Goal: Information Seeking & Learning: Learn about a topic

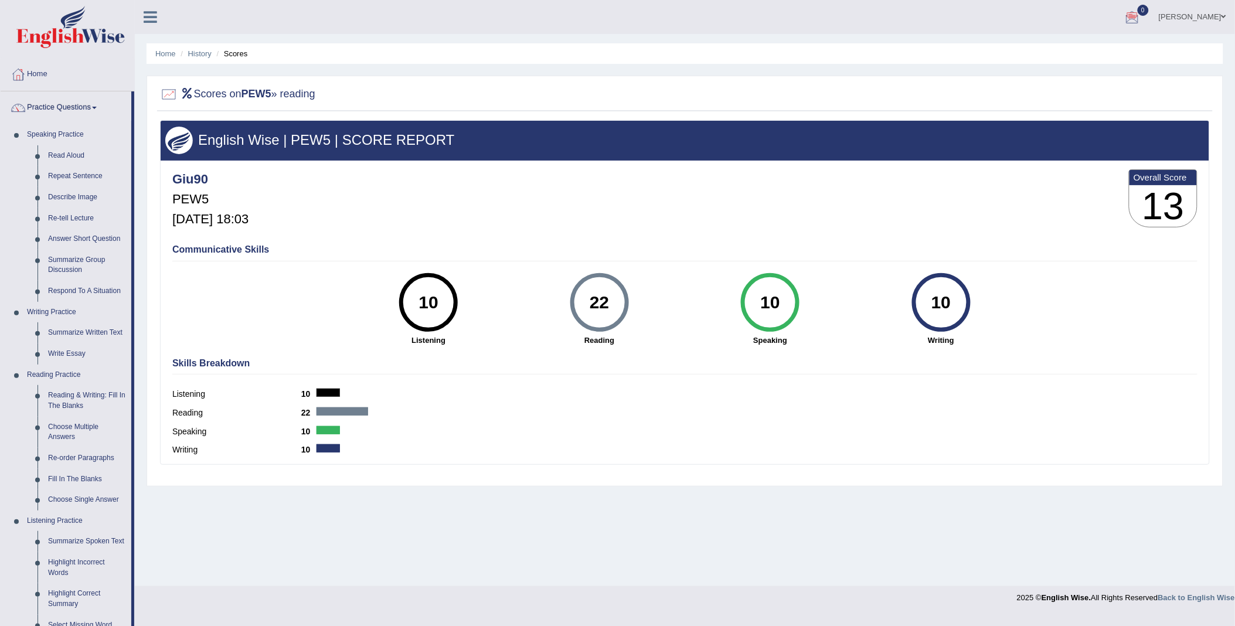
click at [1222, 15] on span at bounding box center [1223, 17] width 5 height 8
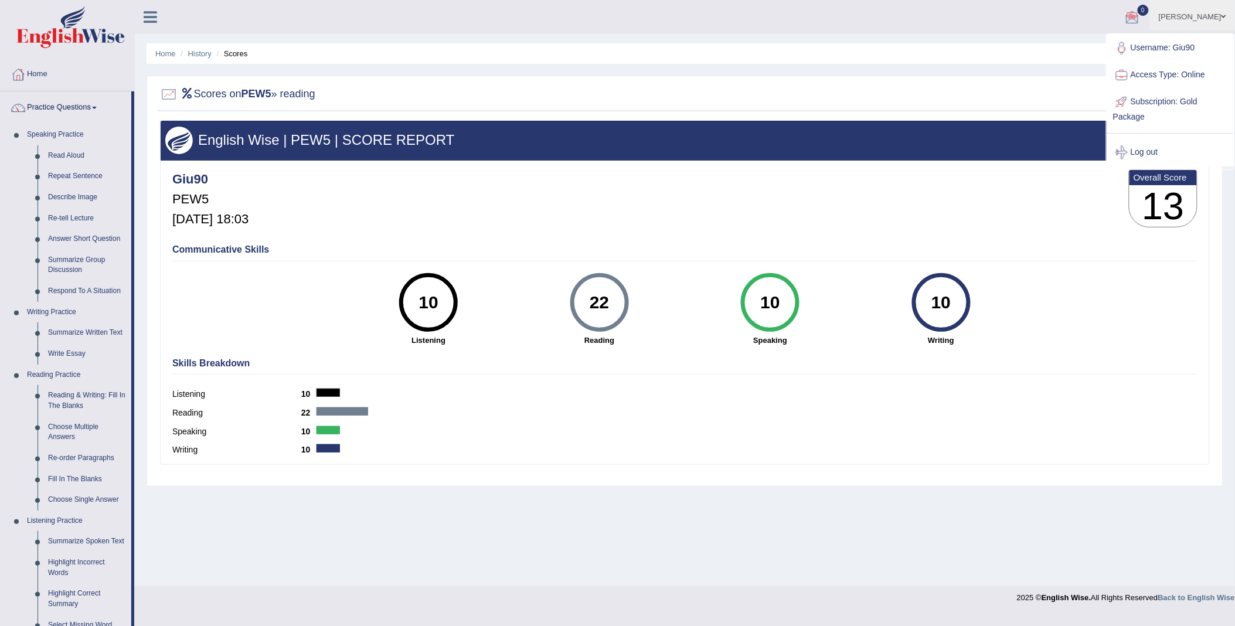
click at [1147, 335] on div "Communicative Skills 10 Listening 22 Reading 10 Speaking 10 Writing" at bounding box center [684, 294] width 1031 height 111
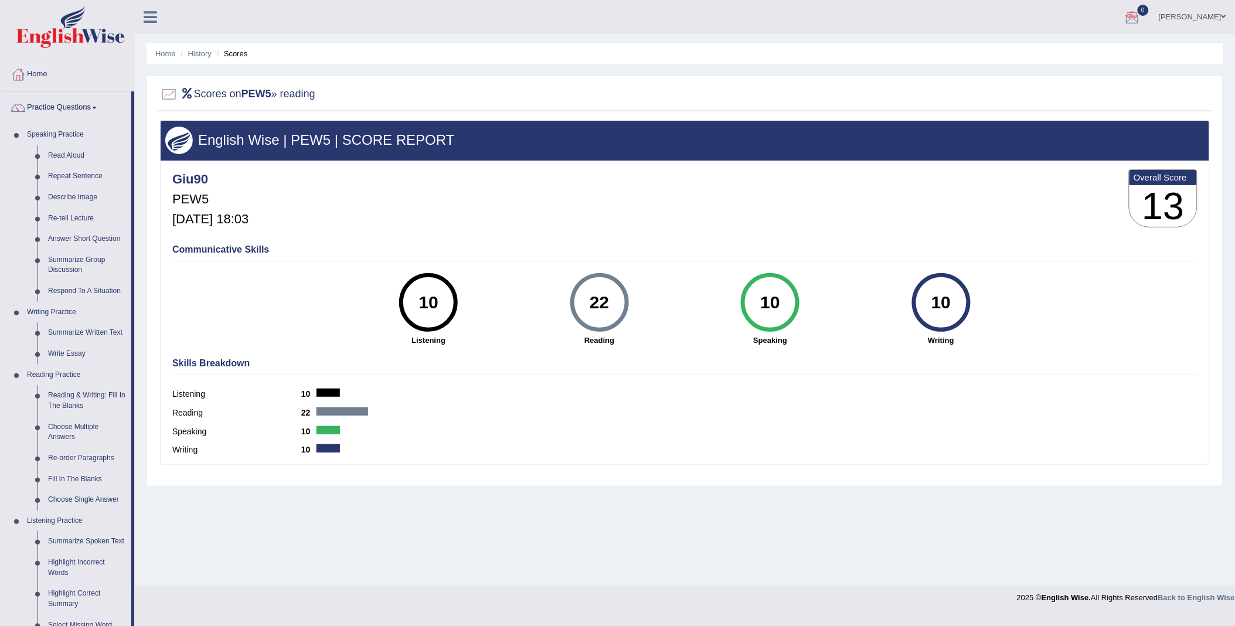
click at [1225, 15] on span at bounding box center [1223, 17] width 5 height 8
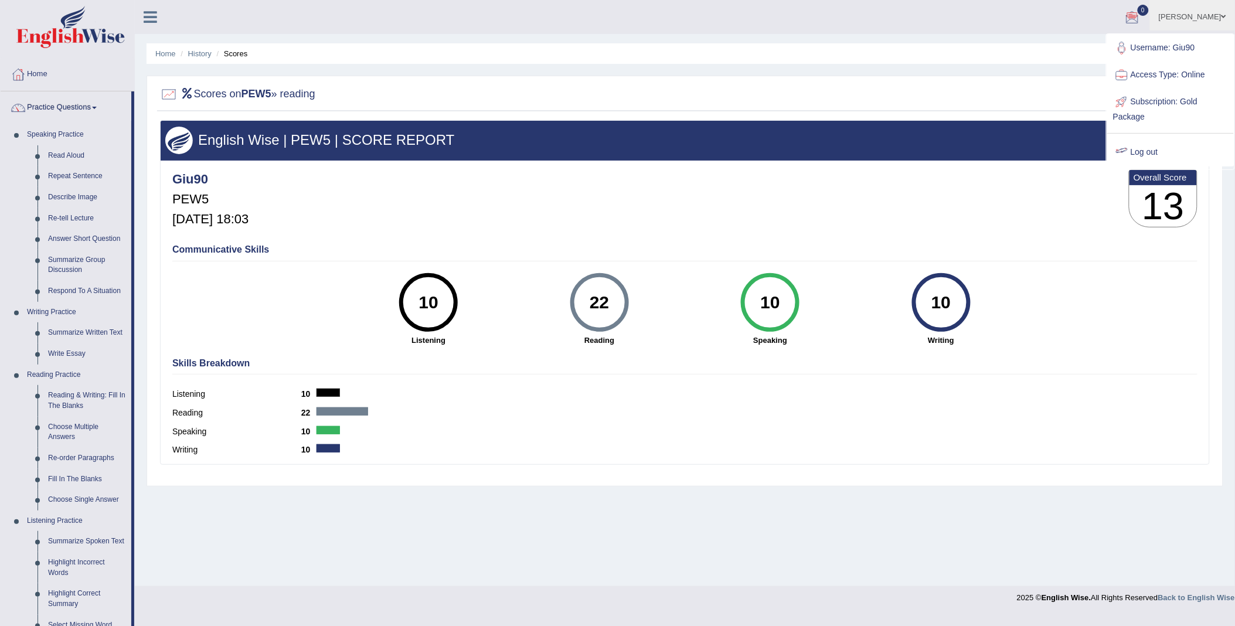
click at [1134, 149] on link "Log out" at bounding box center [1170, 152] width 127 height 27
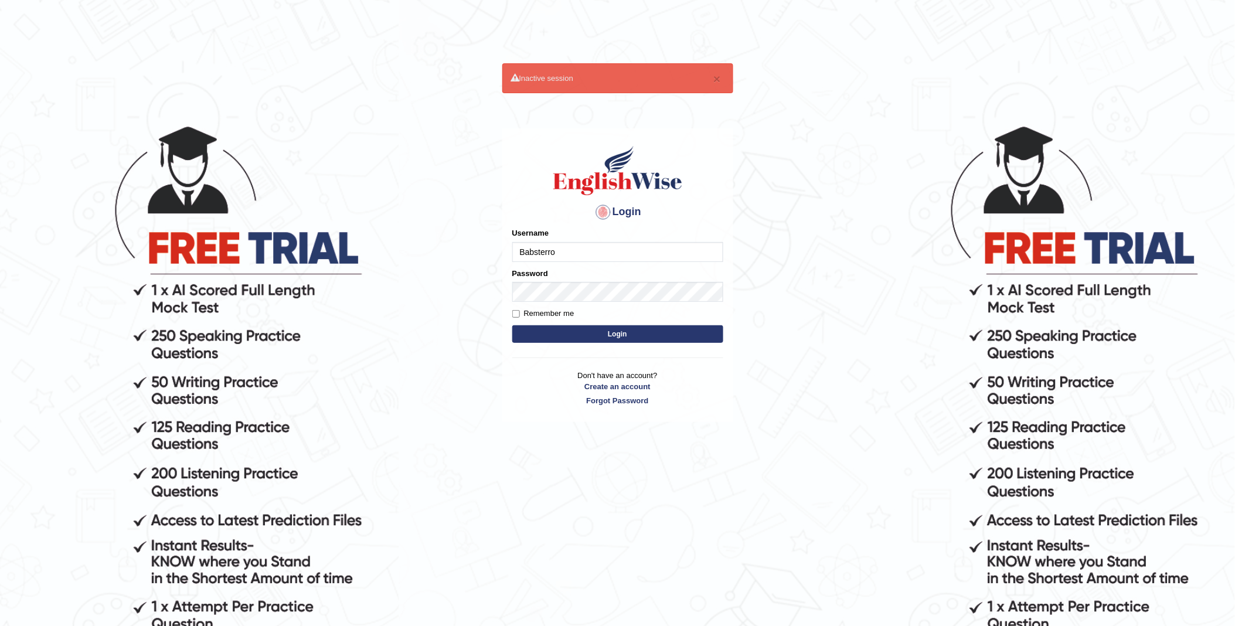
type input "Babsterro"
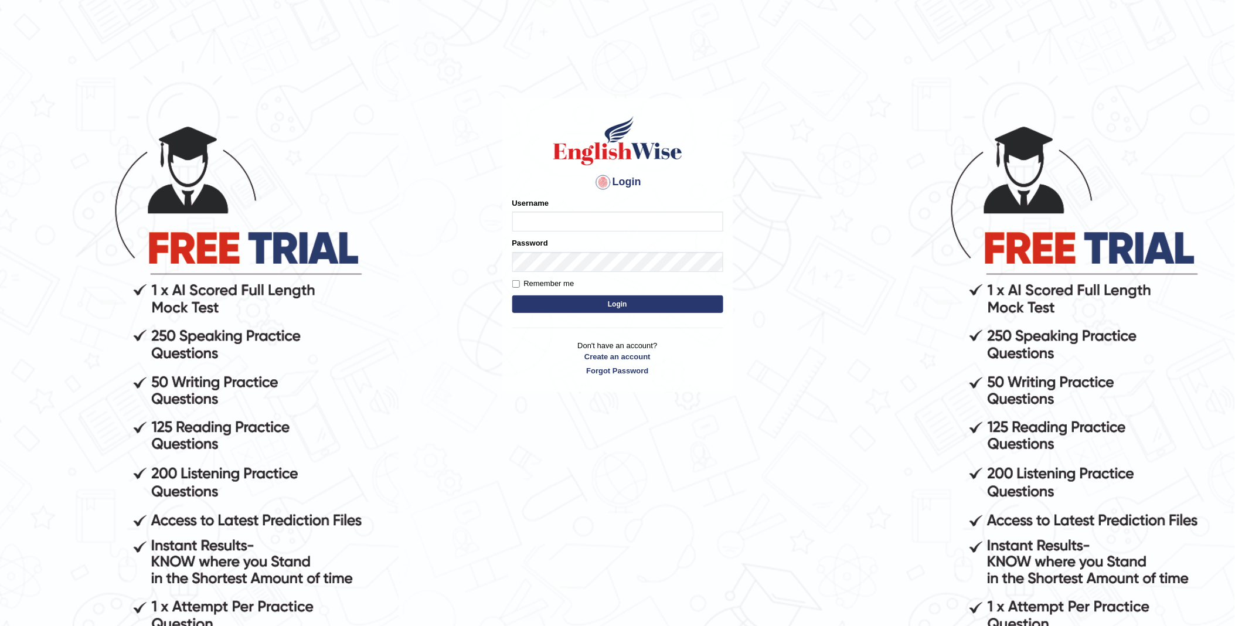
type input "b"
type input "Babs"
click at [512, 295] on button "Login" at bounding box center [617, 304] width 211 height 18
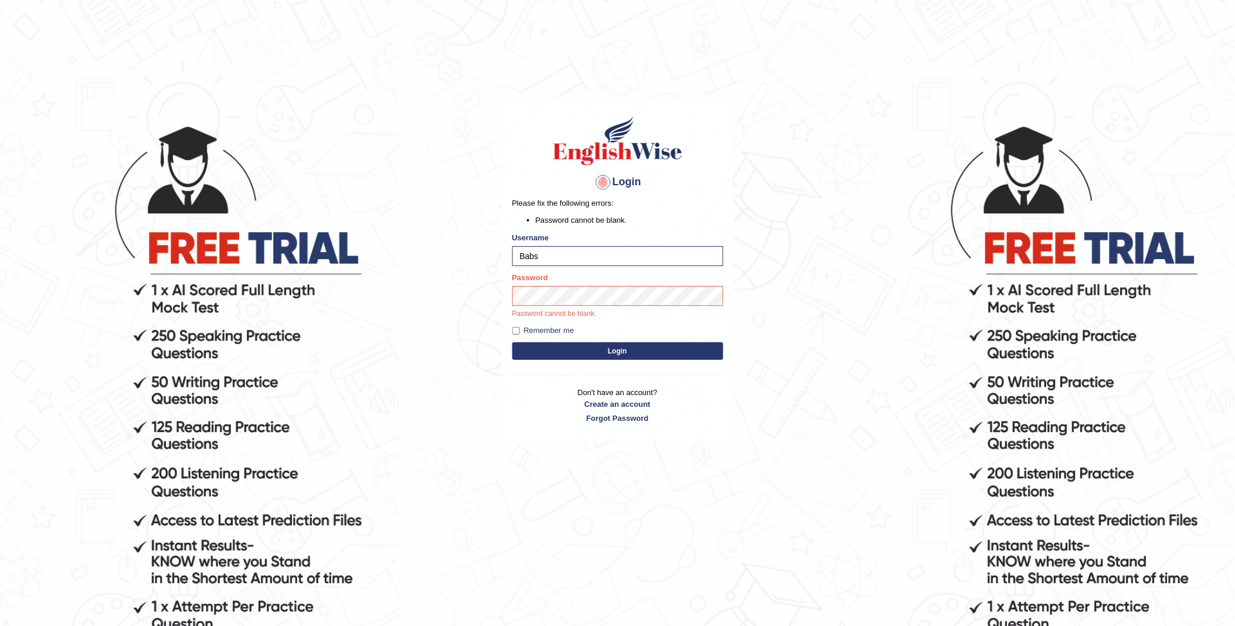
click at [590, 353] on button "Login" at bounding box center [617, 351] width 211 height 18
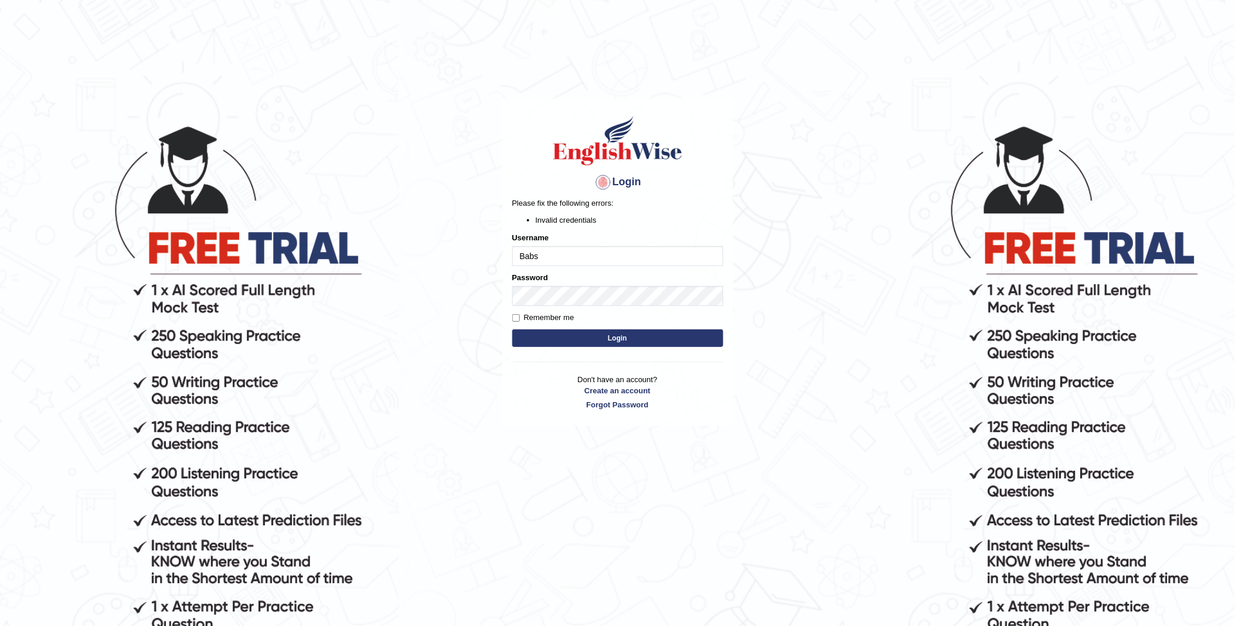
click at [544, 258] on input "Babs" at bounding box center [617, 256] width 211 height 20
type input "Babsterro"
click at [598, 341] on button "Login" at bounding box center [617, 338] width 211 height 18
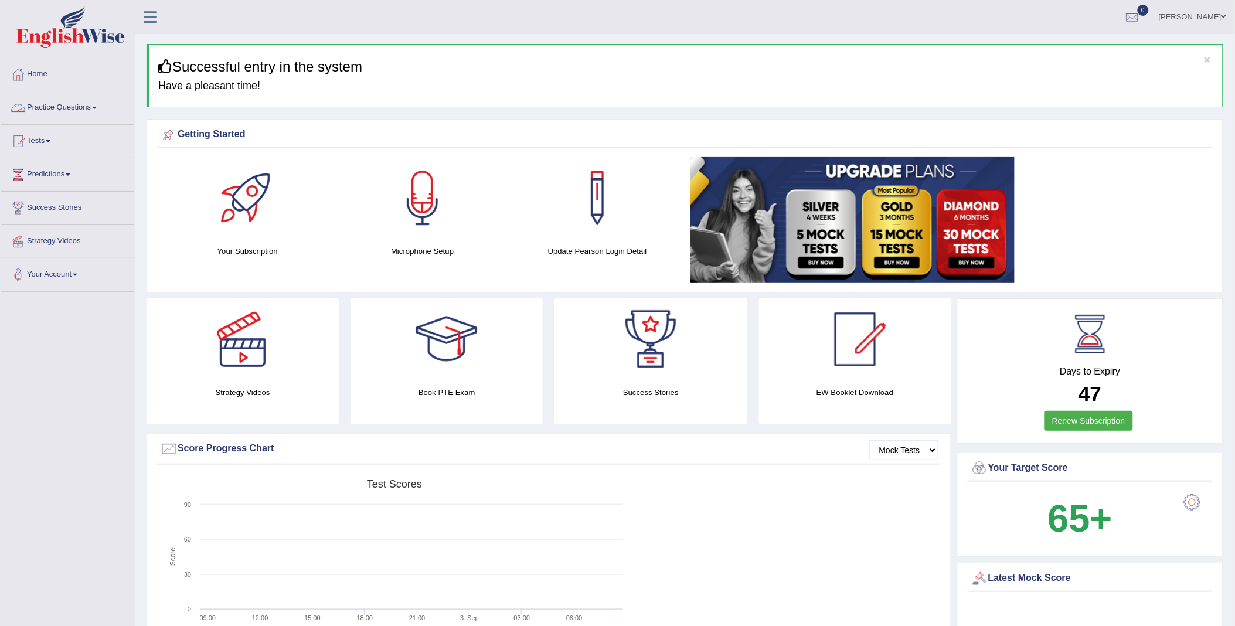
click at [74, 105] on link "Practice Questions" at bounding box center [68, 105] width 134 height 29
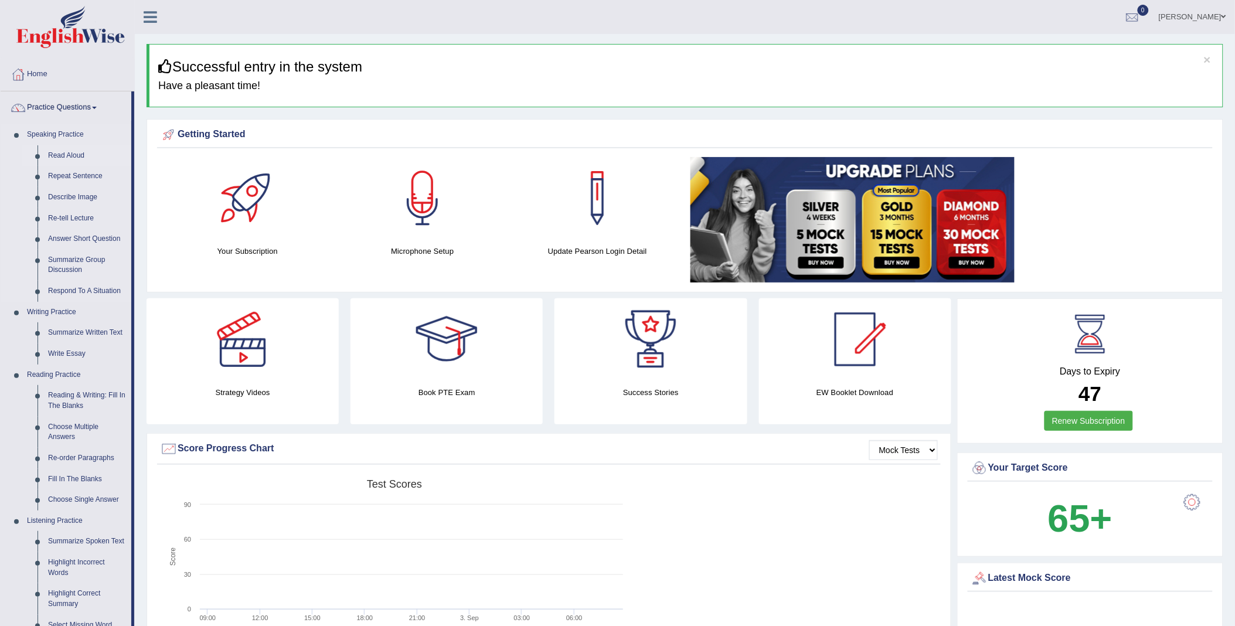
click at [78, 157] on link "Read Aloud" at bounding box center [87, 155] width 89 height 21
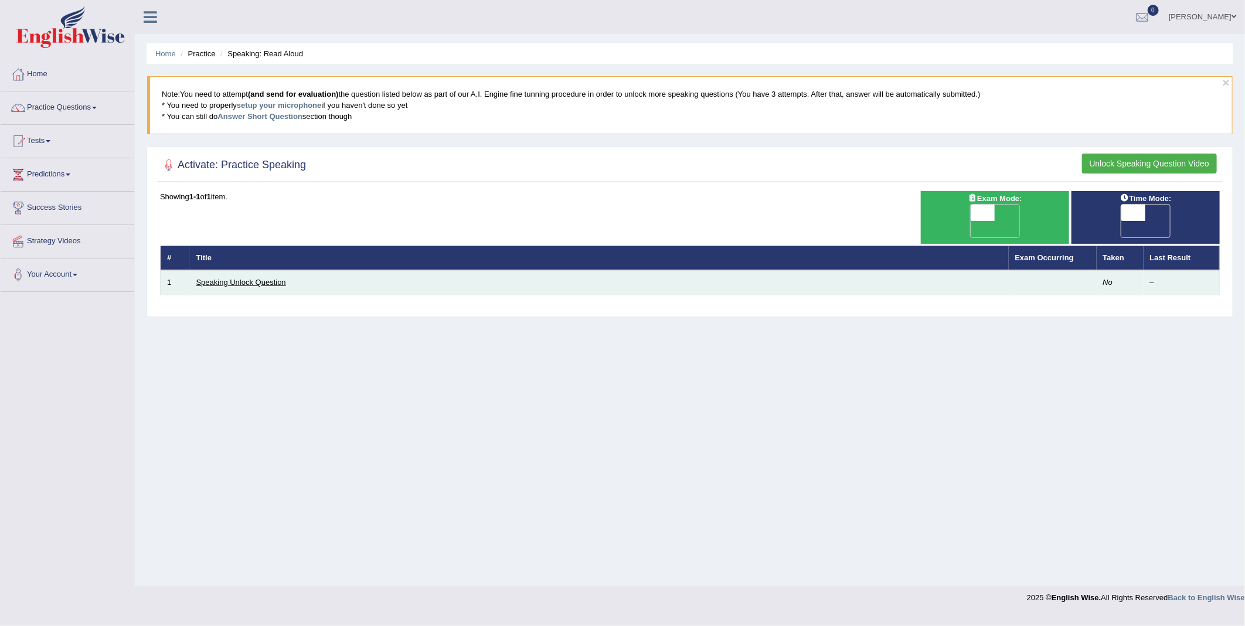
click at [233, 278] on link "Speaking Unlock Question" at bounding box center [241, 282] width 90 height 9
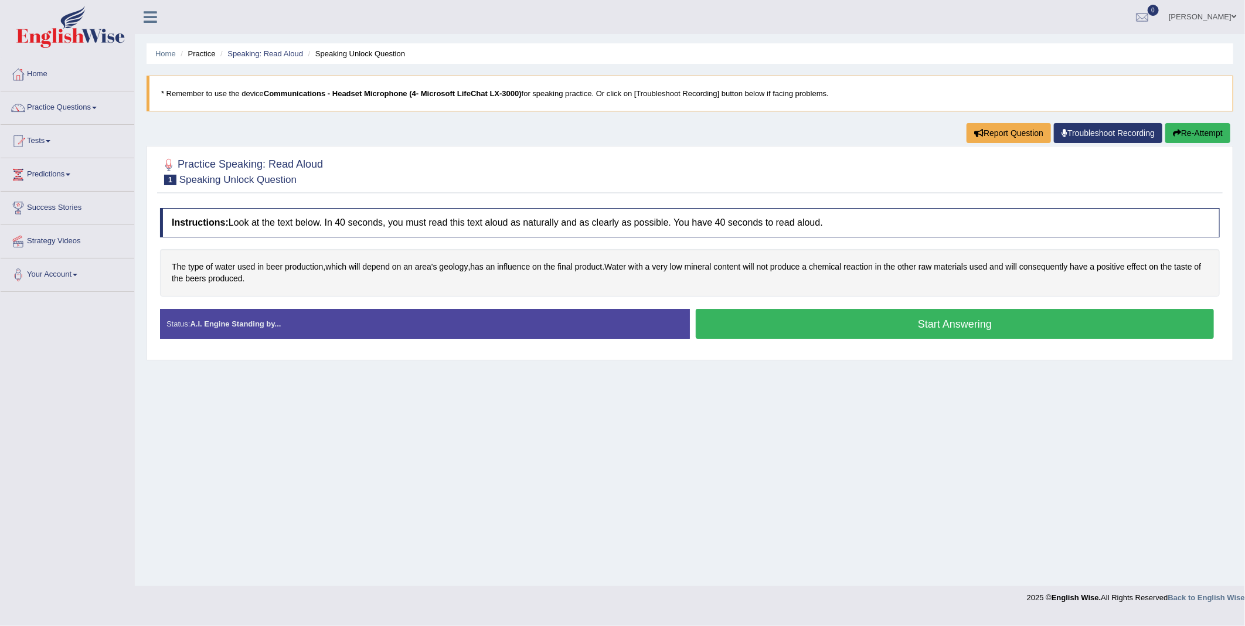
click at [179, 180] on small "Speaking Unlock Question" at bounding box center [237, 179] width 117 height 11
click at [229, 168] on h2 "Practice Speaking: Read Aloud 1 Speaking Unlock Question" at bounding box center [241, 170] width 163 height 29
click at [198, 327] on strong "A.I. Engine Standing by..." at bounding box center [235, 323] width 91 height 9
click at [949, 324] on button "Start Answering" at bounding box center [955, 324] width 518 height 30
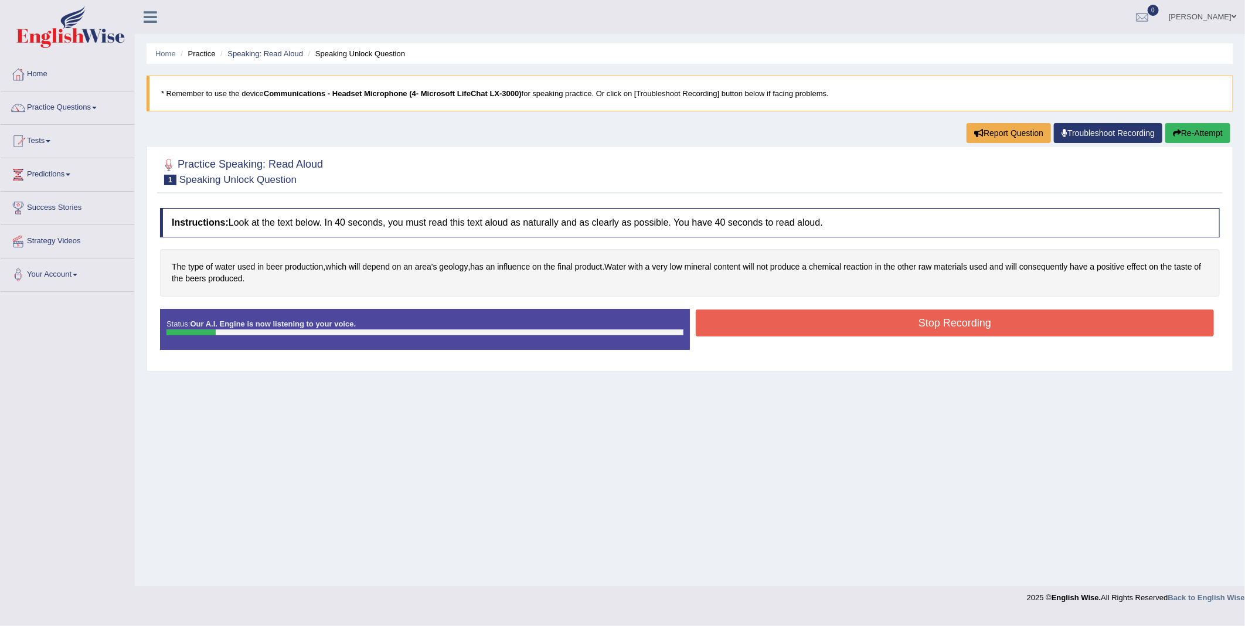
click at [948, 327] on button "Stop Recording" at bounding box center [955, 322] width 518 height 27
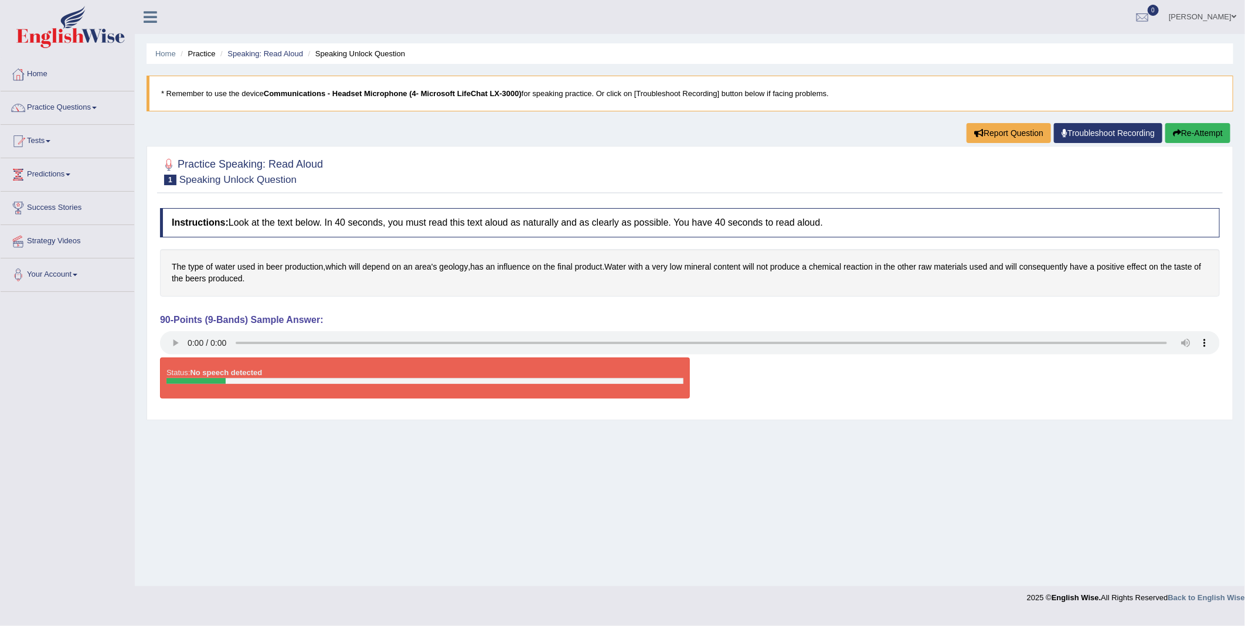
click at [1192, 137] on button "Re-Attempt" at bounding box center [1197, 133] width 65 height 20
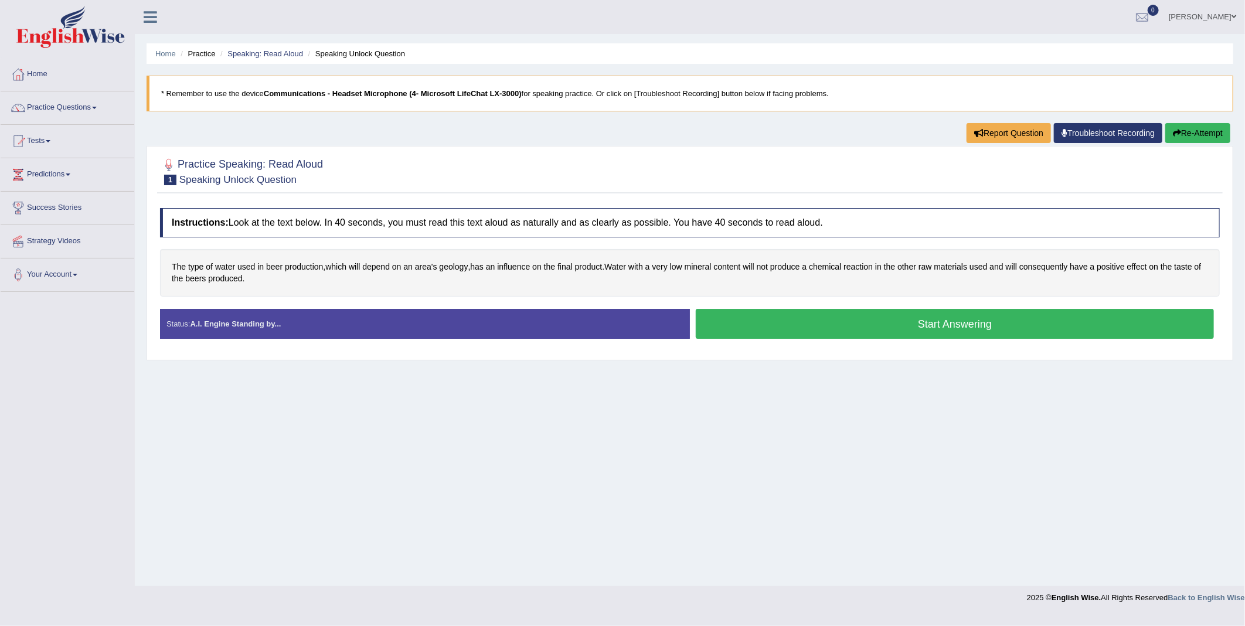
click at [934, 328] on button "Start Answering" at bounding box center [955, 324] width 518 height 30
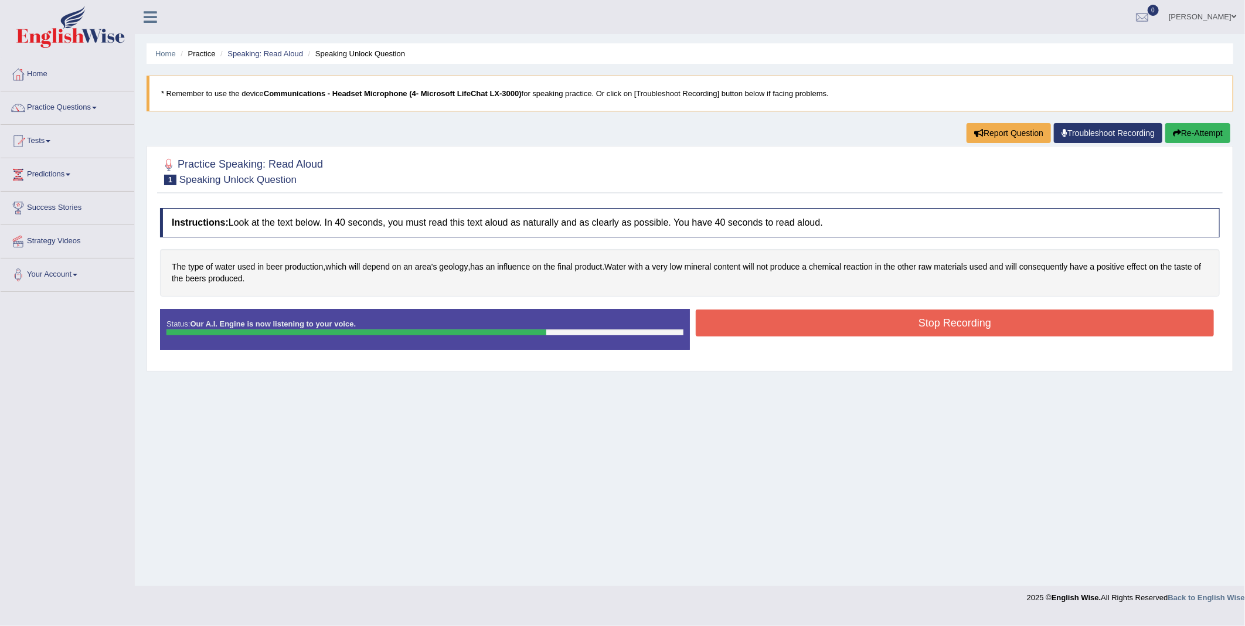
click at [934, 328] on button "Stop Recording" at bounding box center [955, 322] width 518 height 27
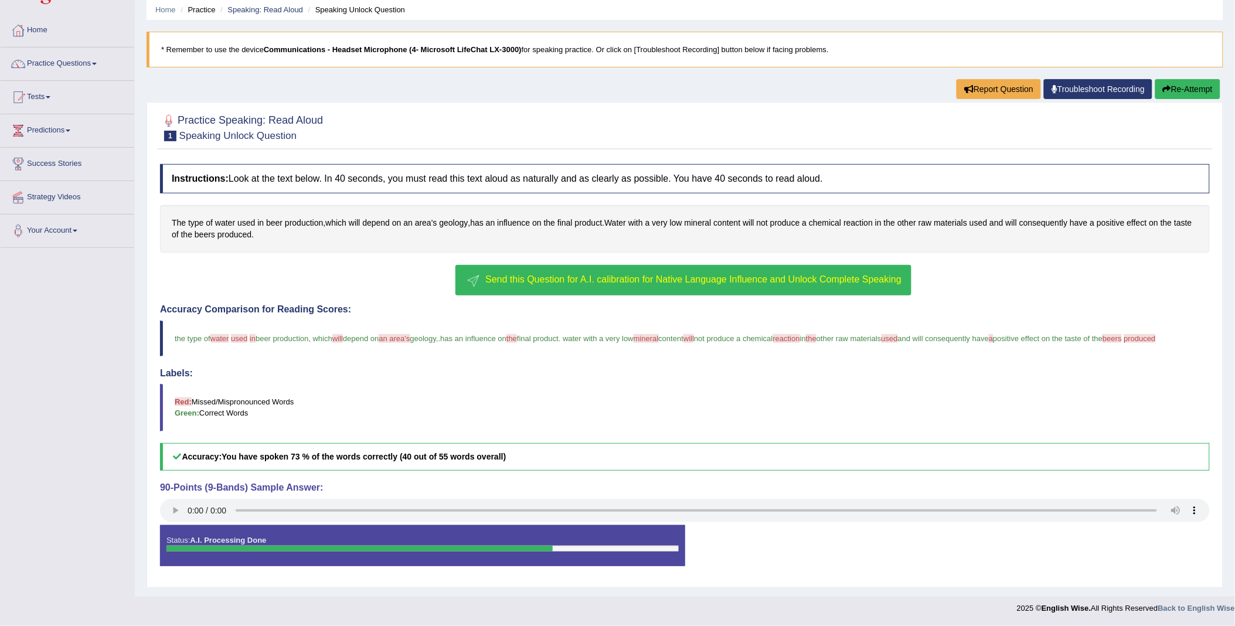
scroll to position [57, 0]
click at [1175, 79] on button "Re-Attempt" at bounding box center [1187, 89] width 65 height 20
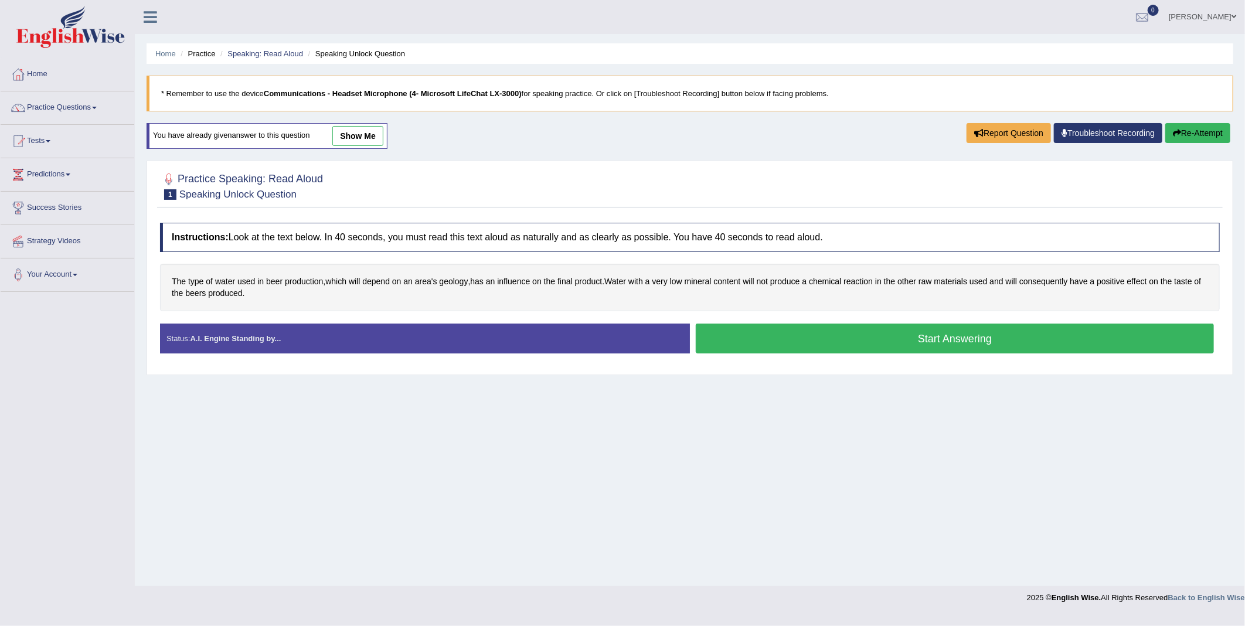
click at [912, 342] on button "Start Answering" at bounding box center [955, 339] width 518 height 30
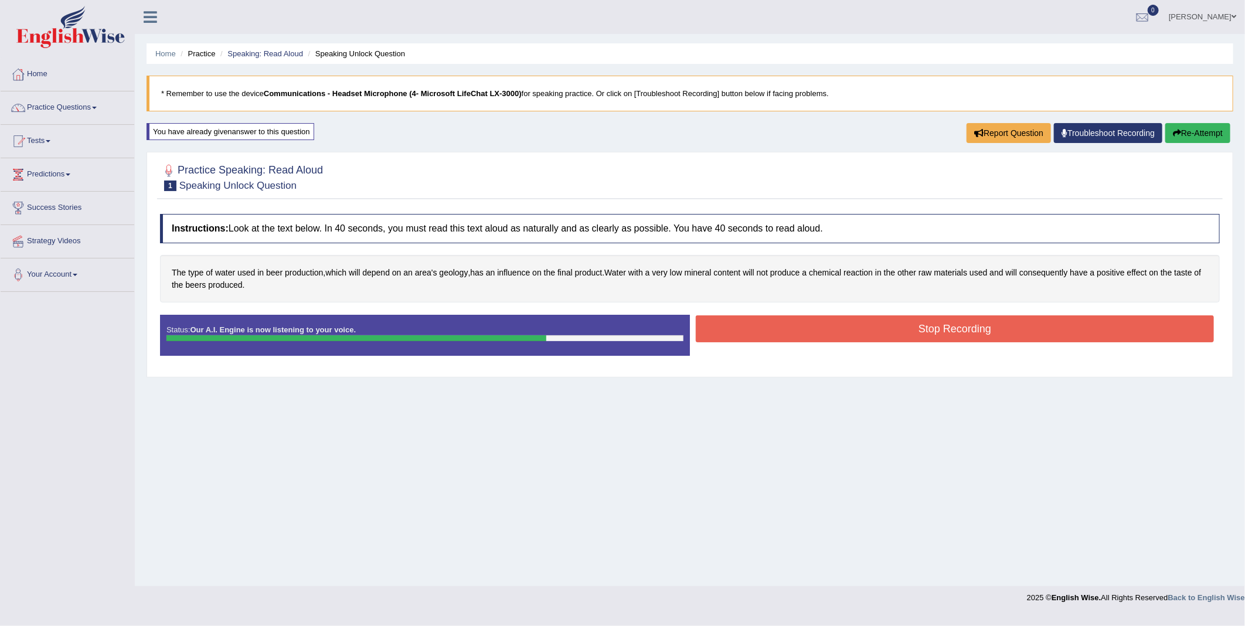
click at [960, 326] on button "Stop Recording" at bounding box center [955, 328] width 518 height 27
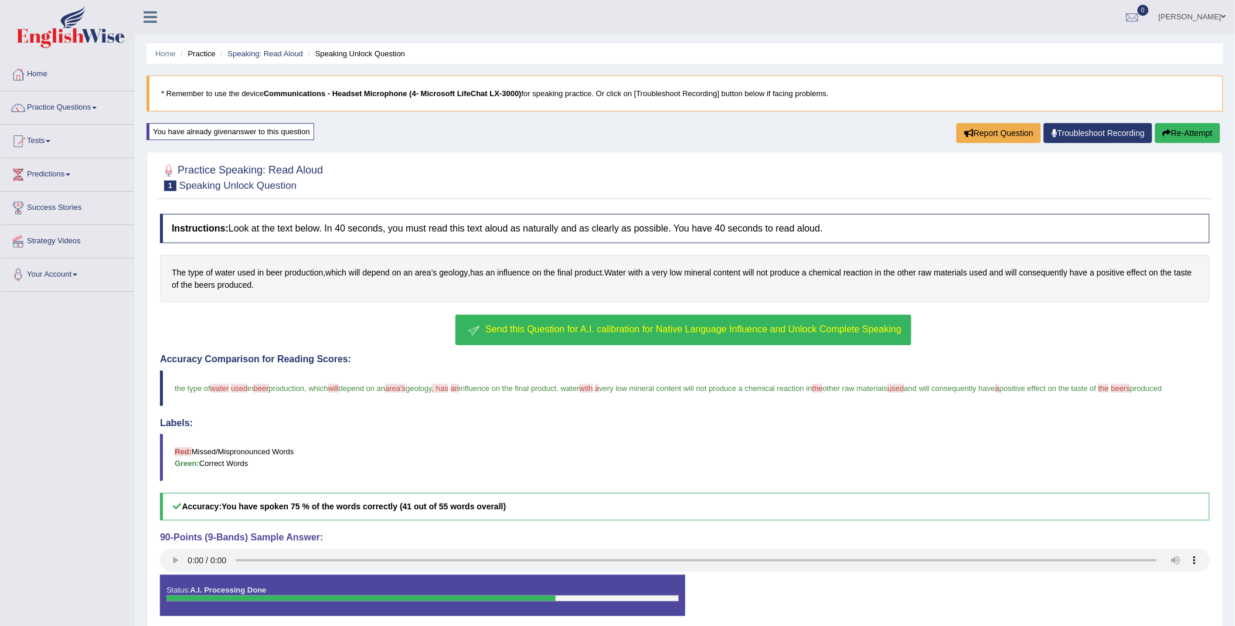
click at [1173, 135] on button "Re-Attempt" at bounding box center [1187, 133] width 65 height 20
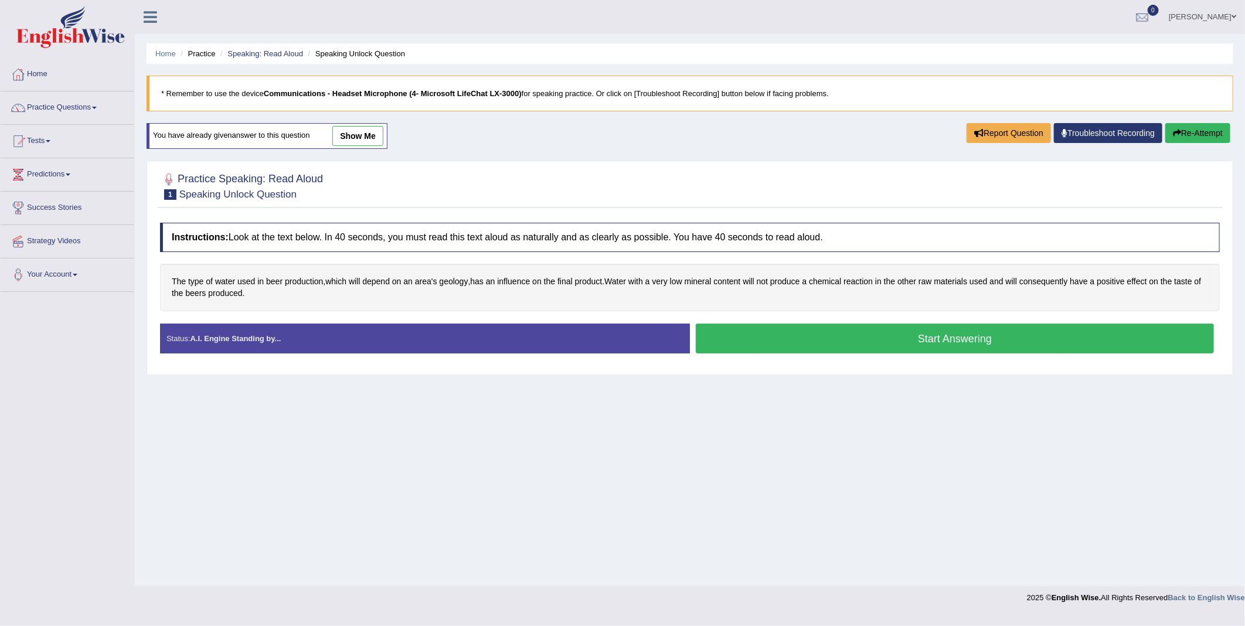
click at [871, 336] on button "Start Answering" at bounding box center [955, 339] width 518 height 30
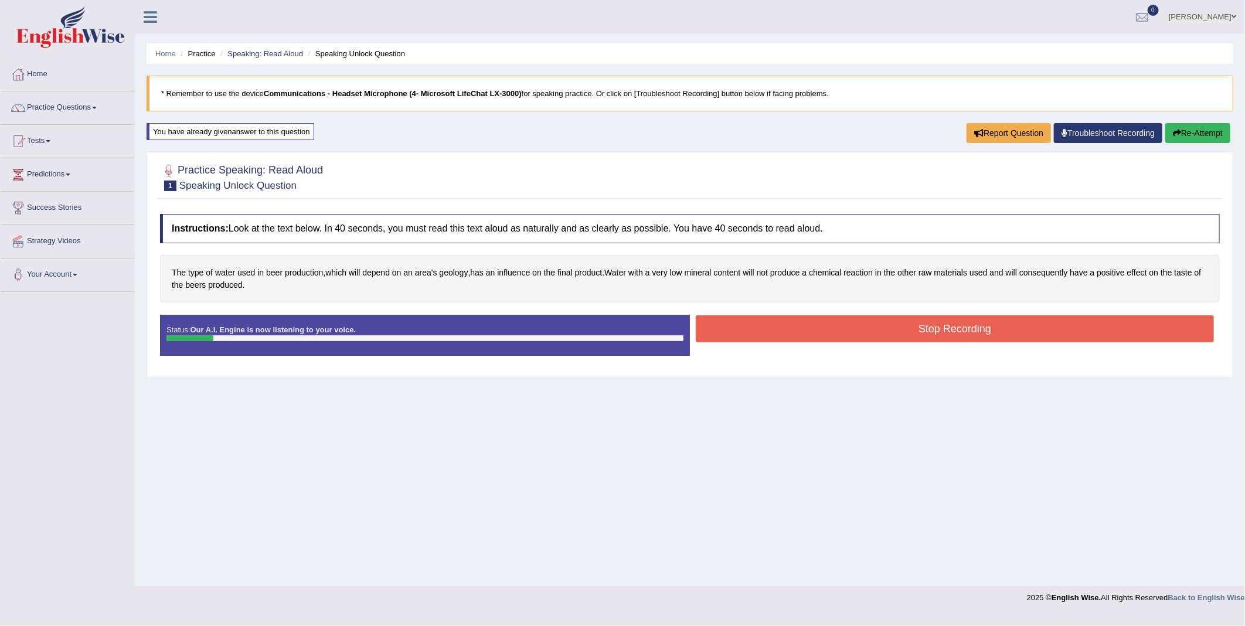
click at [871, 336] on button "Stop Recording" at bounding box center [955, 328] width 518 height 27
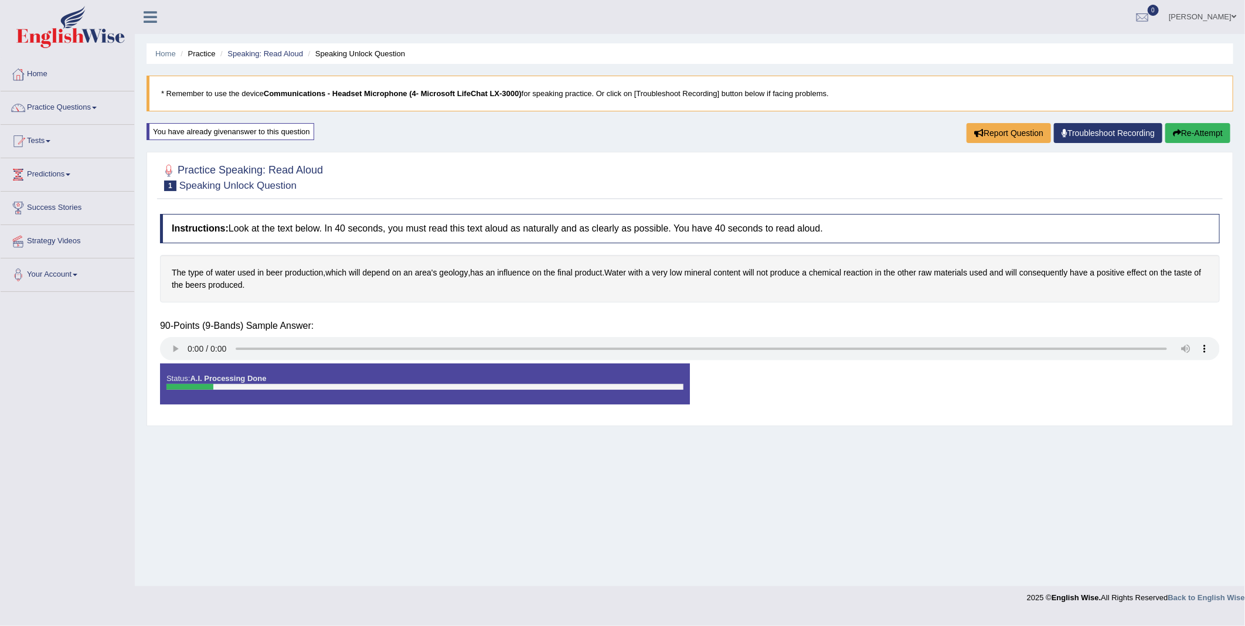
click at [871, 363] on div "Status: A.I. Processing Done Start Answering Stop Recording" at bounding box center [690, 389] width 1060 height 53
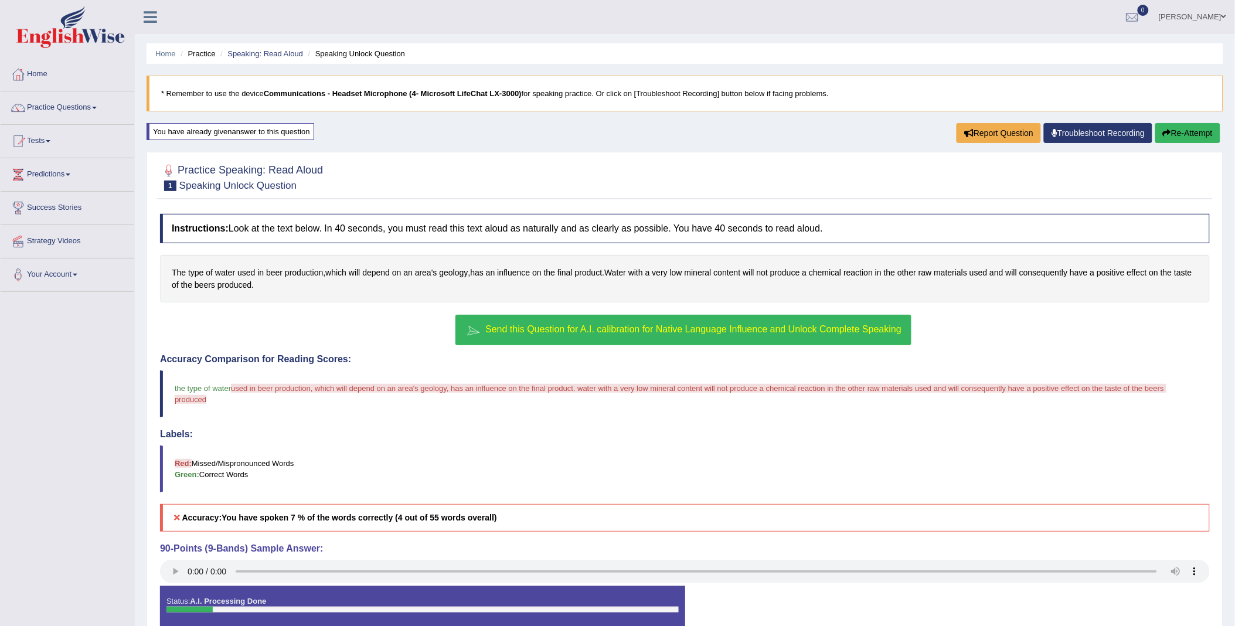
click at [1192, 131] on button "Re-Attempt" at bounding box center [1187, 133] width 65 height 20
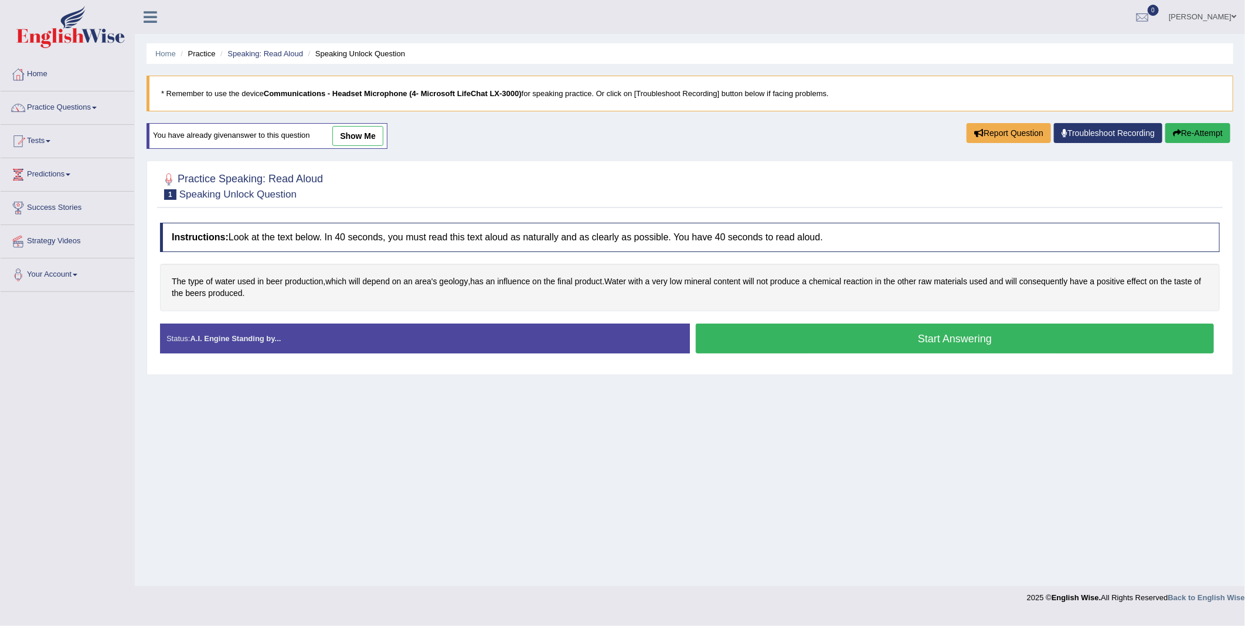
click at [915, 343] on button "Start Answering" at bounding box center [955, 339] width 518 height 30
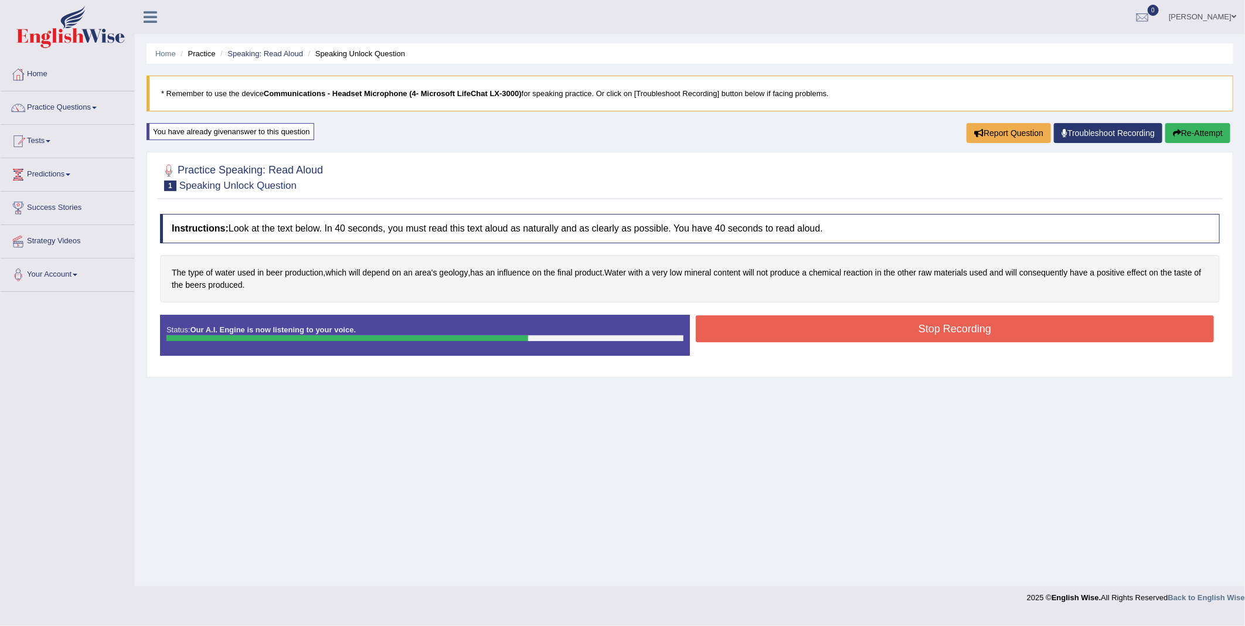
click at [930, 331] on button "Stop Recording" at bounding box center [955, 328] width 518 height 27
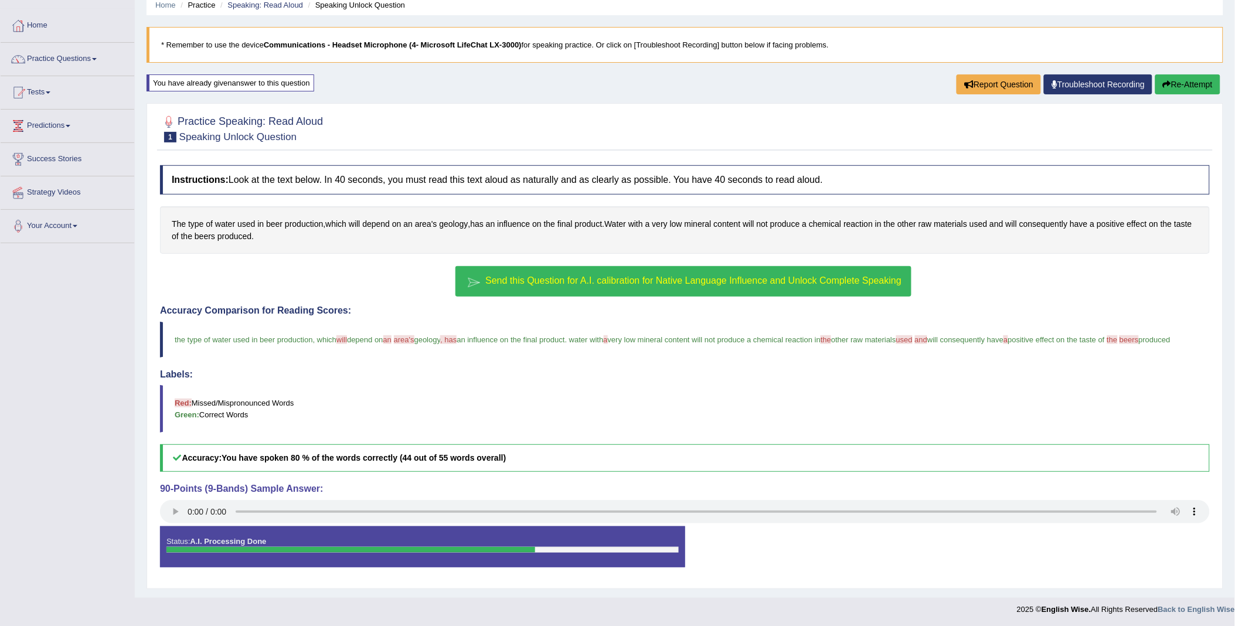
scroll to position [63, 0]
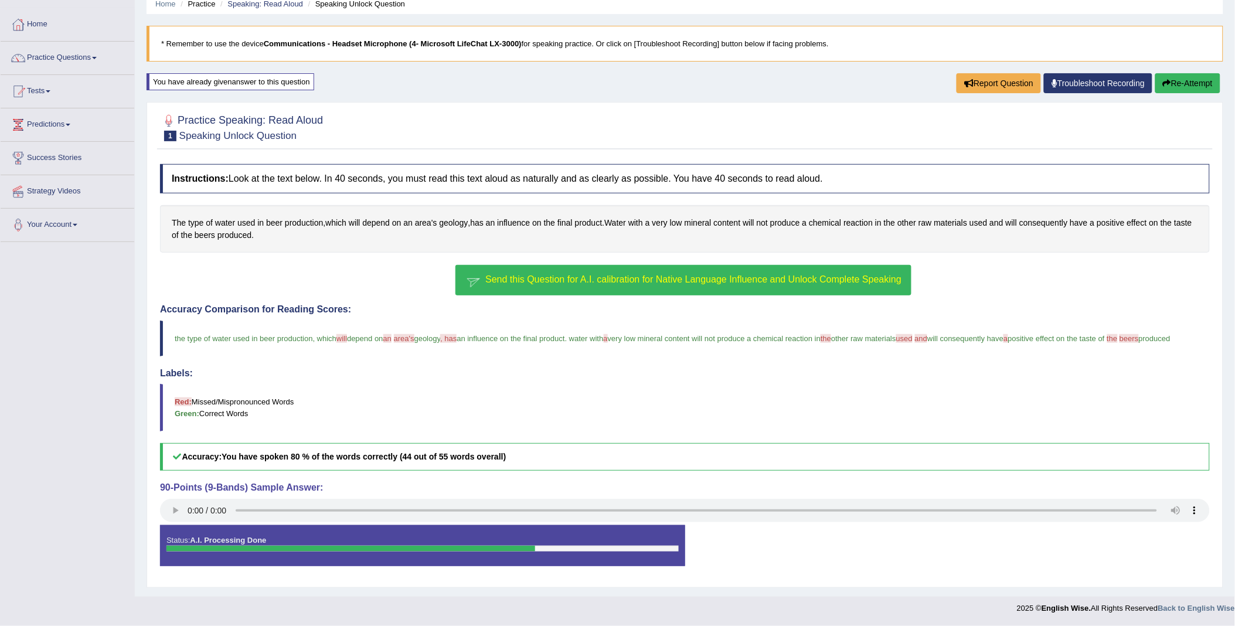
click at [1174, 73] on button "Re-Attempt" at bounding box center [1187, 83] width 65 height 20
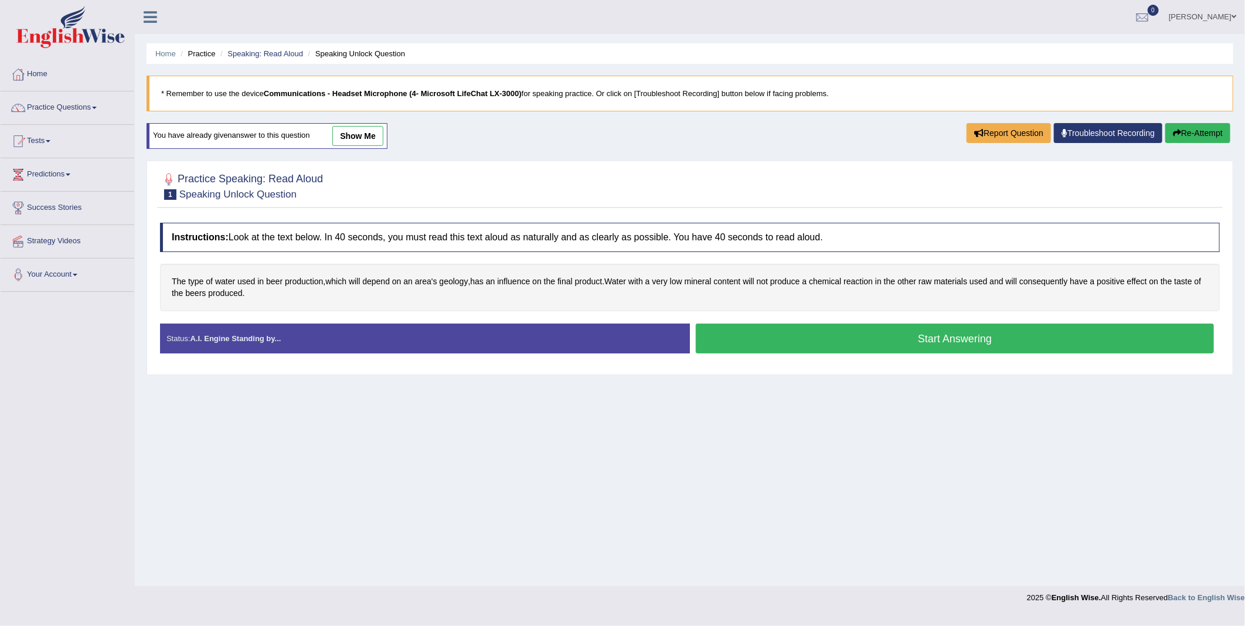
click at [778, 343] on button "Start Answering" at bounding box center [955, 339] width 518 height 30
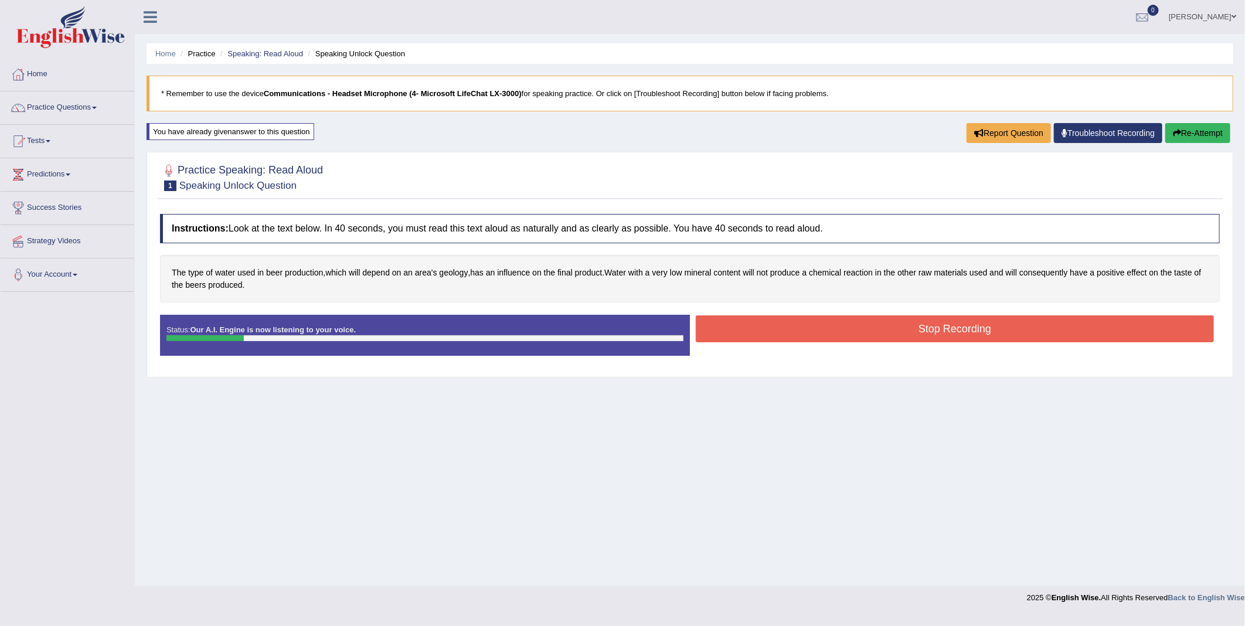
click at [814, 322] on button "Stop Recording" at bounding box center [955, 328] width 518 height 27
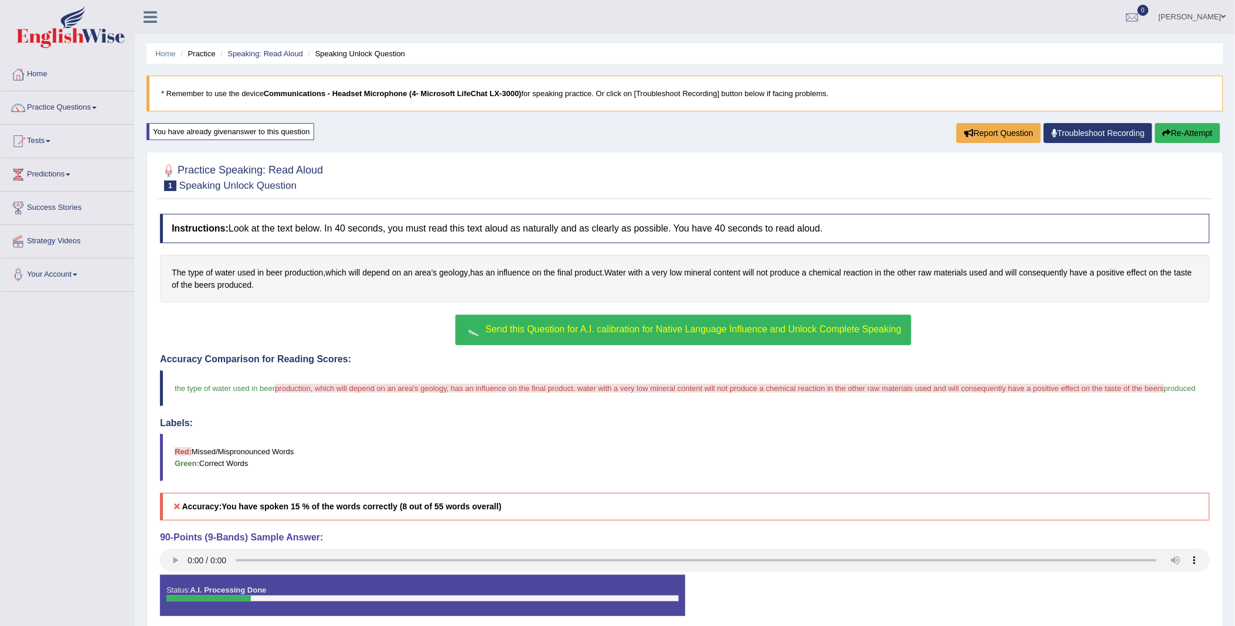
click at [1202, 137] on button "Re-Attempt" at bounding box center [1187, 133] width 65 height 20
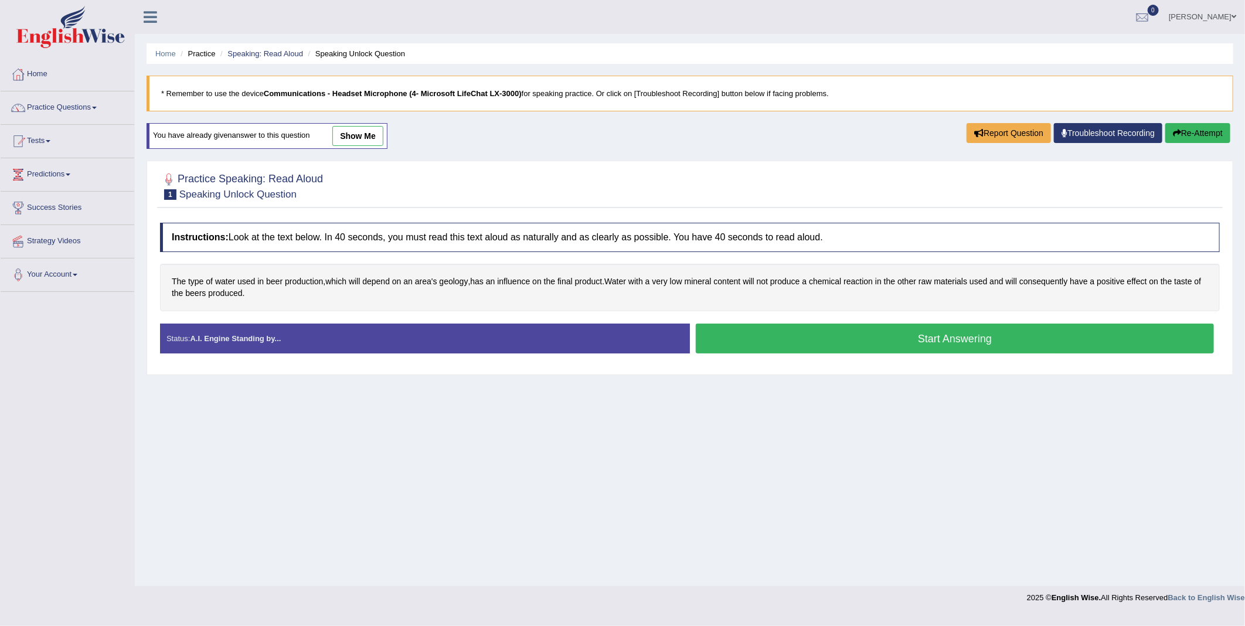
click at [762, 340] on button "Start Answering" at bounding box center [955, 339] width 518 height 30
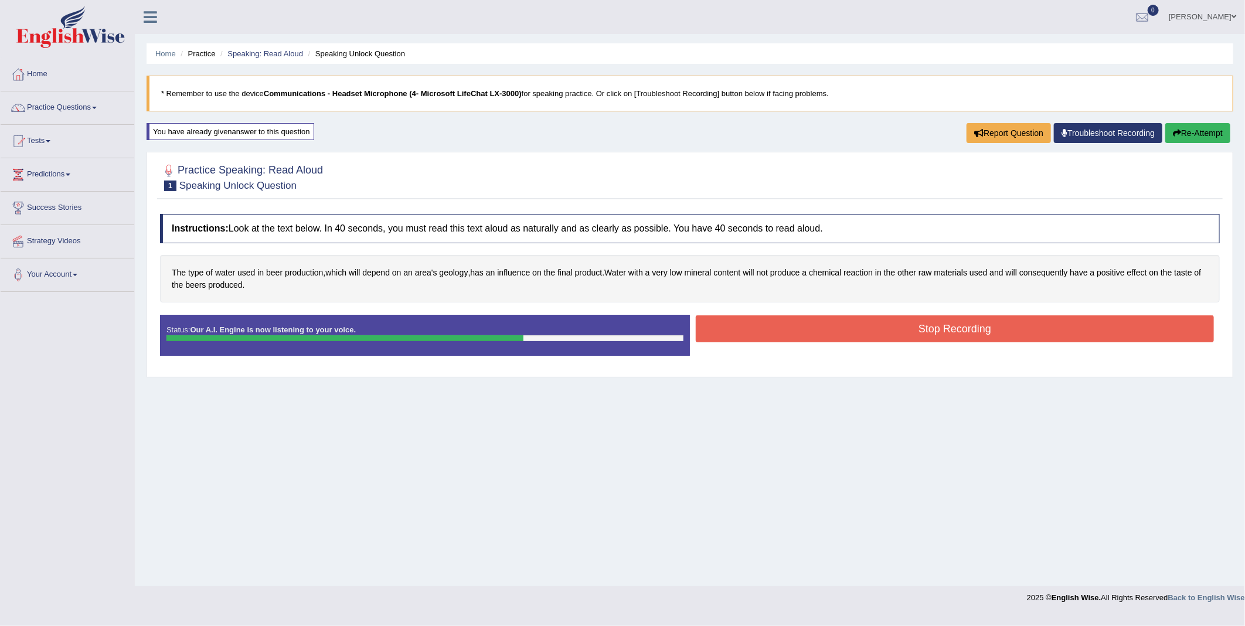
click at [802, 338] on button "Stop Recording" at bounding box center [955, 328] width 518 height 27
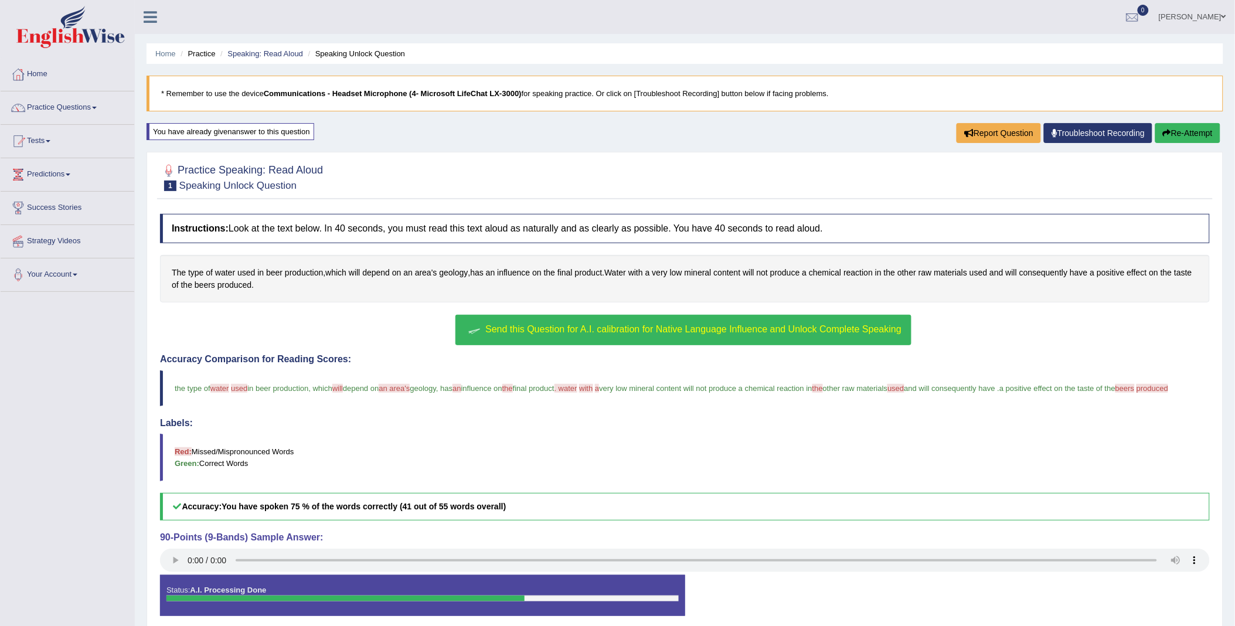
click at [1173, 131] on button "Re-Attempt" at bounding box center [1187, 133] width 65 height 20
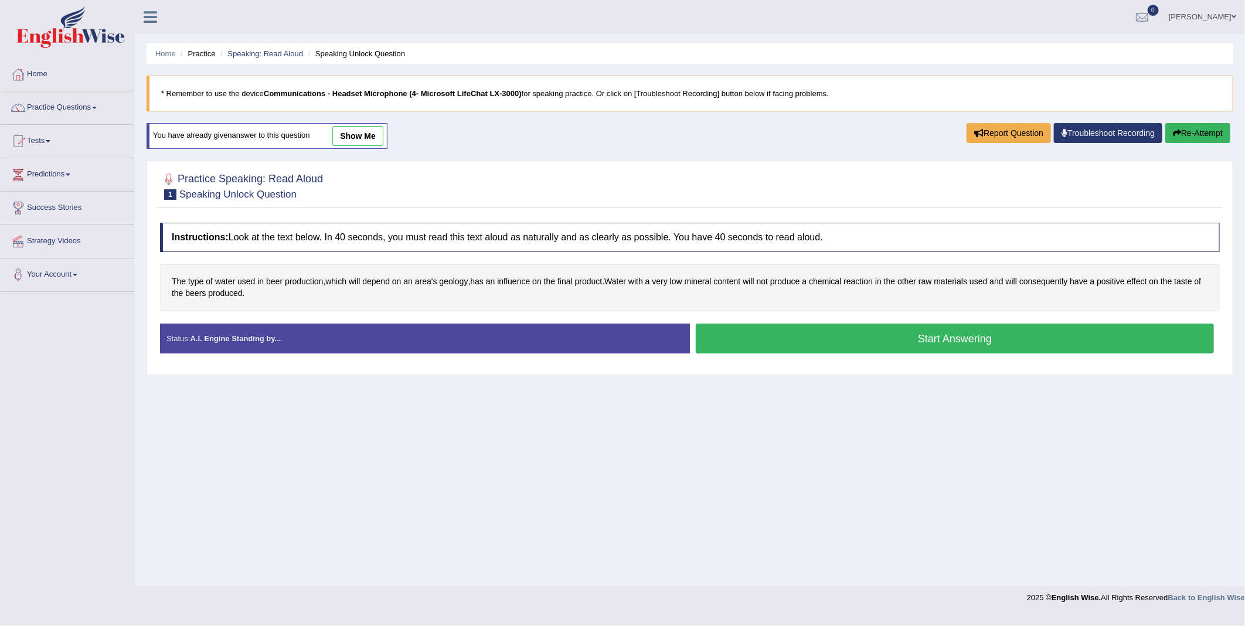
click at [845, 344] on button "Start Answering" at bounding box center [955, 339] width 518 height 30
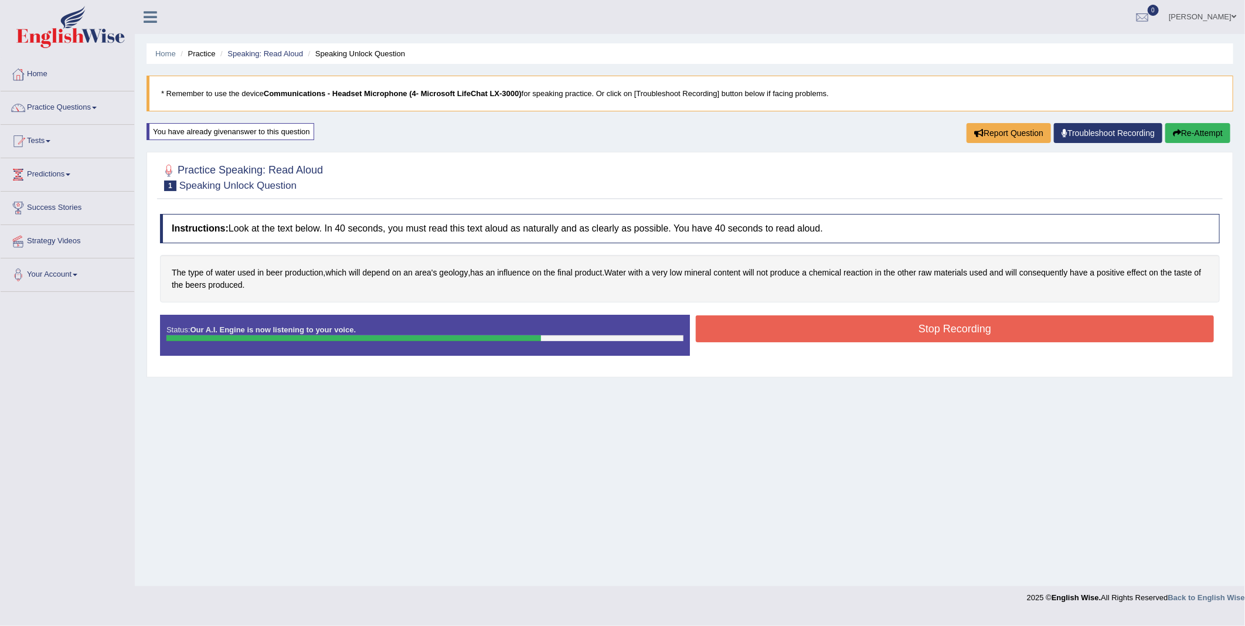
click at [870, 336] on button "Stop Recording" at bounding box center [955, 328] width 518 height 27
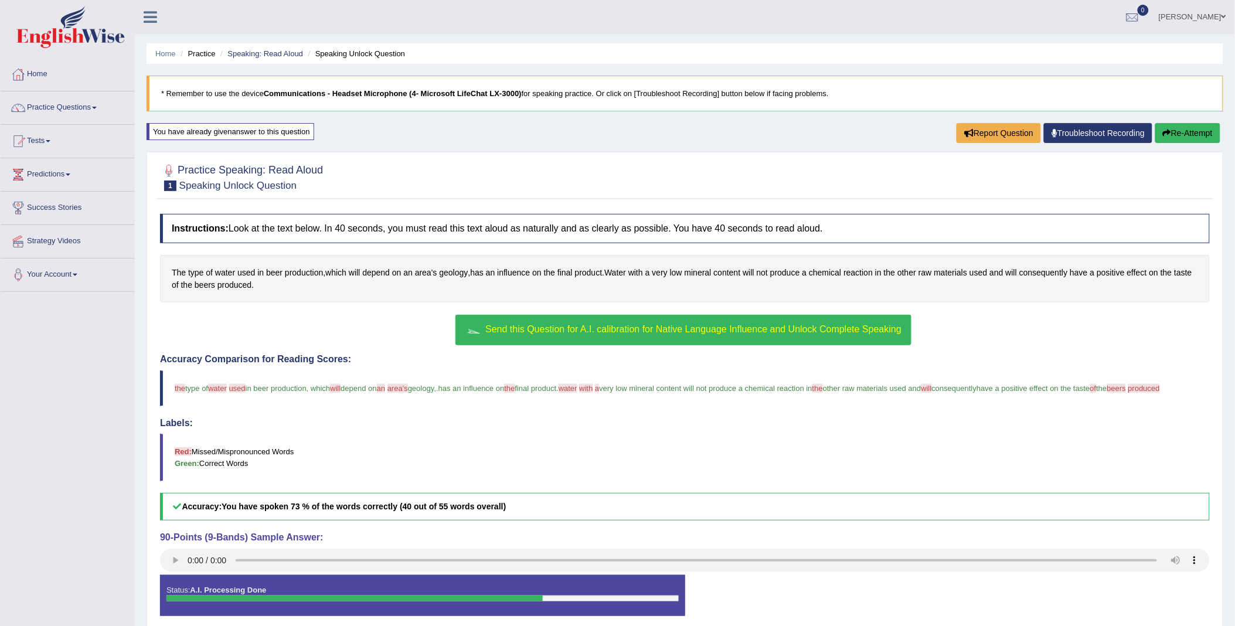
click at [1192, 132] on button "Re-Attempt" at bounding box center [1187, 133] width 65 height 20
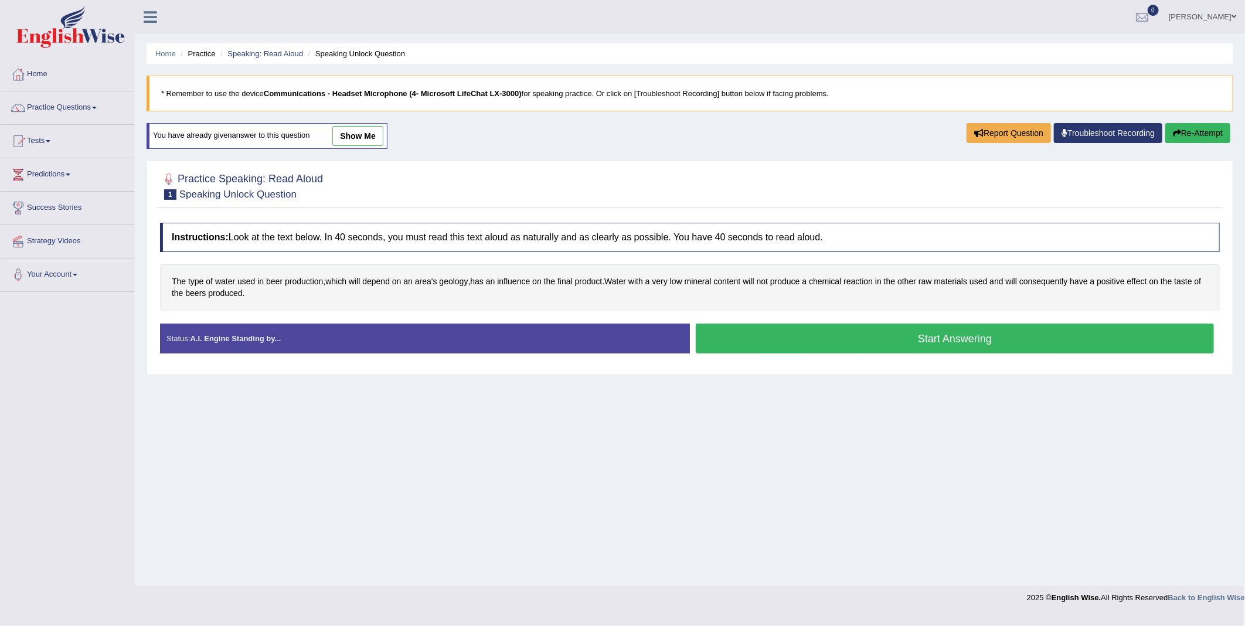
click at [1004, 342] on button "Start Answering" at bounding box center [955, 339] width 518 height 30
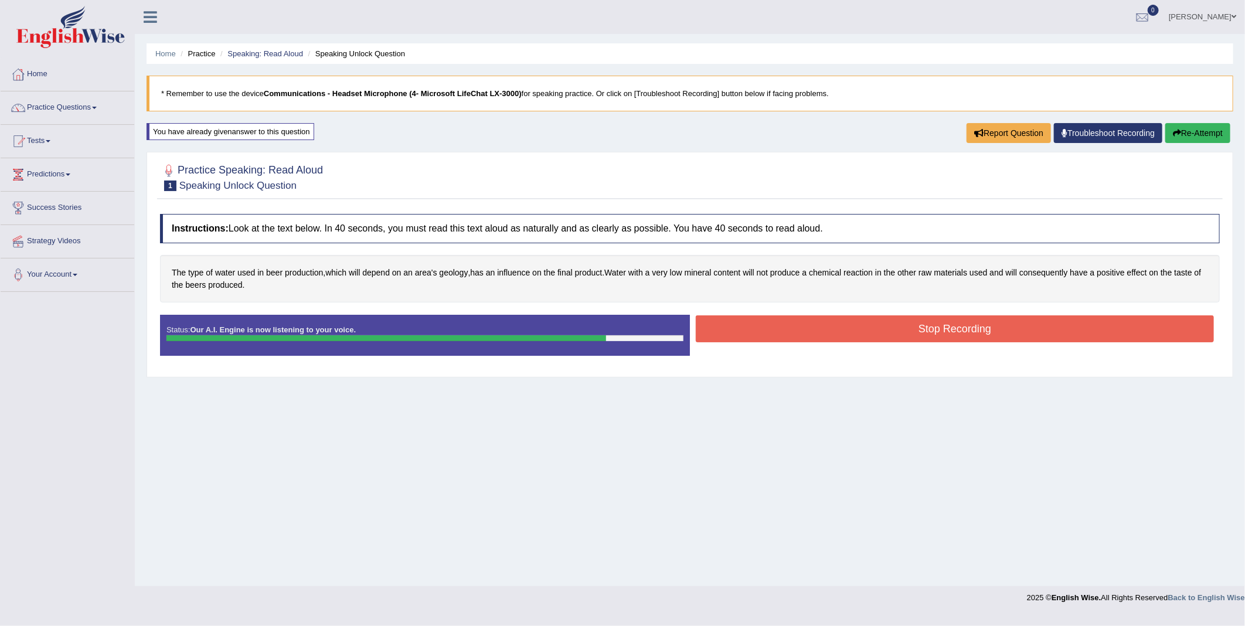
click at [948, 326] on button "Stop Recording" at bounding box center [955, 328] width 518 height 27
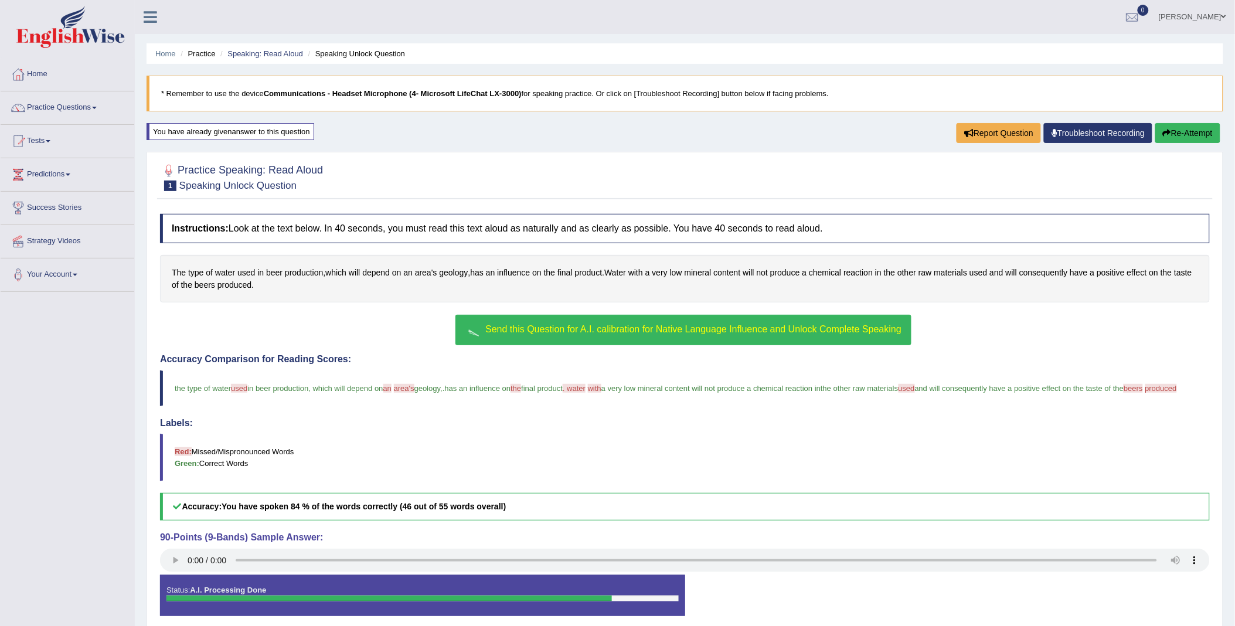
click at [1177, 131] on button "Re-Attempt" at bounding box center [1187, 133] width 65 height 20
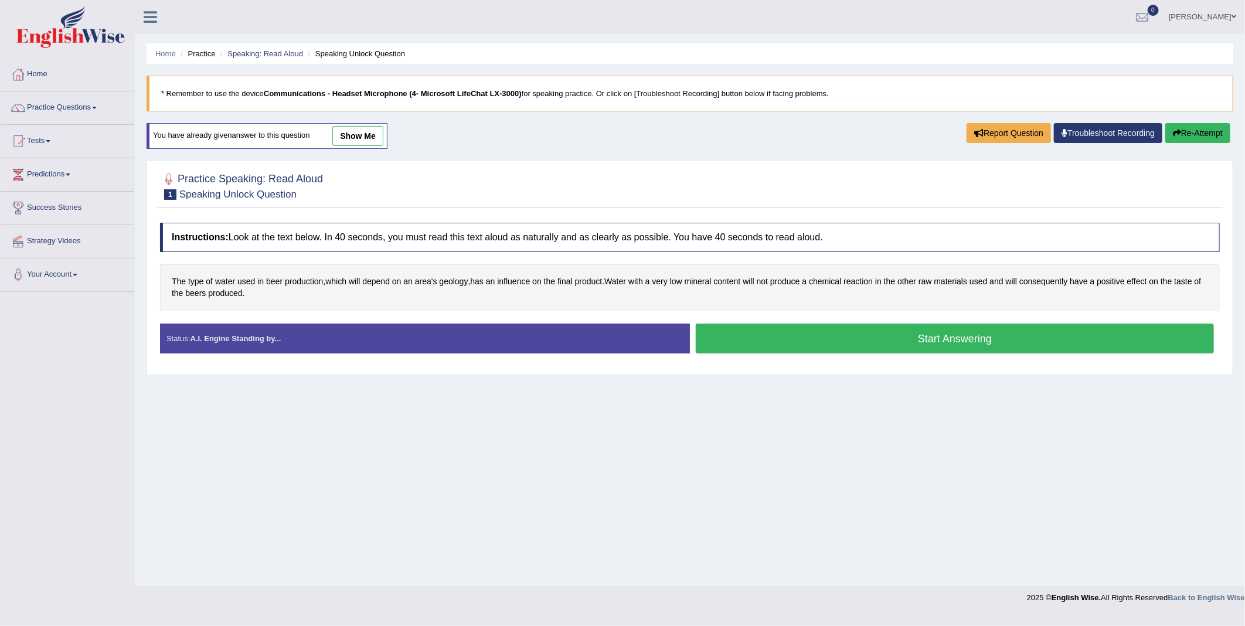
click at [958, 342] on button "Start Answering" at bounding box center [955, 339] width 518 height 30
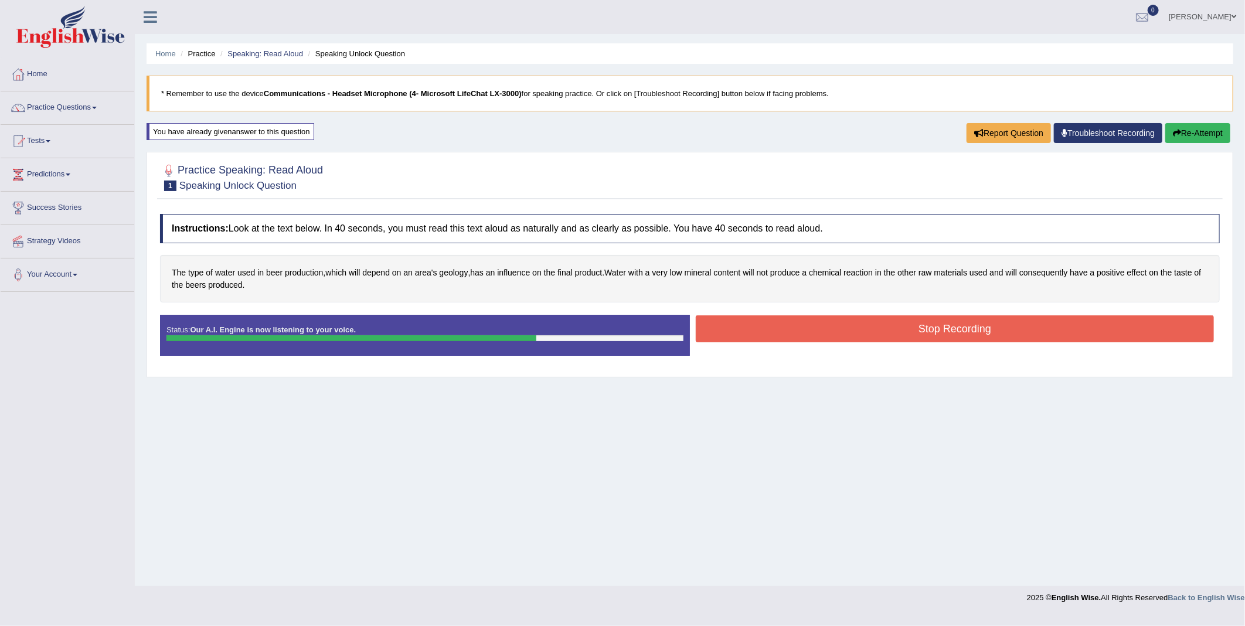
click at [982, 329] on button "Stop Recording" at bounding box center [955, 328] width 518 height 27
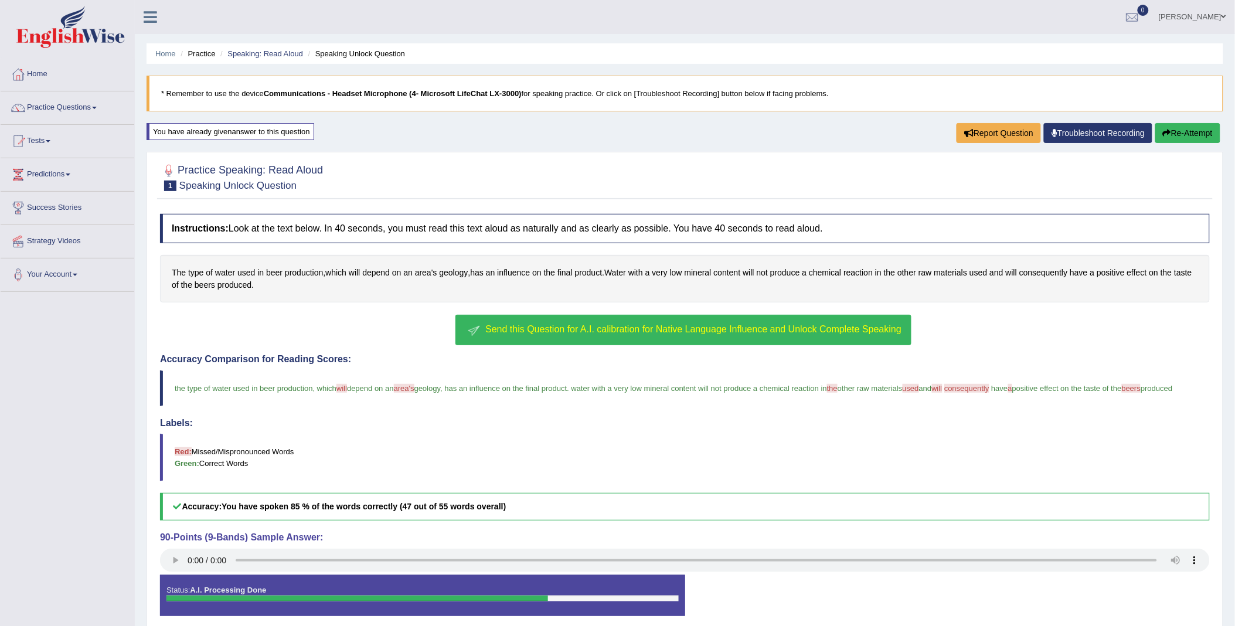
click at [1180, 133] on button "Re-Attempt" at bounding box center [1187, 133] width 65 height 20
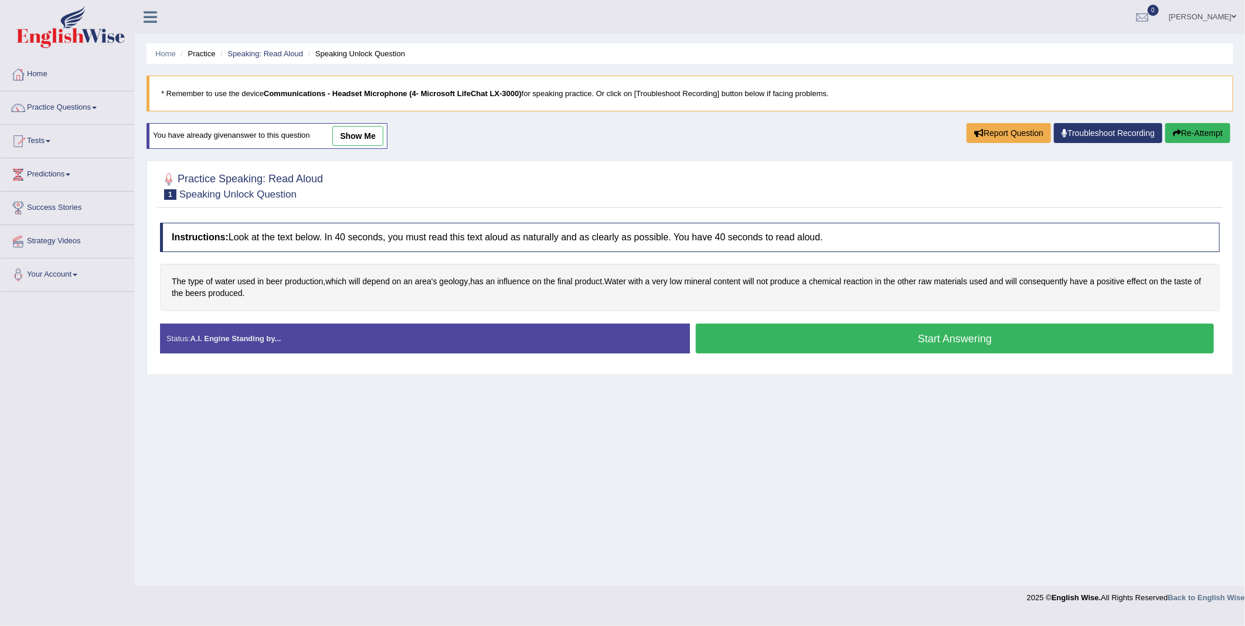
click at [854, 341] on button "Start Answering" at bounding box center [955, 339] width 518 height 30
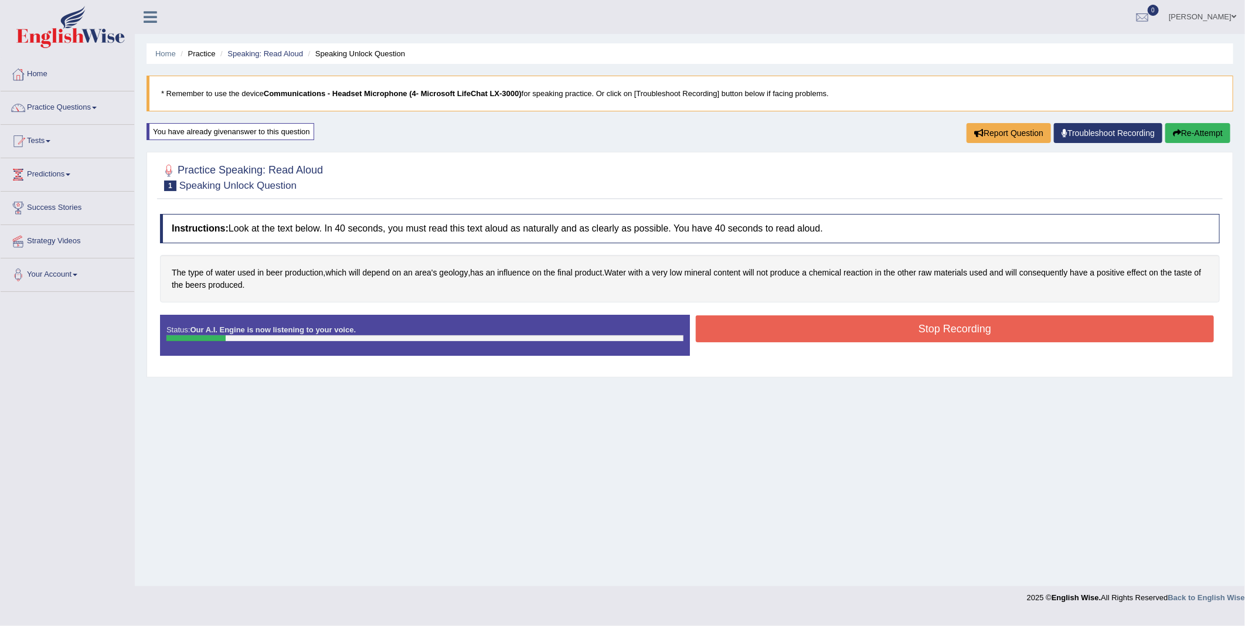
click at [851, 341] on button "Stop Recording" at bounding box center [955, 328] width 518 height 27
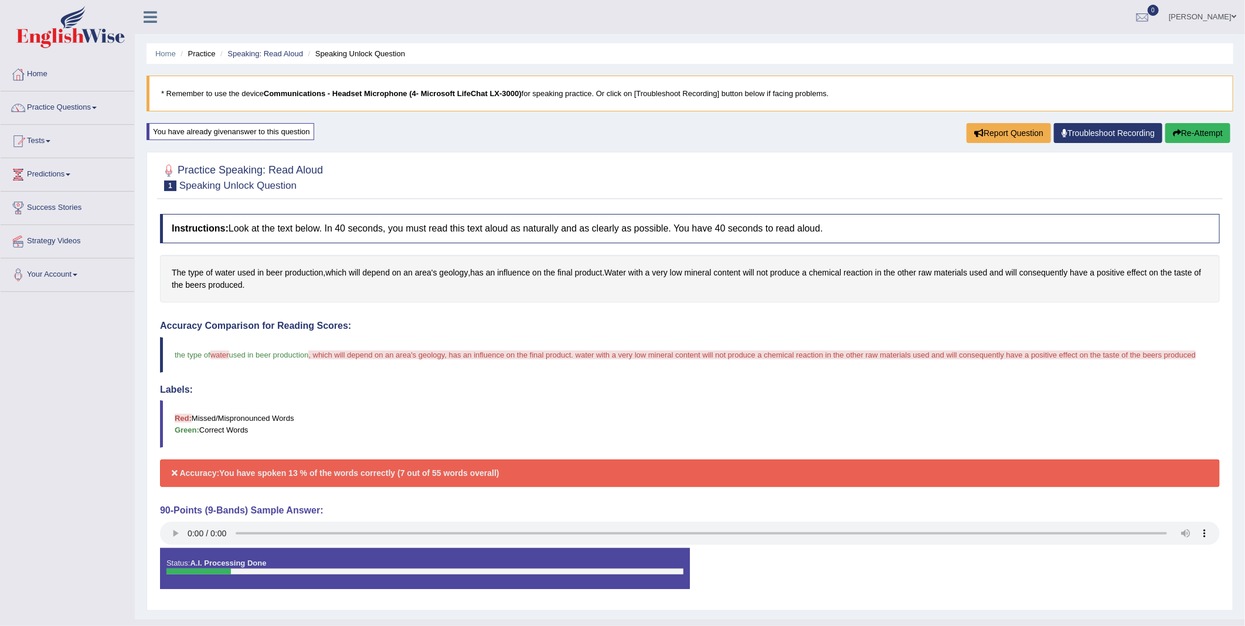
click at [1187, 137] on body "Toggle navigation Home Practice Questions Speaking Practice Read Aloud Repeat S…" at bounding box center [622, 313] width 1245 height 626
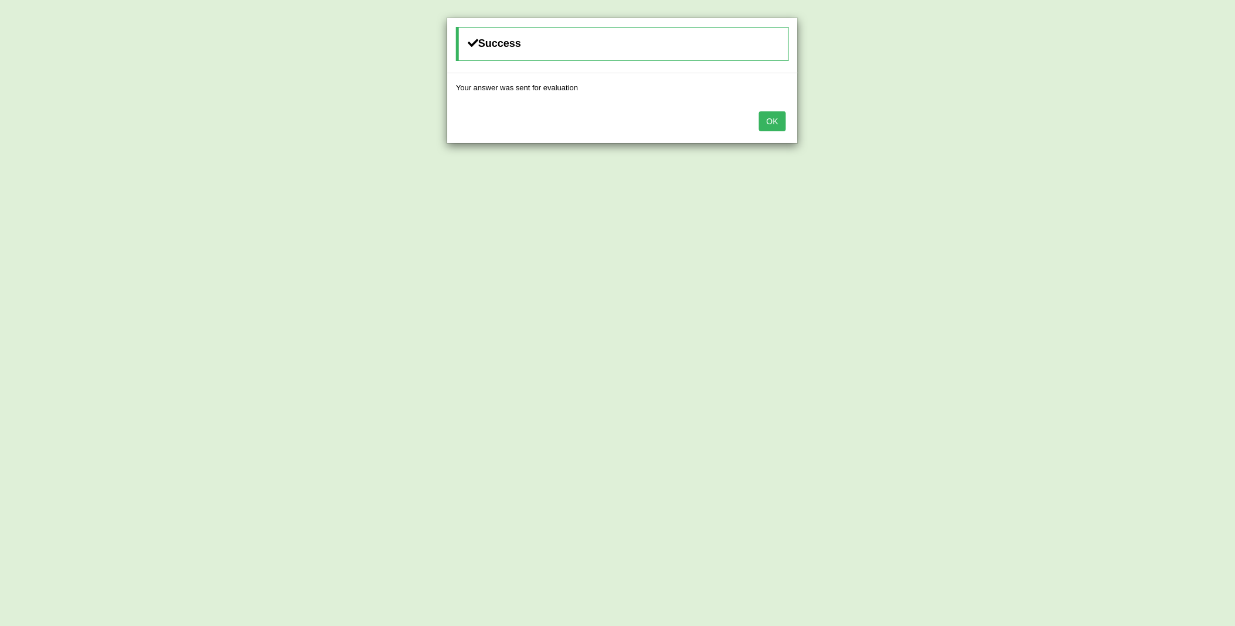
click at [774, 120] on button "OK" at bounding box center [772, 121] width 27 height 20
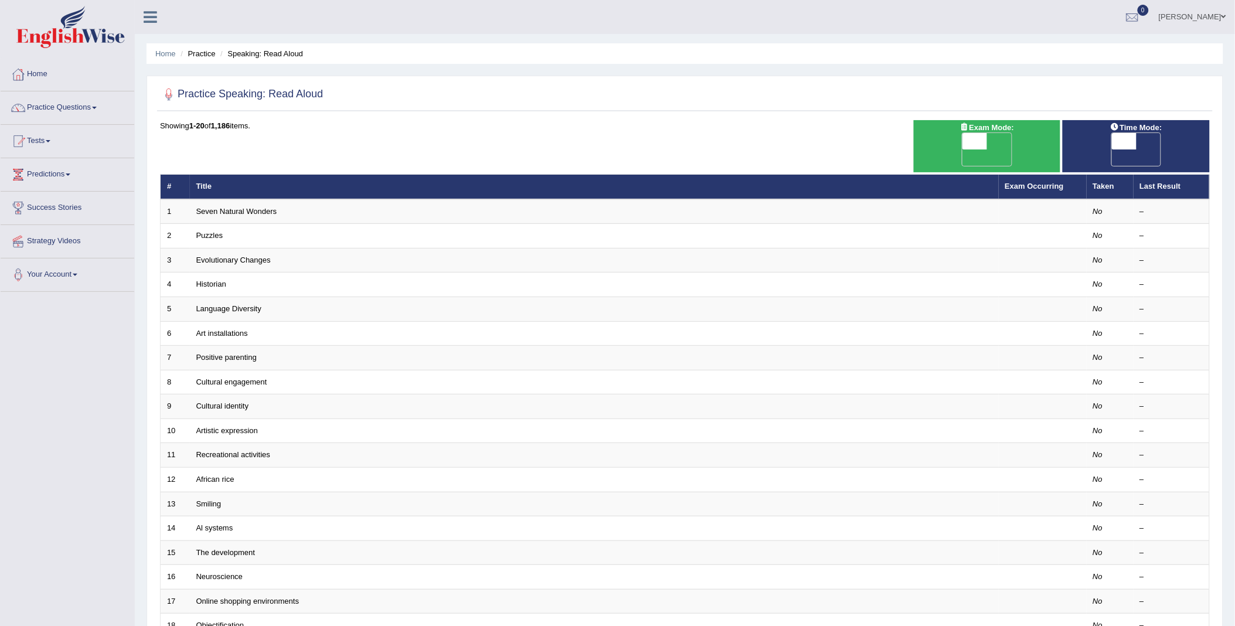
click at [206, 94] on h2 "Practice Speaking: Read Aloud" at bounding box center [241, 95] width 163 height 18
click at [259, 55] on li "Speaking: Read Aloud" at bounding box center [260, 53] width 86 height 11
click at [283, 52] on li "Speaking: Read Aloud" at bounding box center [260, 53] width 86 height 11
click at [1168, 175] on th "Last Result" at bounding box center [1172, 187] width 76 height 25
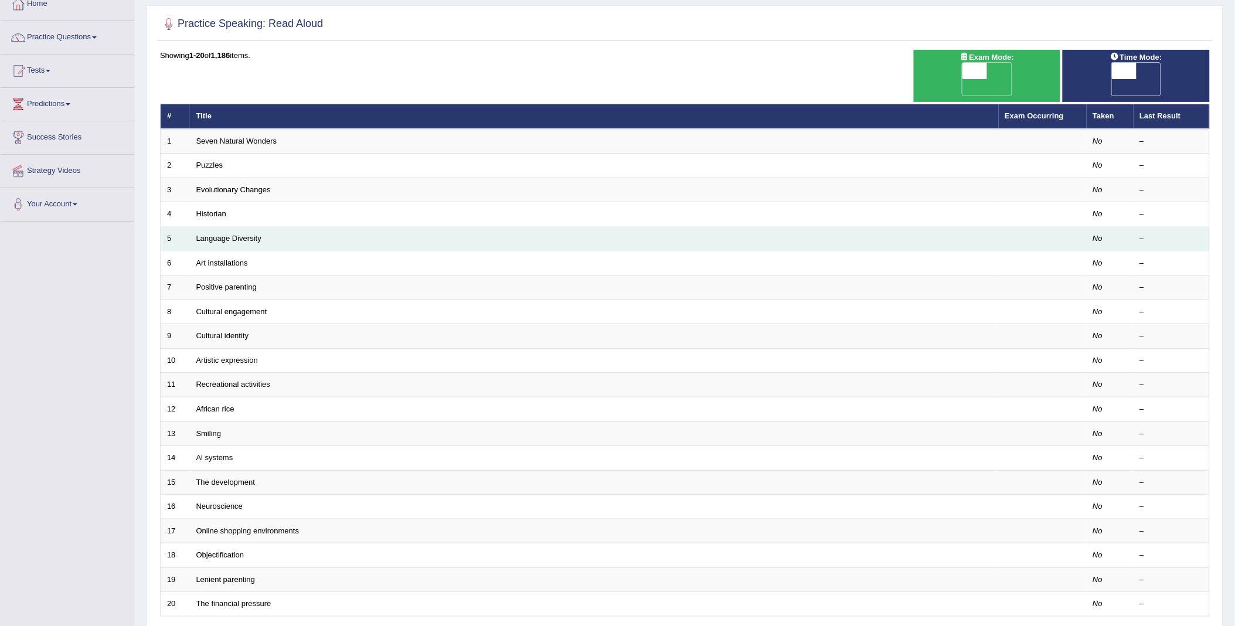
scroll to position [151, 0]
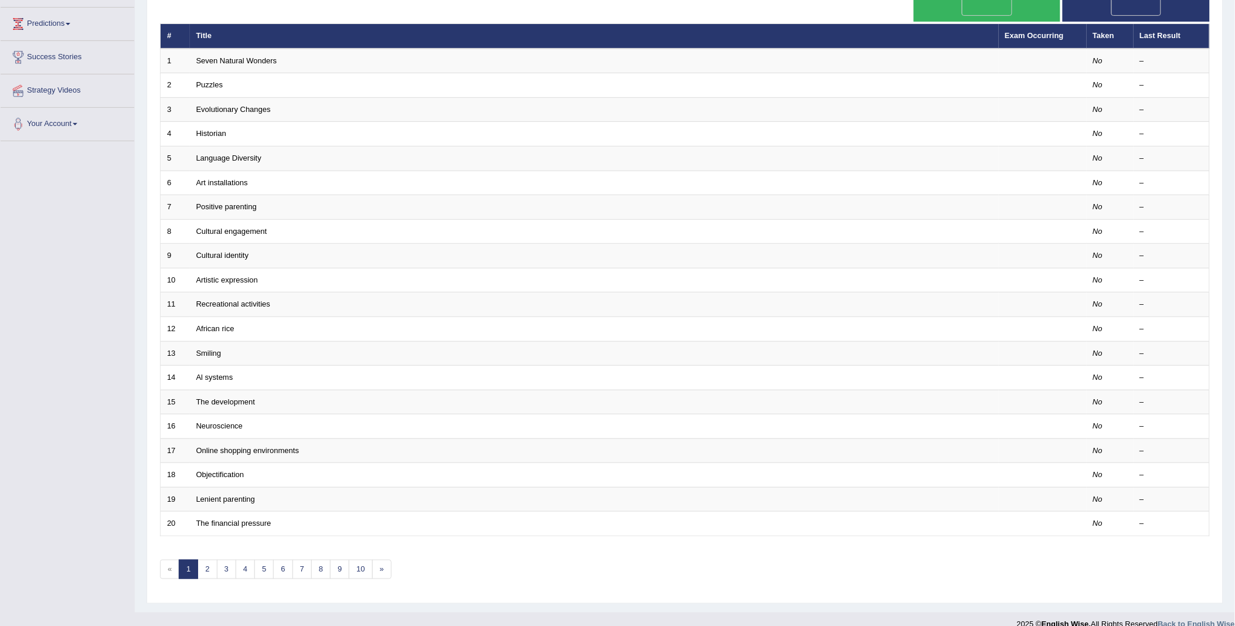
click at [189, 560] on link "1" at bounding box center [188, 569] width 19 height 19
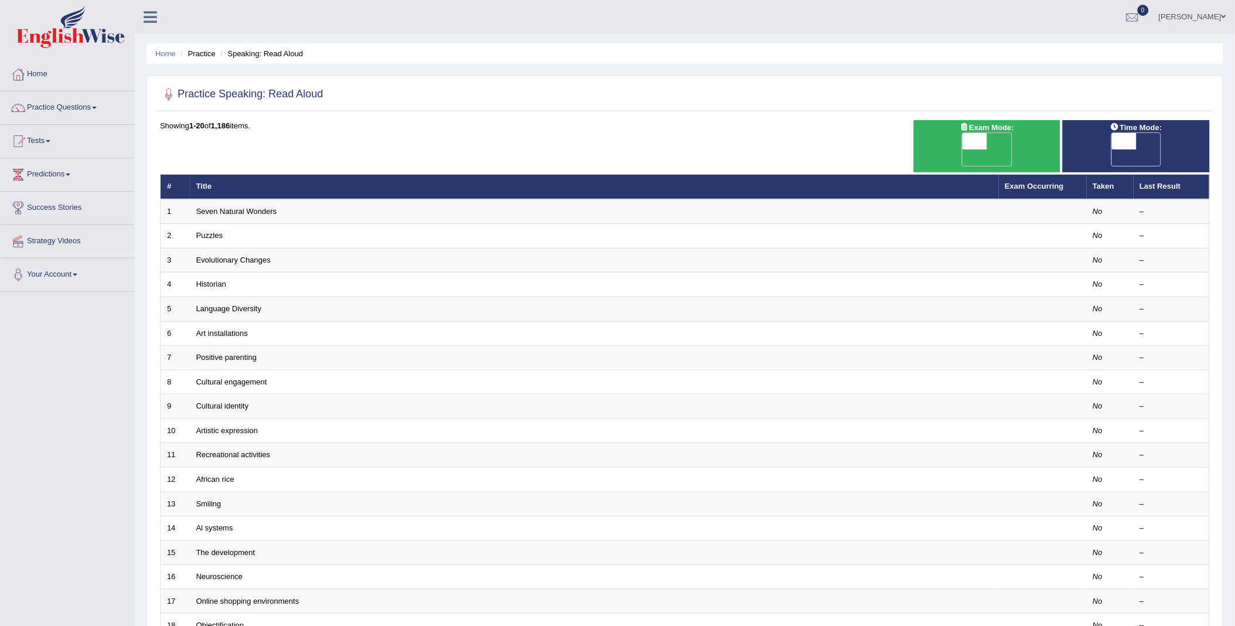
click at [229, 123] on b "1,186" at bounding box center [220, 125] width 19 height 9
click at [171, 122] on div "Showing 1-20 of 1,186 items." at bounding box center [685, 125] width 1050 height 11
click at [50, 141] on span at bounding box center [48, 141] width 5 height 2
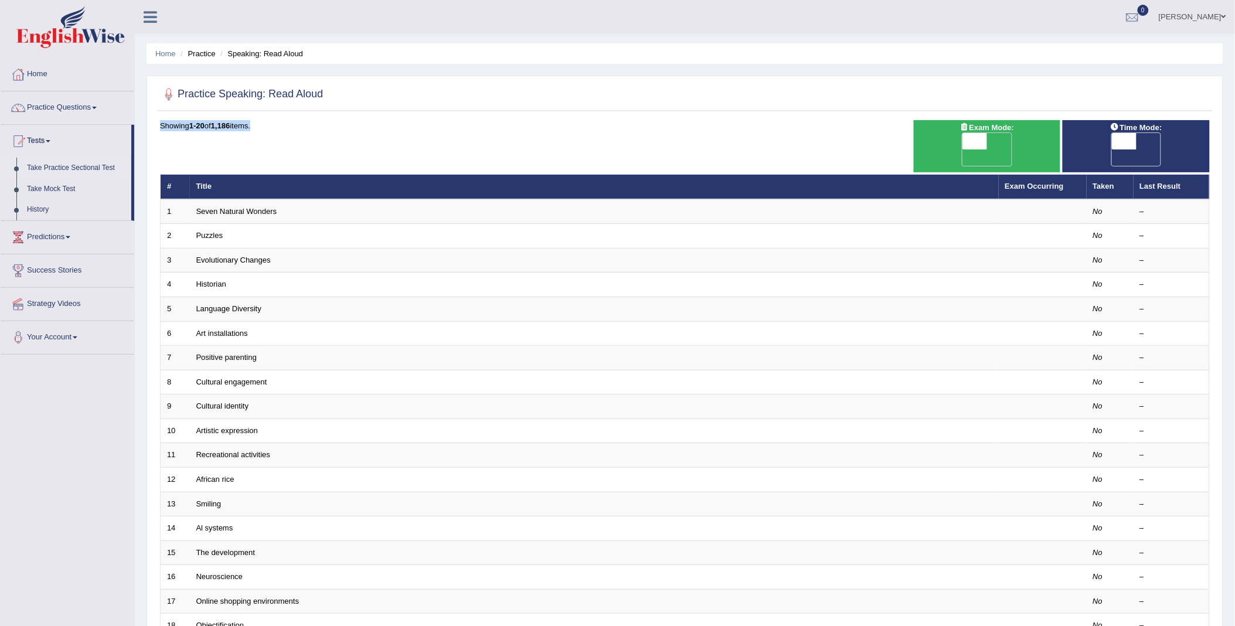
click at [74, 164] on link "Take Practice Sectional Test" at bounding box center [77, 168] width 110 height 21
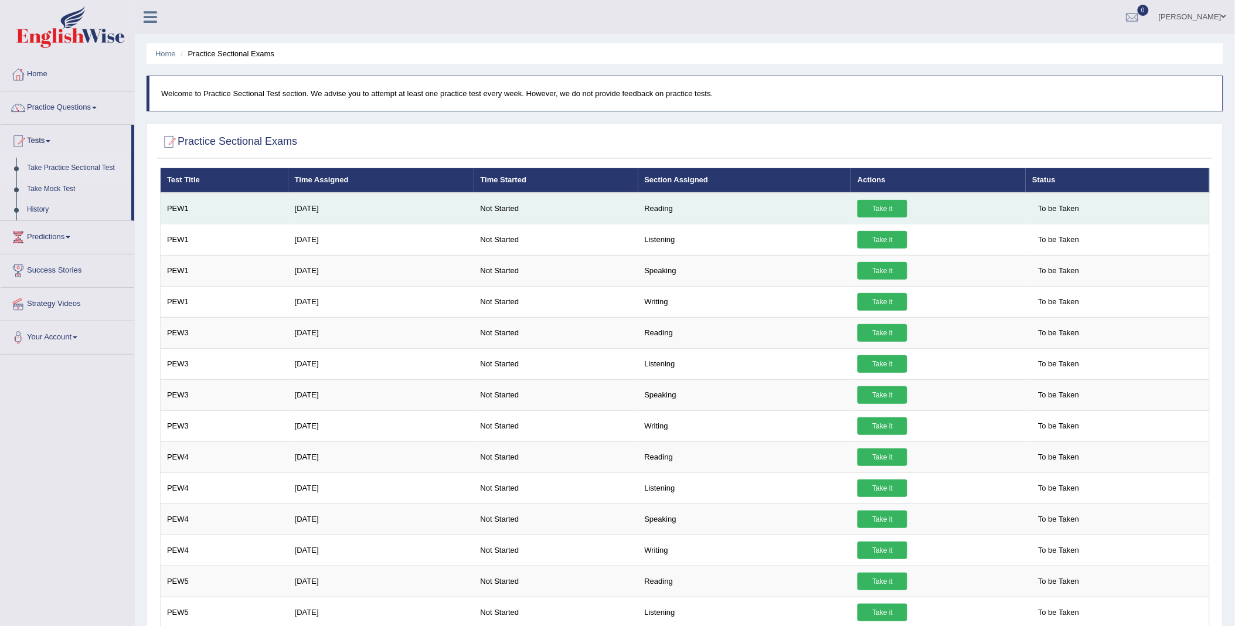
click at [870, 206] on link "Take it" at bounding box center [882, 209] width 50 height 18
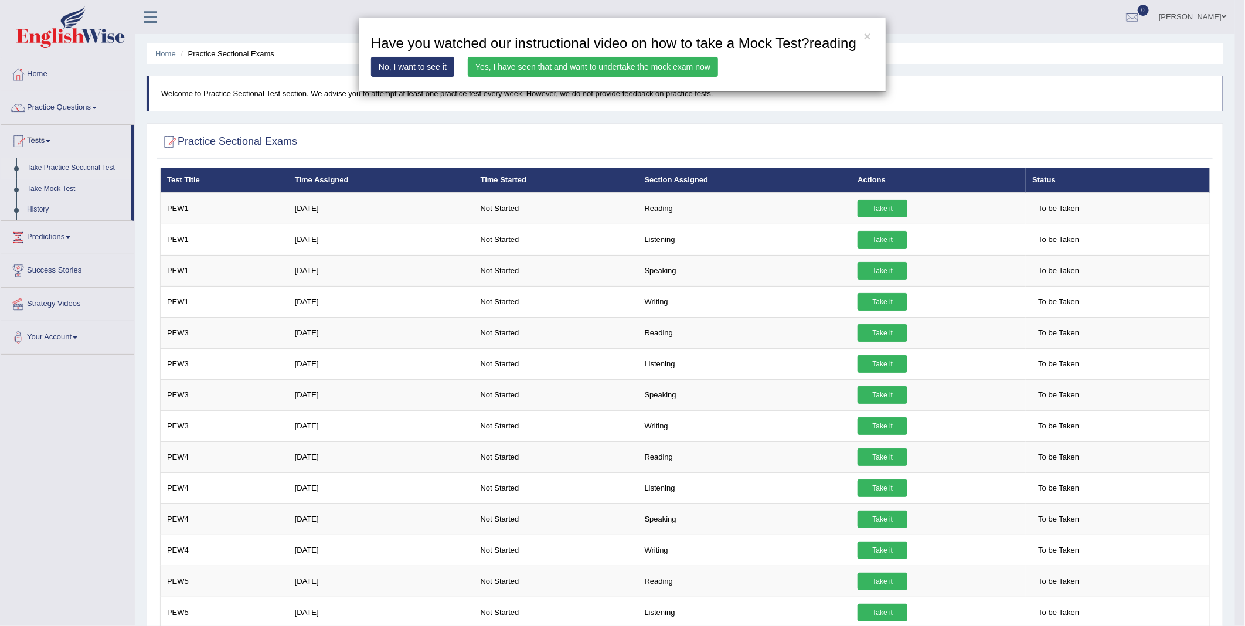
click at [416, 72] on link "No, I want to see it" at bounding box center [412, 67] width 83 height 20
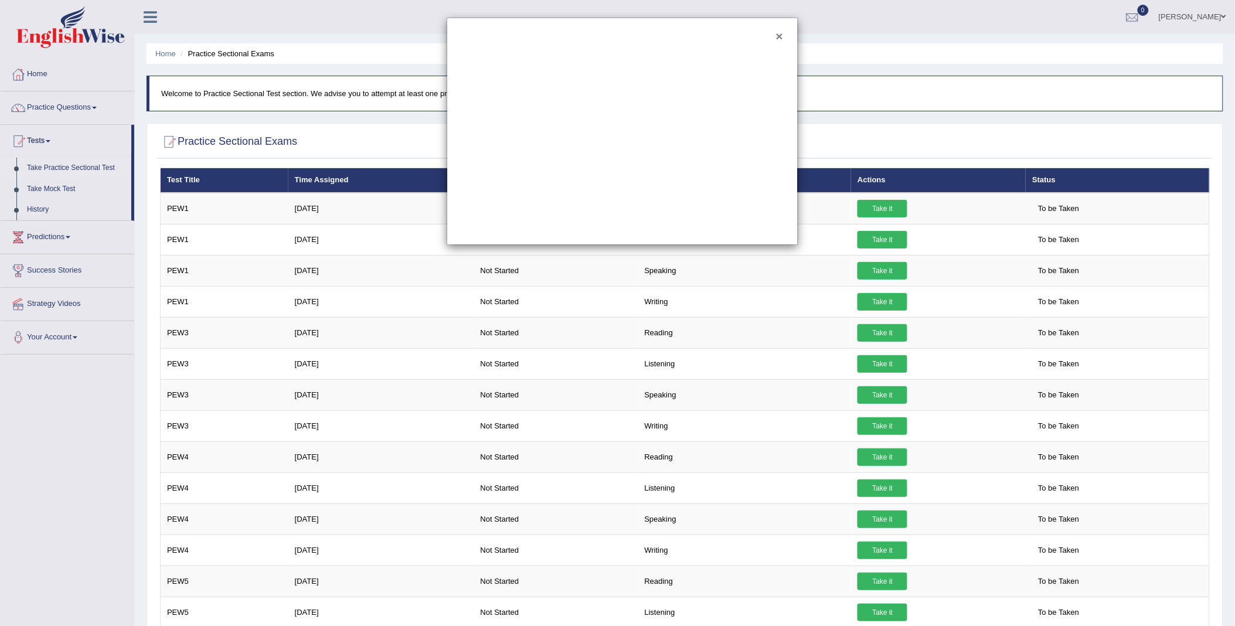
click at [781, 33] on button "×" at bounding box center [779, 36] width 7 height 12
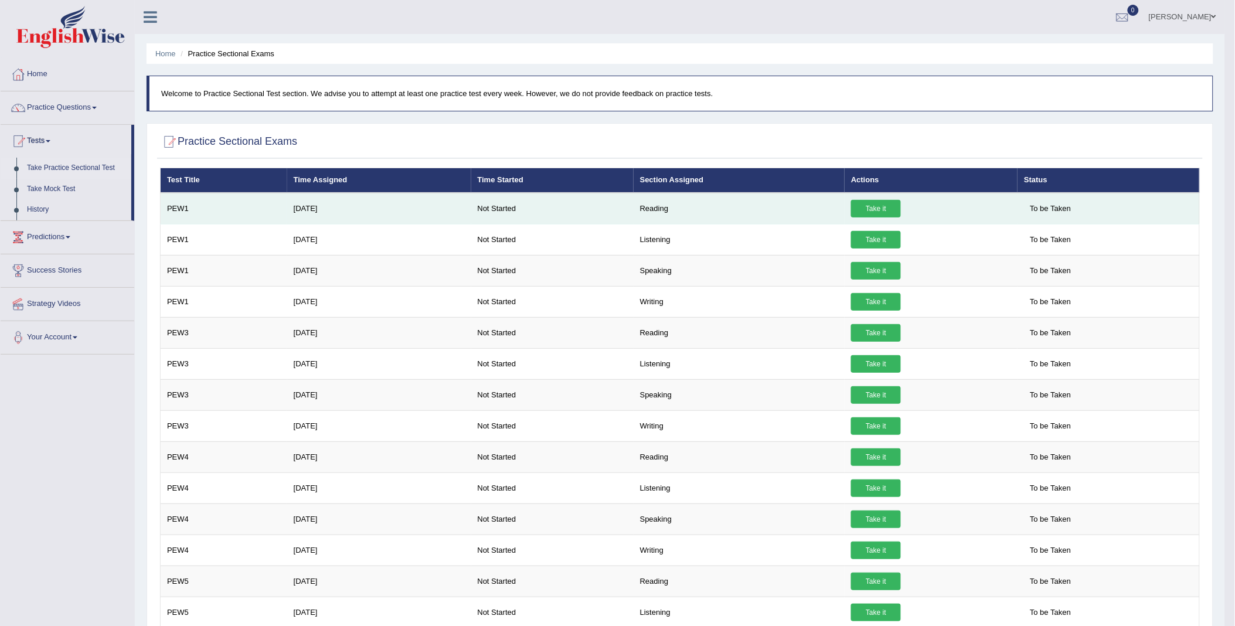
click at [1051, 205] on span "To be Taken" at bounding box center [1050, 209] width 53 height 18
click at [181, 207] on td "PEW1" at bounding box center [224, 209] width 127 height 32
click at [485, 209] on td "Not Started" at bounding box center [552, 209] width 162 height 32
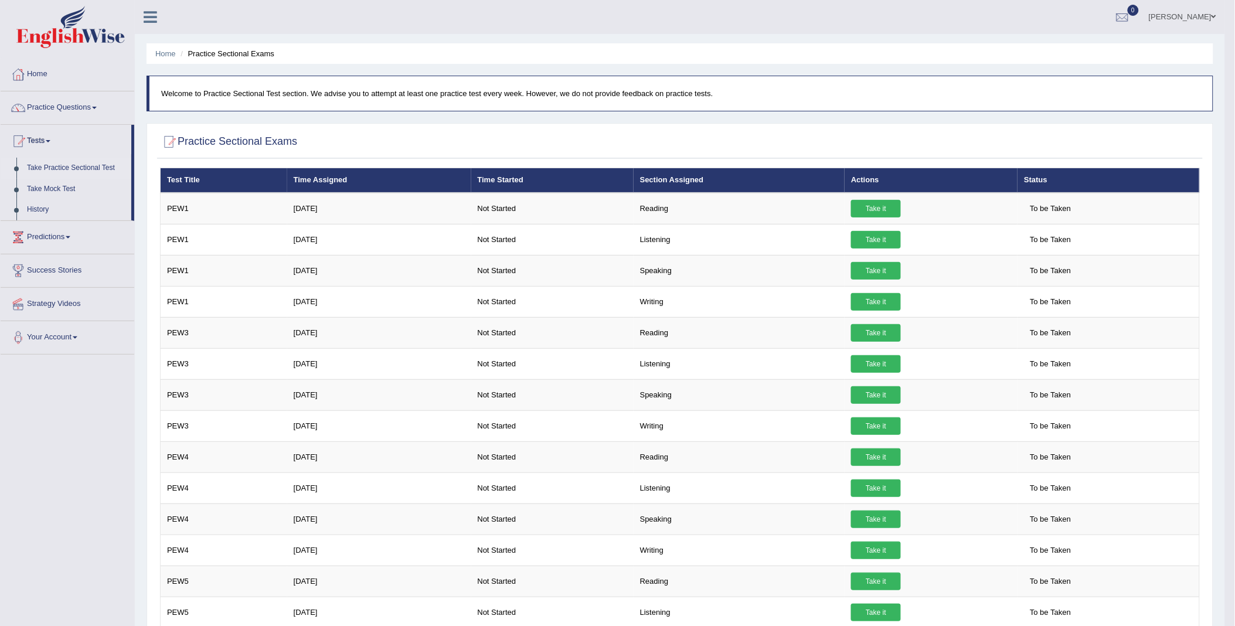
click at [60, 162] on link "Take Practice Sectional Test" at bounding box center [77, 168] width 110 height 21
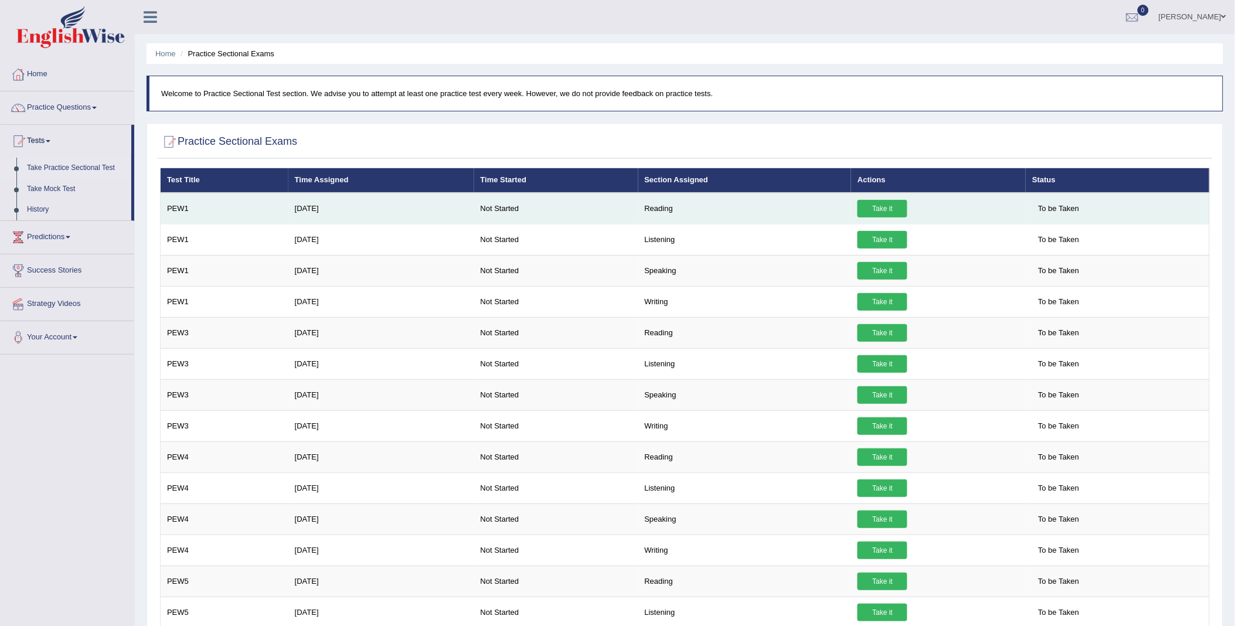
click at [202, 208] on td "PEW1" at bounding box center [225, 209] width 128 height 32
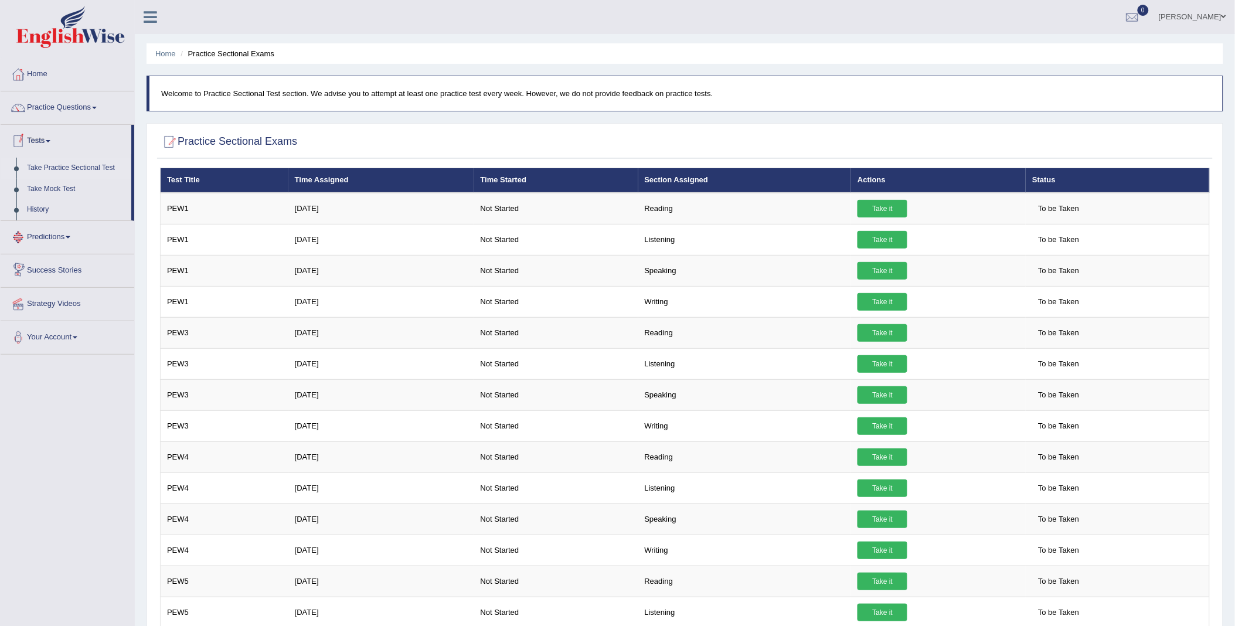
click at [49, 139] on link "Tests" at bounding box center [66, 139] width 131 height 29
click at [49, 139] on link "Tests" at bounding box center [68, 139] width 134 height 29
click at [64, 168] on link "Take Practice Sectional Test" at bounding box center [77, 168] width 110 height 21
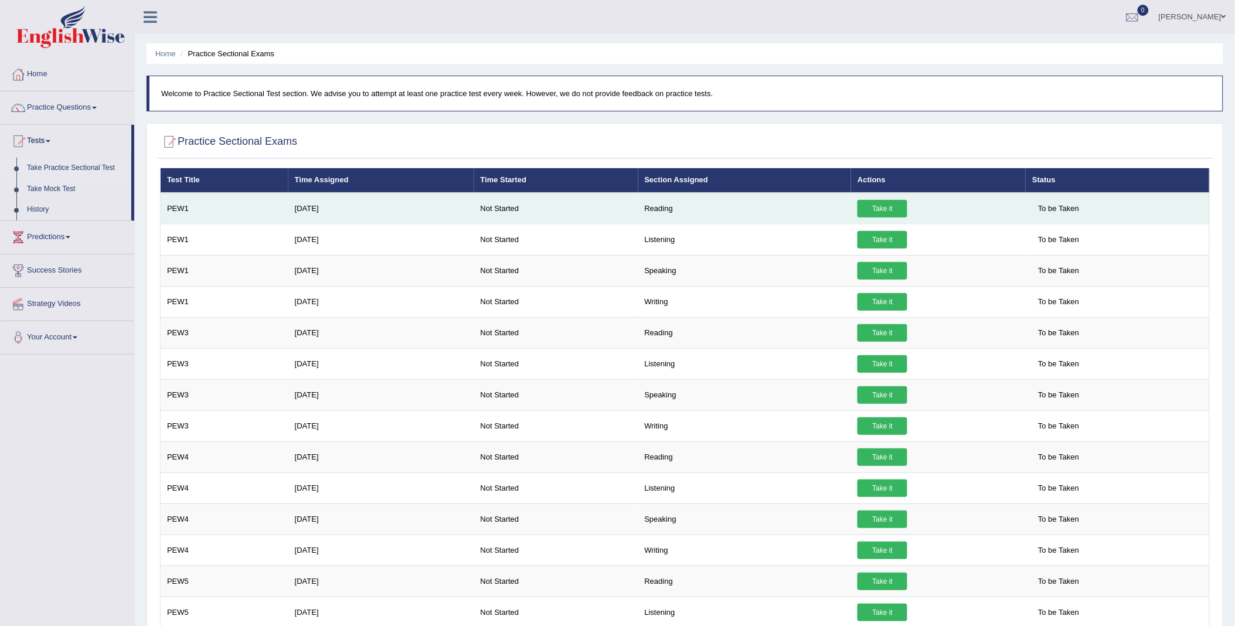
click at [879, 211] on link "Take it" at bounding box center [882, 209] width 50 height 18
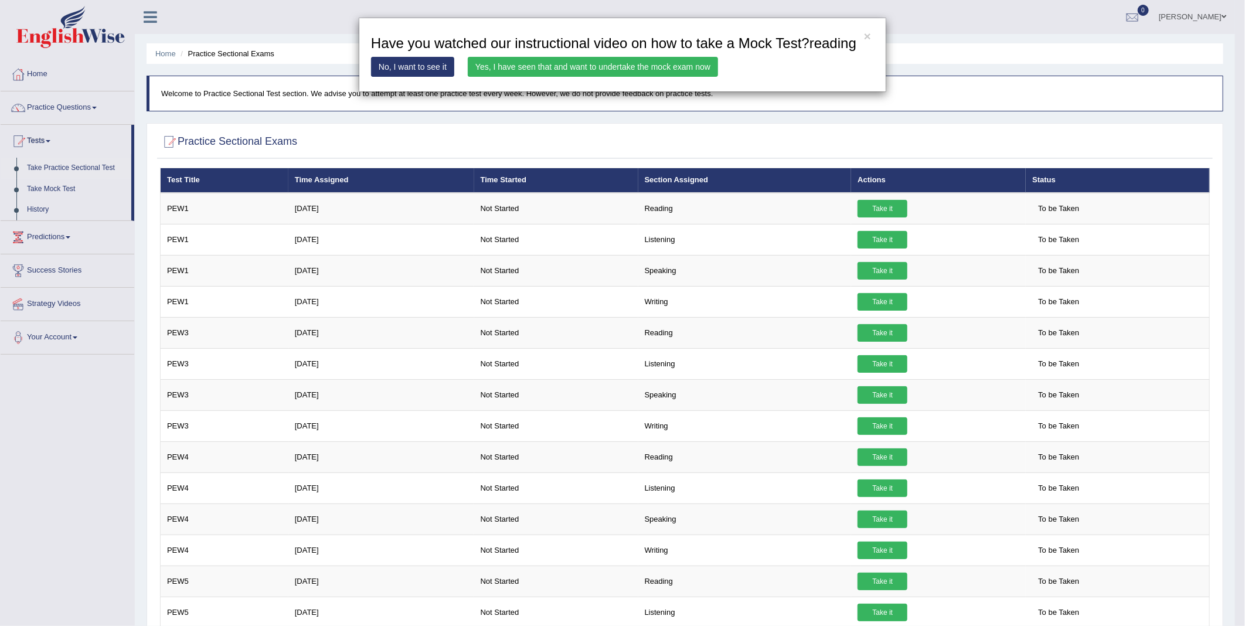
click at [577, 64] on link "Yes, I have seen that and want to undertake the mock exam now" at bounding box center [593, 67] width 250 height 20
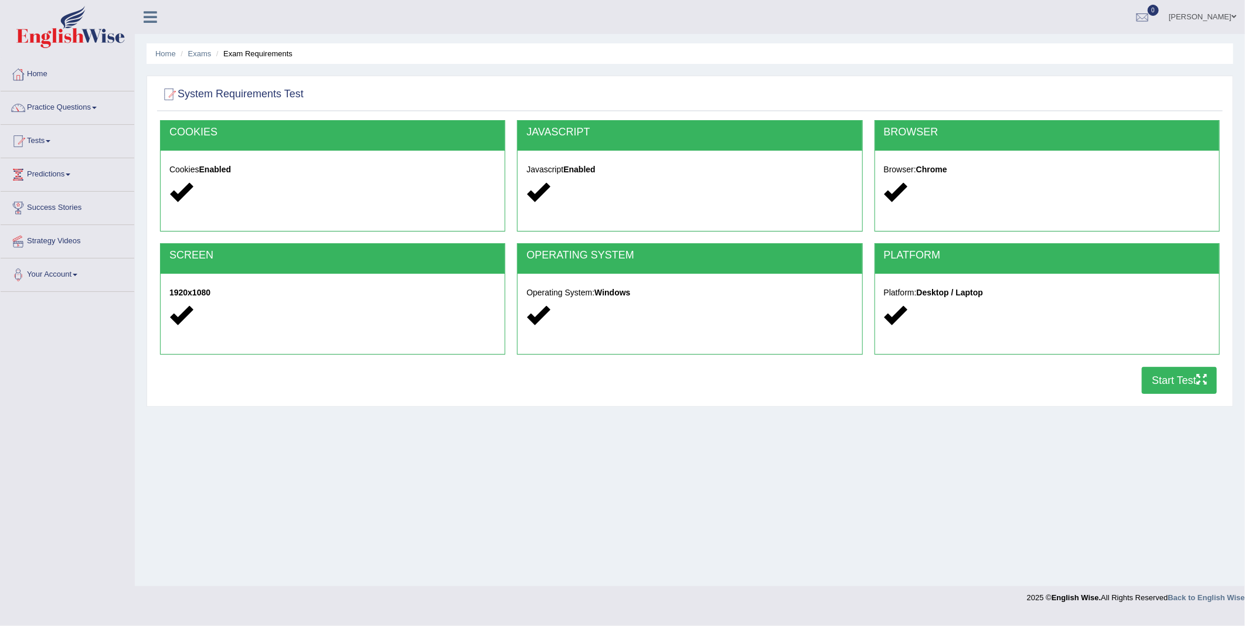
click at [1165, 382] on button "Start Test" at bounding box center [1179, 380] width 75 height 27
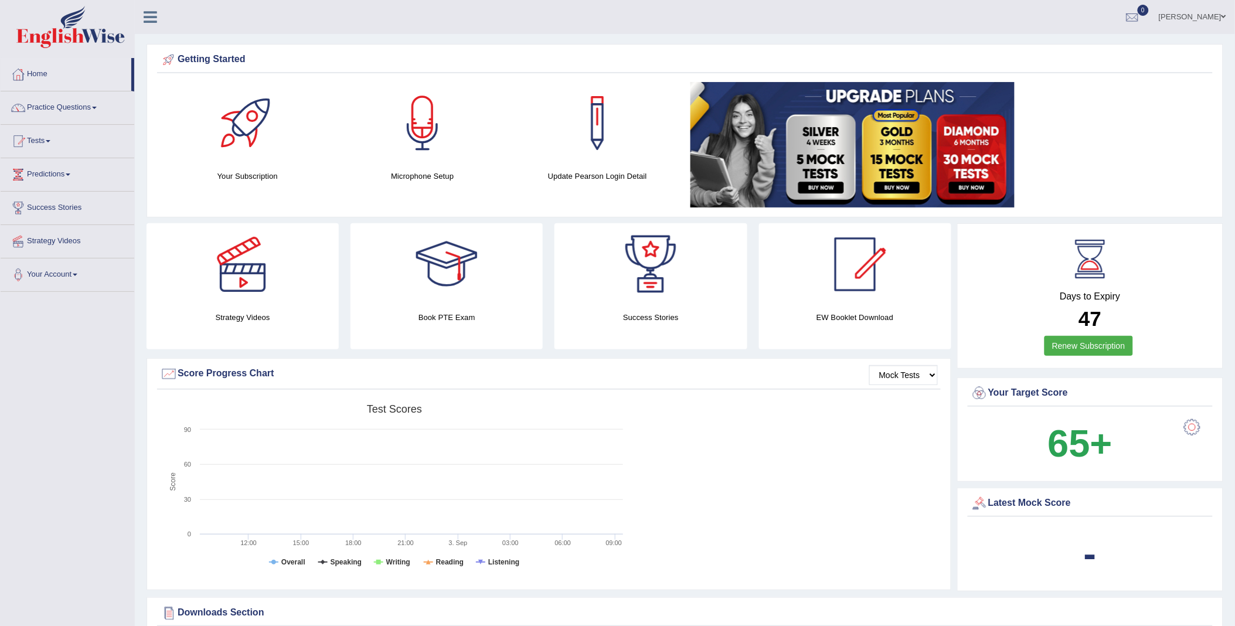
click at [43, 142] on link "Tests" at bounding box center [68, 139] width 134 height 29
click at [84, 165] on link "Take Practice Sectional Test" at bounding box center [77, 168] width 110 height 21
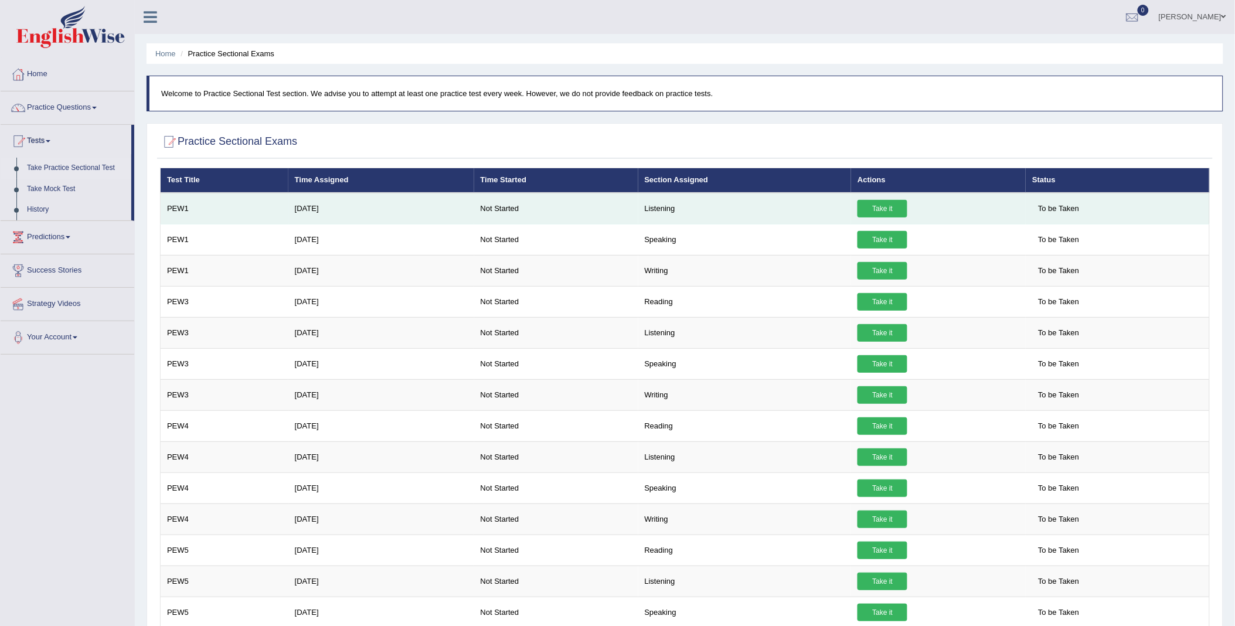
click at [865, 209] on link "Take it" at bounding box center [882, 209] width 50 height 18
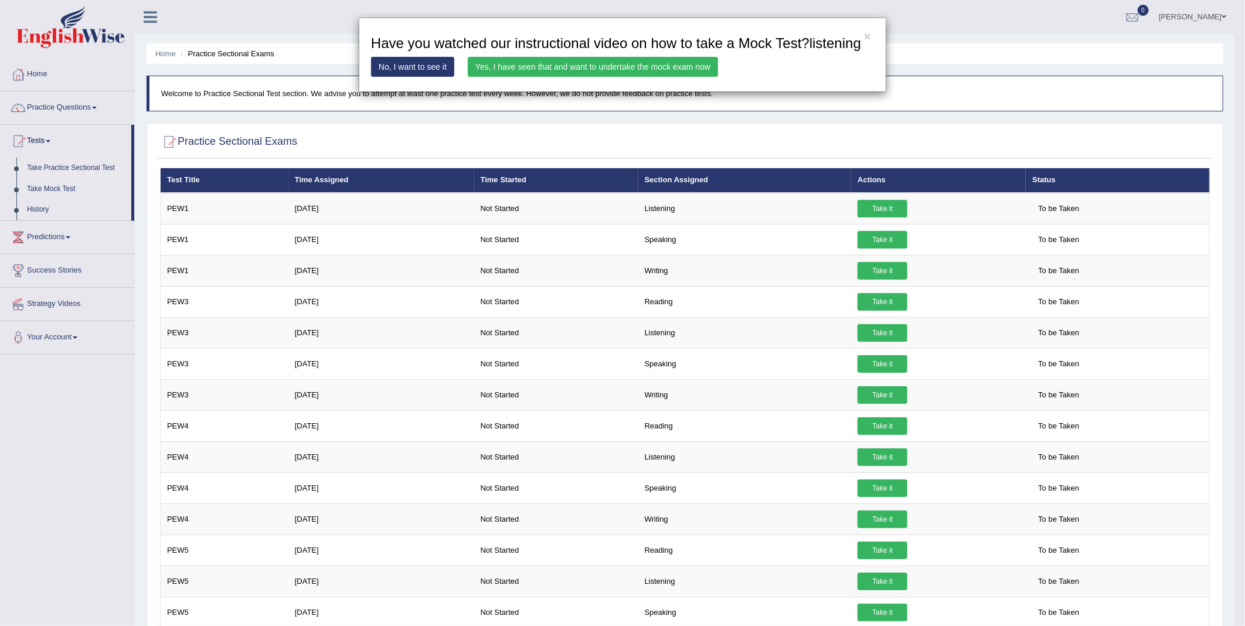
click at [73, 165] on div "× Have you watched our instructional video on how to take a Mock Test?listening…" at bounding box center [622, 313] width 1245 height 626
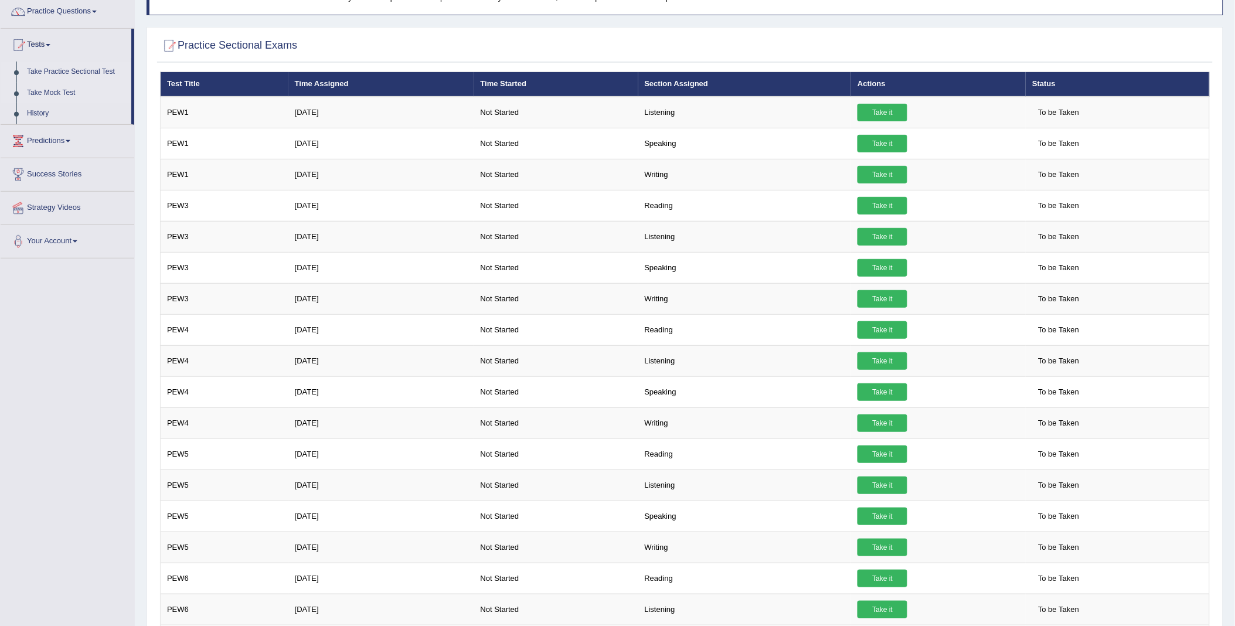
scroll to position [65, 0]
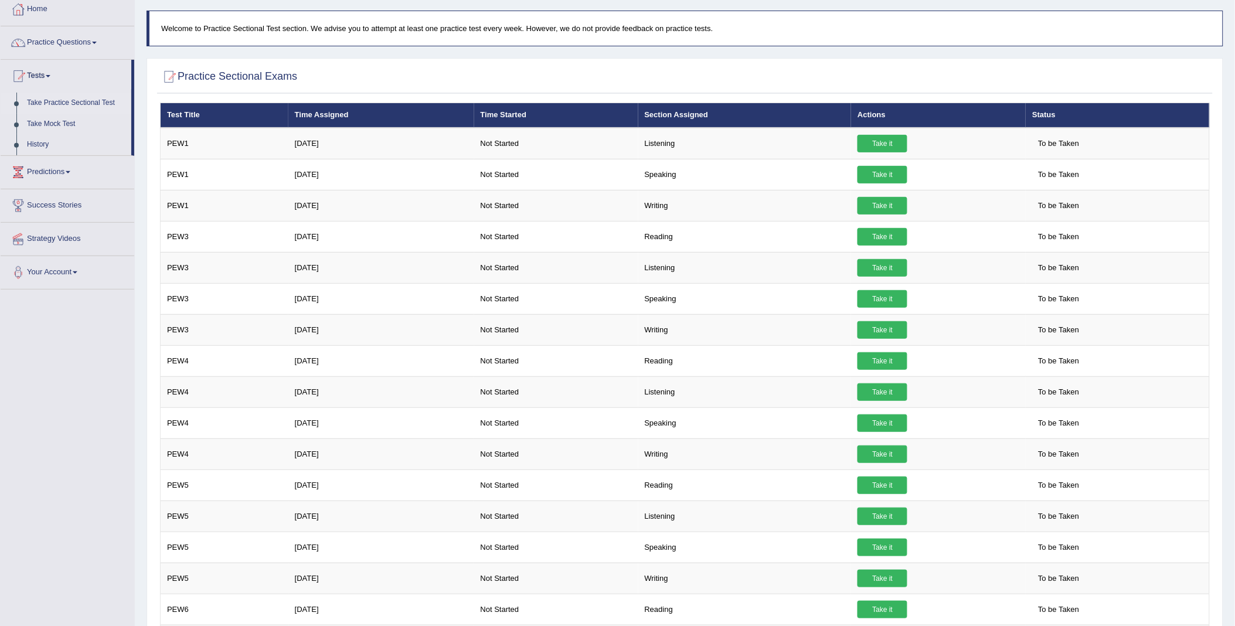
click at [69, 174] on link "Predictions" at bounding box center [68, 170] width 134 height 29
click at [72, 110] on link "Predictions" at bounding box center [66, 107] width 131 height 29
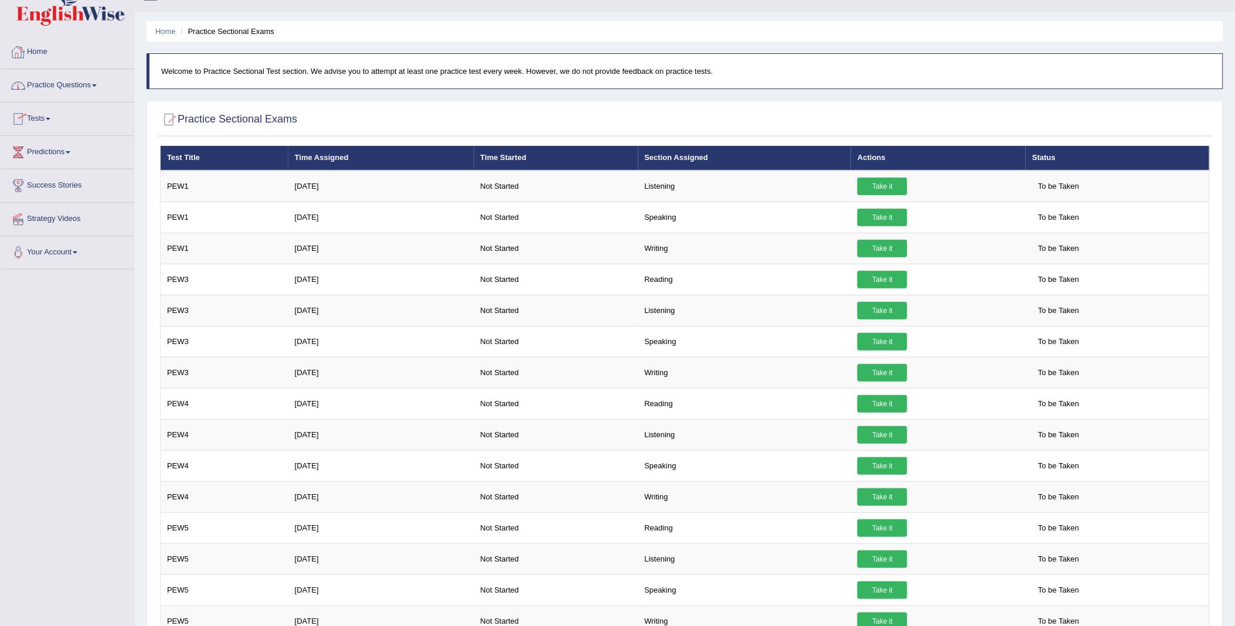
scroll to position [0, 0]
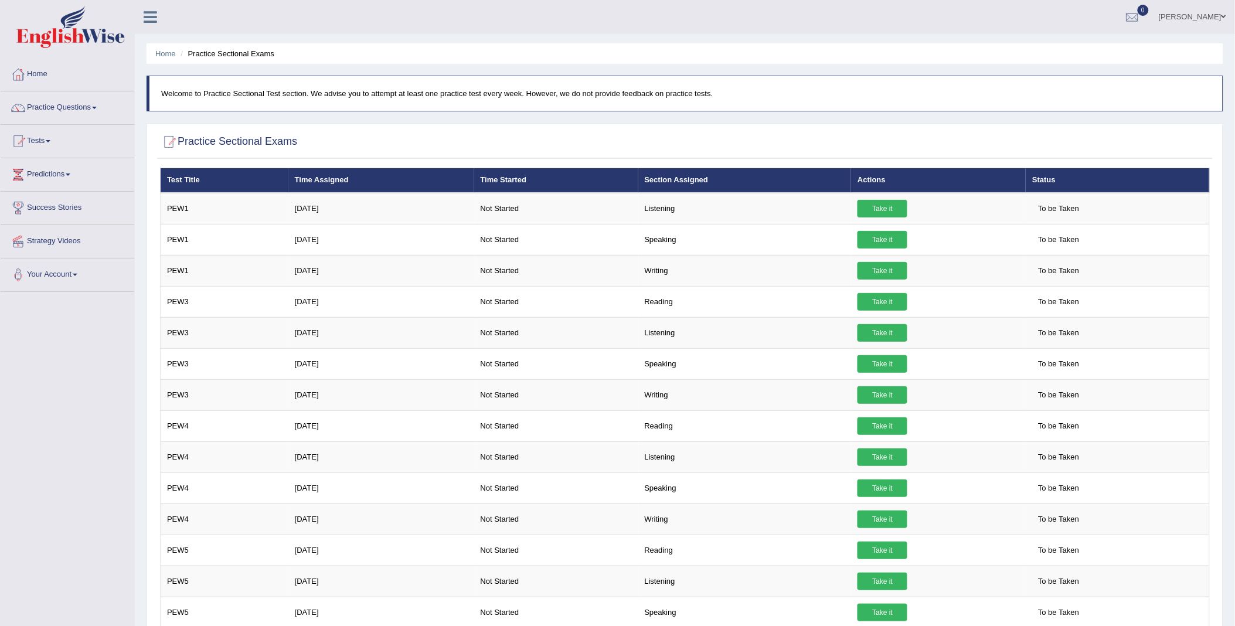
click at [35, 144] on link "Tests" at bounding box center [68, 139] width 134 height 29
click at [63, 110] on link "Practice Questions" at bounding box center [68, 105] width 134 height 29
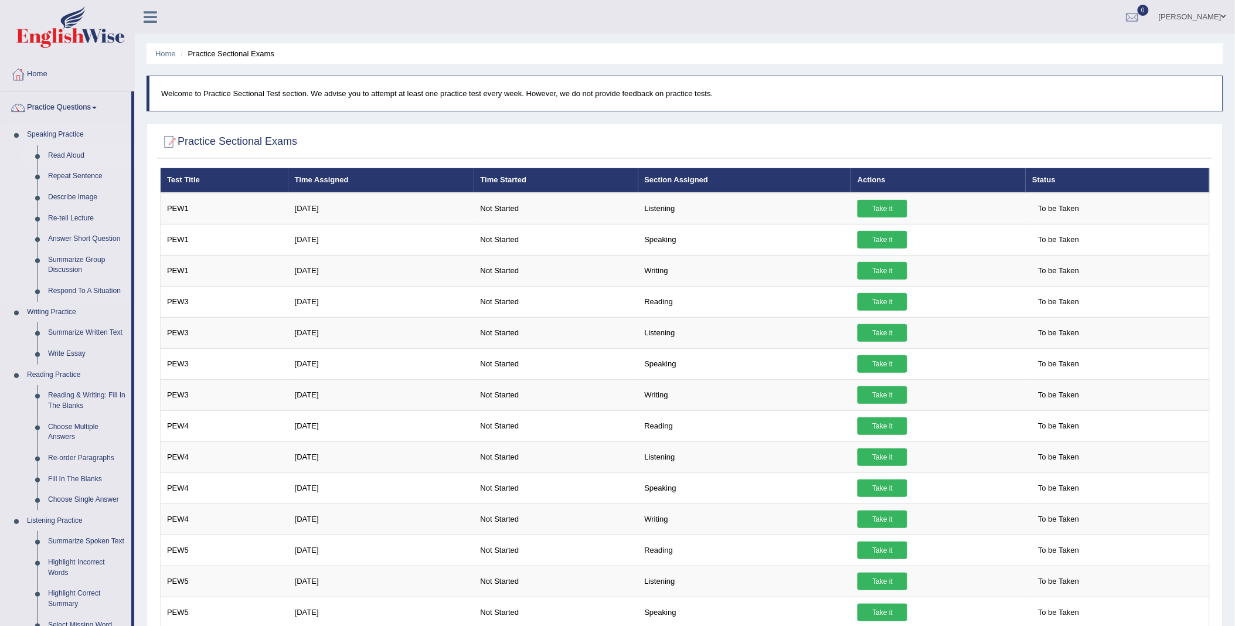
click at [72, 153] on link "Read Aloud" at bounding box center [87, 155] width 89 height 21
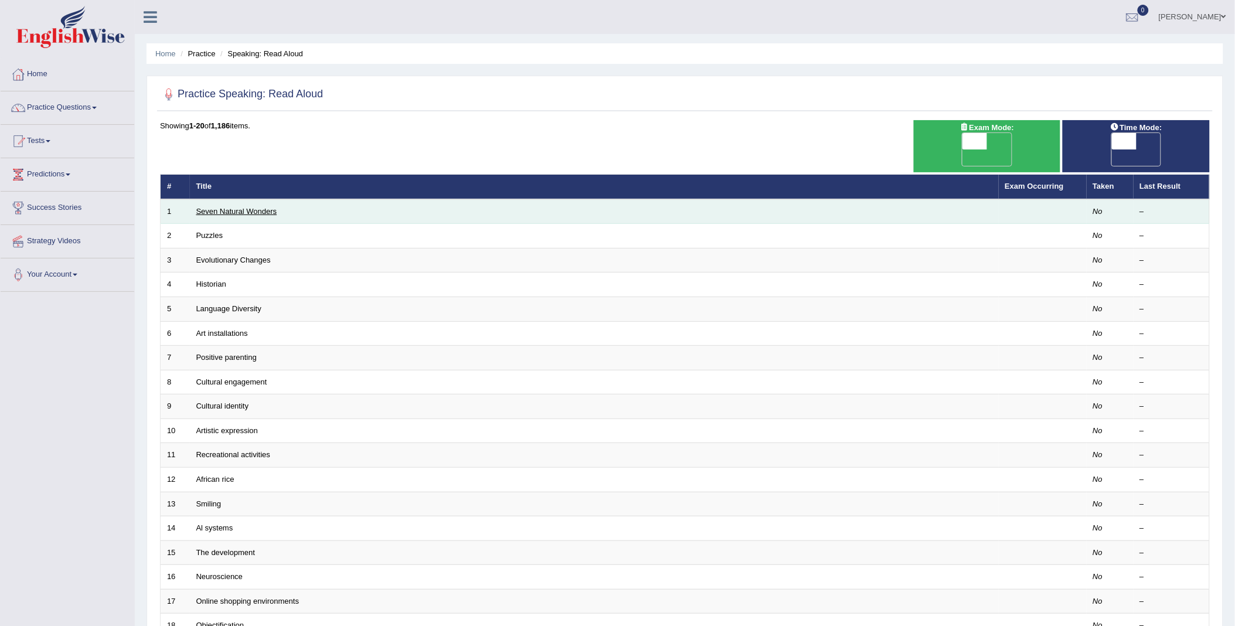
click at [209, 207] on link "Seven Natural Wonders" at bounding box center [236, 211] width 81 height 9
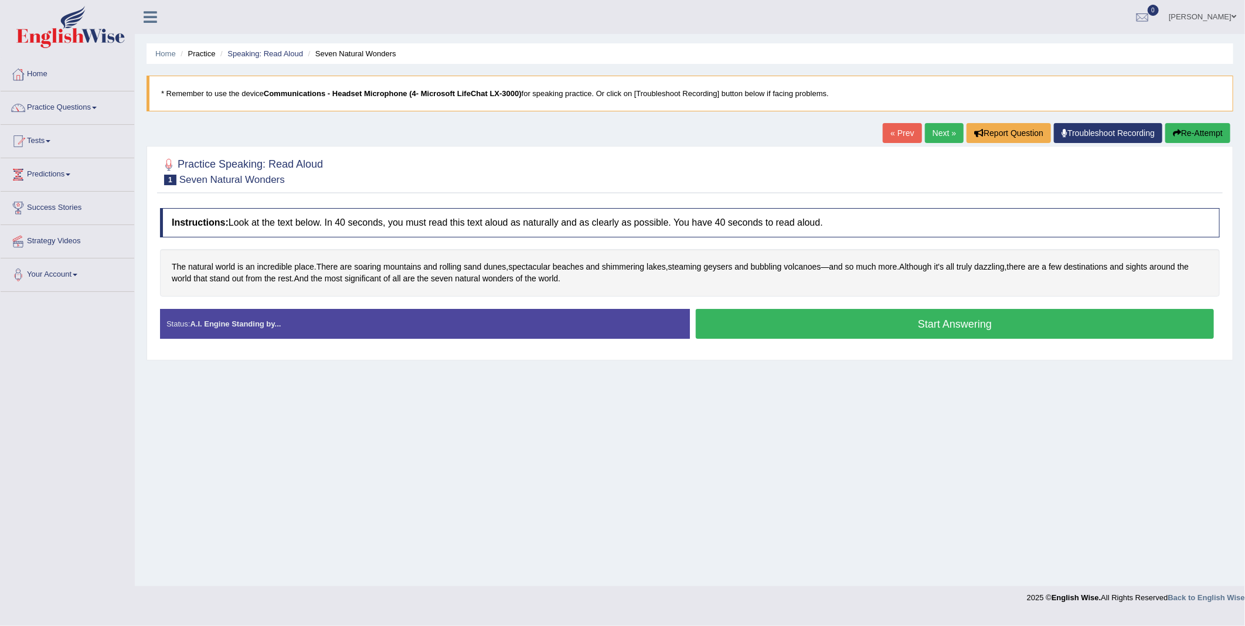
click at [948, 325] on button "Start Answering" at bounding box center [955, 324] width 518 height 30
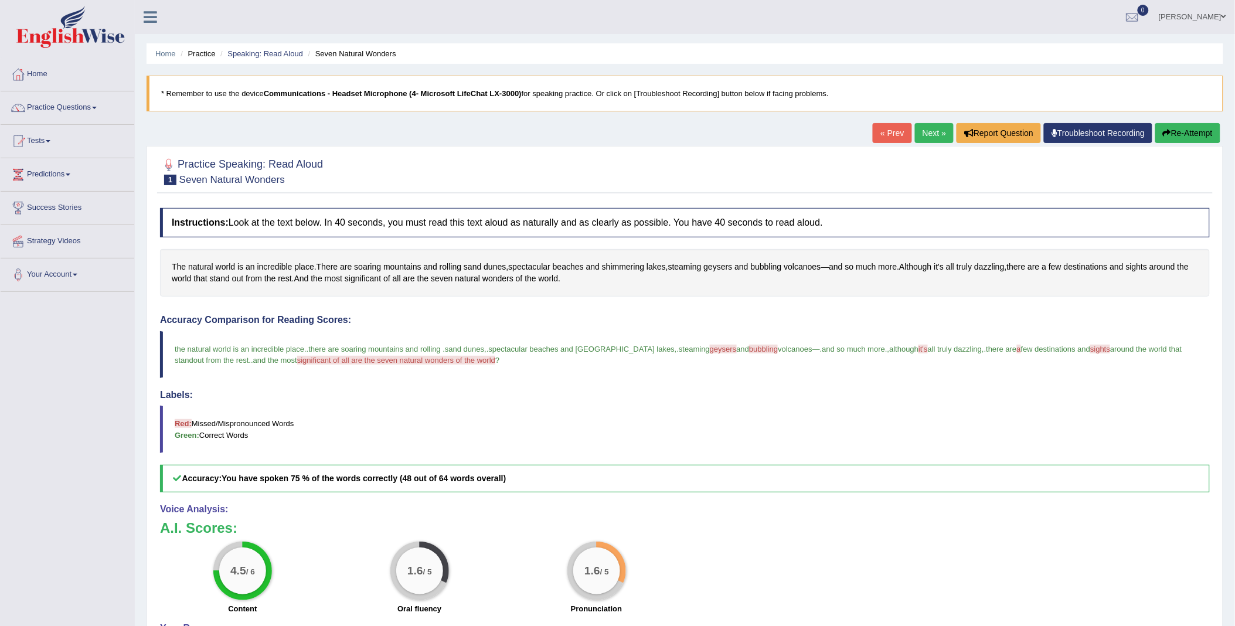
click at [1177, 130] on button "Re-Attempt" at bounding box center [1187, 133] width 65 height 20
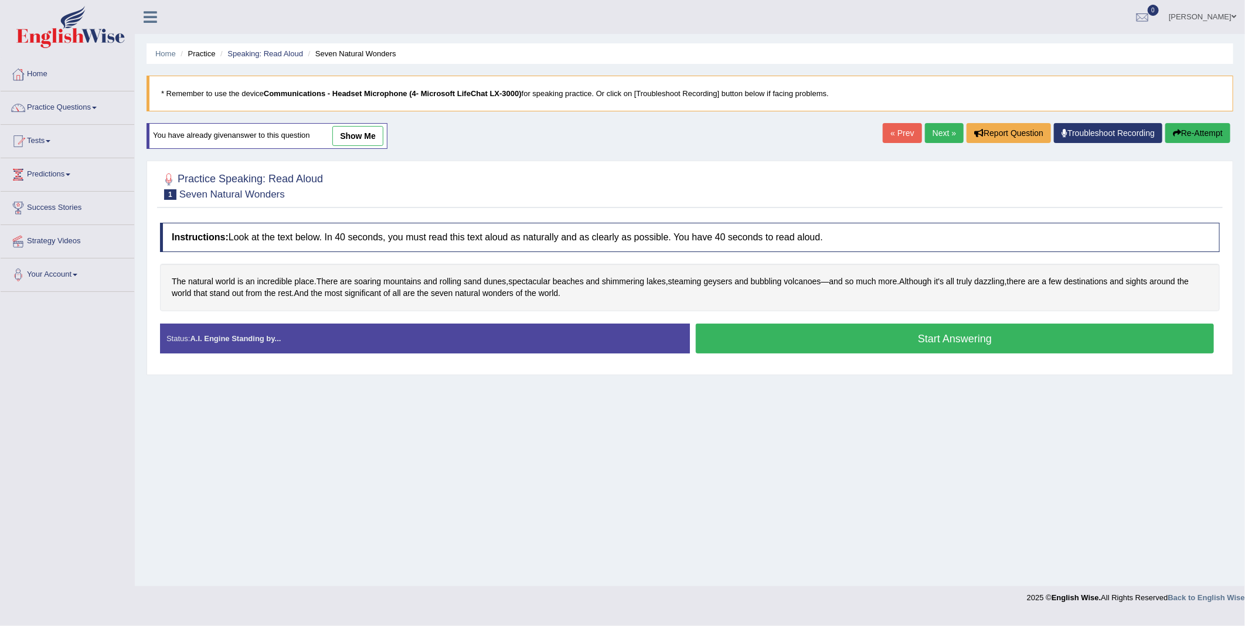
click at [968, 342] on button "Start Answering" at bounding box center [955, 339] width 518 height 30
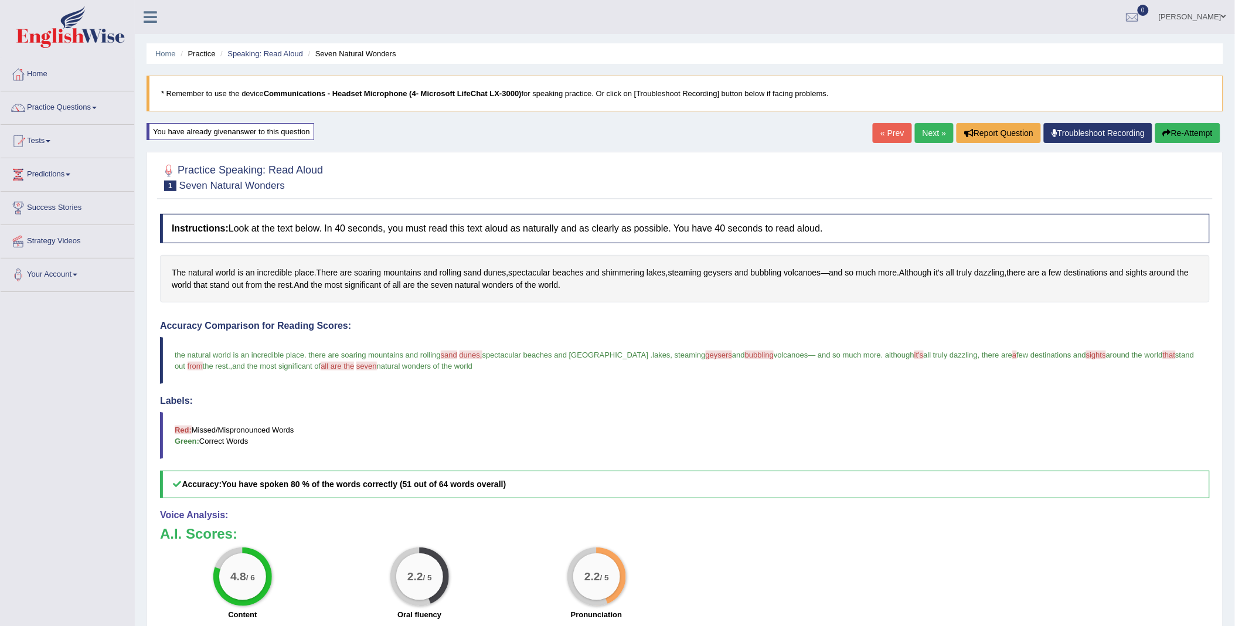
click at [1178, 131] on button "Re-Attempt" at bounding box center [1187, 133] width 65 height 20
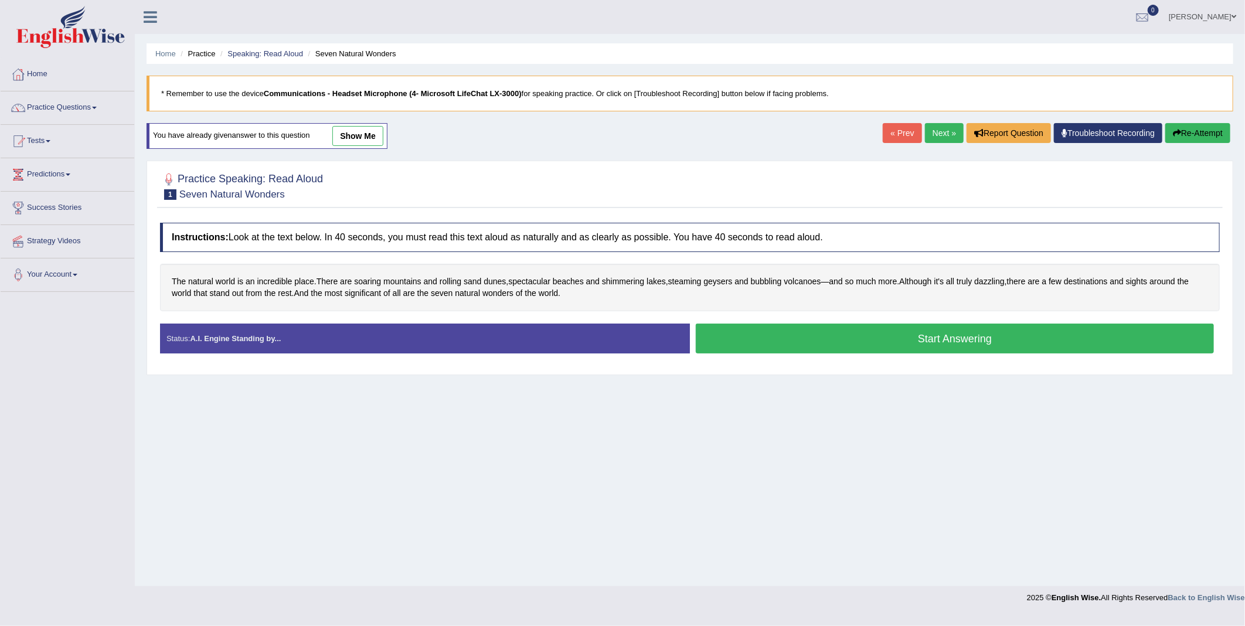
click at [794, 340] on button "Start Answering" at bounding box center [955, 339] width 518 height 30
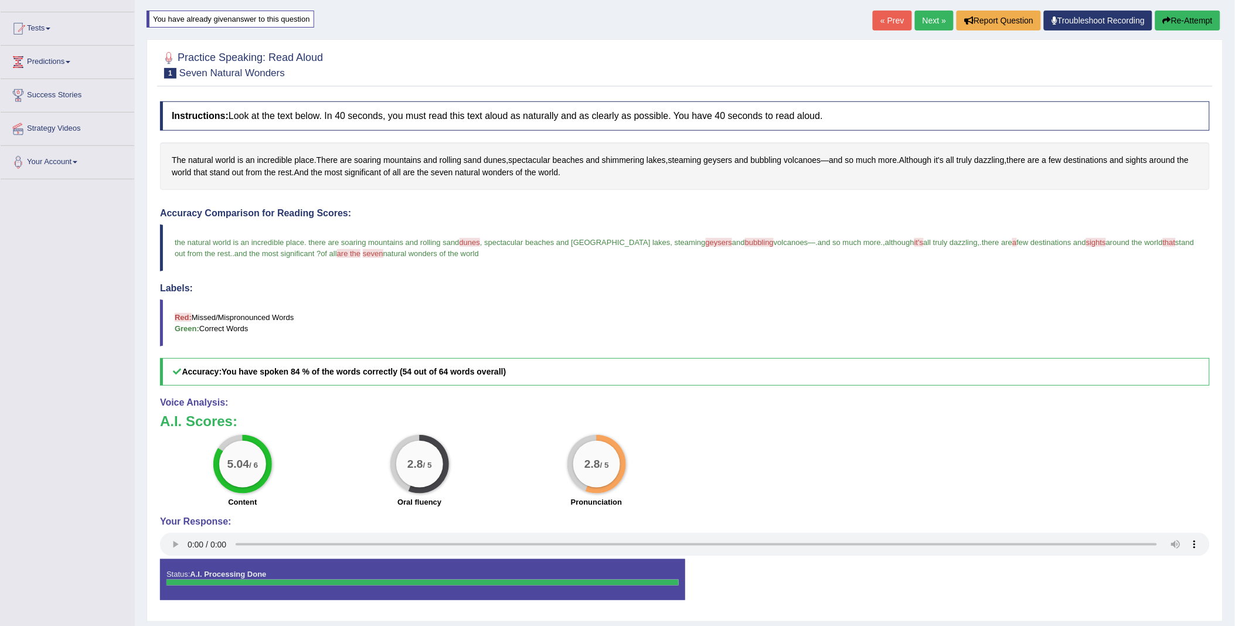
scroll to position [84, 0]
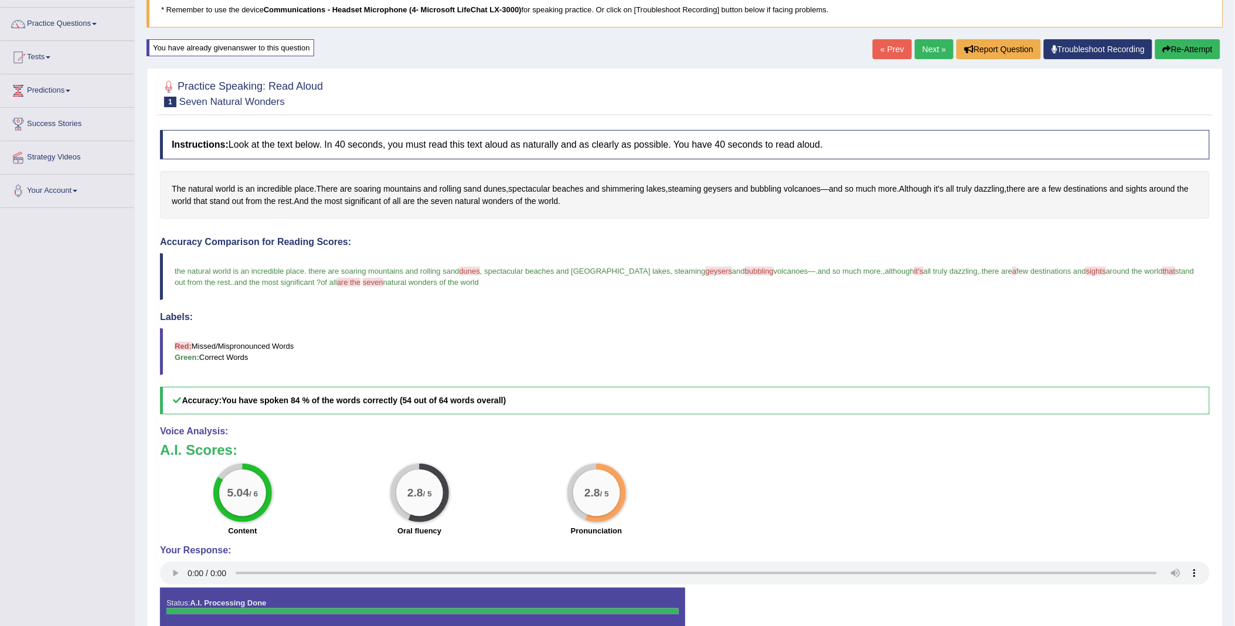
click at [1182, 51] on button "Re-Attempt" at bounding box center [1187, 49] width 65 height 20
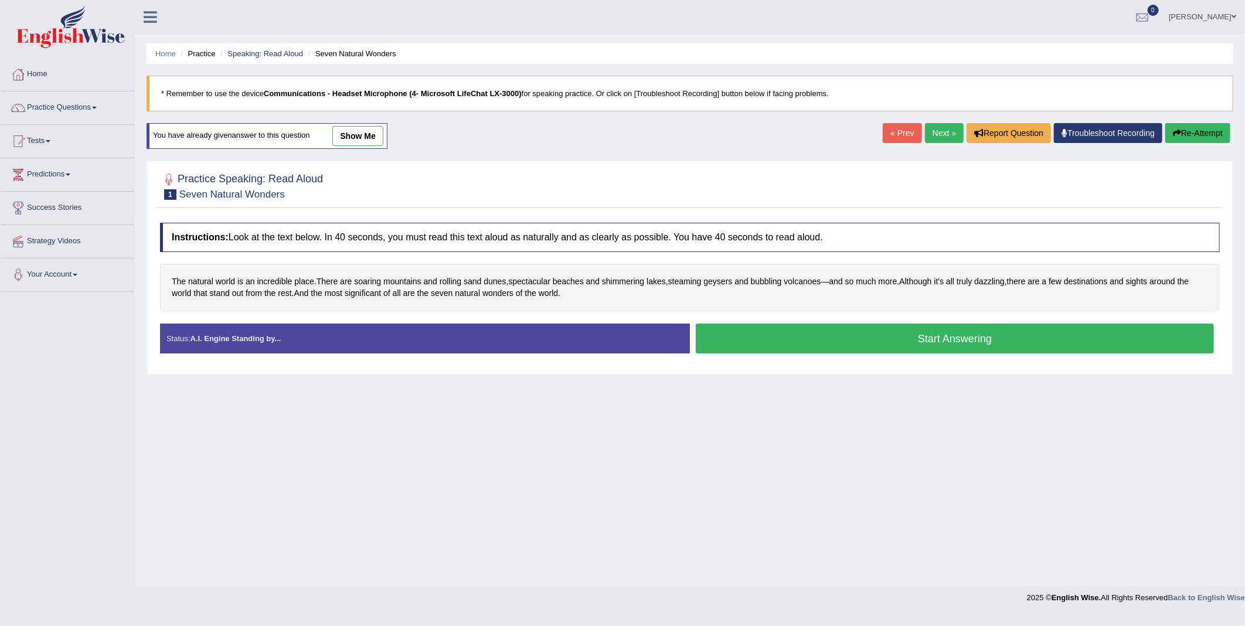
click at [944, 338] on button "Start Answering" at bounding box center [955, 339] width 518 height 30
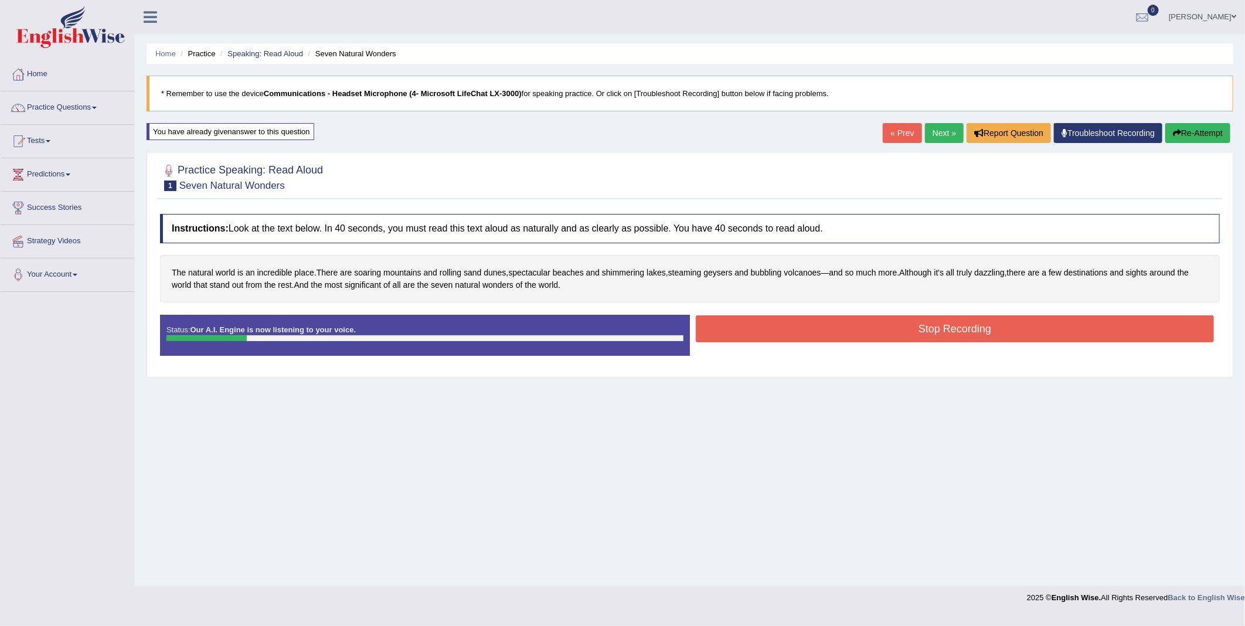
click at [968, 329] on button "Stop Recording" at bounding box center [955, 328] width 518 height 27
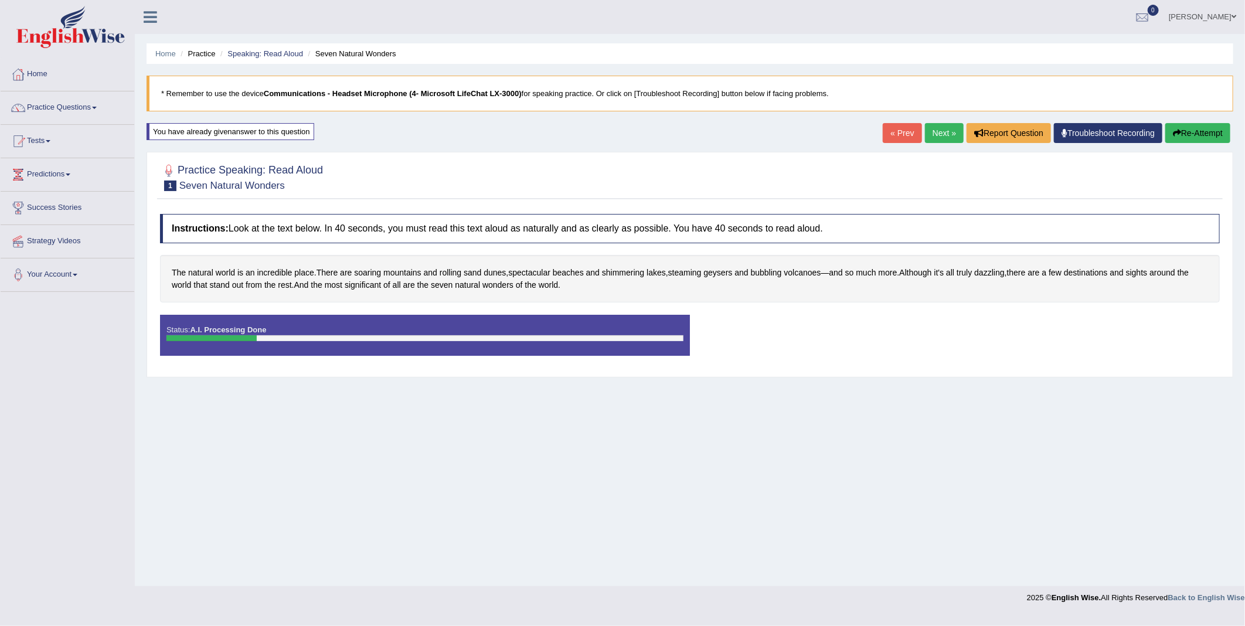
click at [1202, 135] on body "Toggle navigation Home Practice Questions Speaking Practice Read Aloud Repeat S…" at bounding box center [622, 313] width 1245 height 626
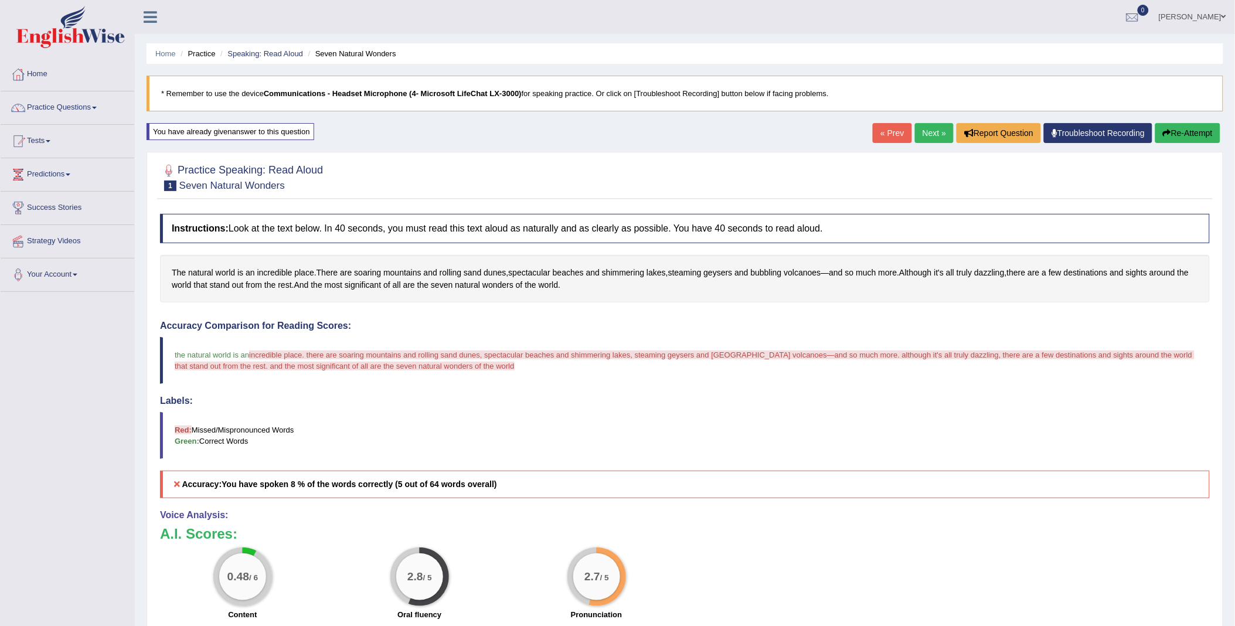
click at [1199, 133] on button "Re-Attempt" at bounding box center [1187, 133] width 65 height 20
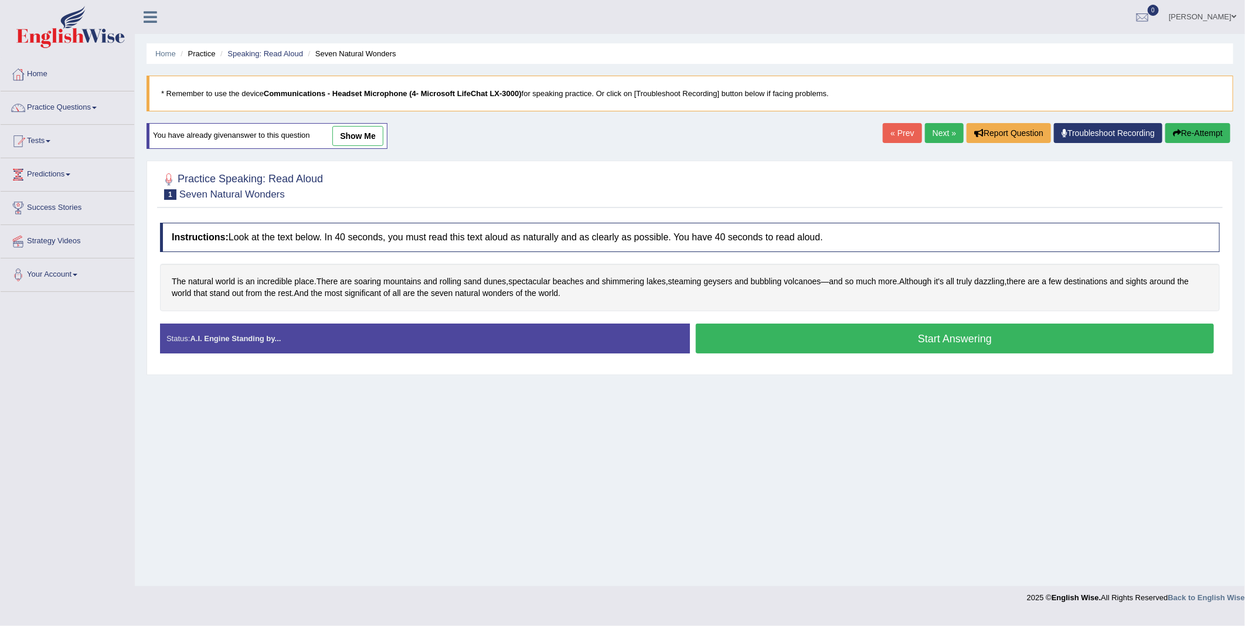
click at [980, 343] on button "Start Answering" at bounding box center [955, 339] width 518 height 30
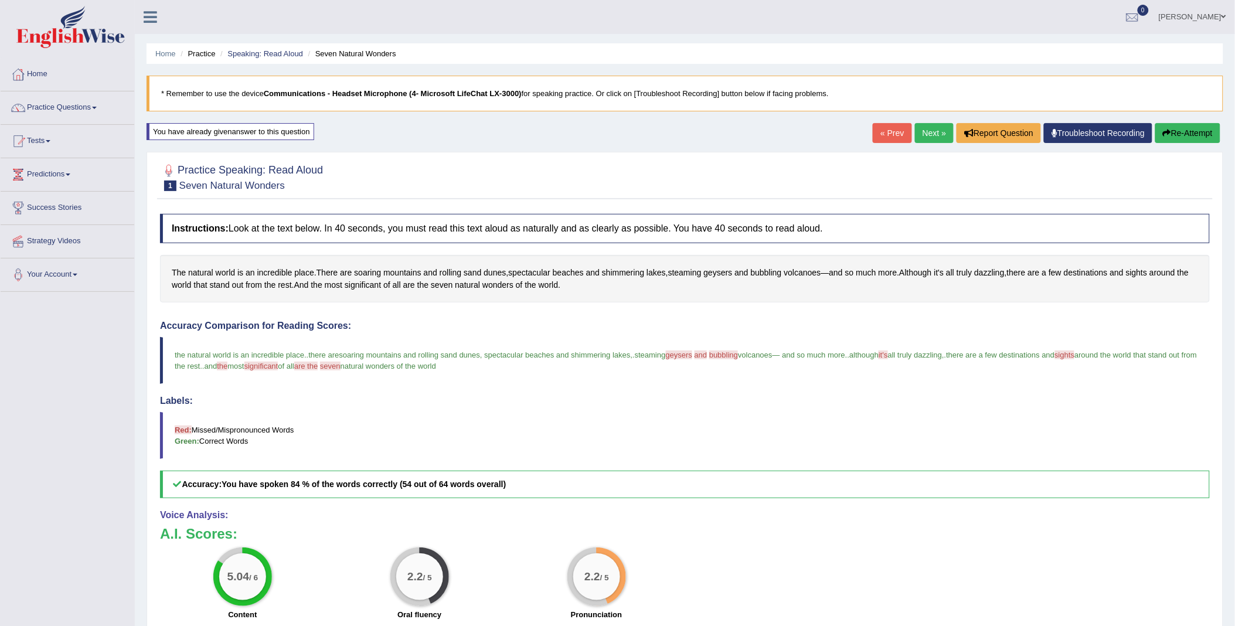
click at [1174, 131] on button "Re-Attempt" at bounding box center [1187, 133] width 65 height 20
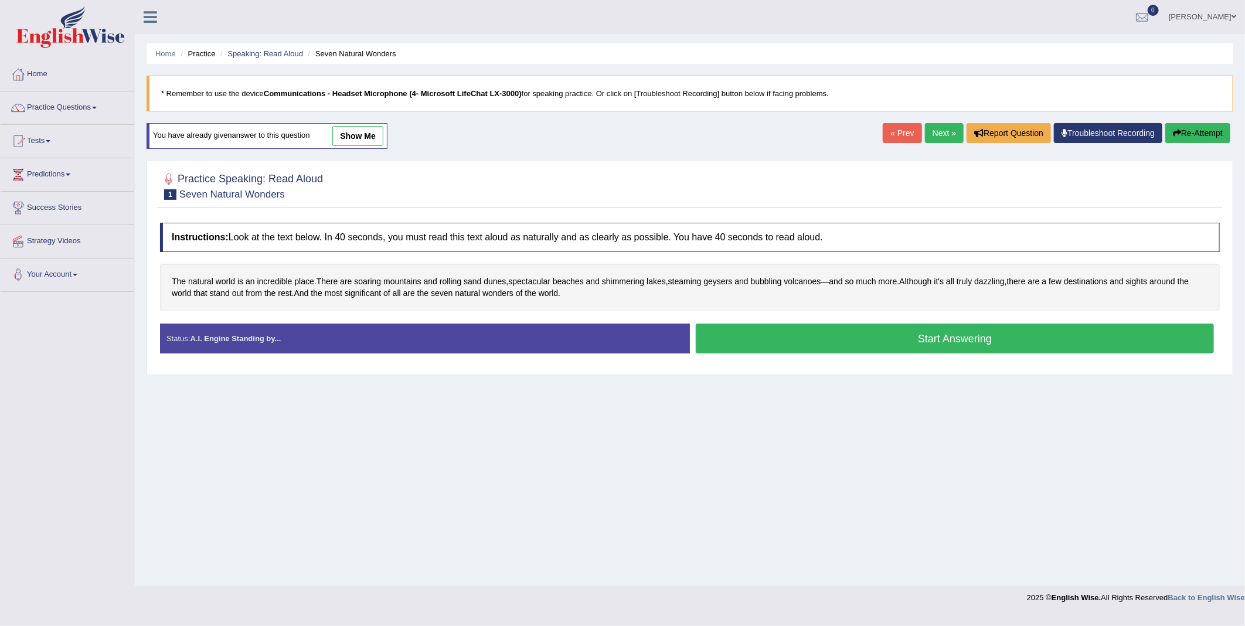
click at [900, 336] on button "Start Answering" at bounding box center [955, 339] width 518 height 30
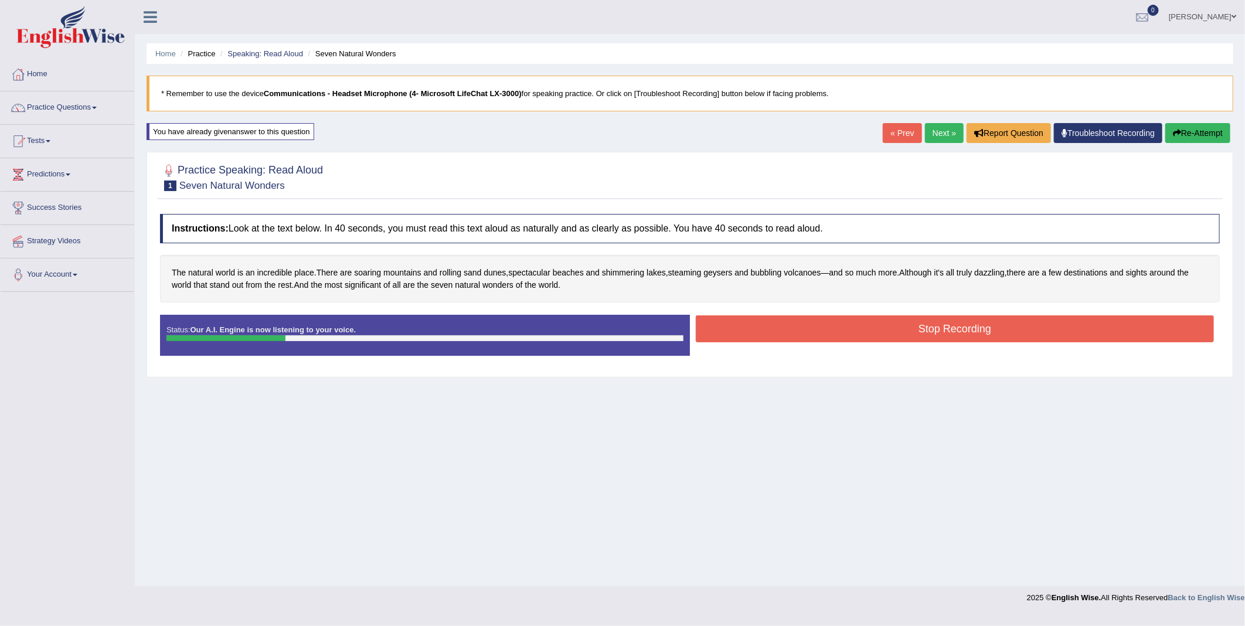
click at [977, 326] on button "Stop Recording" at bounding box center [955, 328] width 518 height 27
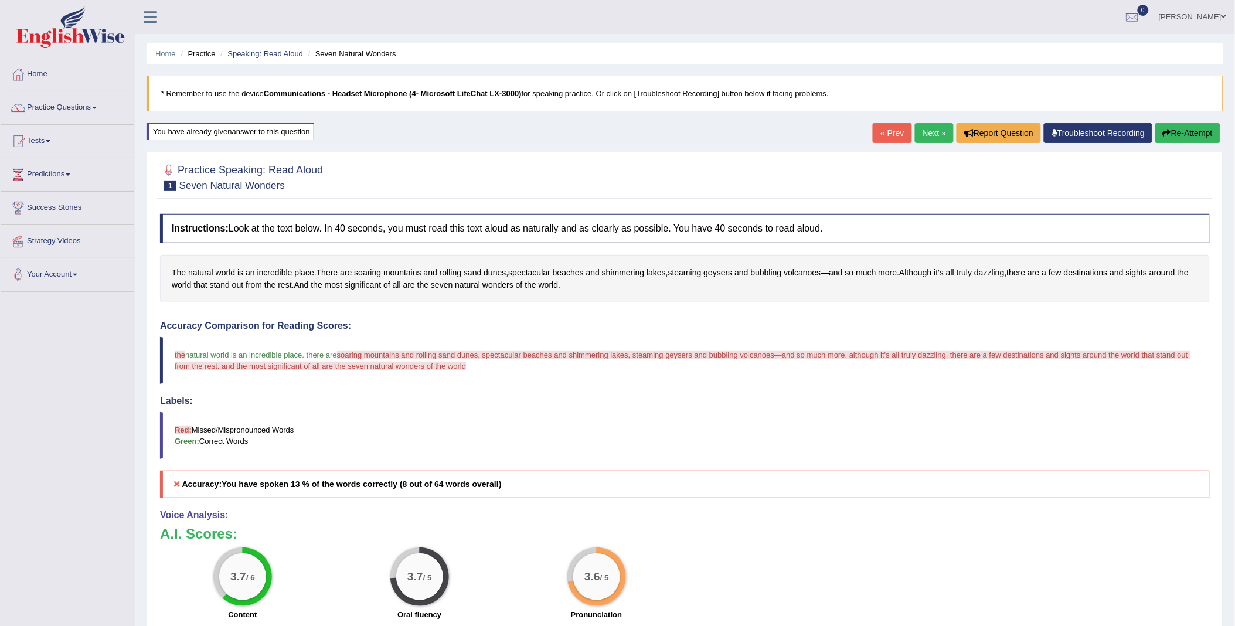
click at [1193, 130] on body "Toggle navigation Home Practice Questions Speaking Practice Read Aloud Repeat S…" at bounding box center [617, 313] width 1235 height 626
click at [1193, 132] on button "Re-Attempt" at bounding box center [1187, 133] width 65 height 20
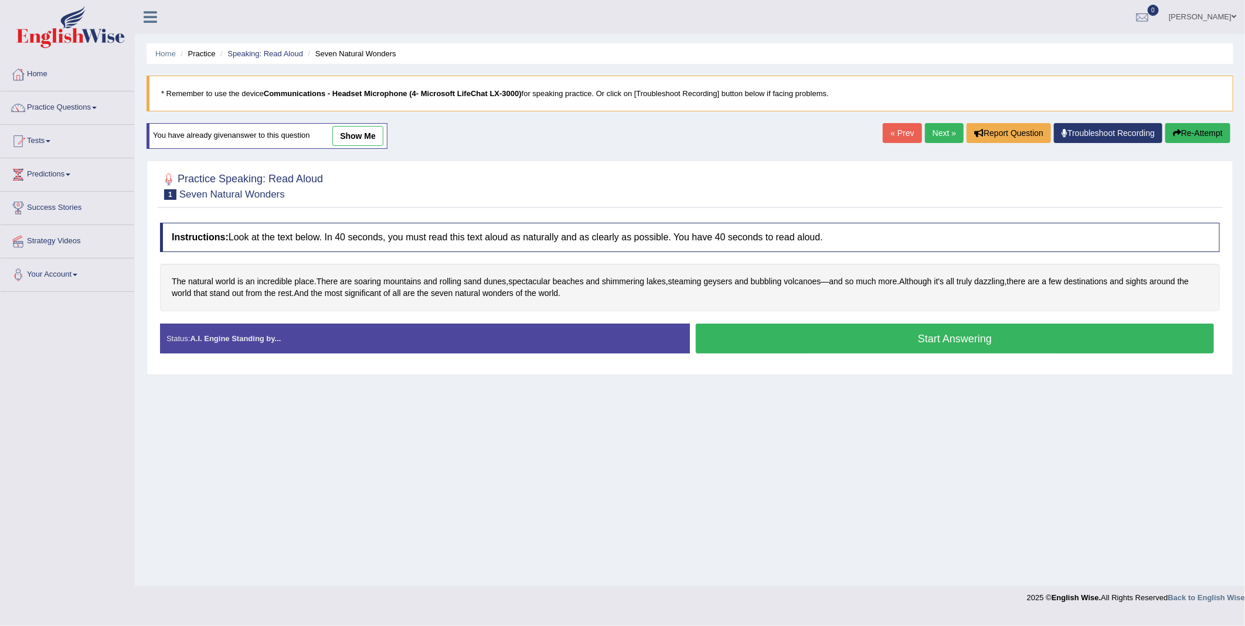
click at [897, 334] on button "Start Answering" at bounding box center [955, 339] width 518 height 30
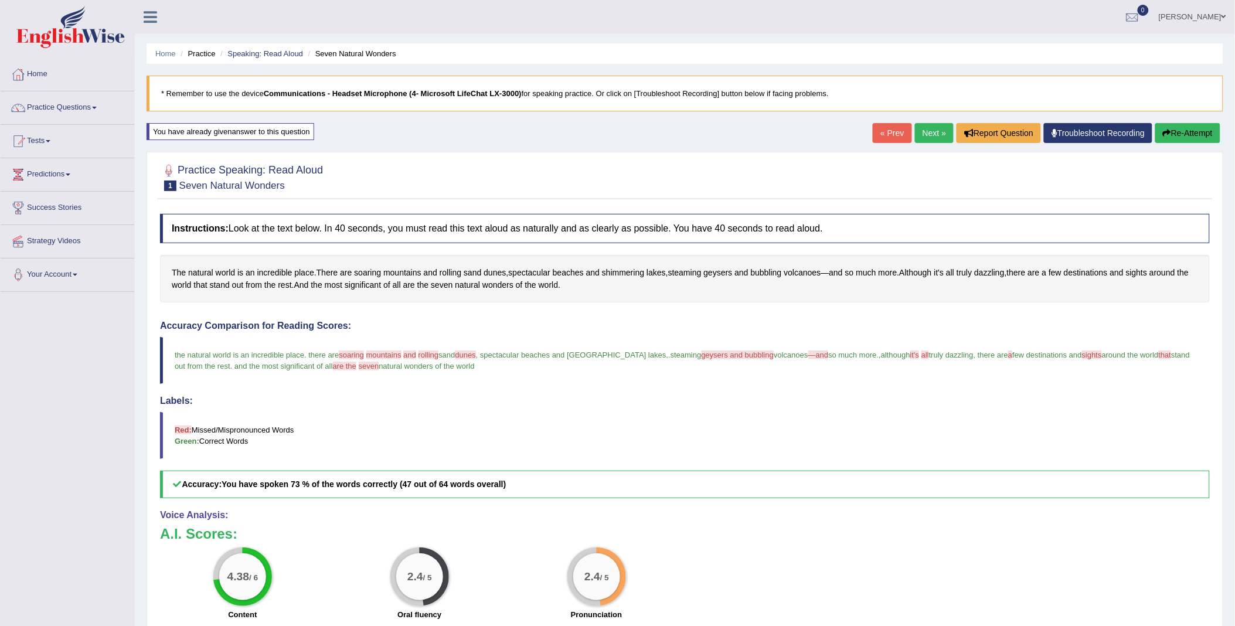
click at [1179, 135] on button "Re-Attempt" at bounding box center [1187, 133] width 65 height 20
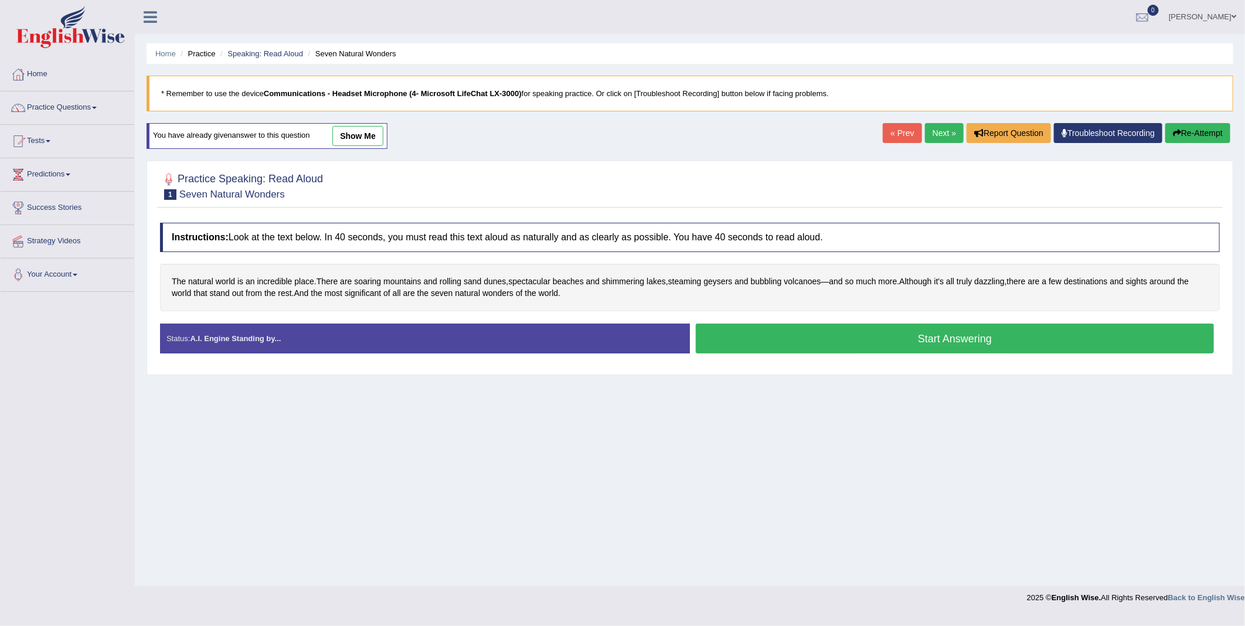
click at [803, 344] on button "Start Answering" at bounding box center [955, 339] width 518 height 30
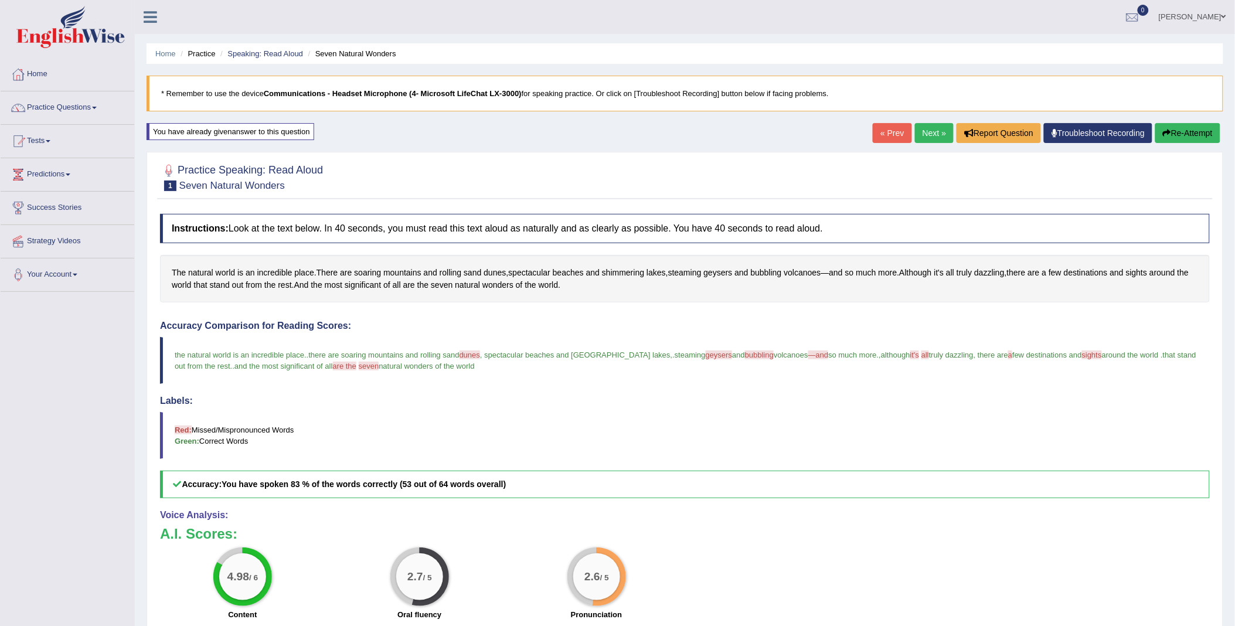
click at [1206, 133] on button "Re-Attempt" at bounding box center [1187, 133] width 65 height 20
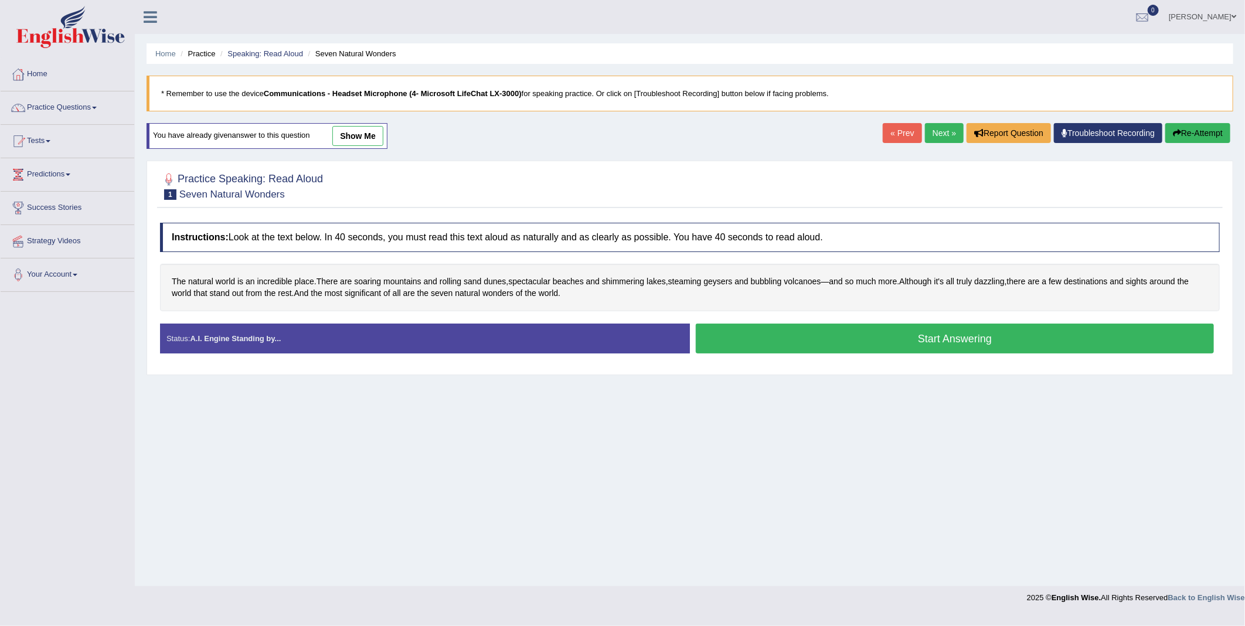
click at [914, 335] on button "Start Answering" at bounding box center [955, 339] width 518 height 30
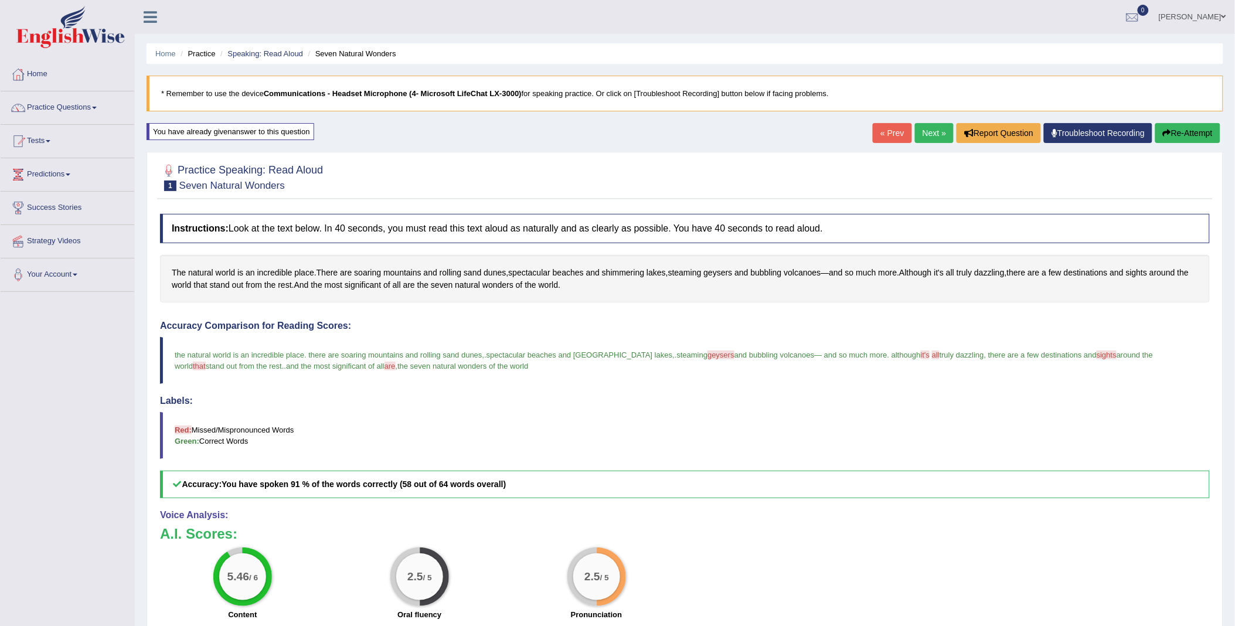
click at [928, 133] on link "Next »" at bounding box center [934, 133] width 39 height 20
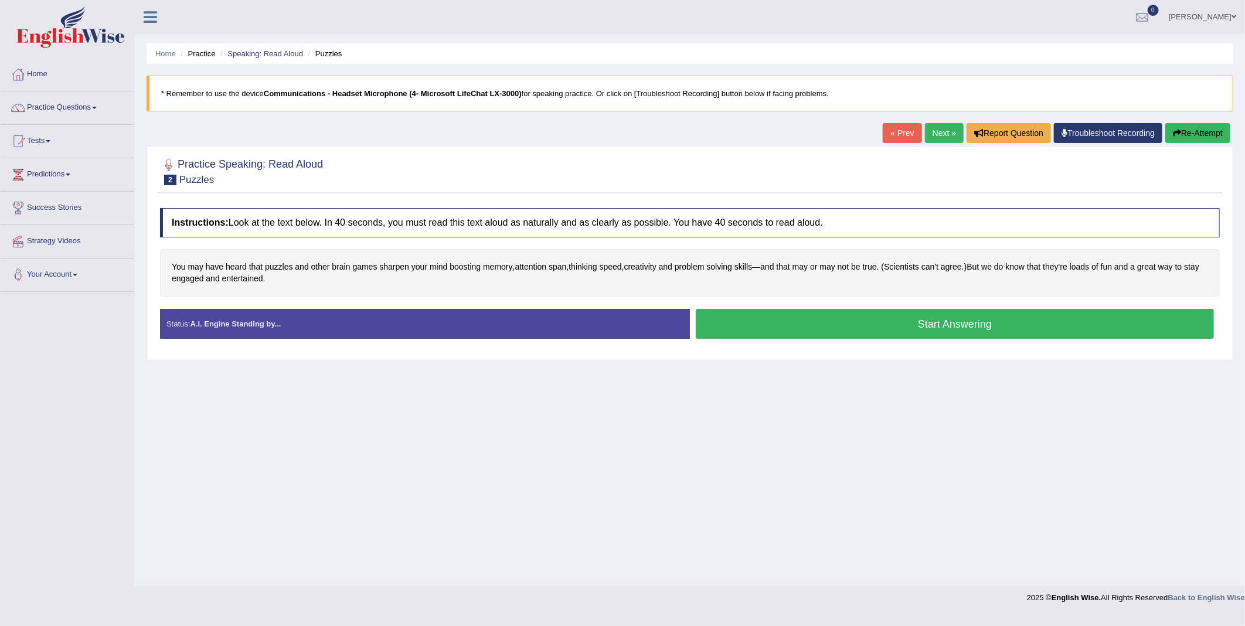
click at [870, 326] on button "Start Answering" at bounding box center [955, 324] width 518 height 30
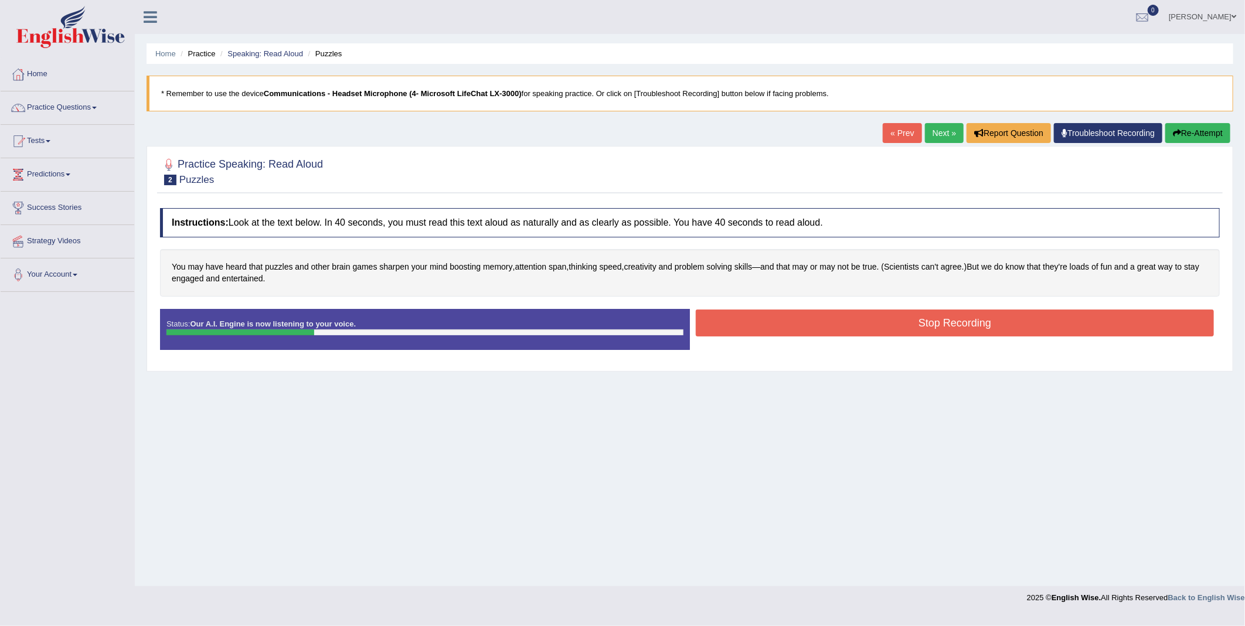
click at [870, 326] on button "Stop Recording" at bounding box center [955, 322] width 518 height 27
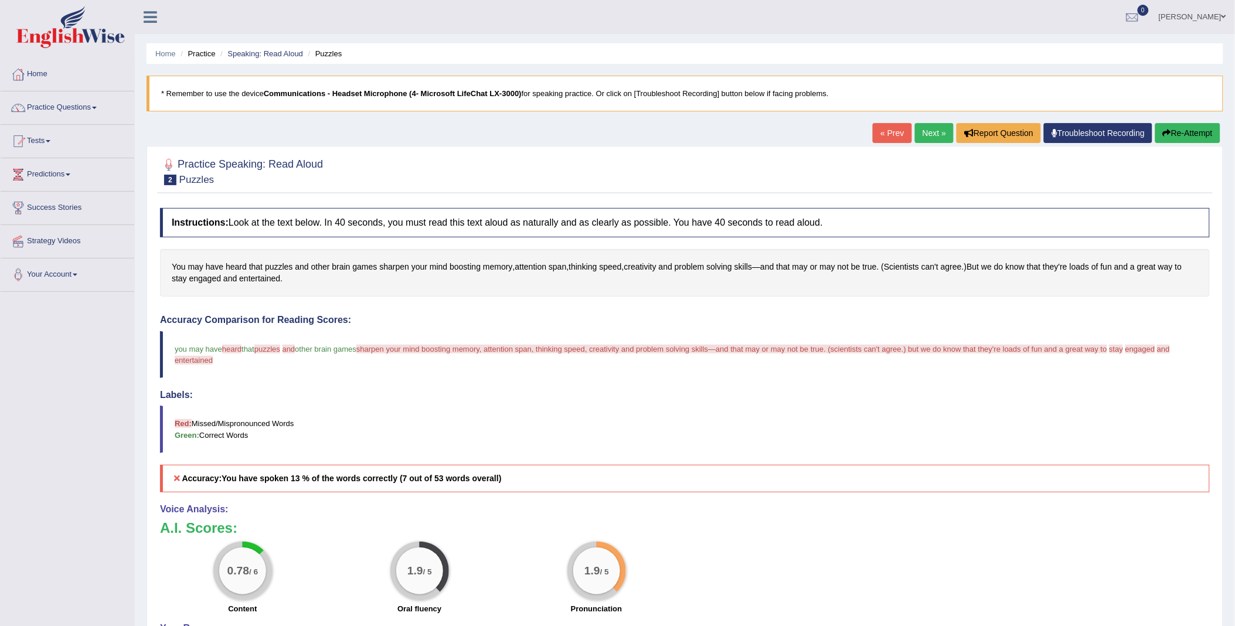
click at [1188, 131] on button "Re-Attempt" at bounding box center [1187, 133] width 65 height 20
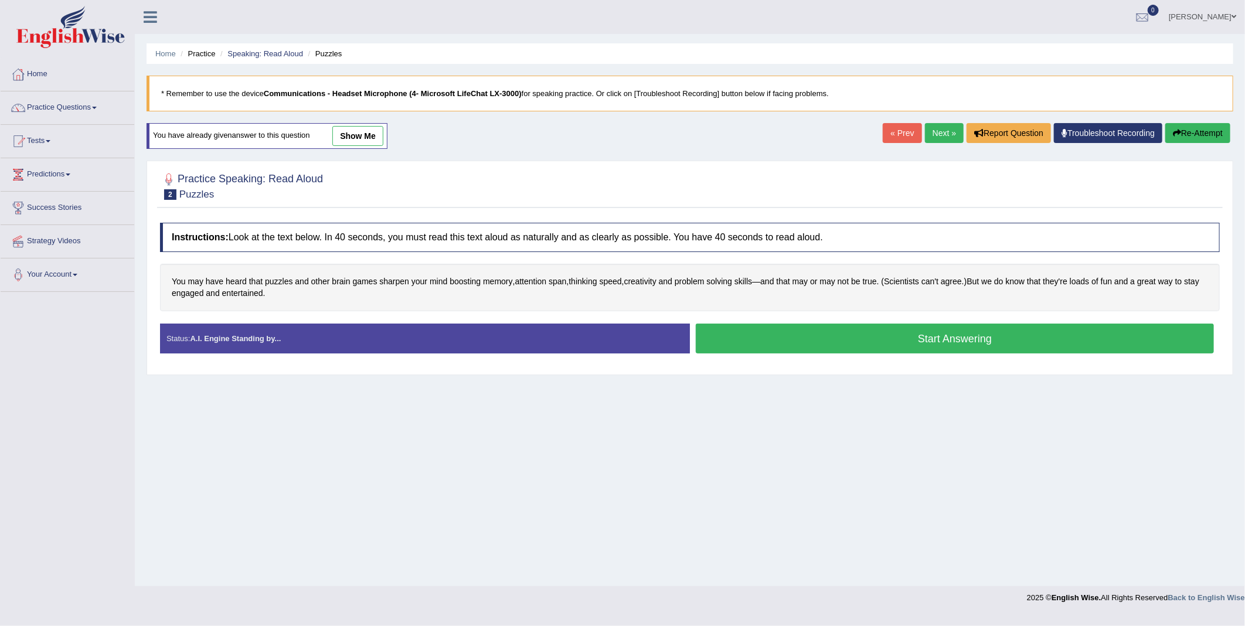
click at [830, 325] on button "Start Answering" at bounding box center [955, 339] width 518 height 30
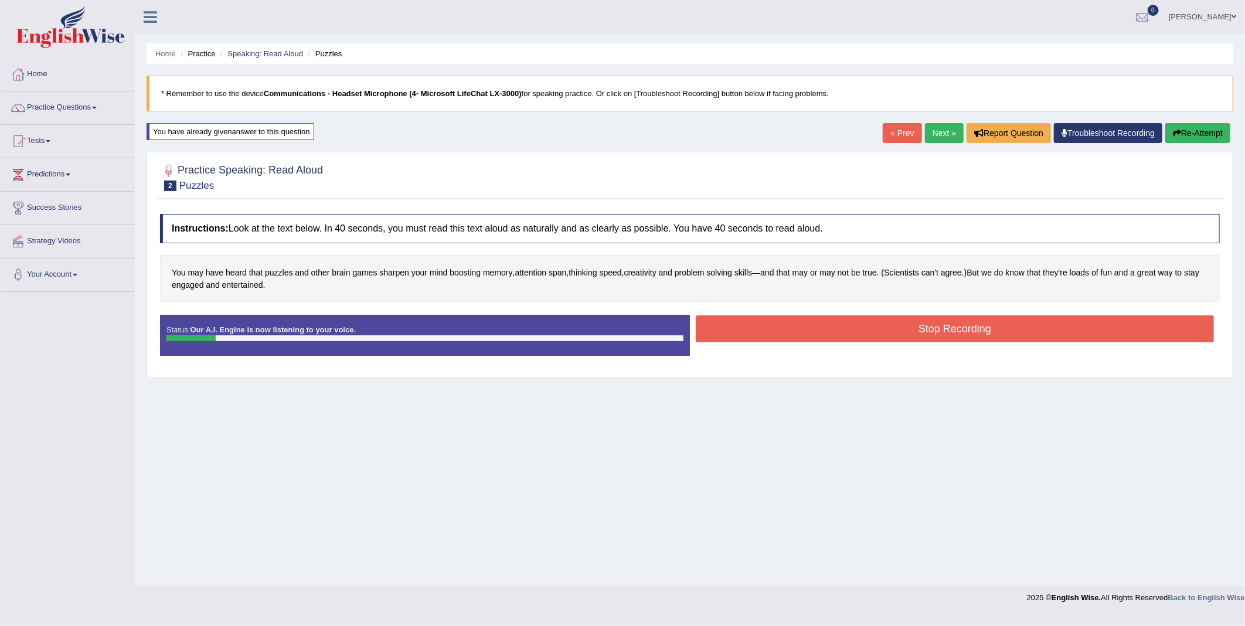
click at [874, 332] on button "Stop Recording" at bounding box center [955, 328] width 518 height 27
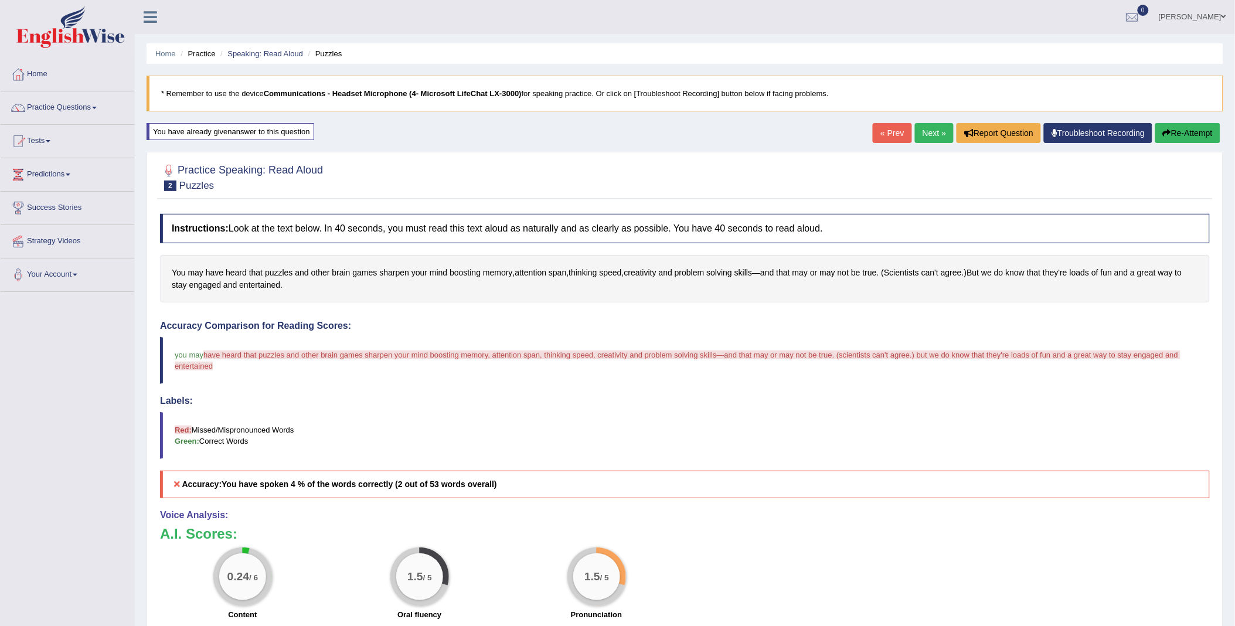
click at [1193, 130] on button "Re-Attempt" at bounding box center [1187, 133] width 65 height 20
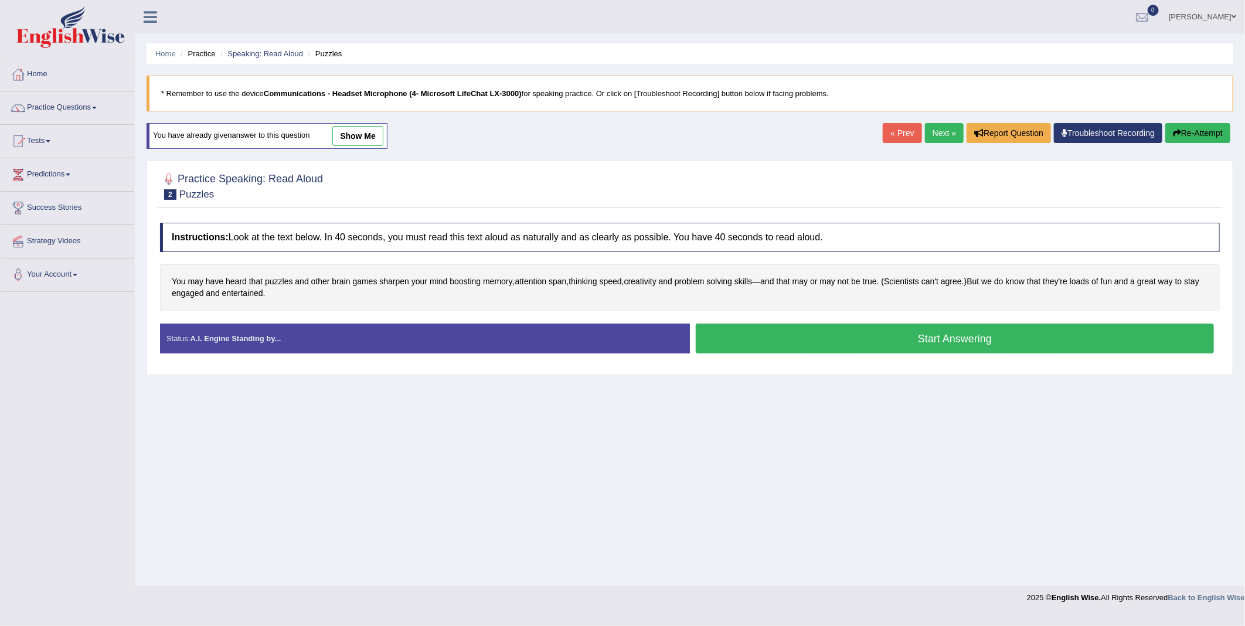
click at [940, 341] on button "Start Answering" at bounding box center [955, 339] width 518 height 30
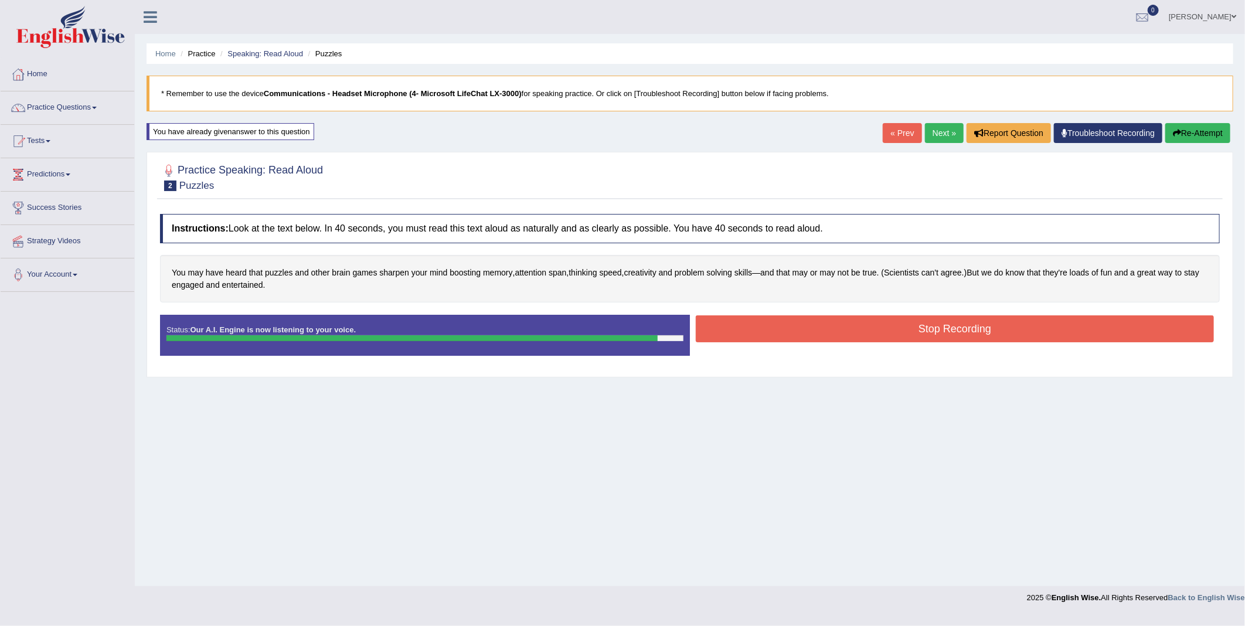
click at [962, 325] on button "Stop Recording" at bounding box center [955, 328] width 518 height 27
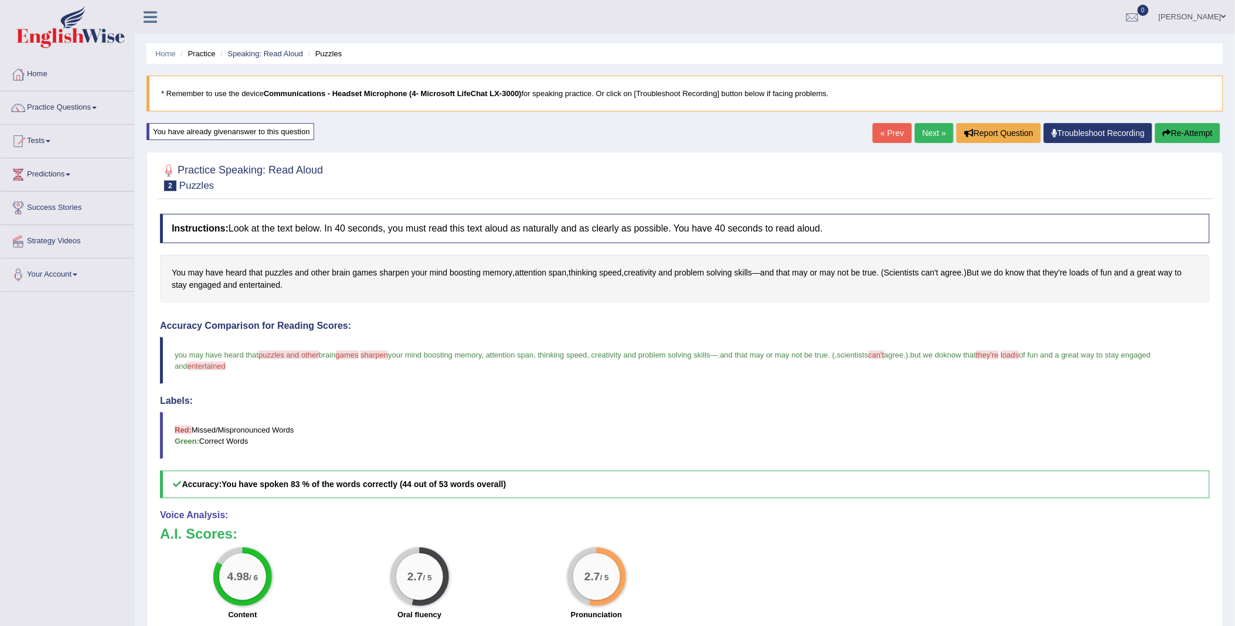
click at [1170, 131] on button "Re-Attempt" at bounding box center [1187, 133] width 65 height 20
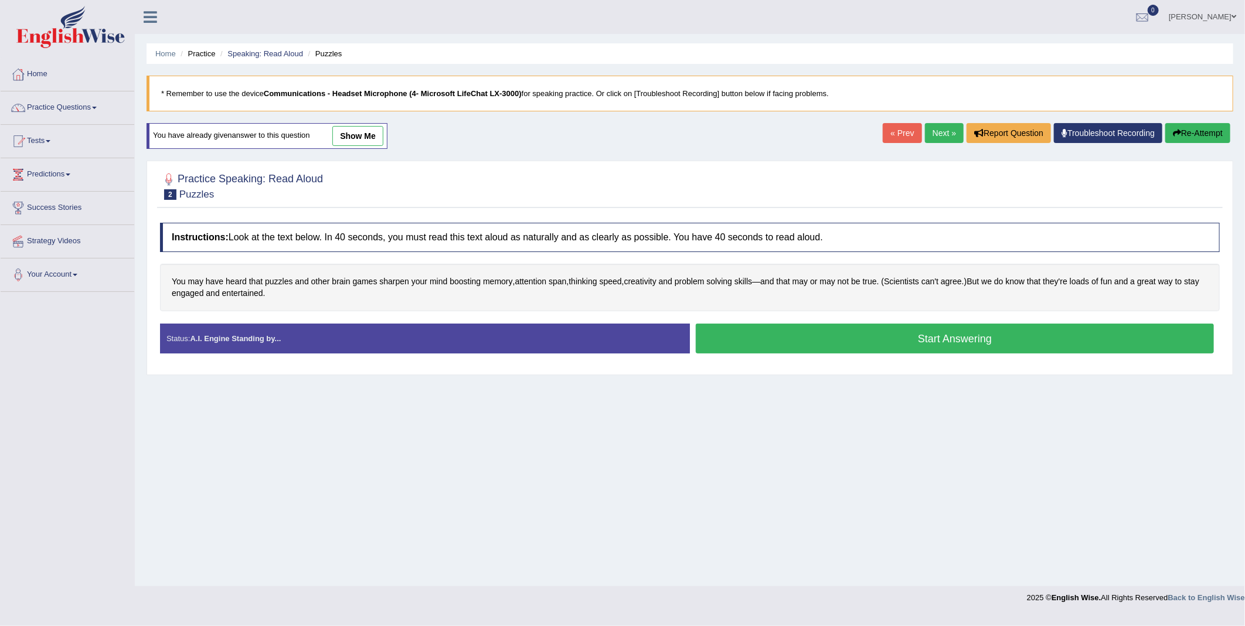
click at [815, 341] on button "Start Answering" at bounding box center [955, 339] width 518 height 30
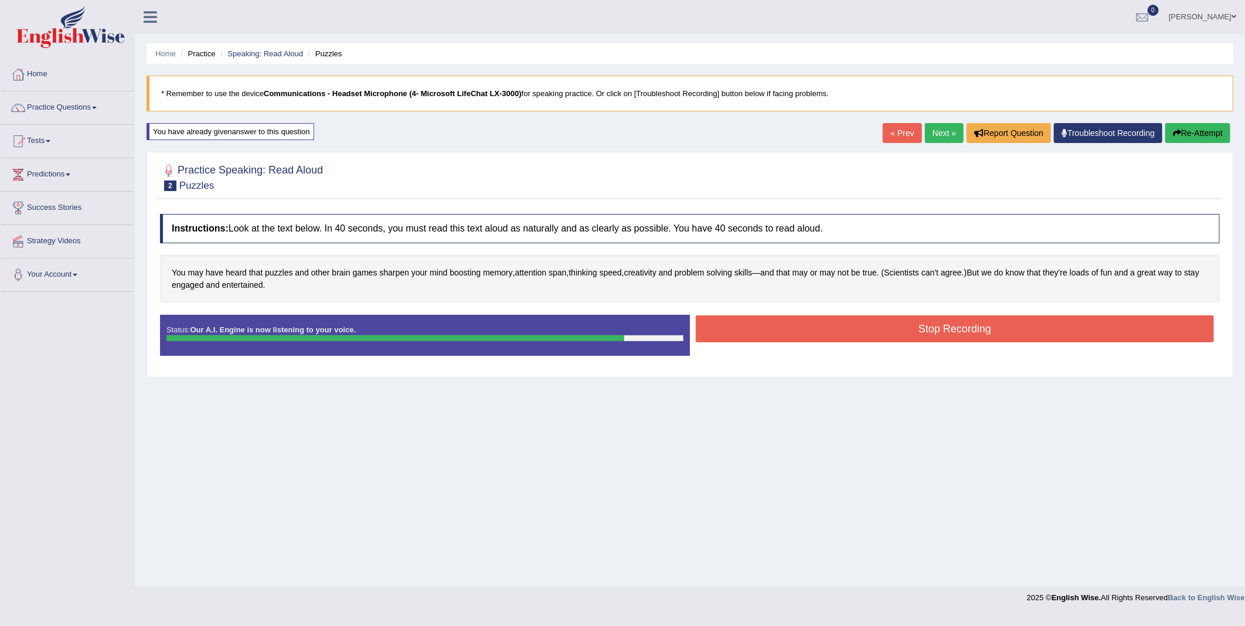
click at [901, 330] on button "Stop Recording" at bounding box center [955, 328] width 518 height 27
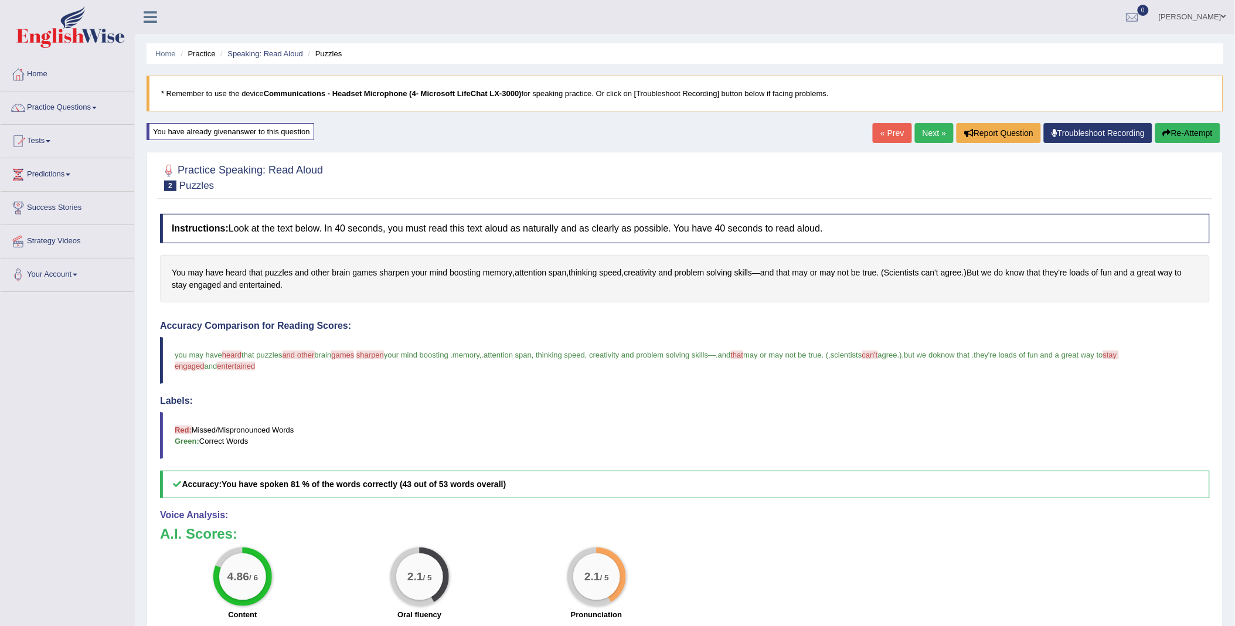
click at [1182, 131] on button "Re-Attempt" at bounding box center [1187, 133] width 65 height 20
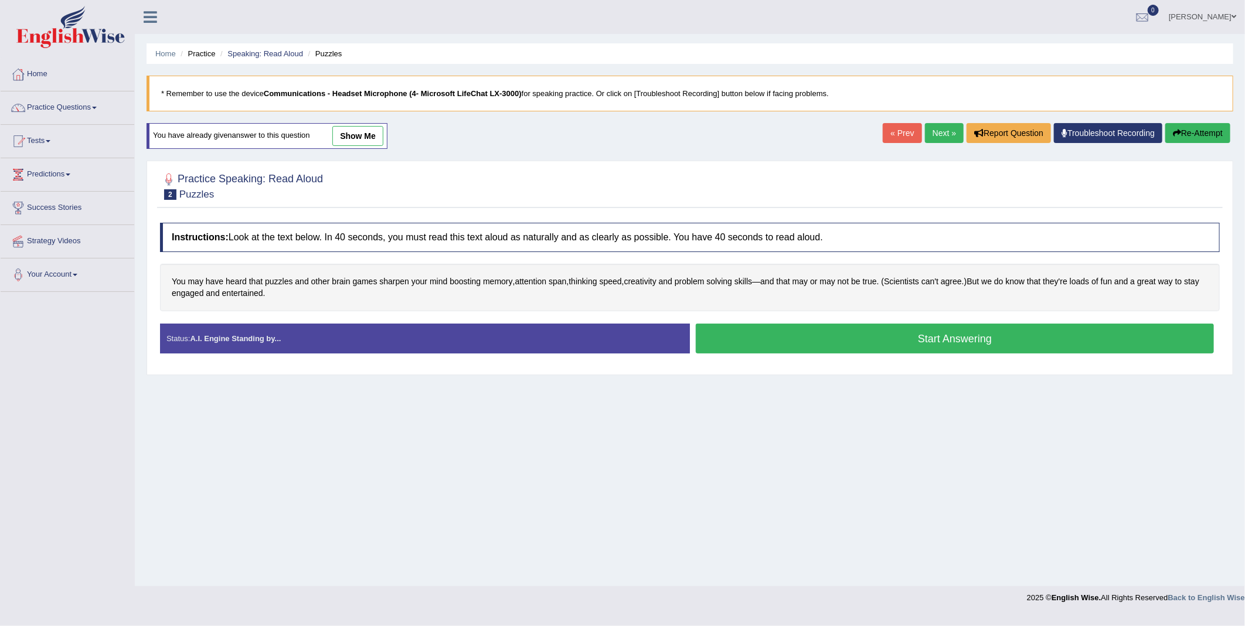
click at [869, 342] on button "Start Answering" at bounding box center [955, 339] width 518 height 30
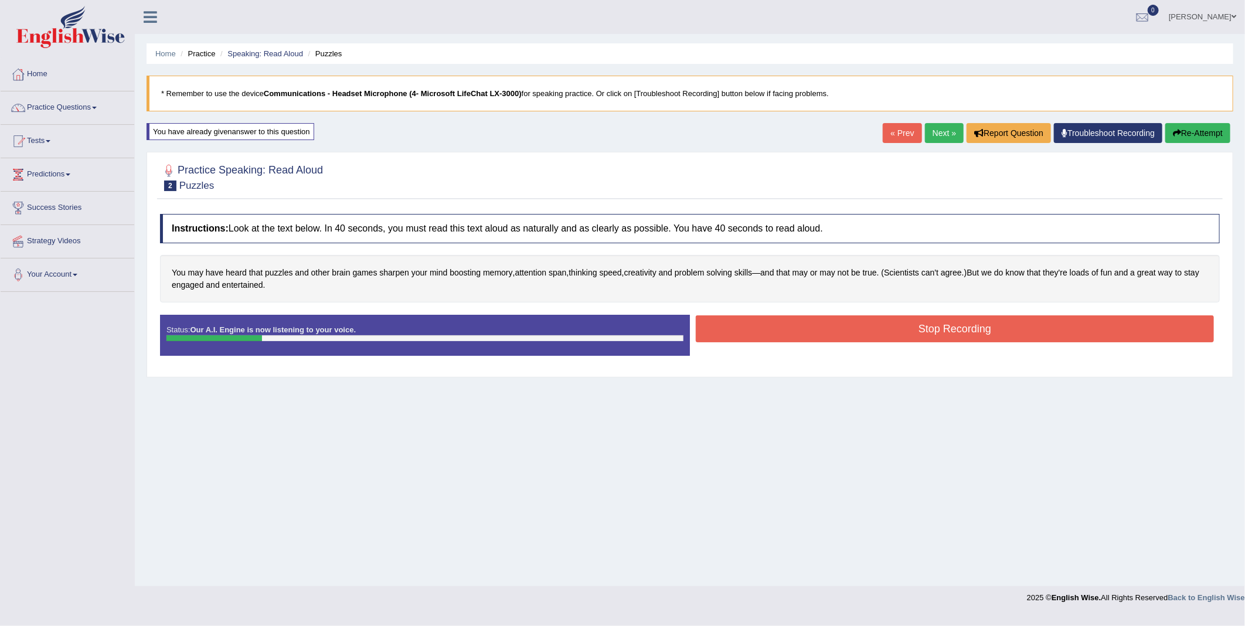
click at [884, 333] on button "Stop Recording" at bounding box center [955, 328] width 518 height 27
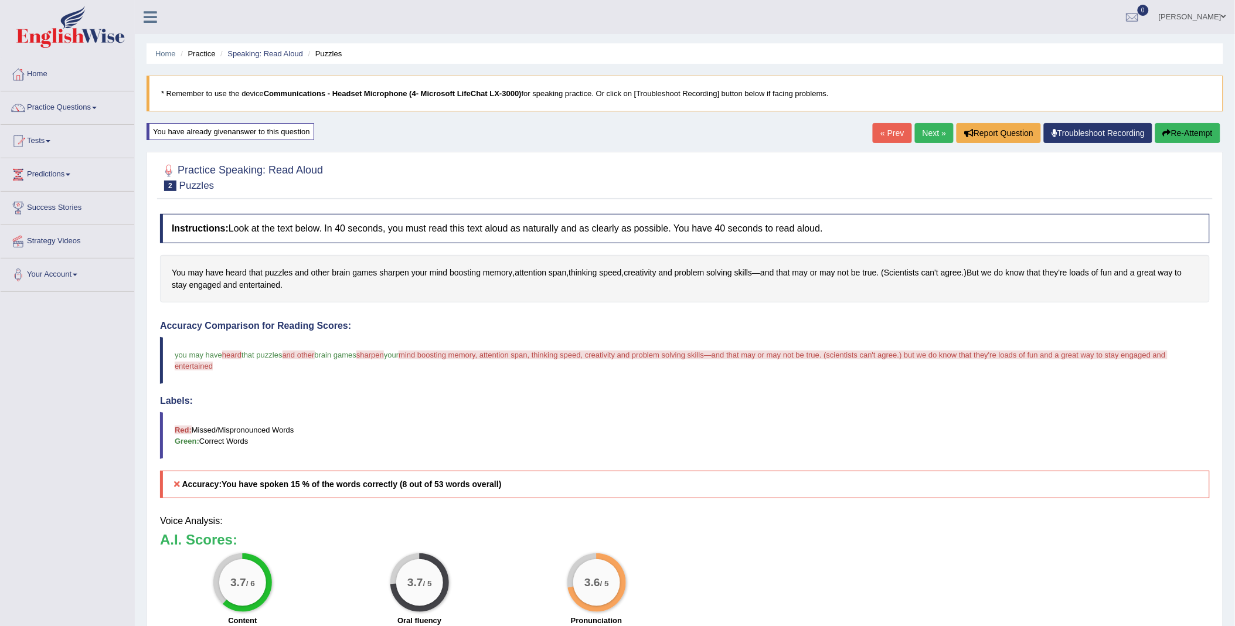
click at [1200, 136] on button "Re-Attempt" at bounding box center [1187, 133] width 65 height 20
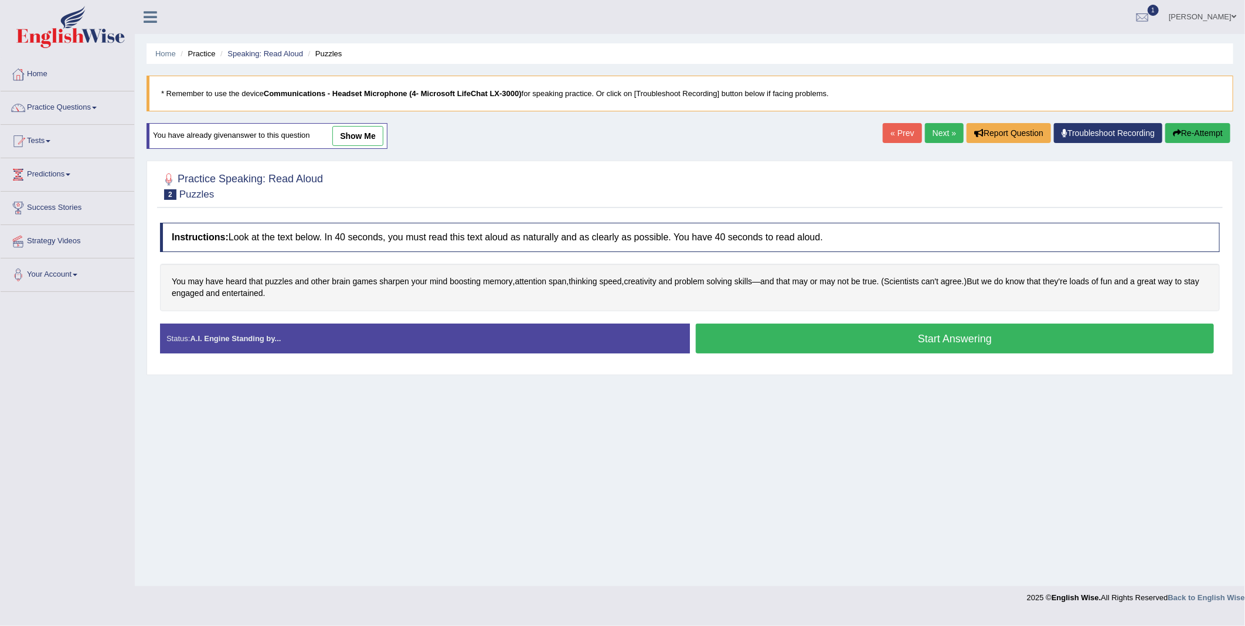
click at [781, 340] on button "Start Answering" at bounding box center [955, 339] width 518 height 30
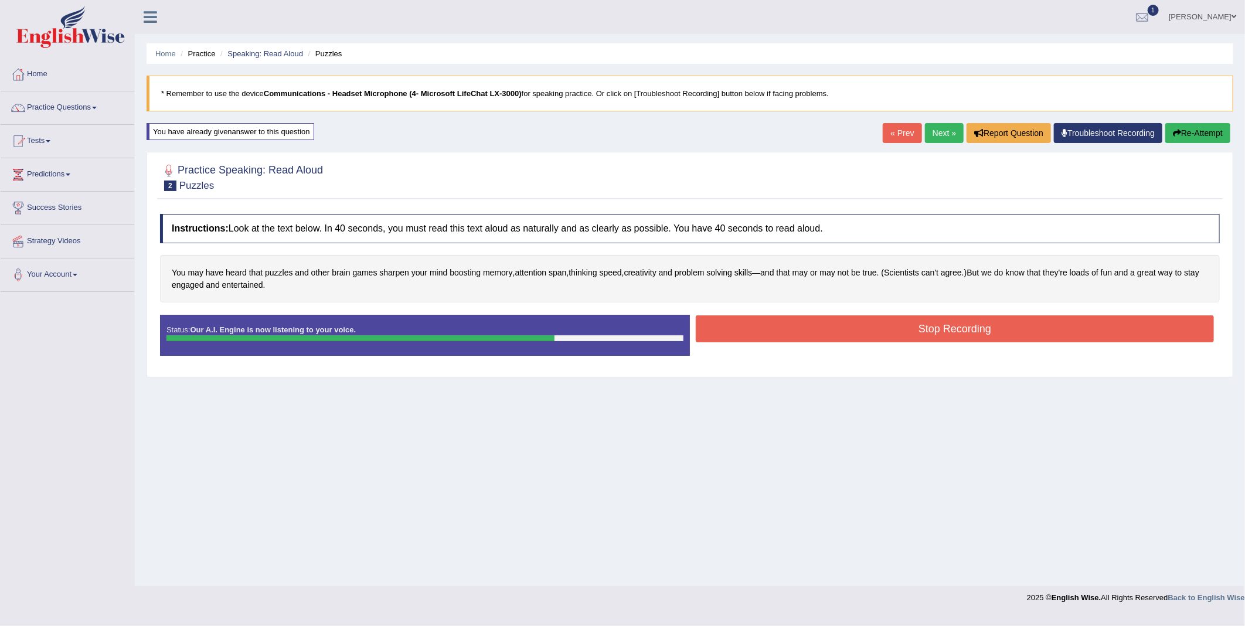
click at [797, 336] on button "Stop Recording" at bounding box center [955, 328] width 518 height 27
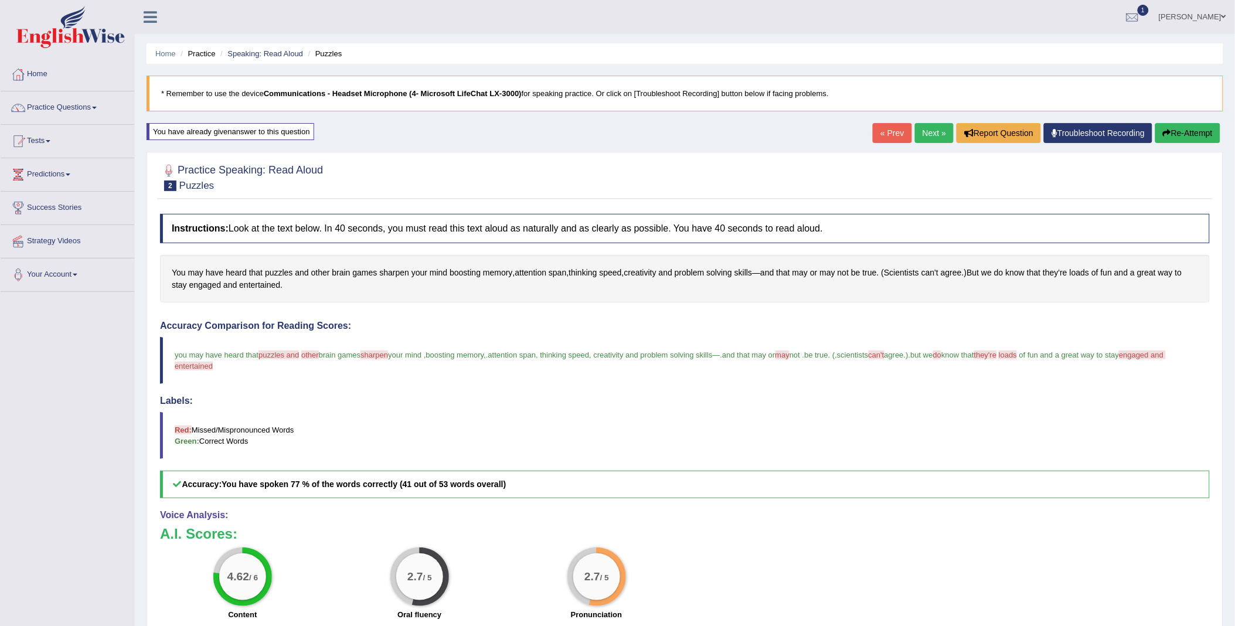
click at [1186, 131] on button "Re-Attempt" at bounding box center [1187, 133] width 65 height 20
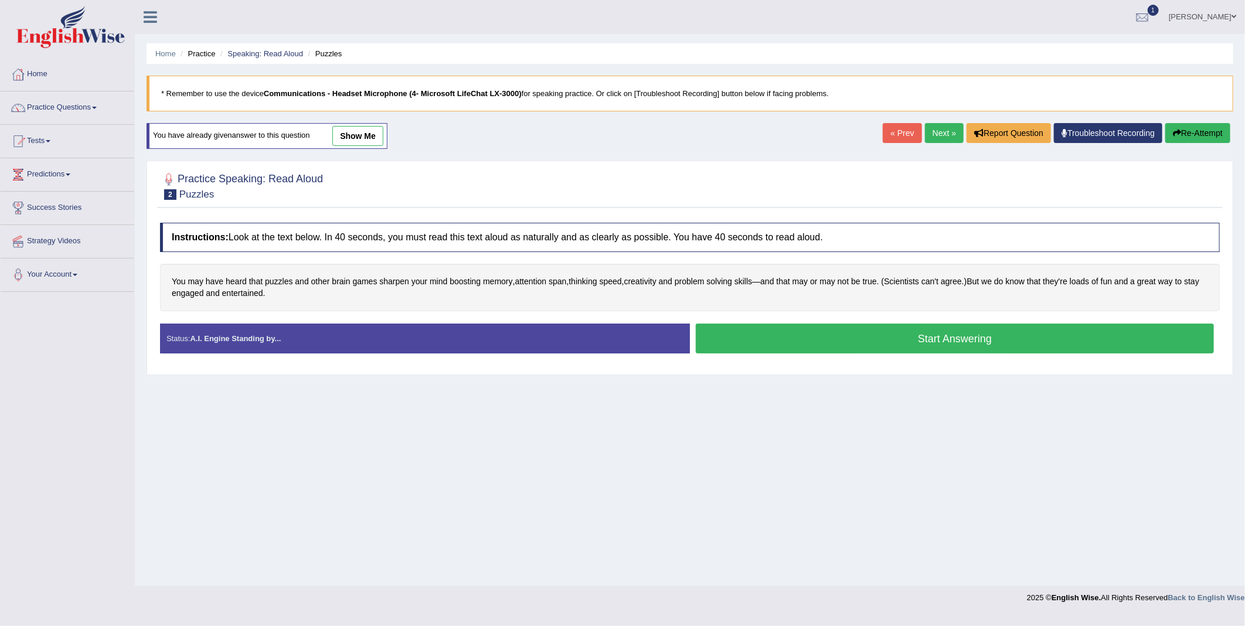
click at [830, 347] on button "Start Answering" at bounding box center [955, 339] width 518 height 30
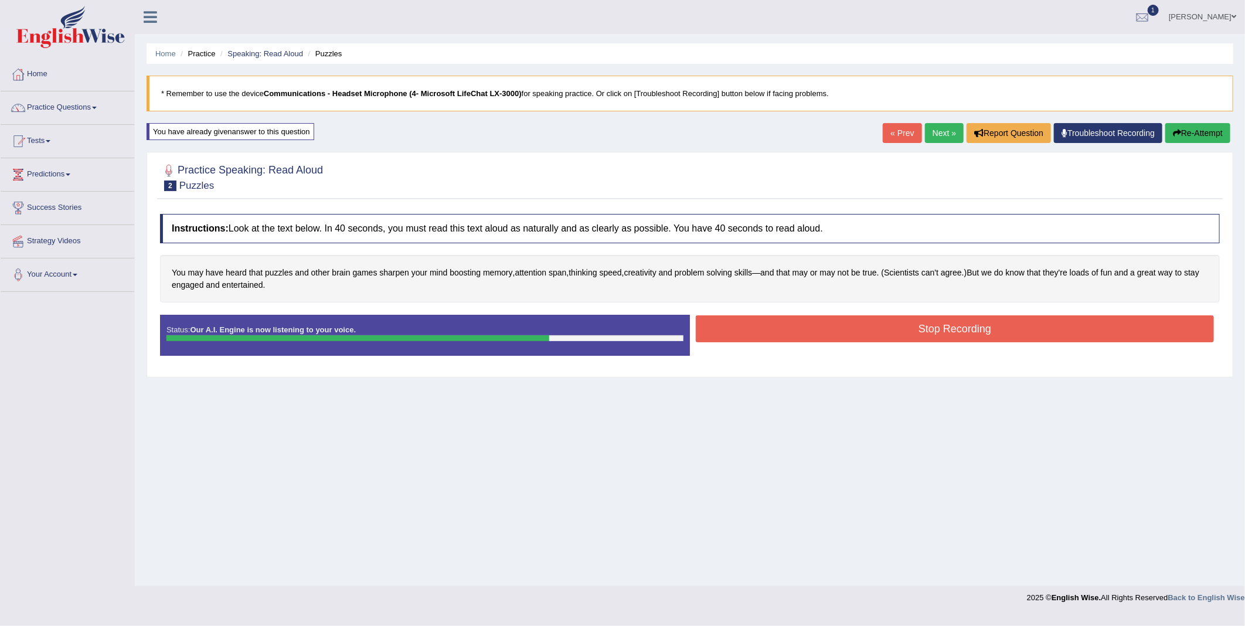
click at [860, 328] on button "Stop Recording" at bounding box center [955, 328] width 518 height 27
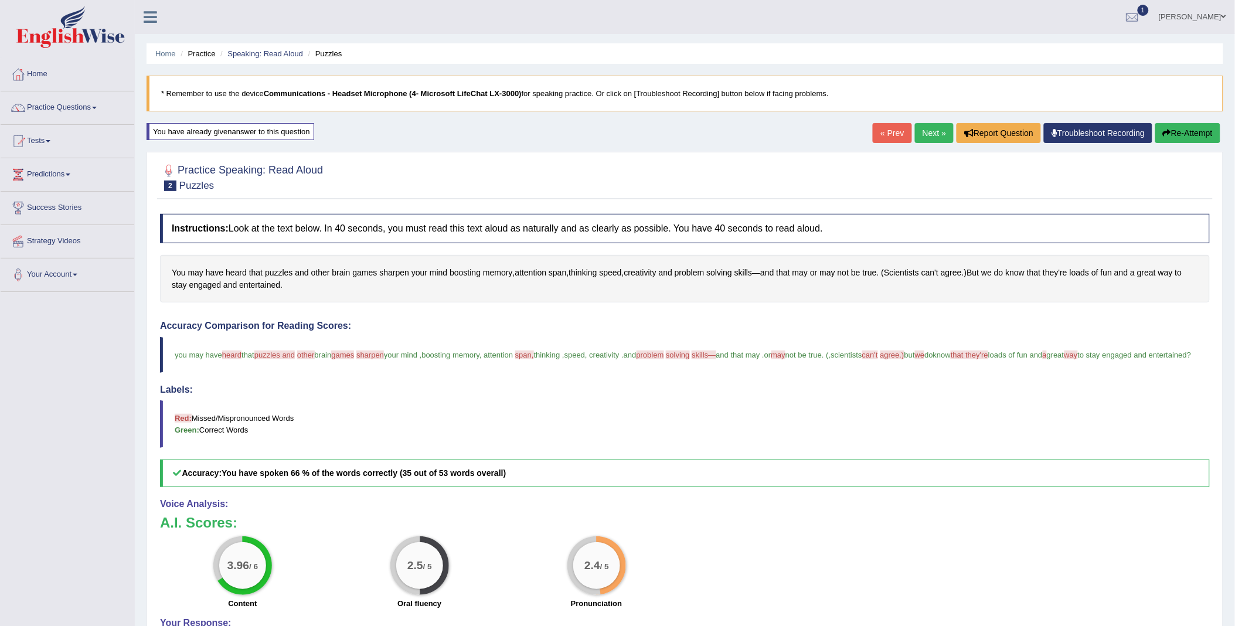
click at [1175, 134] on button "Re-Attempt" at bounding box center [1187, 133] width 65 height 20
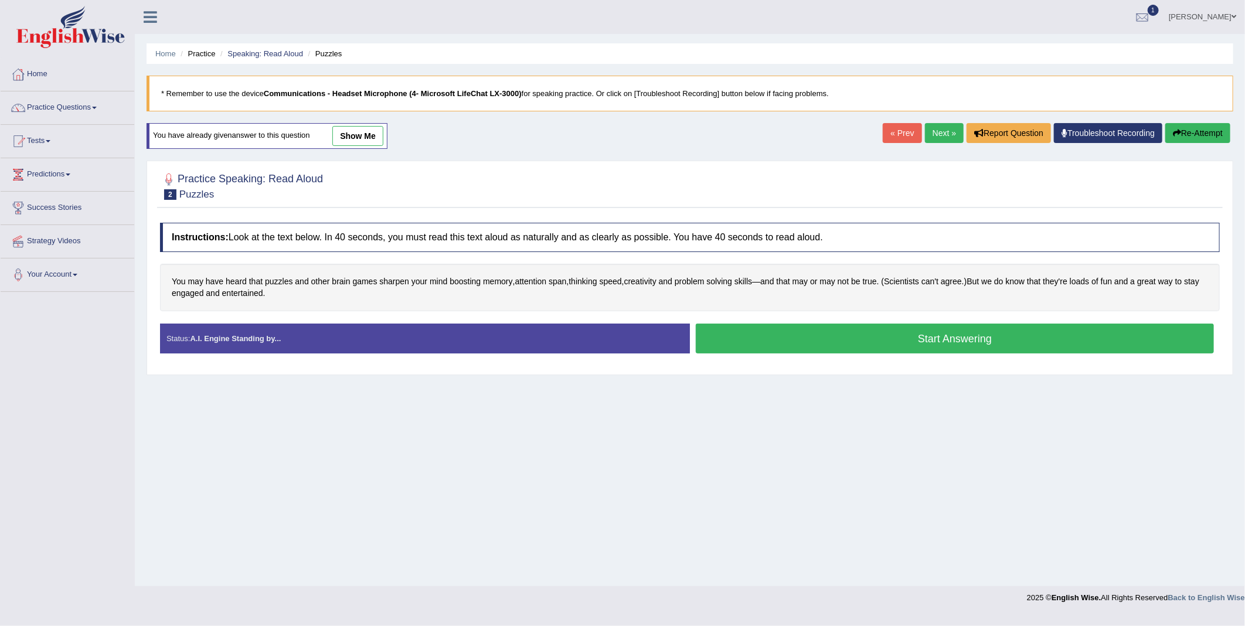
click at [846, 344] on button "Start Answering" at bounding box center [955, 339] width 518 height 30
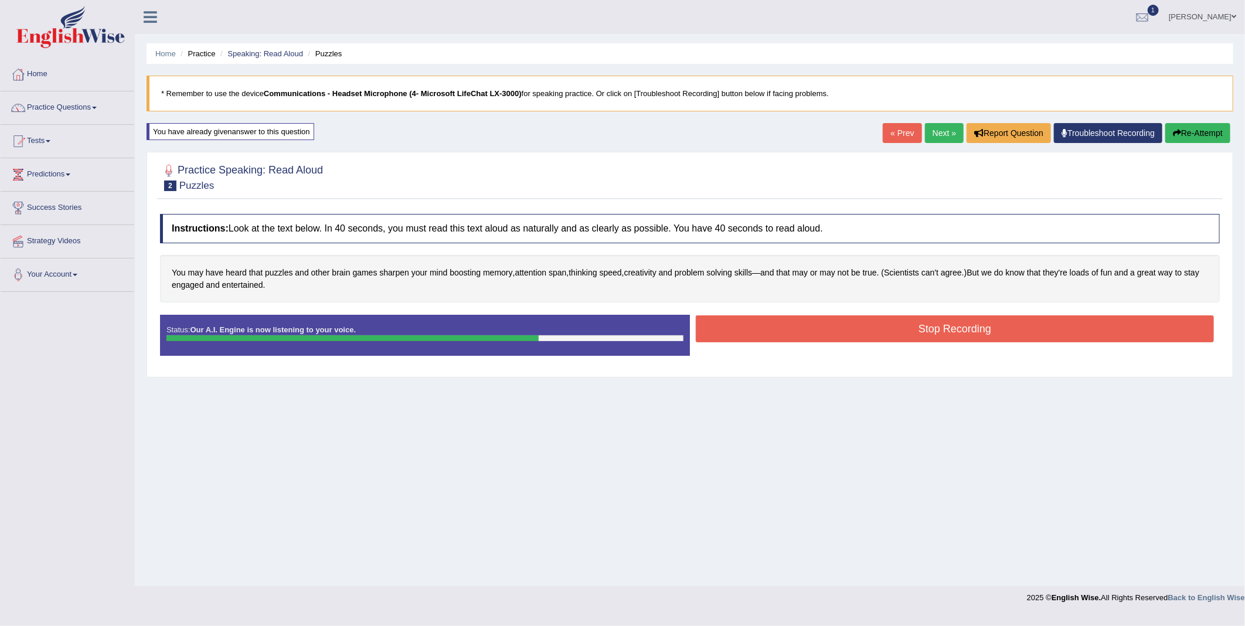
click at [808, 326] on button "Stop Recording" at bounding box center [955, 328] width 518 height 27
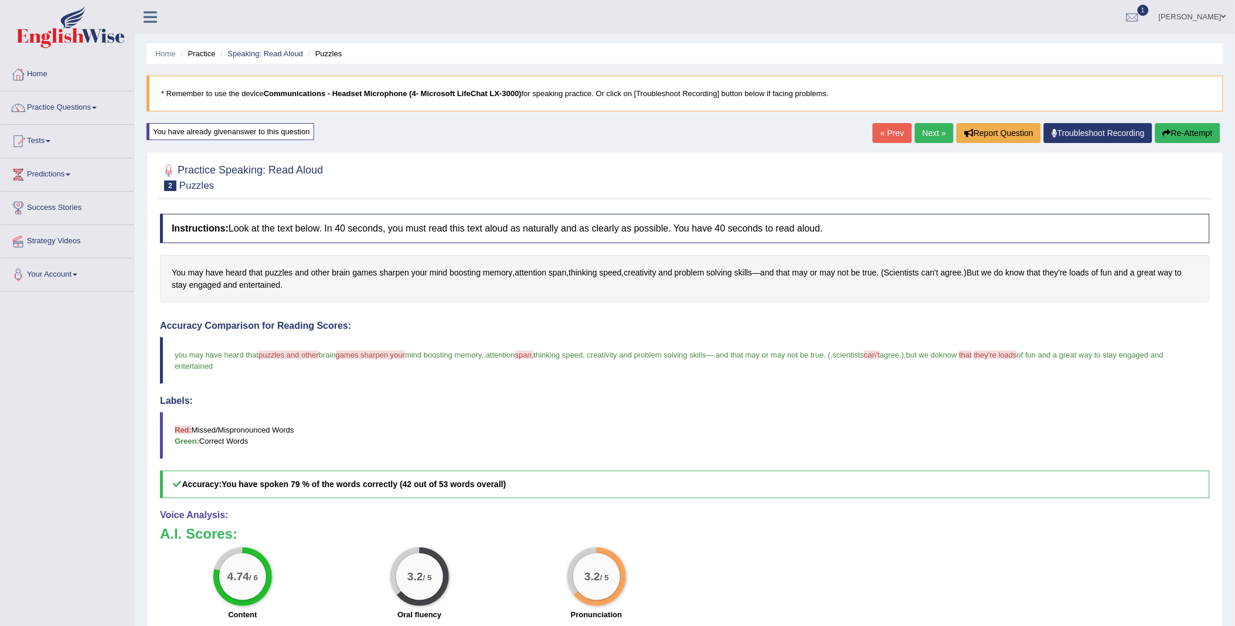
click at [1192, 132] on button "Re-Attempt" at bounding box center [1187, 133] width 65 height 20
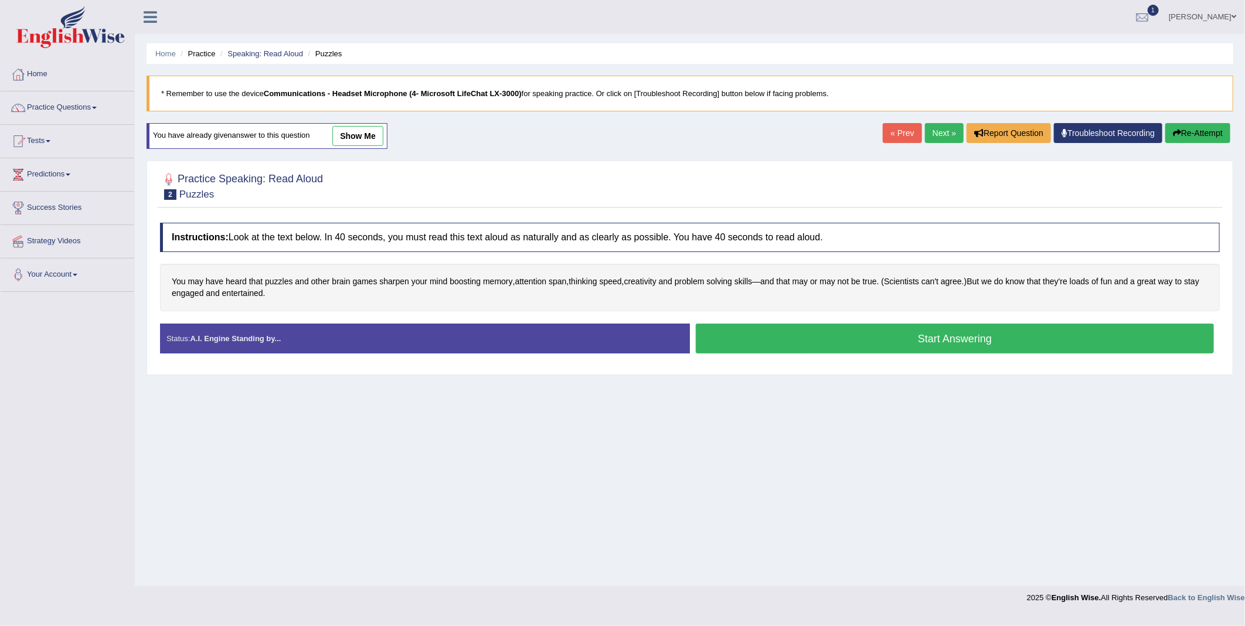
click at [729, 339] on button "Start Answering" at bounding box center [955, 339] width 518 height 30
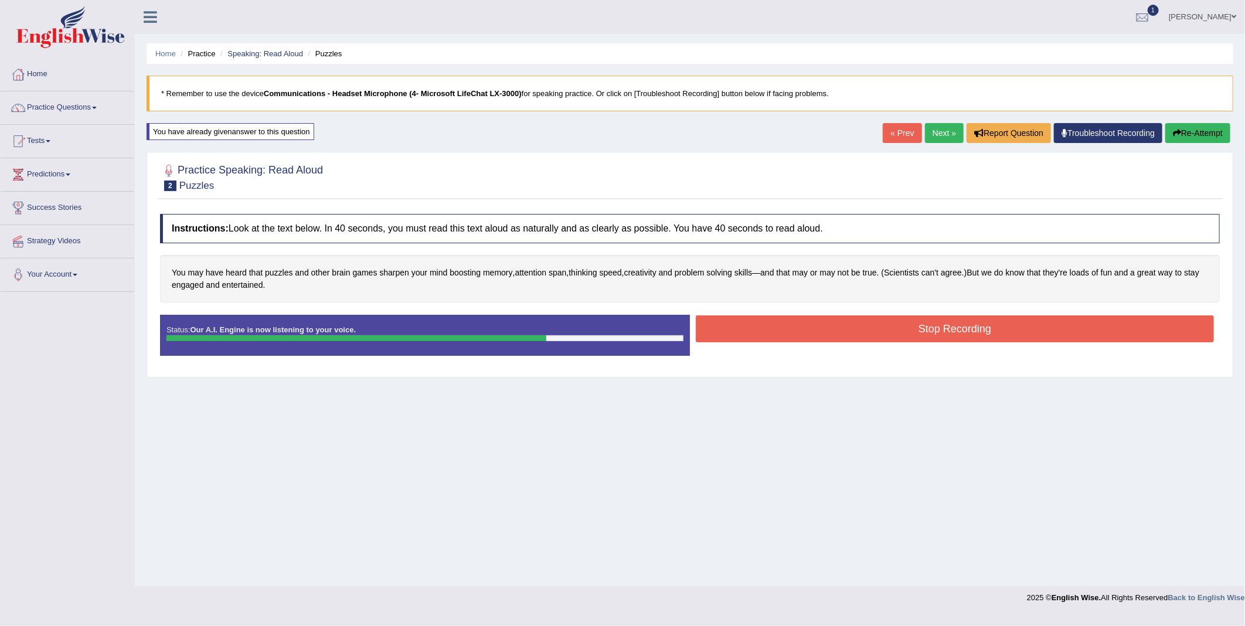
click at [815, 332] on button "Stop Recording" at bounding box center [955, 328] width 518 height 27
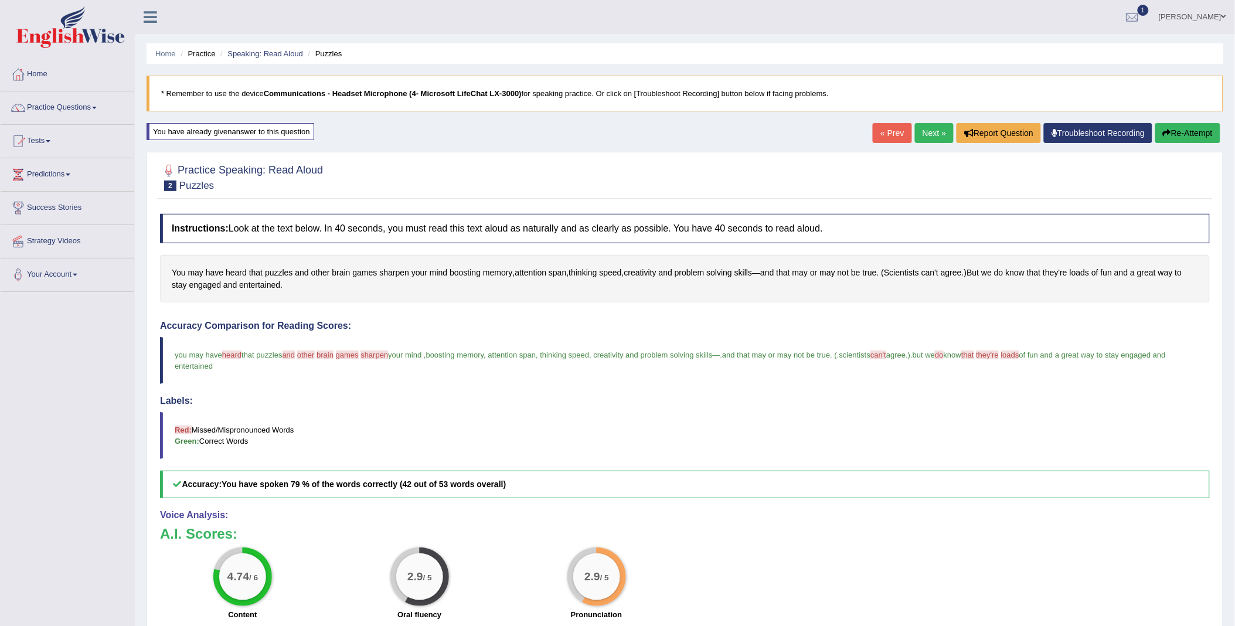
scroll to position [65, 0]
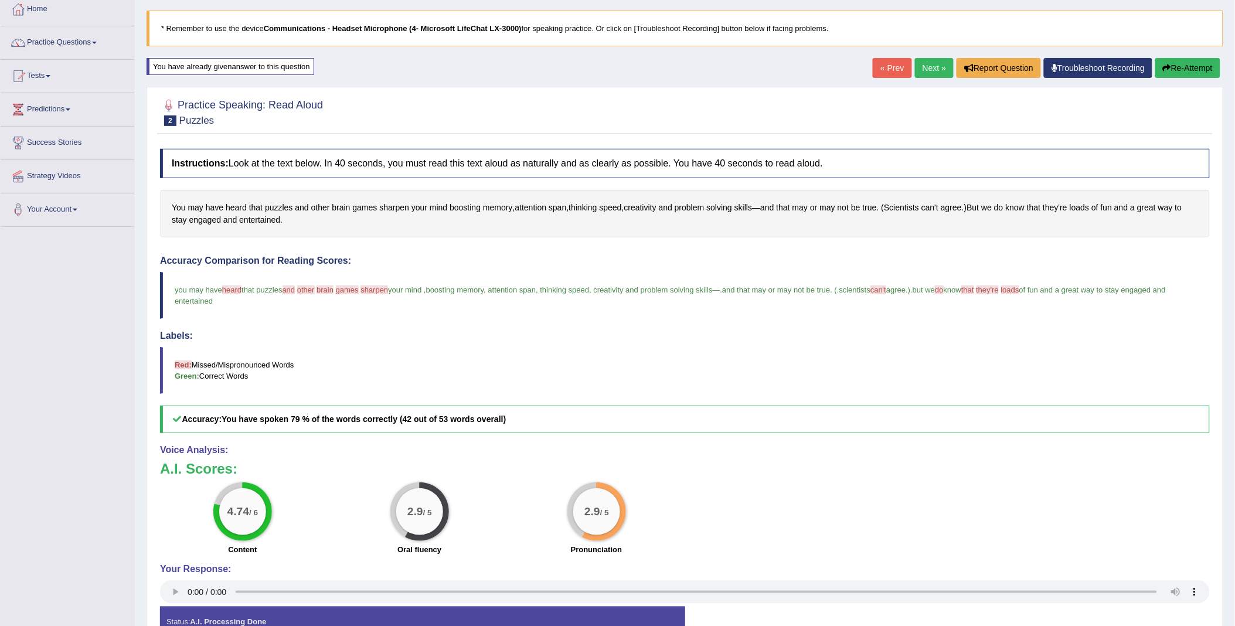
click at [1175, 70] on button "Re-Attempt" at bounding box center [1187, 68] width 65 height 20
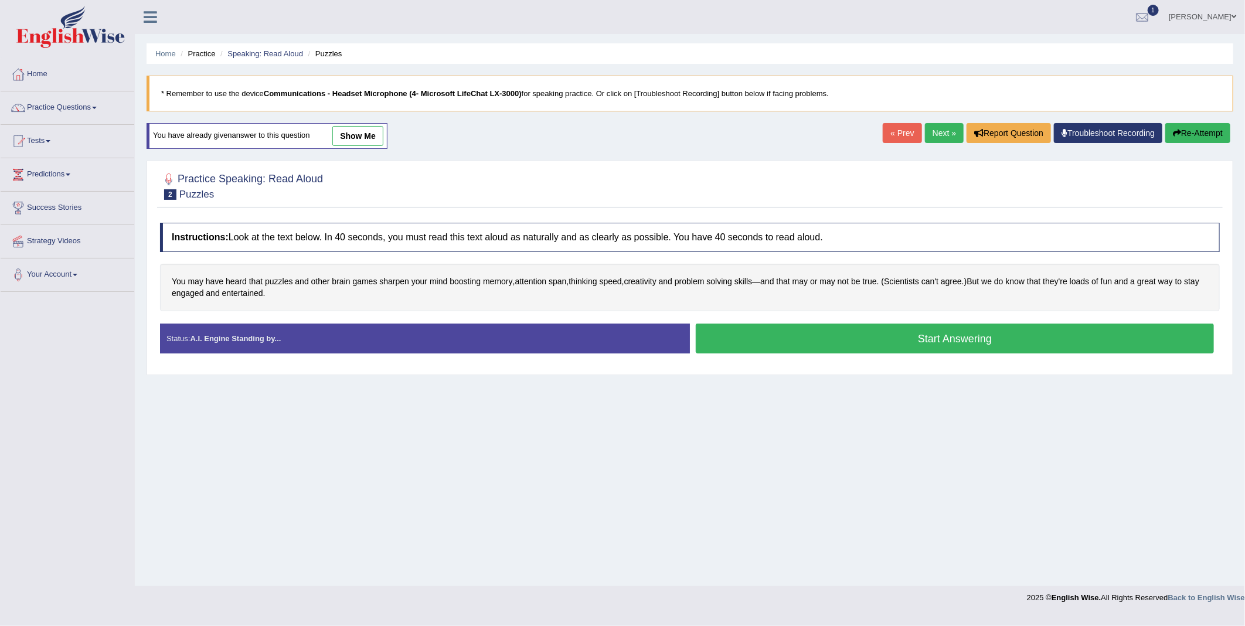
click at [880, 338] on button "Start Answering" at bounding box center [955, 339] width 518 height 30
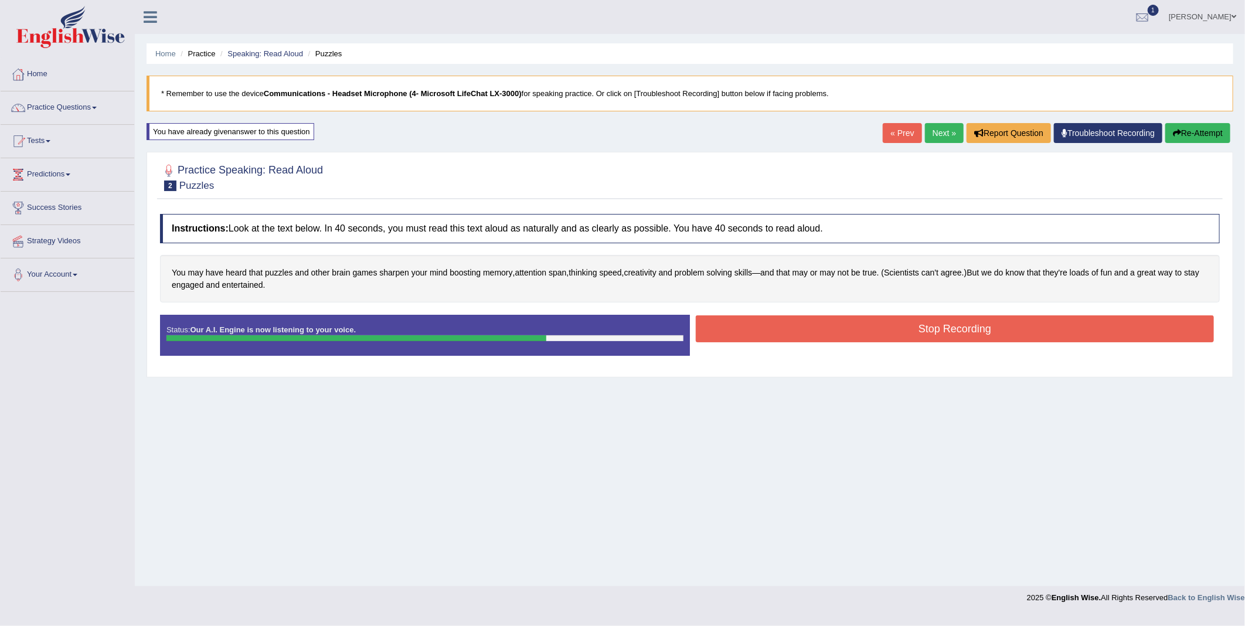
click at [862, 325] on button "Stop Recording" at bounding box center [955, 328] width 518 height 27
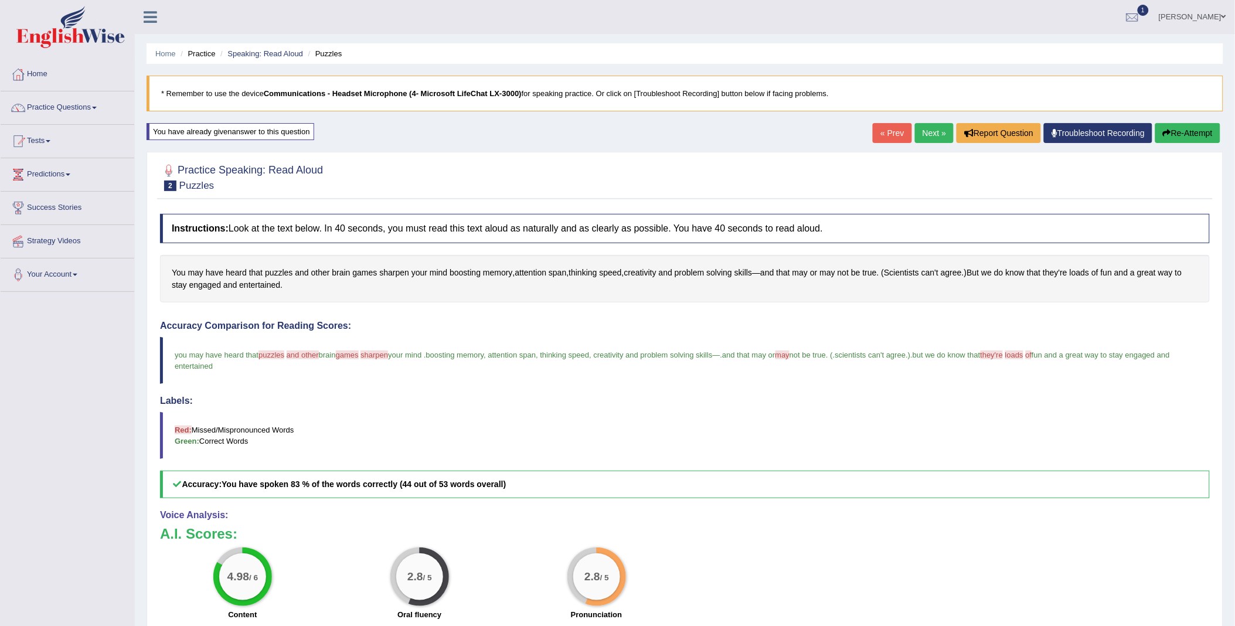
click at [936, 130] on link "Next »" at bounding box center [934, 133] width 39 height 20
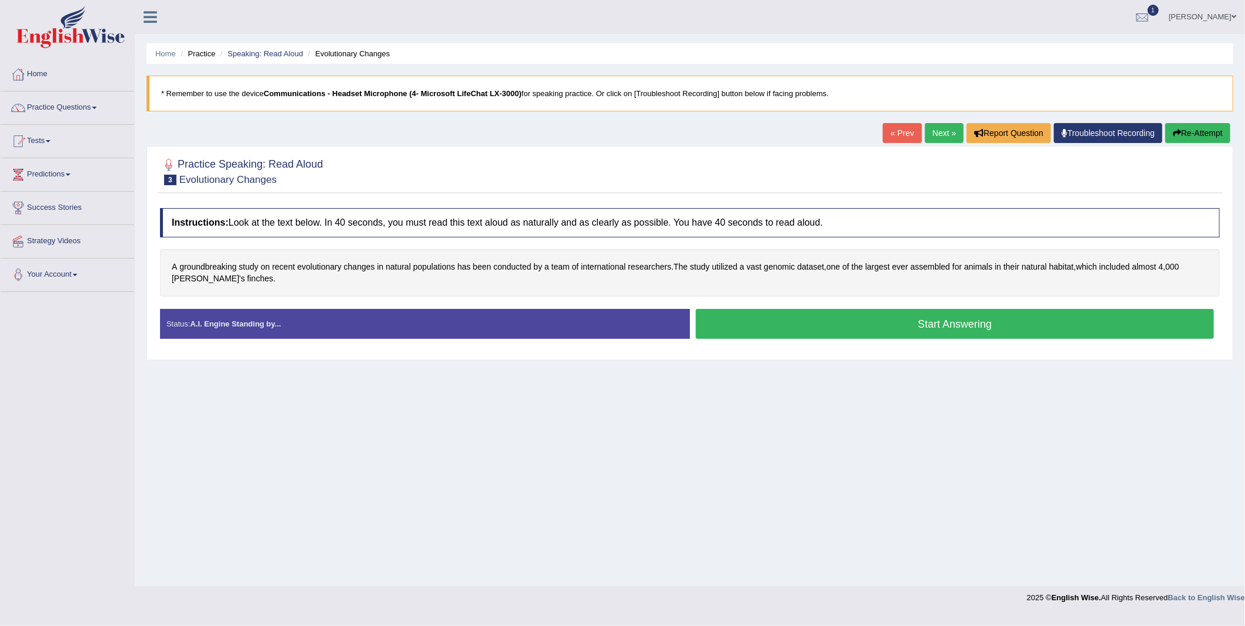
click at [788, 332] on button "Start Answering" at bounding box center [955, 324] width 518 height 30
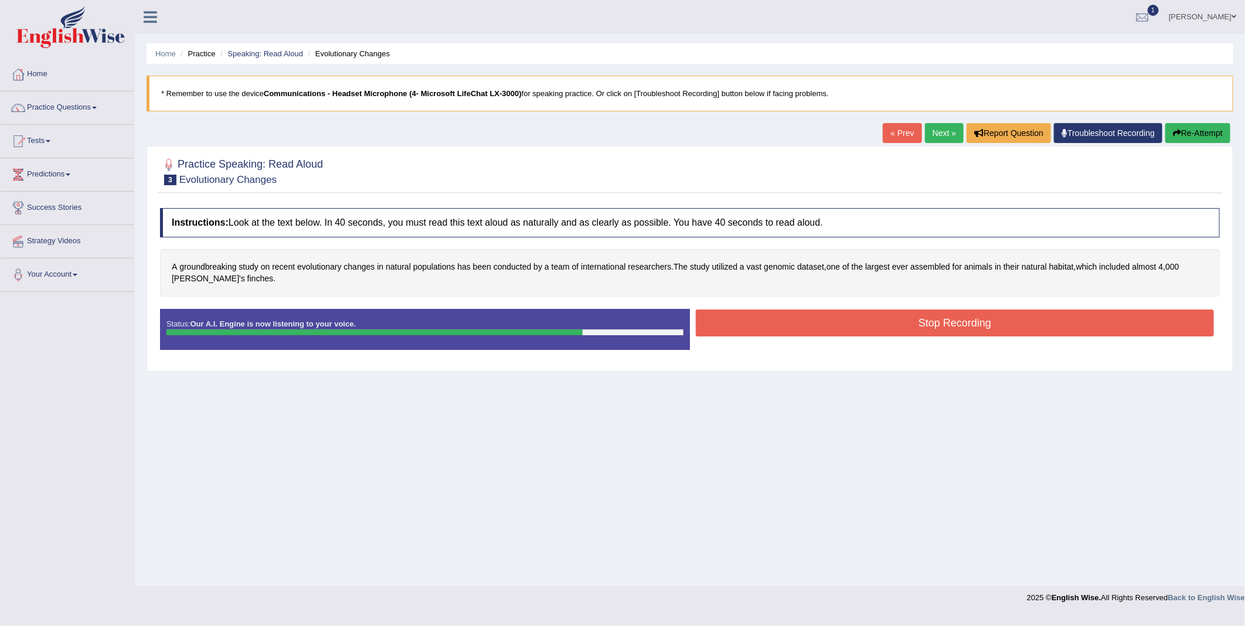
click at [794, 331] on button "Stop Recording" at bounding box center [955, 322] width 518 height 27
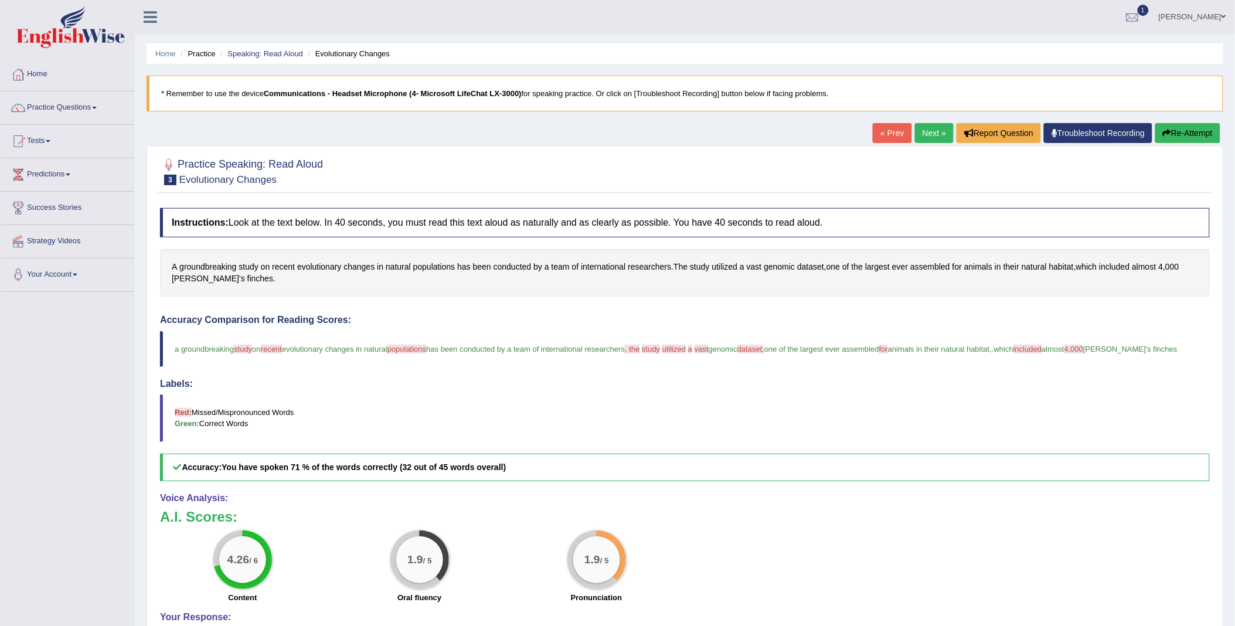
click at [1176, 138] on button "Re-Attempt" at bounding box center [1187, 133] width 65 height 20
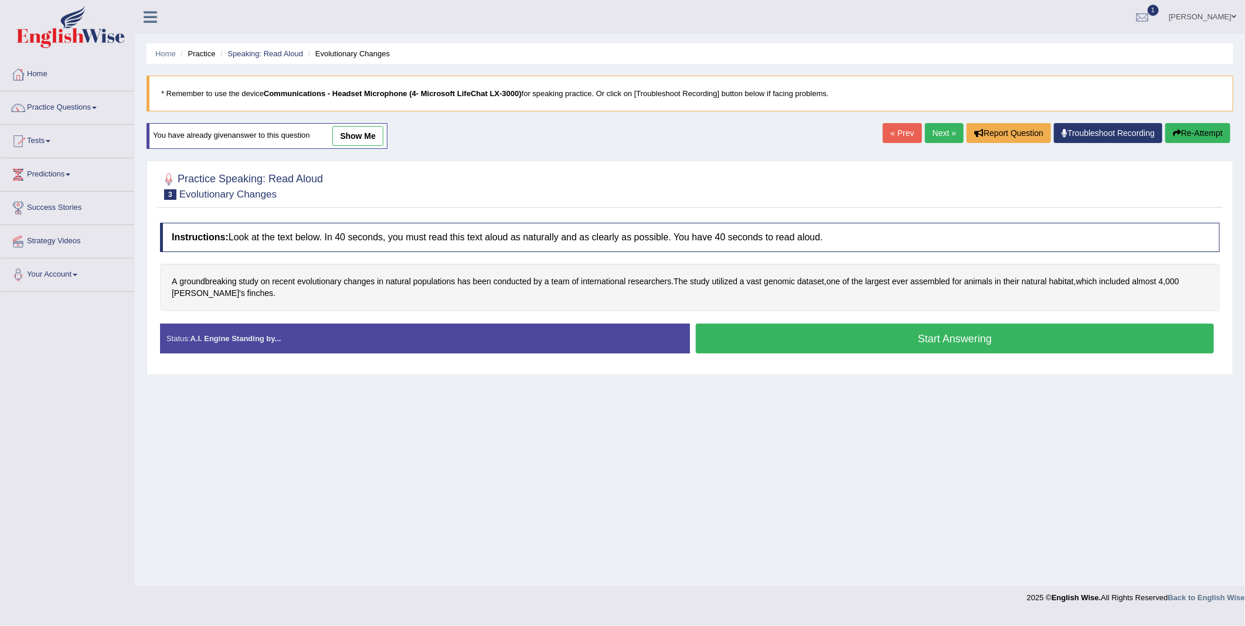
click at [887, 338] on button "Start Answering" at bounding box center [955, 339] width 518 height 30
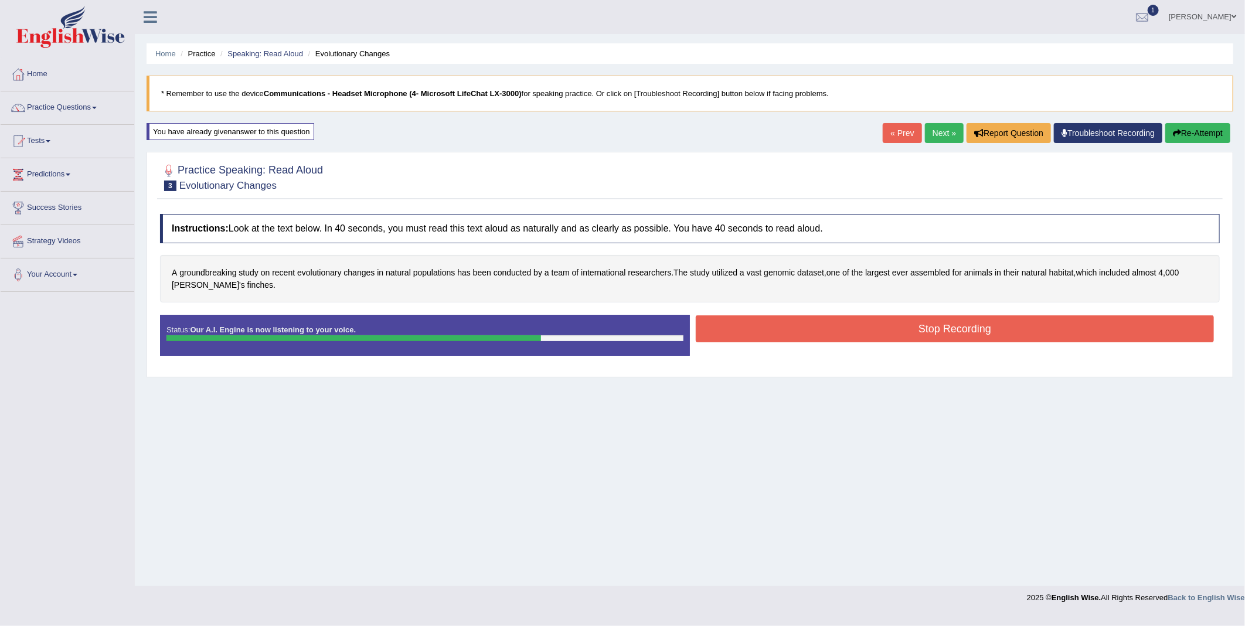
click at [1004, 331] on button "Stop Recording" at bounding box center [955, 328] width 518 height 27
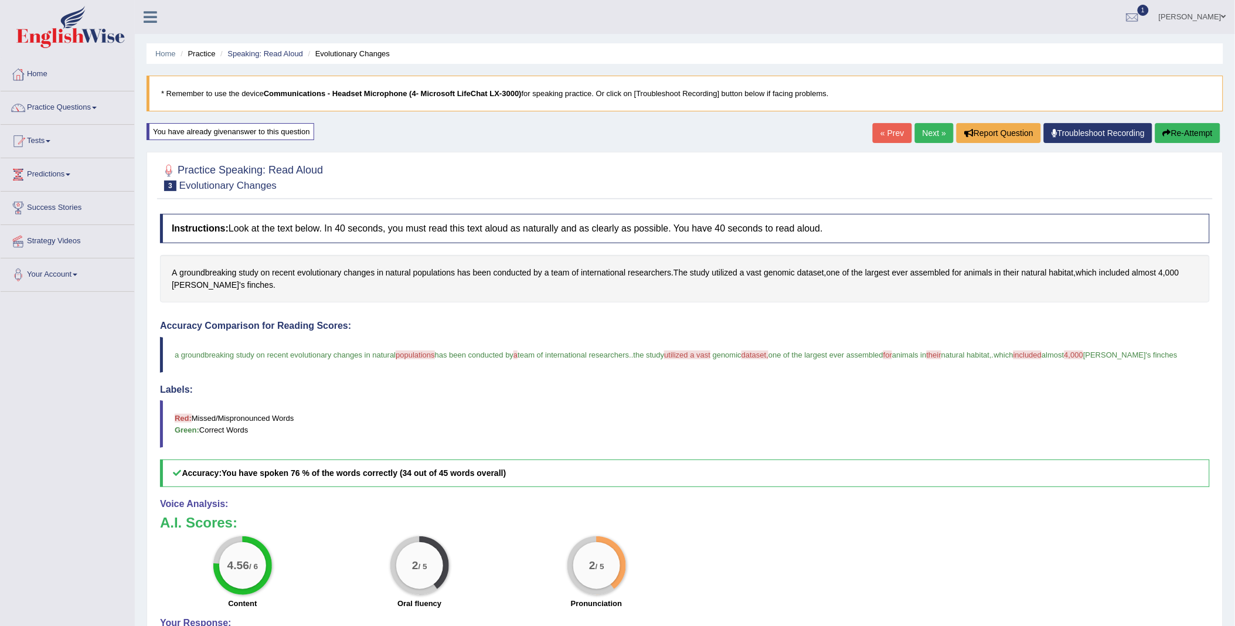
click at [934, 136] on link "Next »" at bounding box center [934, 133] width 39 height 20
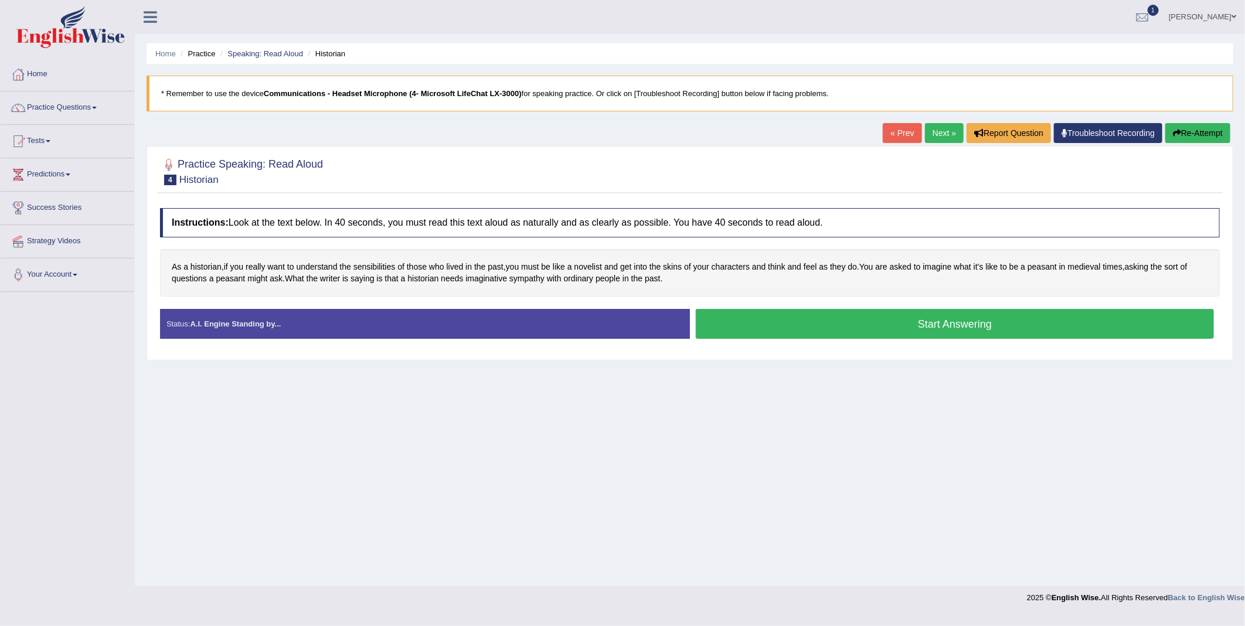
click at [839, 331] on button "Start Answering" at bounding box center [955, 324] width 518 height 30
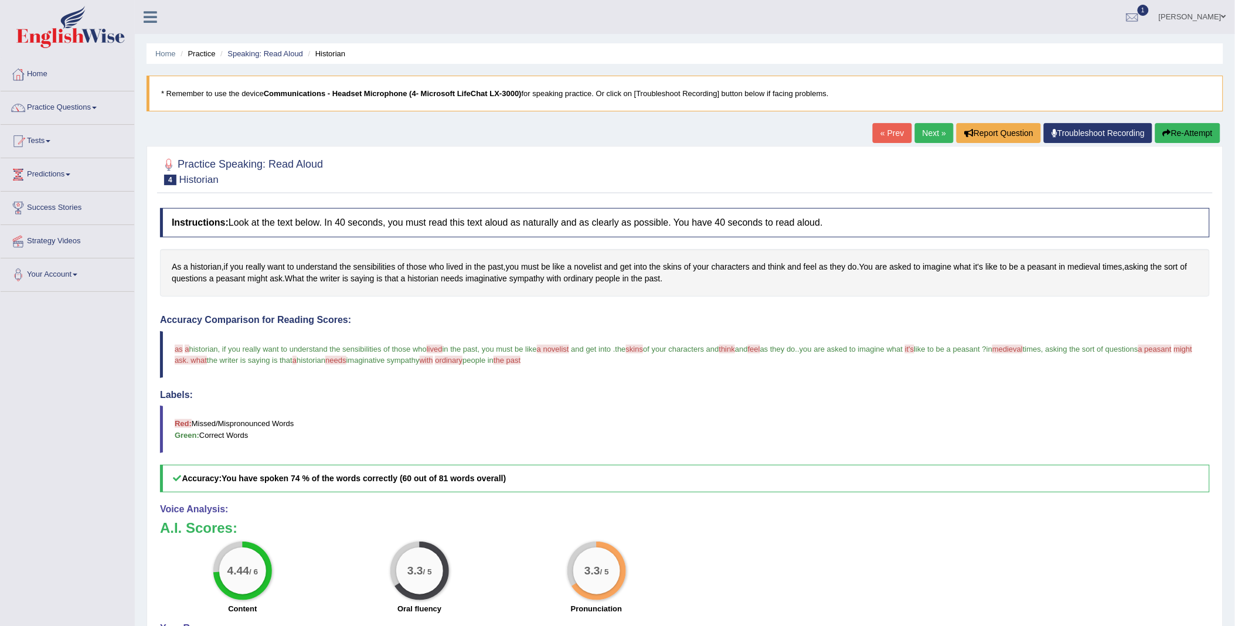
click at [1190, 129] on button "Re-Attempt" at bounding box center [1187, 133] width 65 height 20
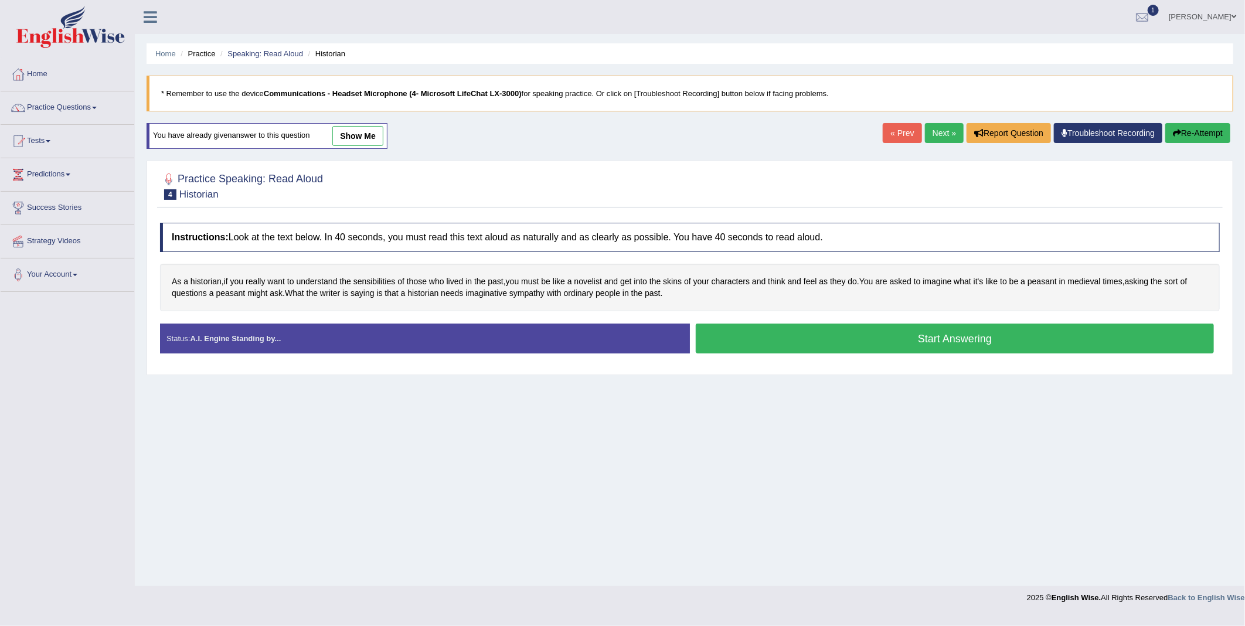
click at [1009, 341] on button "Start Answering" at bounding box center [955, 339] width 518 height 30
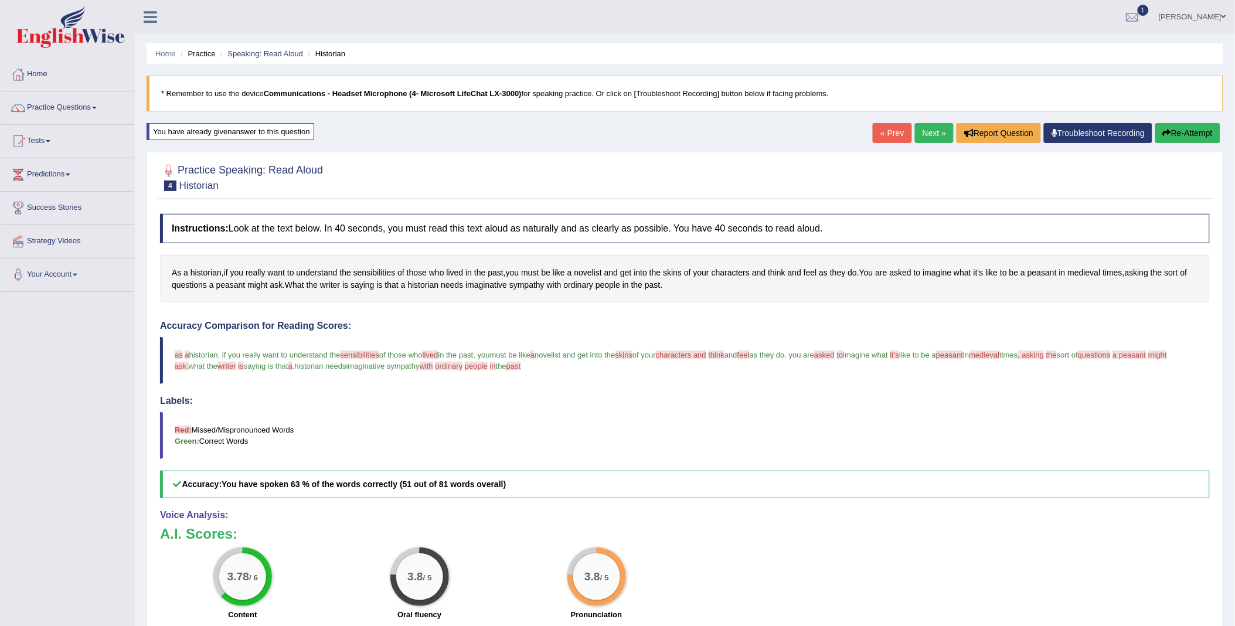
click at [1184, 132] on button "Re-Attempt" at bounding box center [1187, 133] width 65 height 20
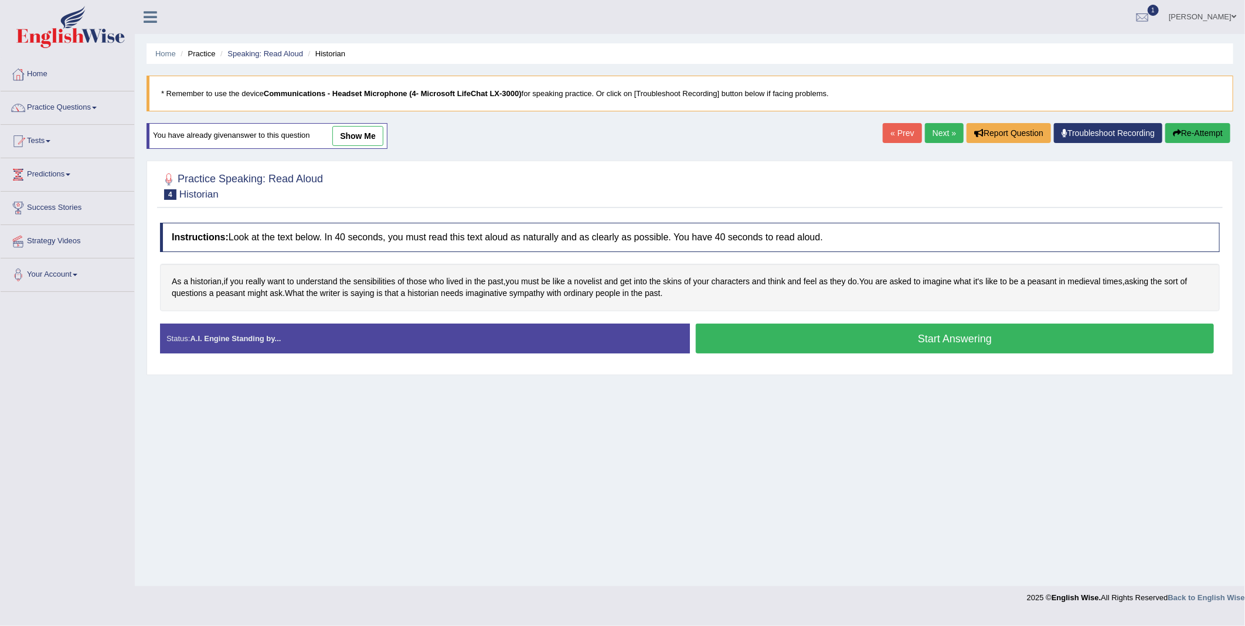
click at [839, 335] on button "Start Answering" at bounding box center [955, 339] width 518 height 30
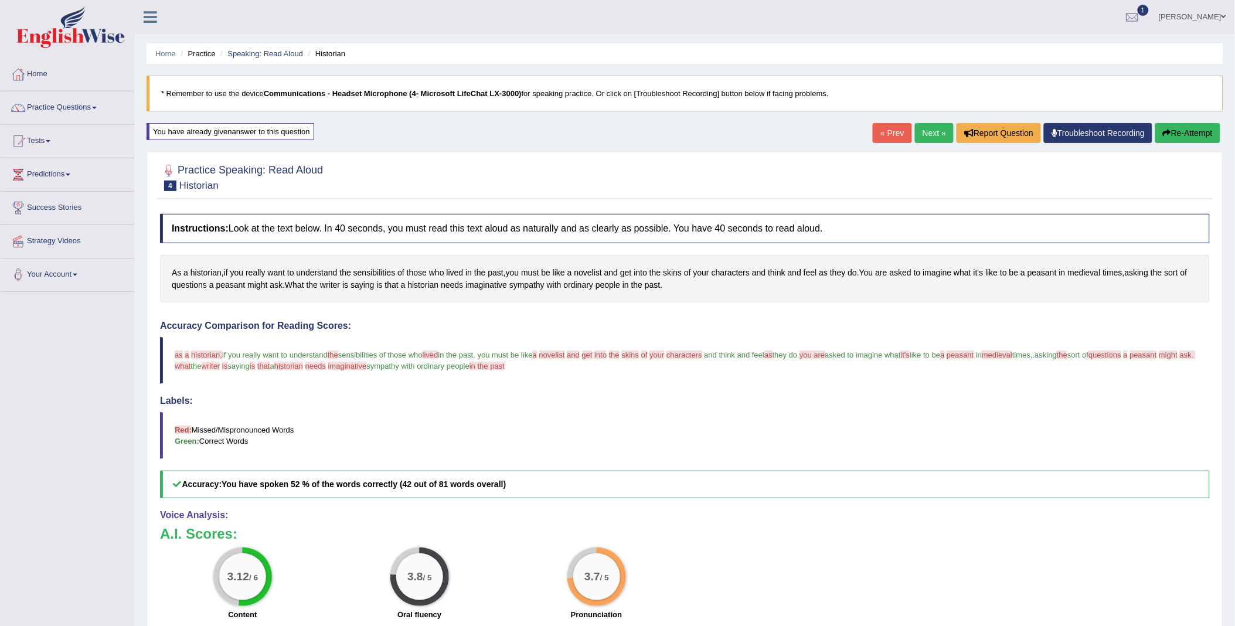
click at [1170, 131] on button "Re-Attempt" at bounding box center [1187, 133] width 65 height 20
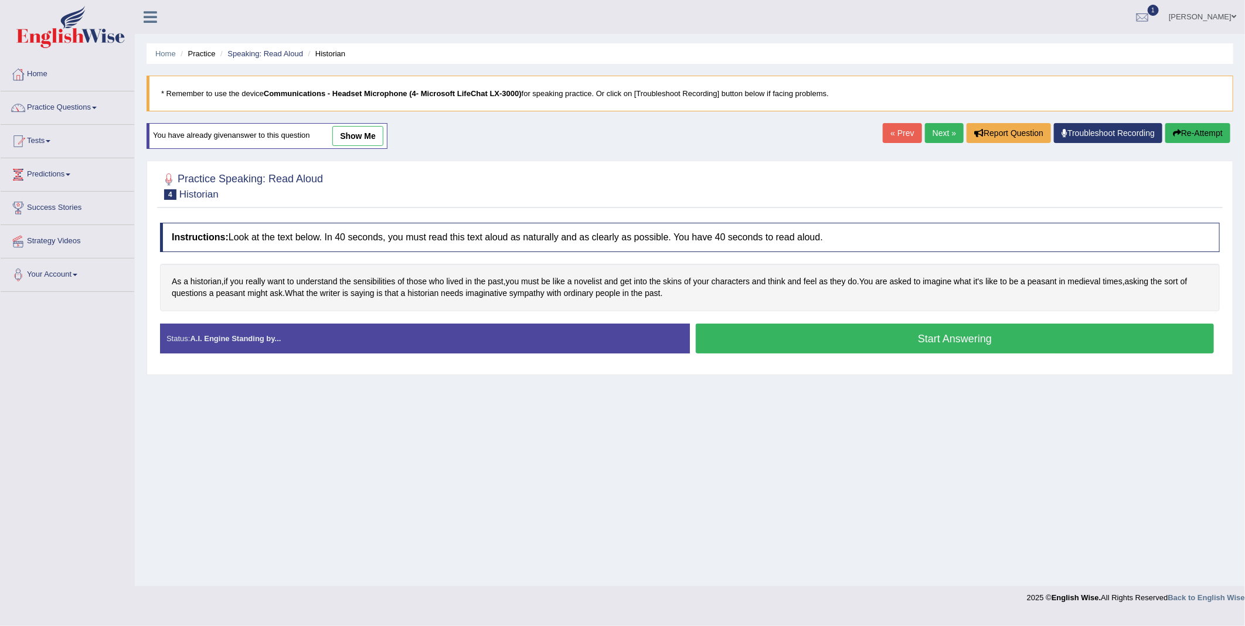
click at [1006, 344] on button "Start Answering" at bounding box center [955, 339] width 518 height 30
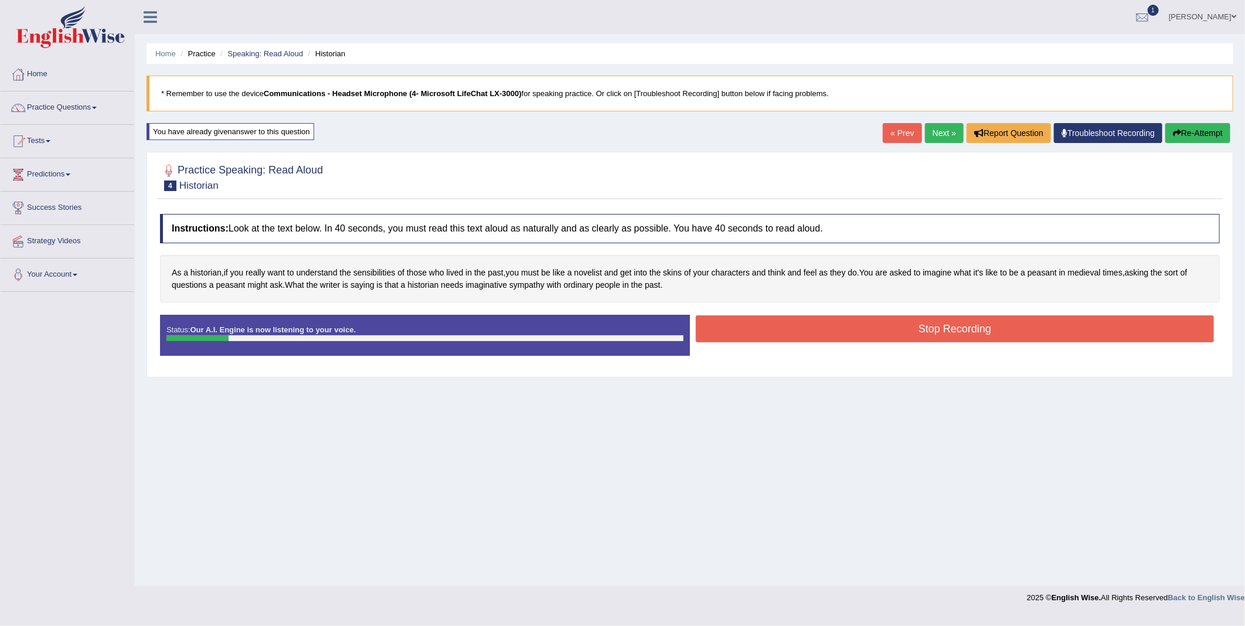
click at [945, 335] on button "Stop Recording" at bounding box center [955, 328] width 518 height 27
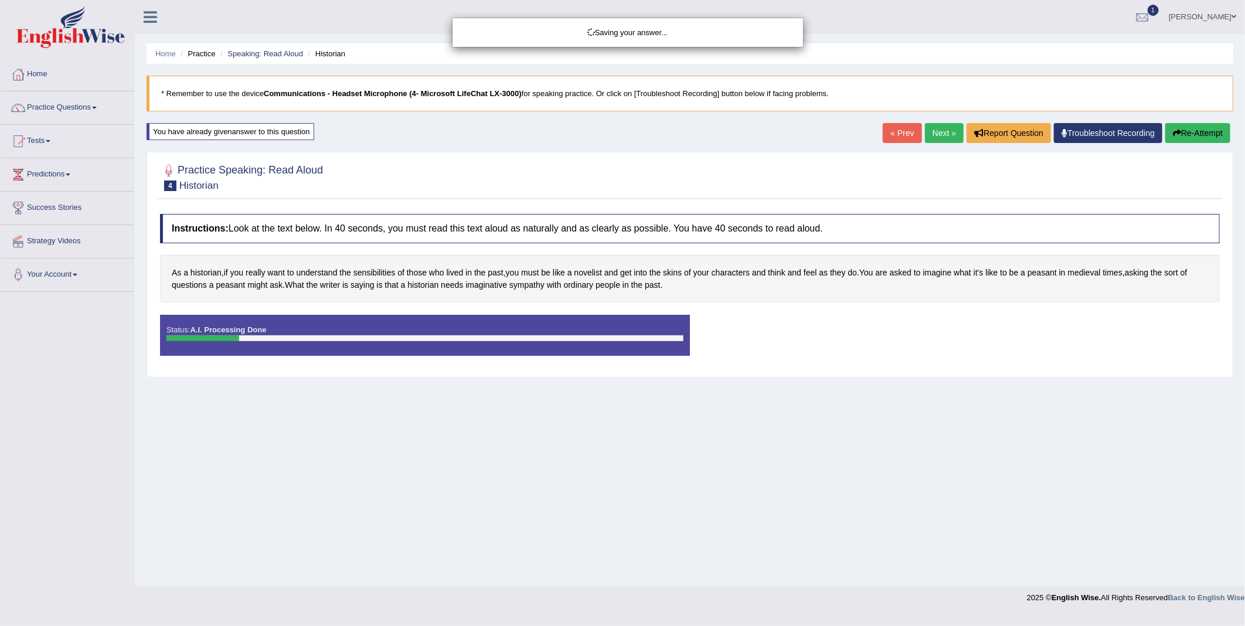
drag, startPoint x: 1186, startPoint y: 132, endPoint x: 974, endPoint y: 311, distance: 276.6
click at [1186, 132] on div "Saving your answer..." at bounding box center [622, 313] width 1245 height 626
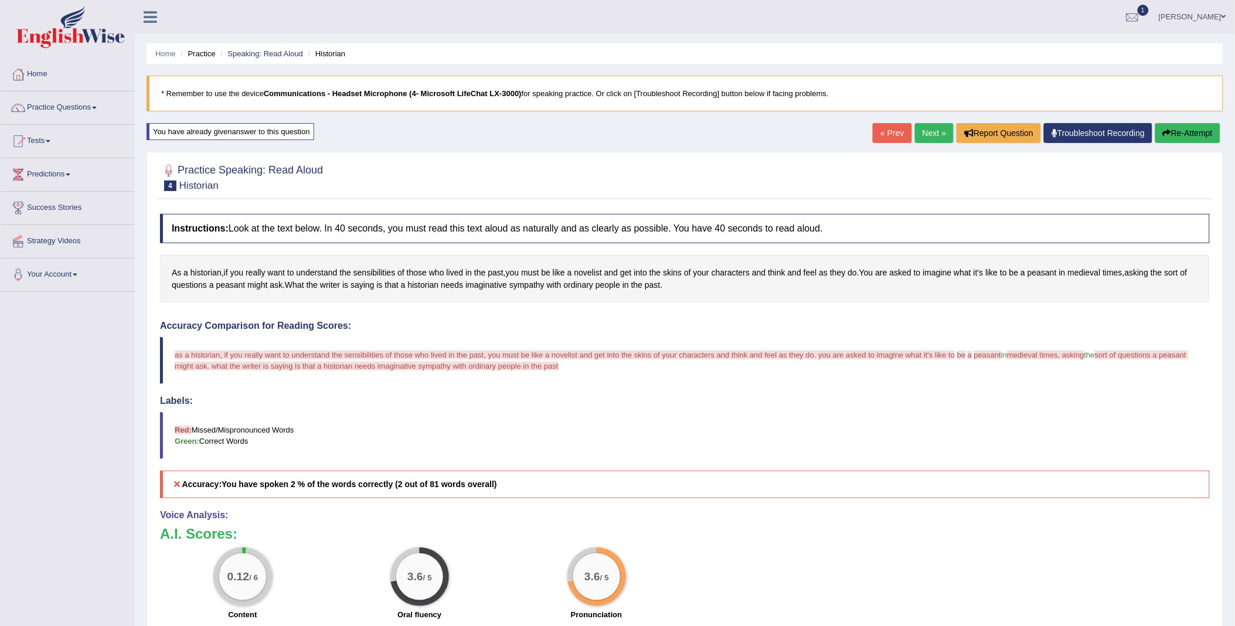
click at [1174, 134] on button "Re-Attempt" at bounding box center [1187, 133] width 65 height 20
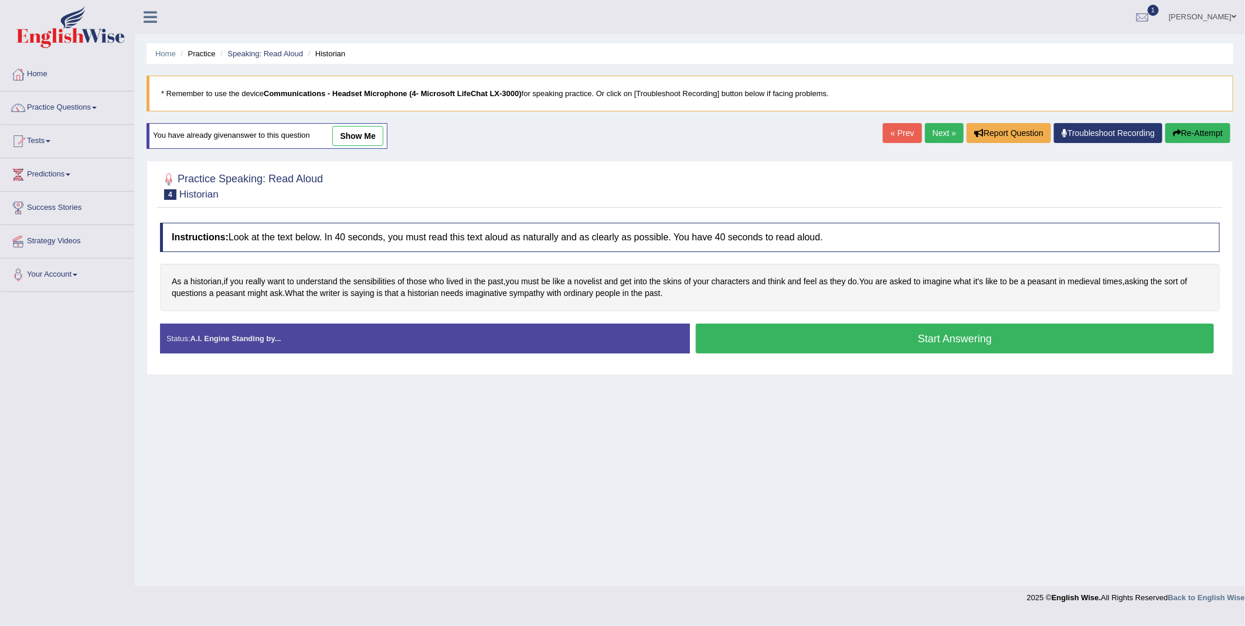
click at [848, 344] on button "Start Answering" at bounding box center [955, 339] width 518 height 30
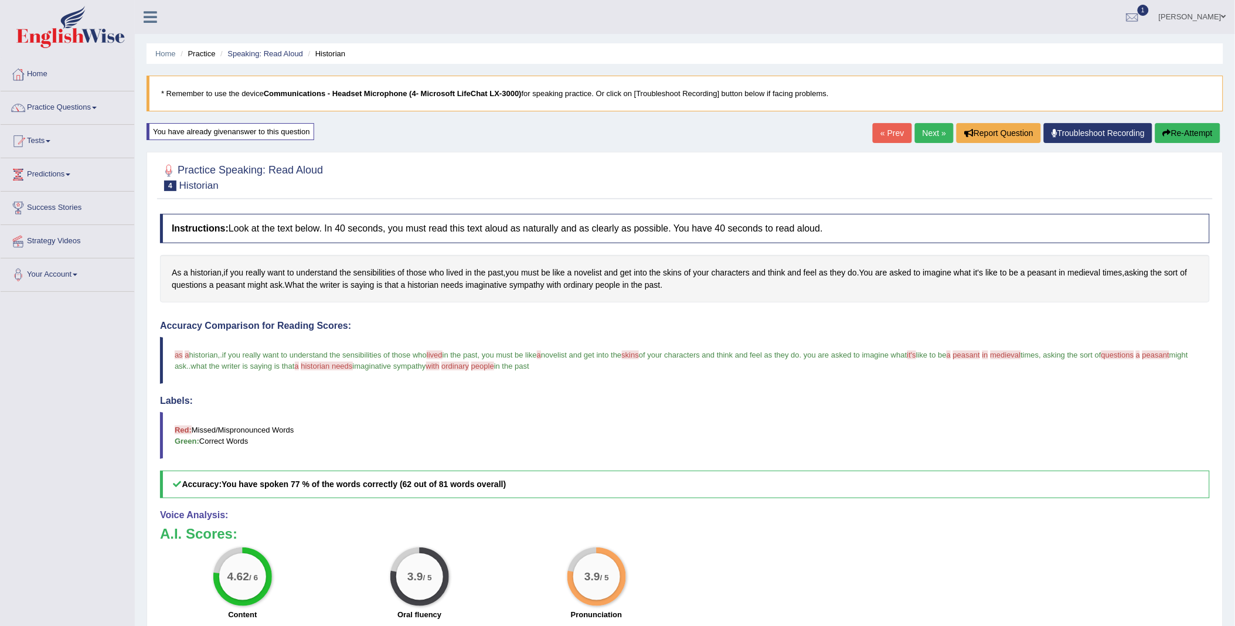
click at [1185, 133] on button "Re-Attempt" at bounding box center [1187, 133] width 65 height 20
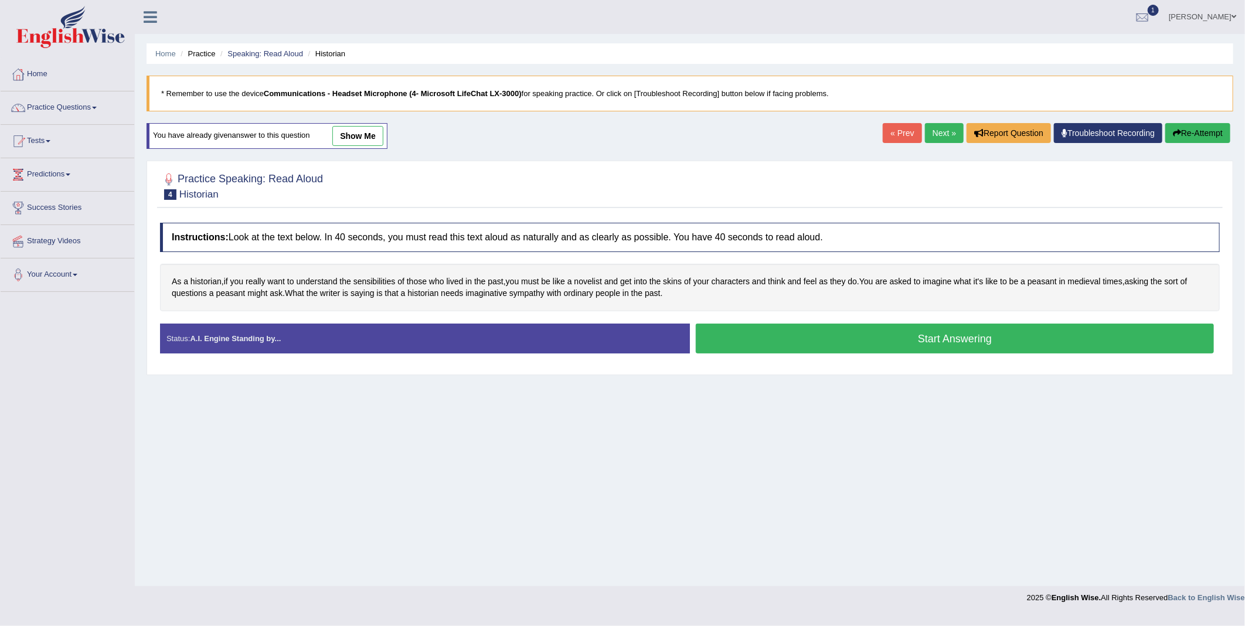
click at [899, 342] on button "Start Answering" at bounding box center [955, 339] width 518 height 30
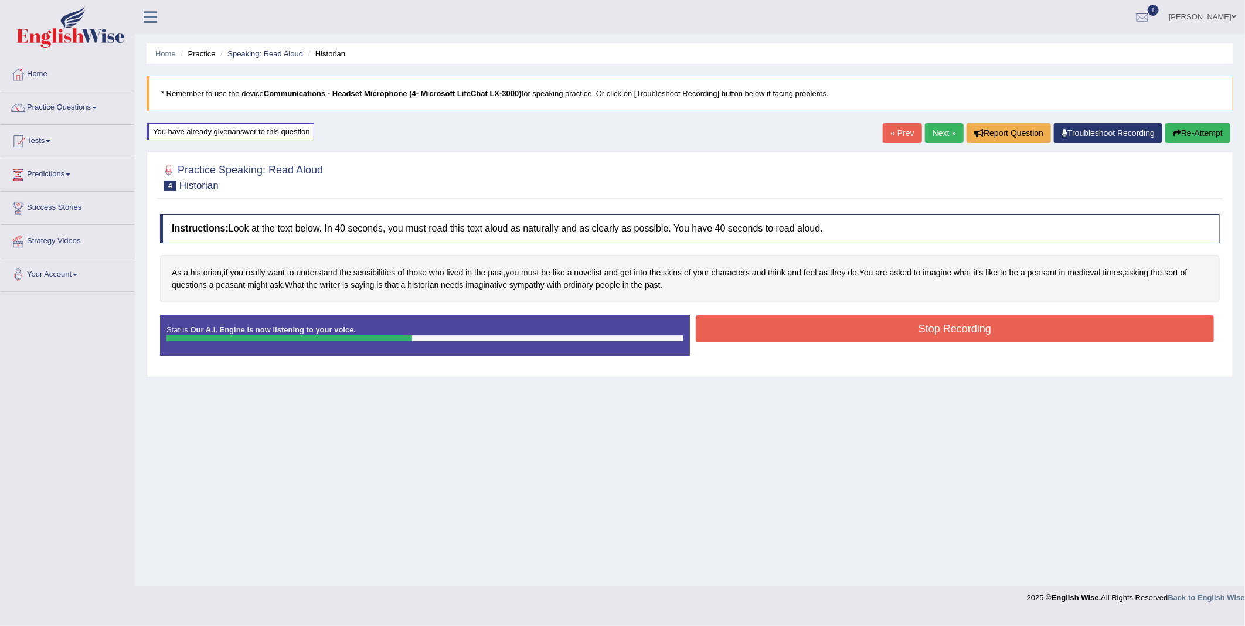
click at [964, 325] on button "Stop Recording" at bounding box center [955, 328] width 518 height 27
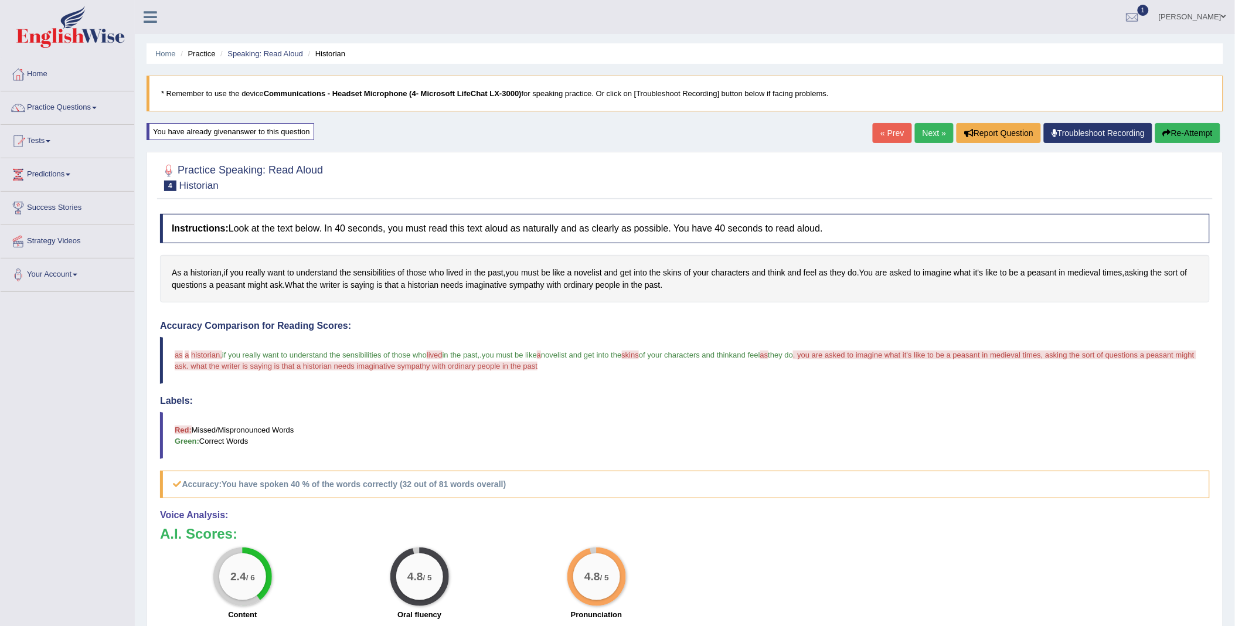
click at [1180, 135] on button "Re-Attempt" at bounding box center [1187, 133] width 65 height 20
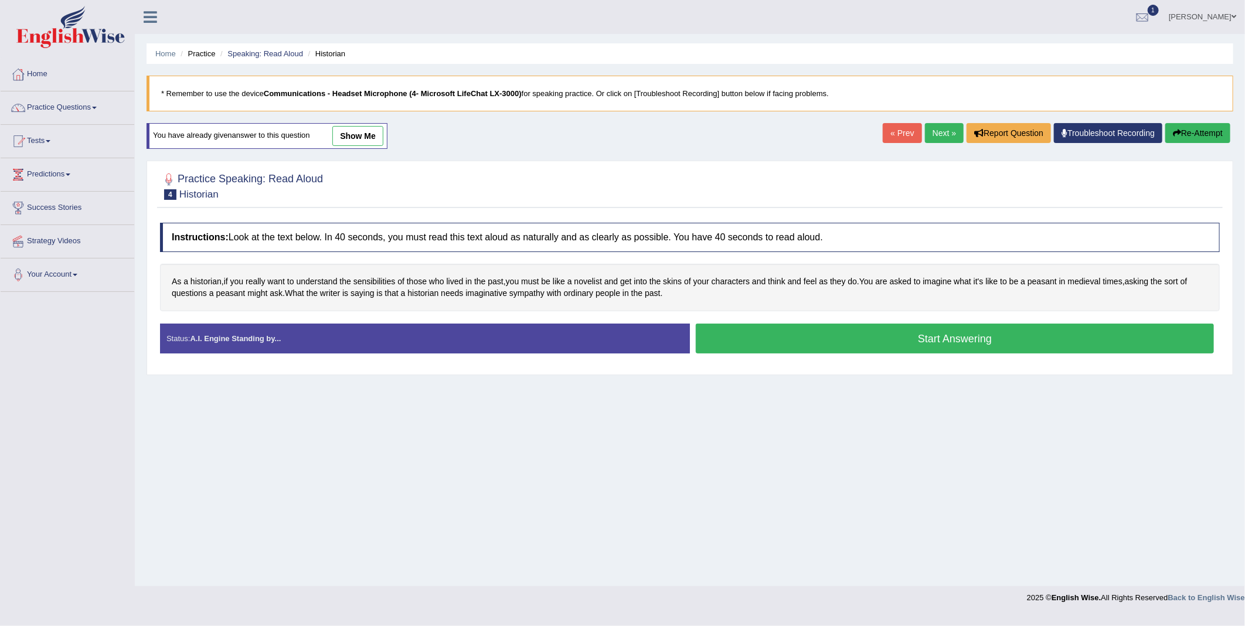
click at [811, 338] on button "Start Answering" at bounding box center [955, 339] width 518 height 30
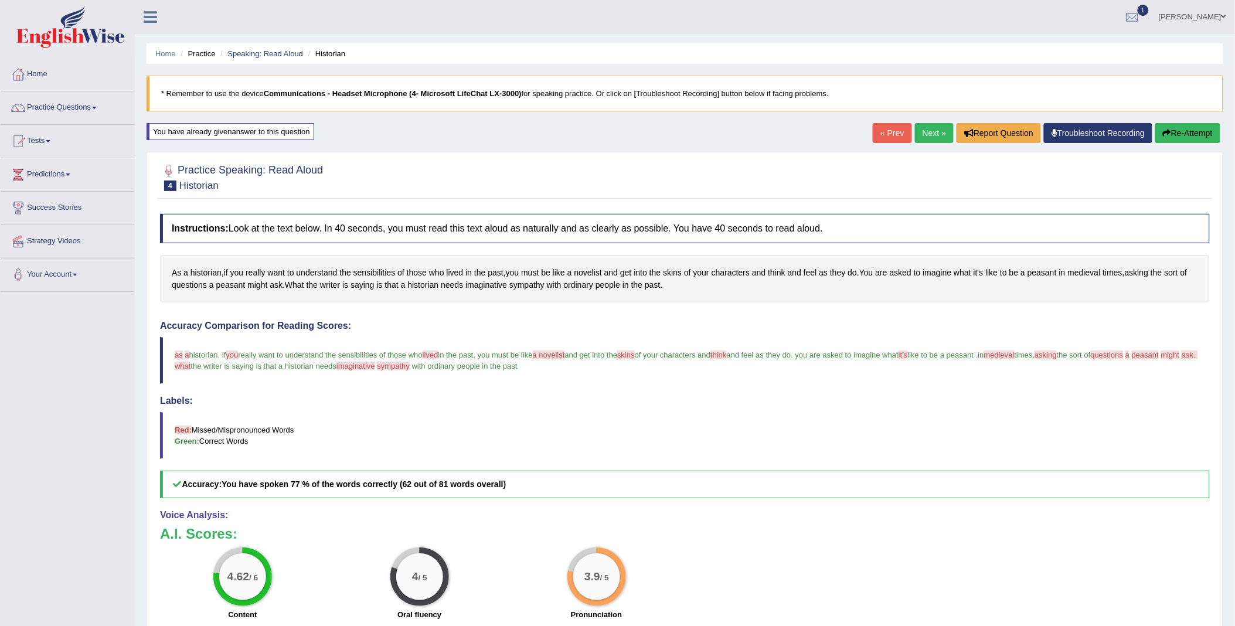
click at [934, 131] on link "Next »" at bounding box center [934, 133] width 39 height 20
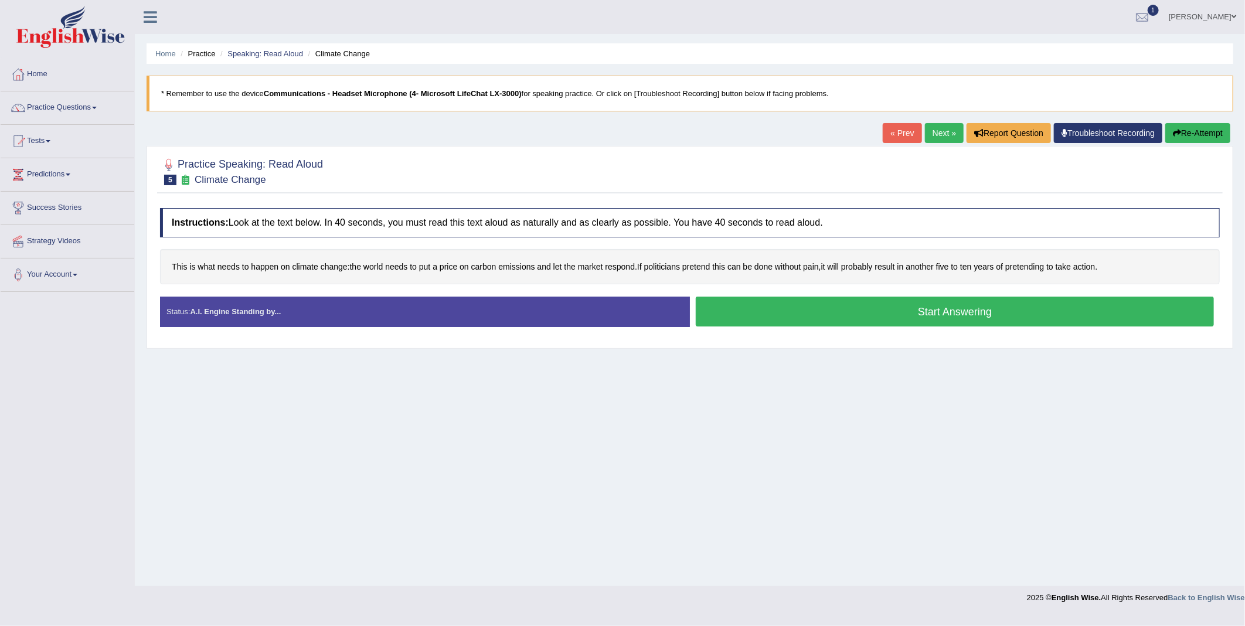
click at [880, 319] on button "Start Answering" at bounding box center [955, 312] width 518 height 30
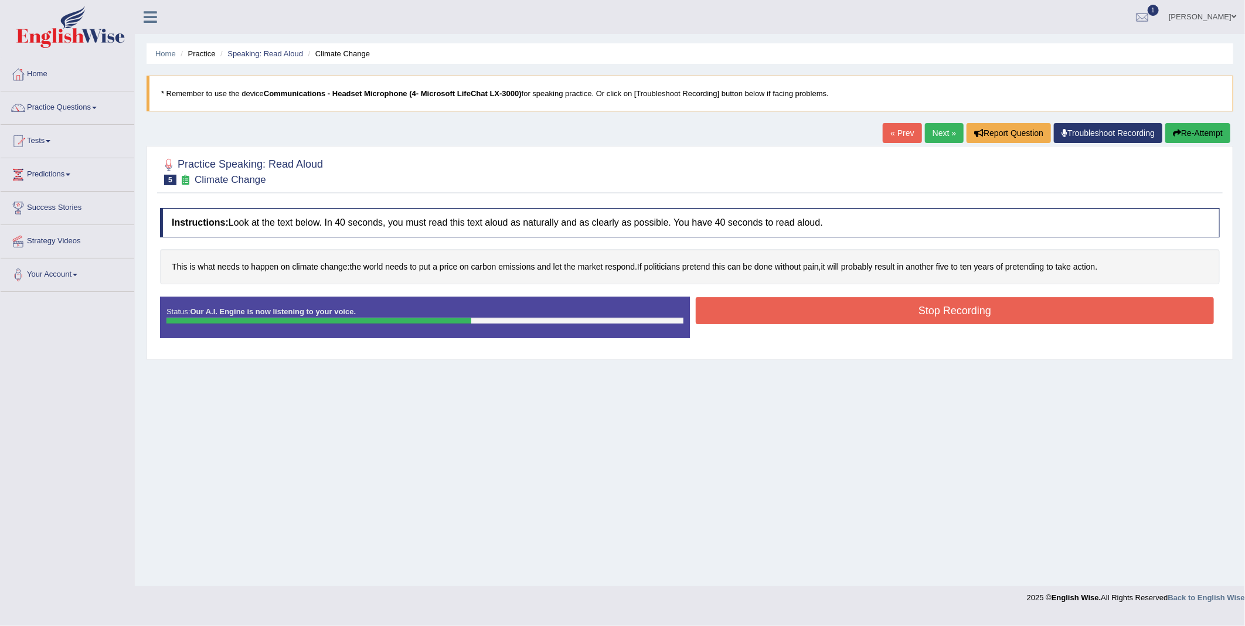
click at [827, 314] on button "Stop Recording" at bounding box center [955, 310] width 518 height 27
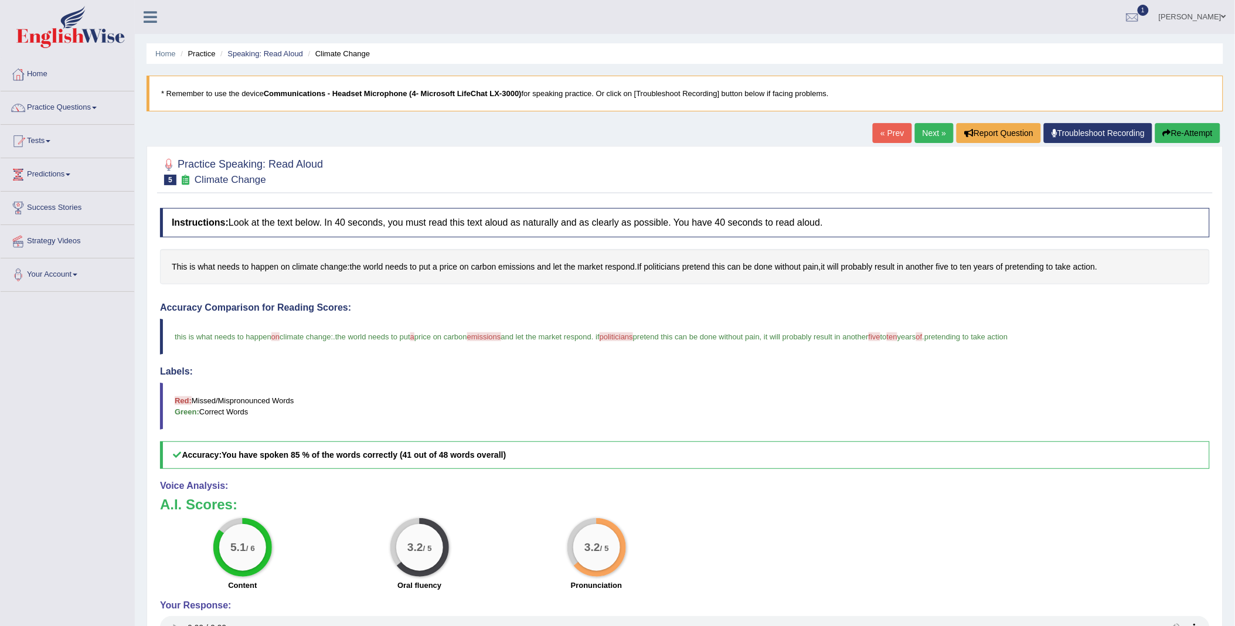
click at [1188, 134] on button "Re-Attempt" at bounding box center [1187, 133] width 65 height 20
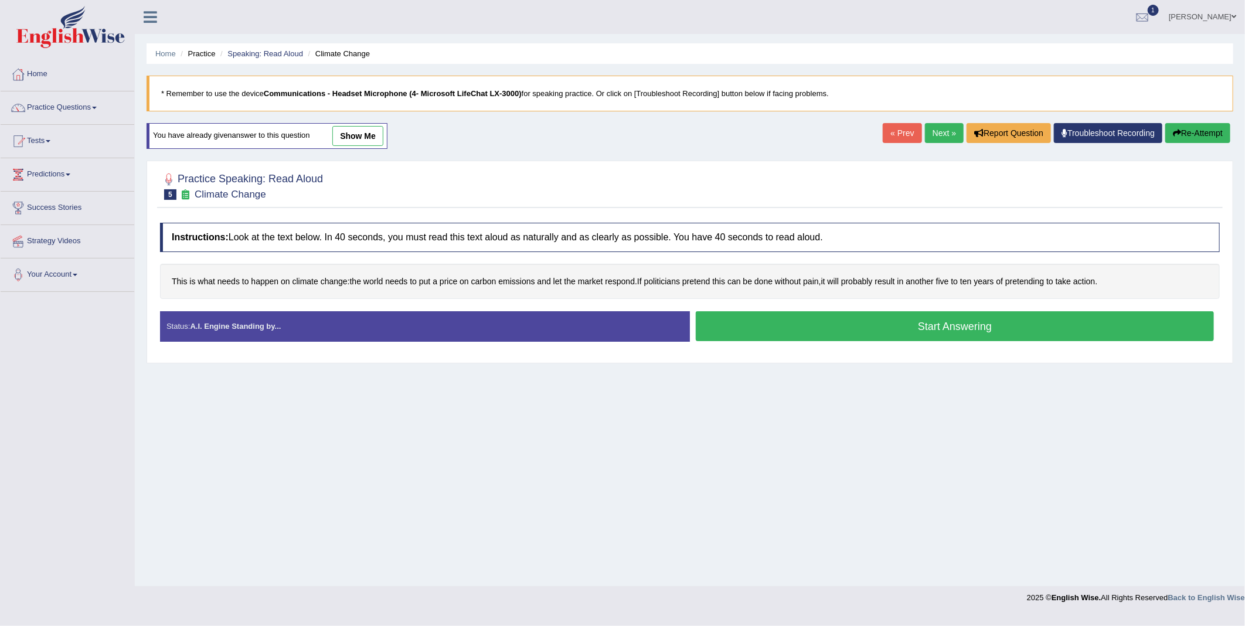
click at [805, 330] on button "Start Answering" at bounding box center [955, 326] width 518 height 30
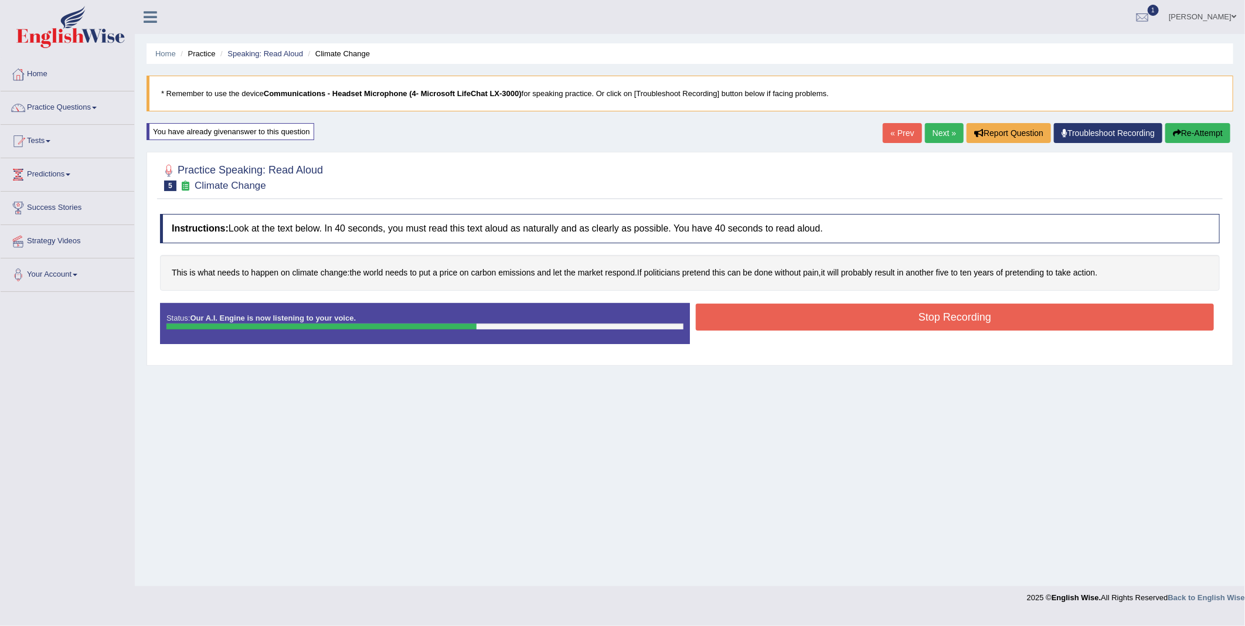
click at [887, 323] on button "Stop Recording" at bounding box center [955, 317] width 518 height 27
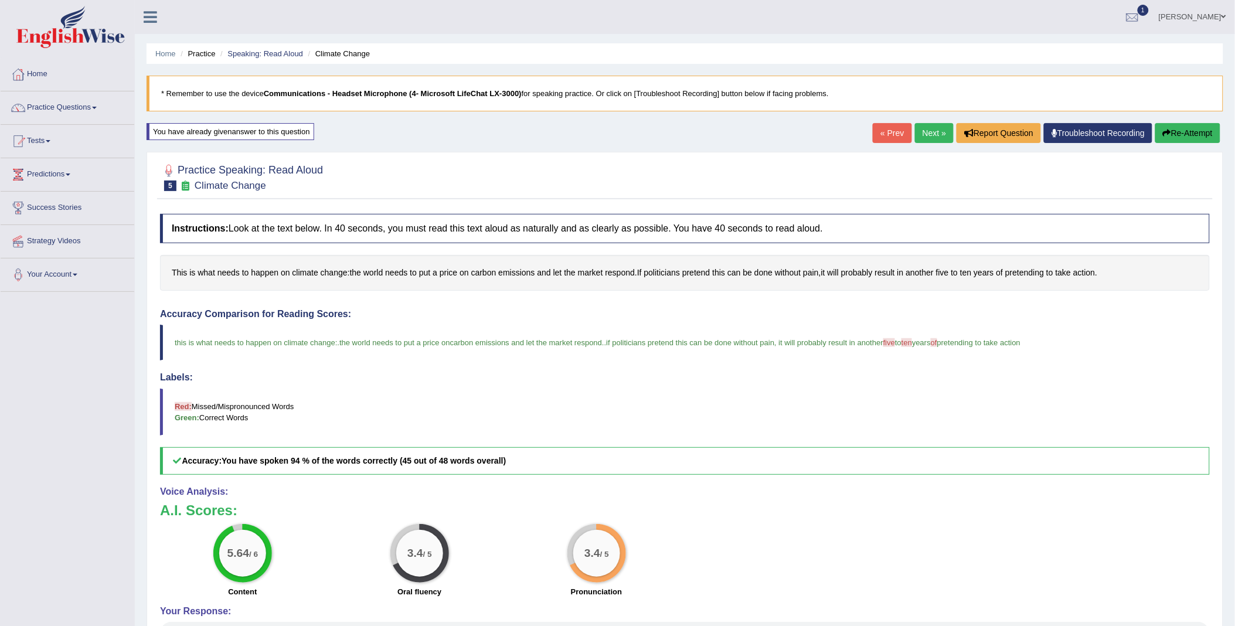
click at [1170, 131] on button "Re-Attempt" at bounding box center [1187, 133] width 65 height 20
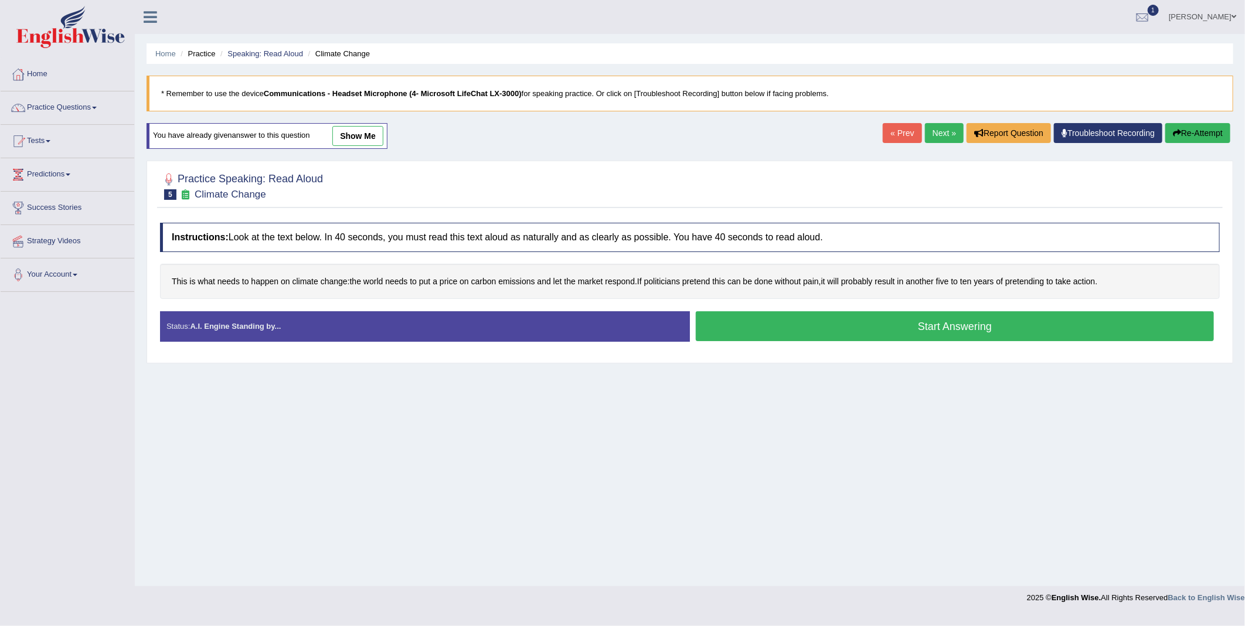
click at [828, 329] on button "Start Answering" at bounding box center [955, 326] width 518 height 30
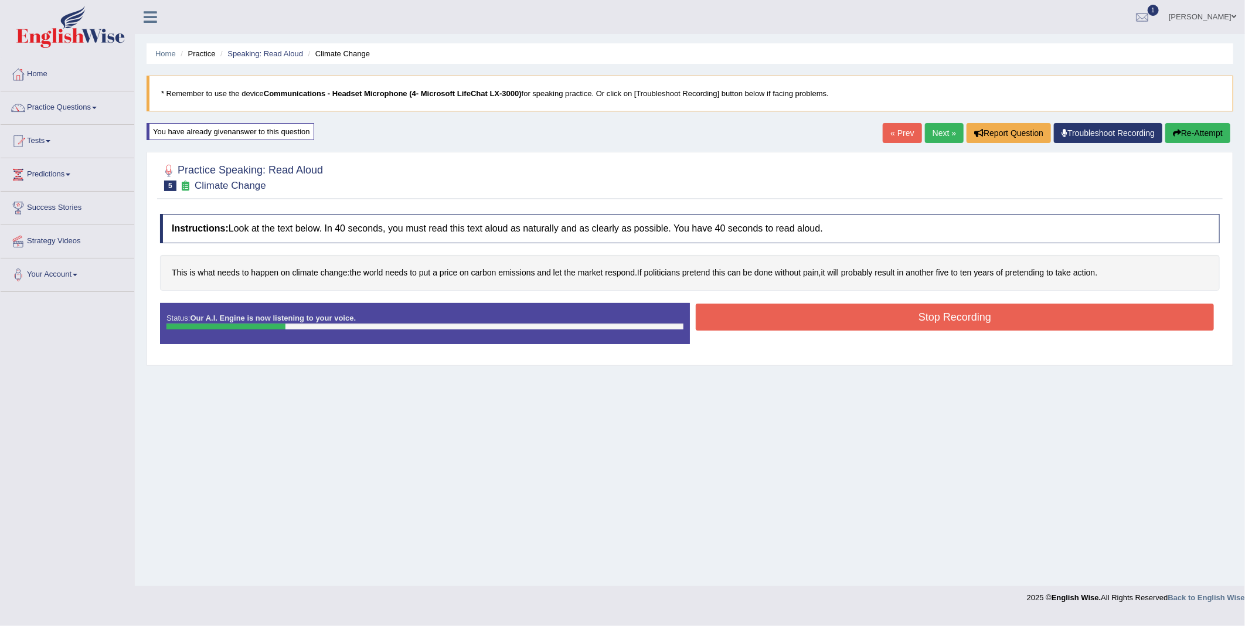
click at [872, 319] on button "Stop Recording" at bounding box center [955, 317] width 518 height 27
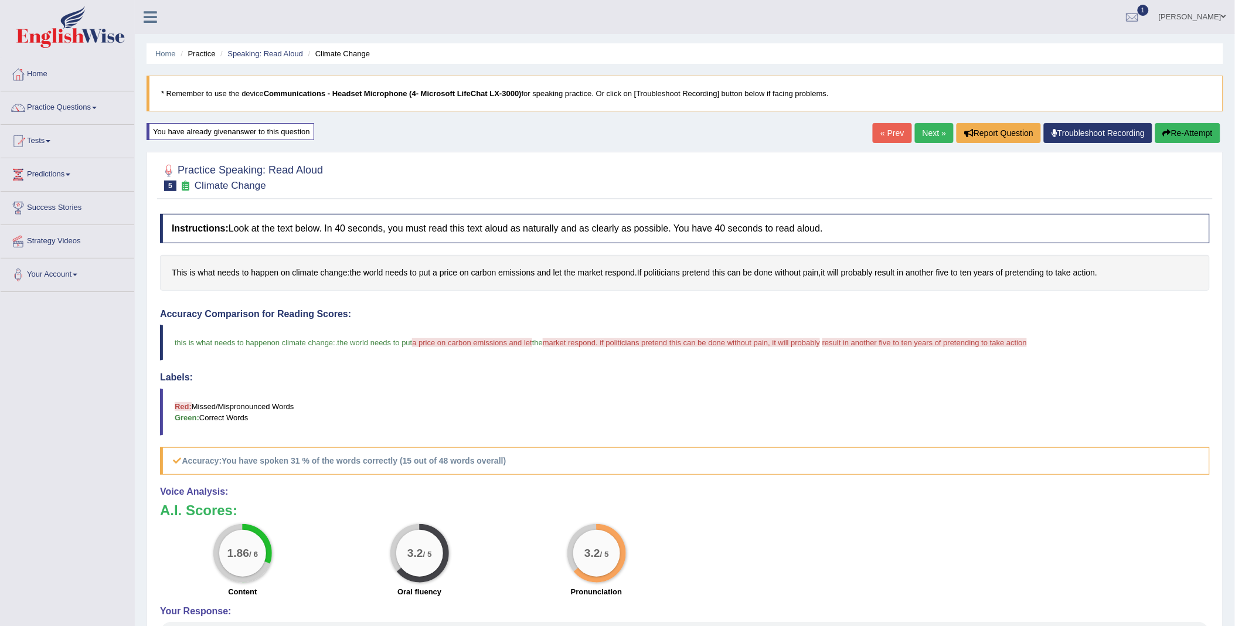
click at [1185, 132] on button "Re-Attempt" at bounding box center [1187, 133] width 65 height 20
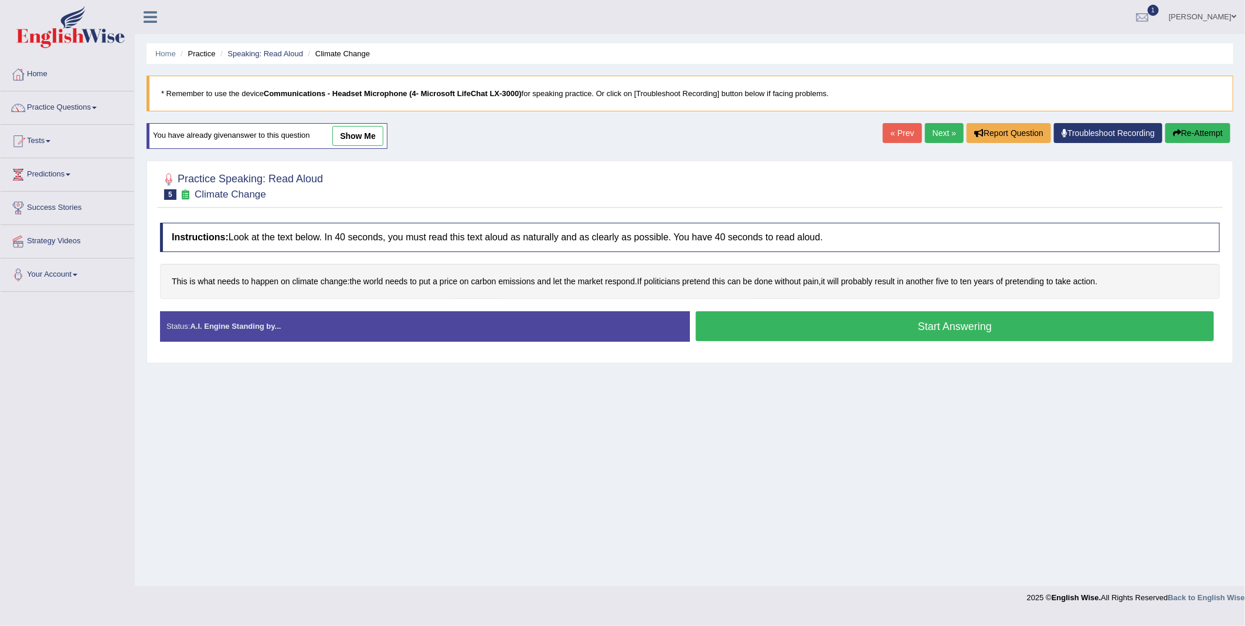
click at [896, 325] on button "Start Answering" at bounding box center [955, 326] width 518 height 30
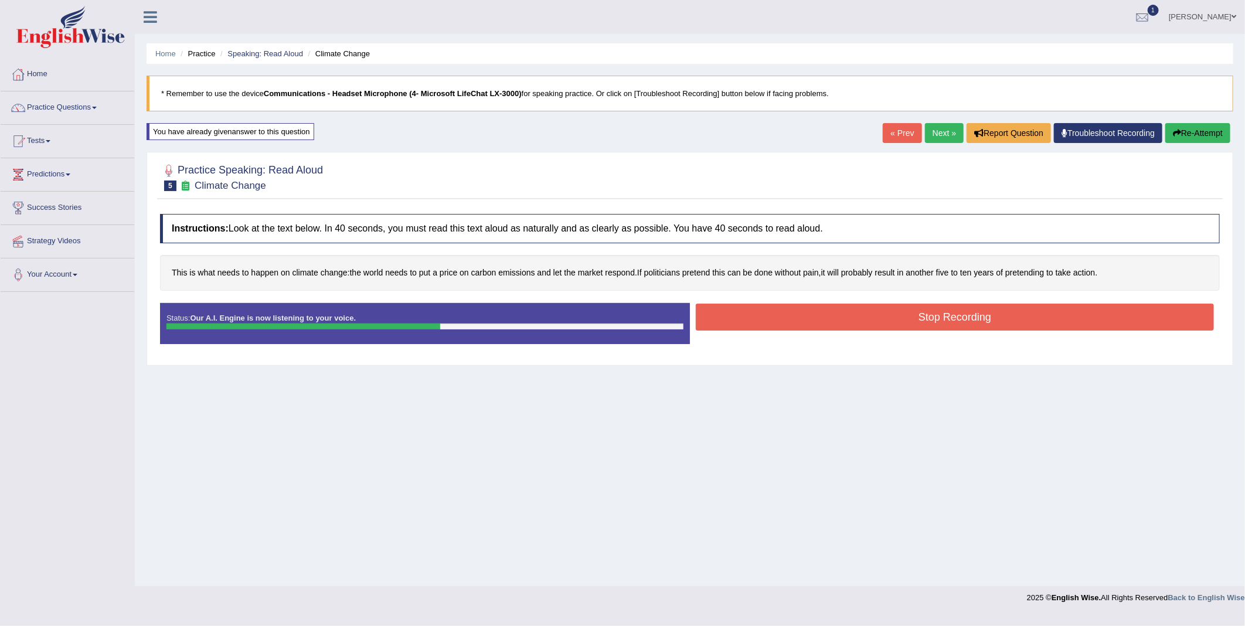
click at [935, 317] on button "Stop Recording" at bounding box center [955, 317] width 518 height 27
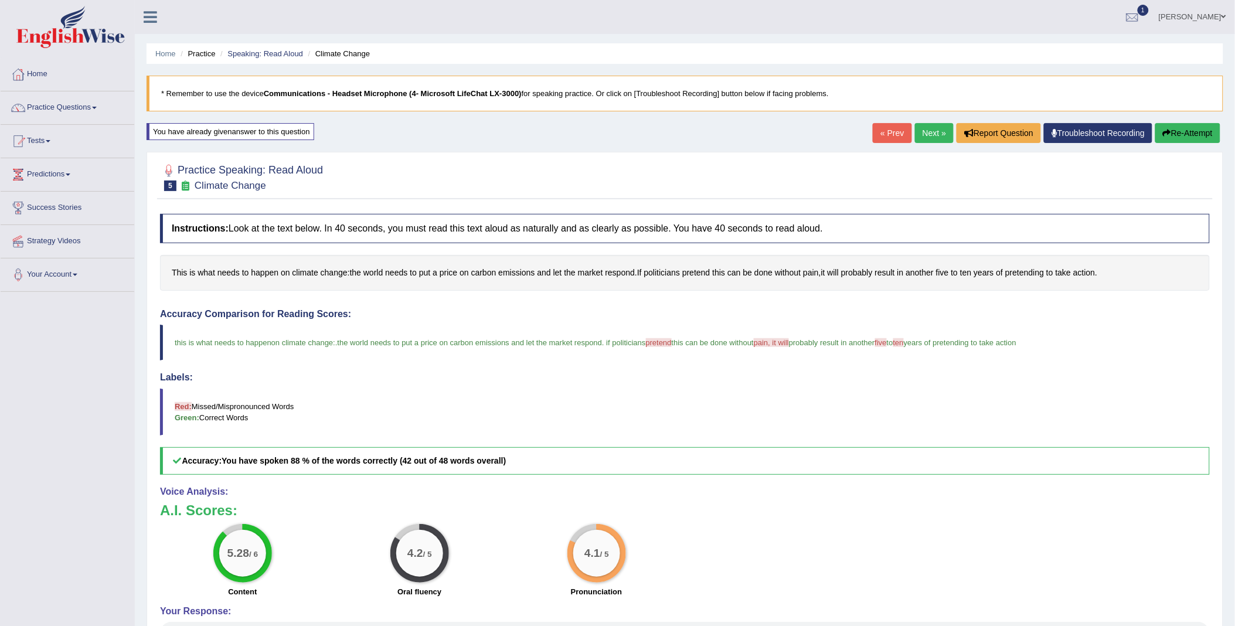
click at [1184, 132] on button "Re-Attempt" at bounding box center [1187, 133] width 65 height 20
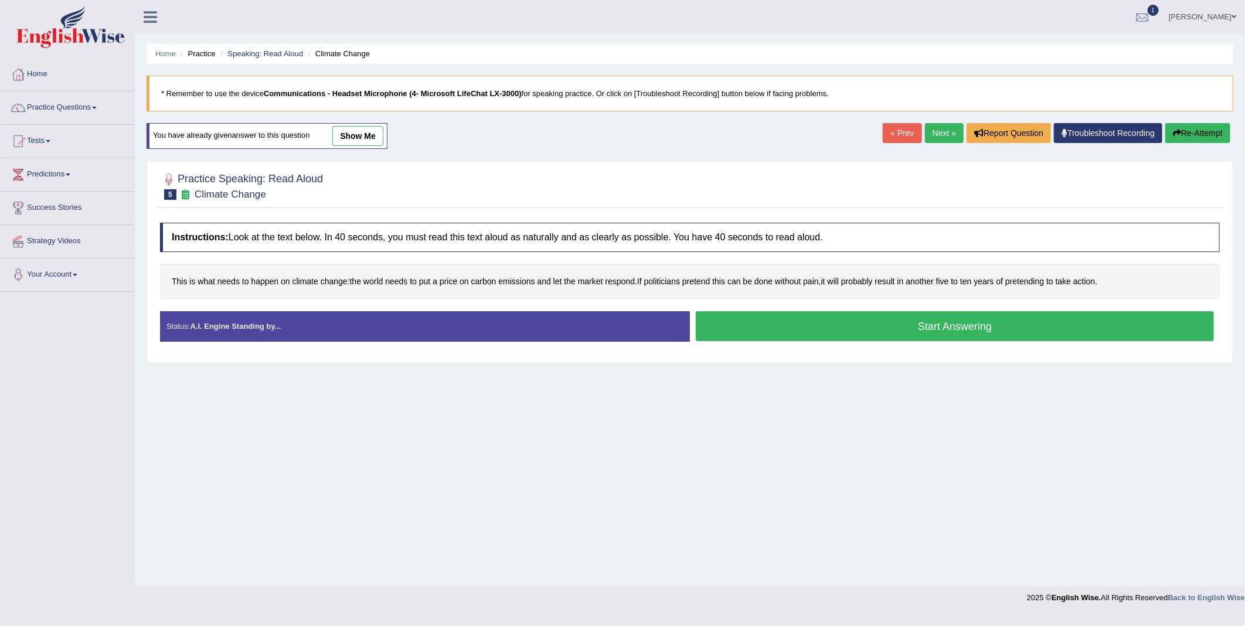
click at [904, 326] on button "Start Answering" at bounding box center [955, 326] width 518 height 30
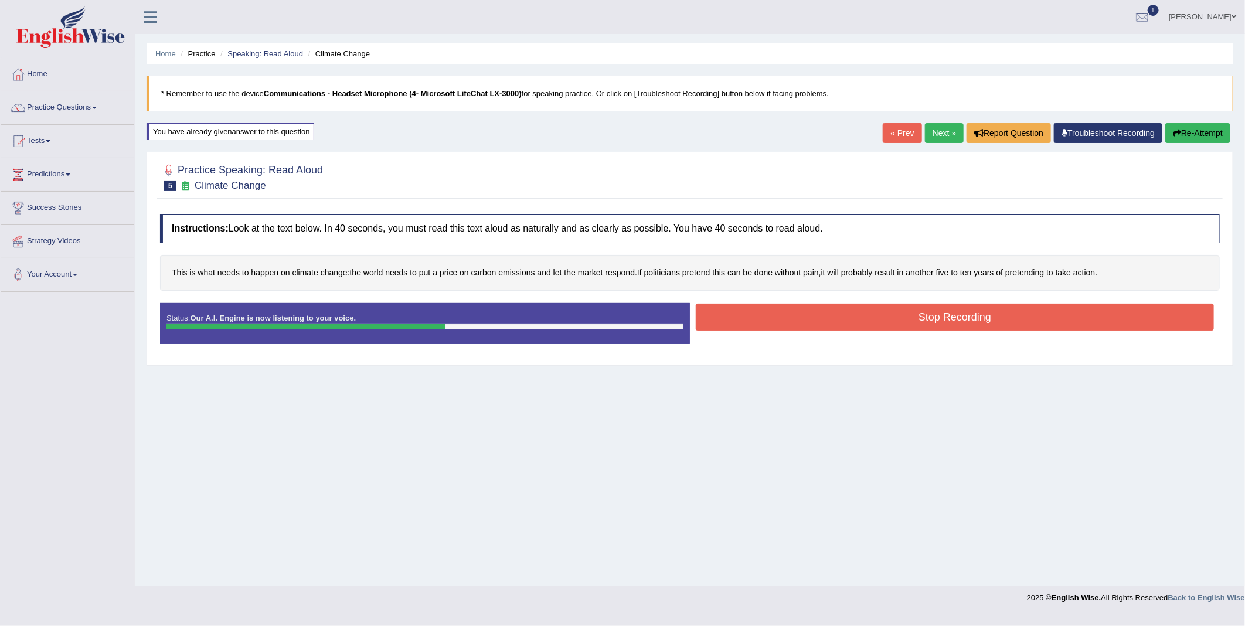
click at [952, 319] on button "Stop Recording" at bounding box center [955, 317] width 518 height 27
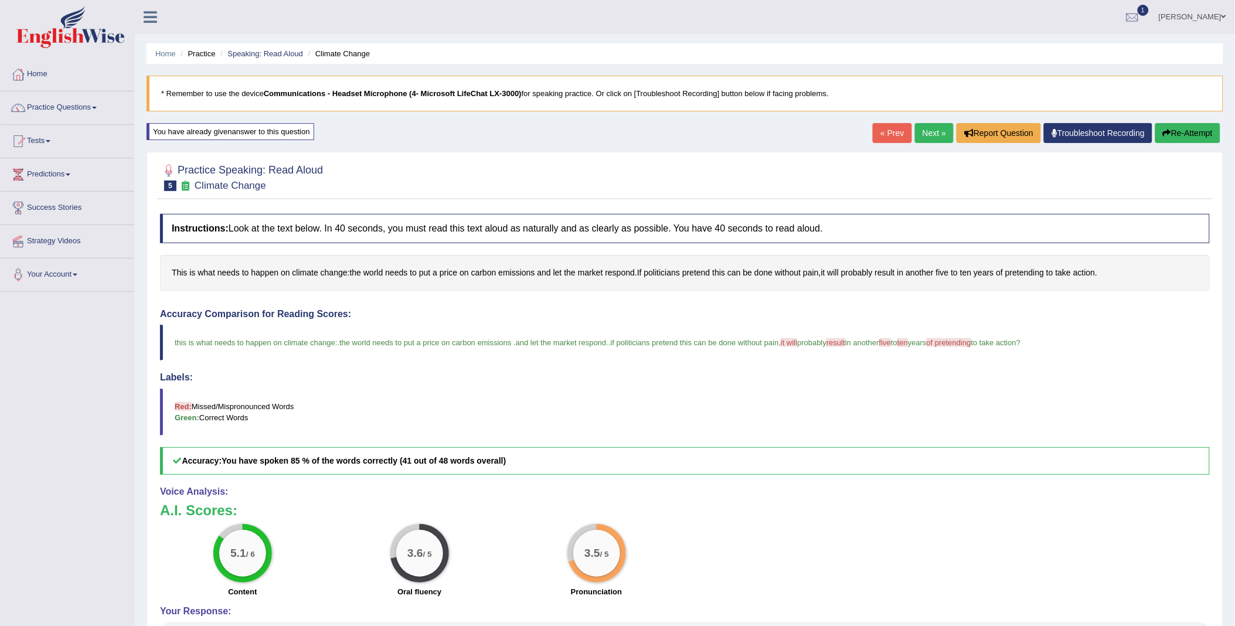
click at [1173, 134] on button "Re-Attempt" at bounding box center [1187, 133] width 65 height 20
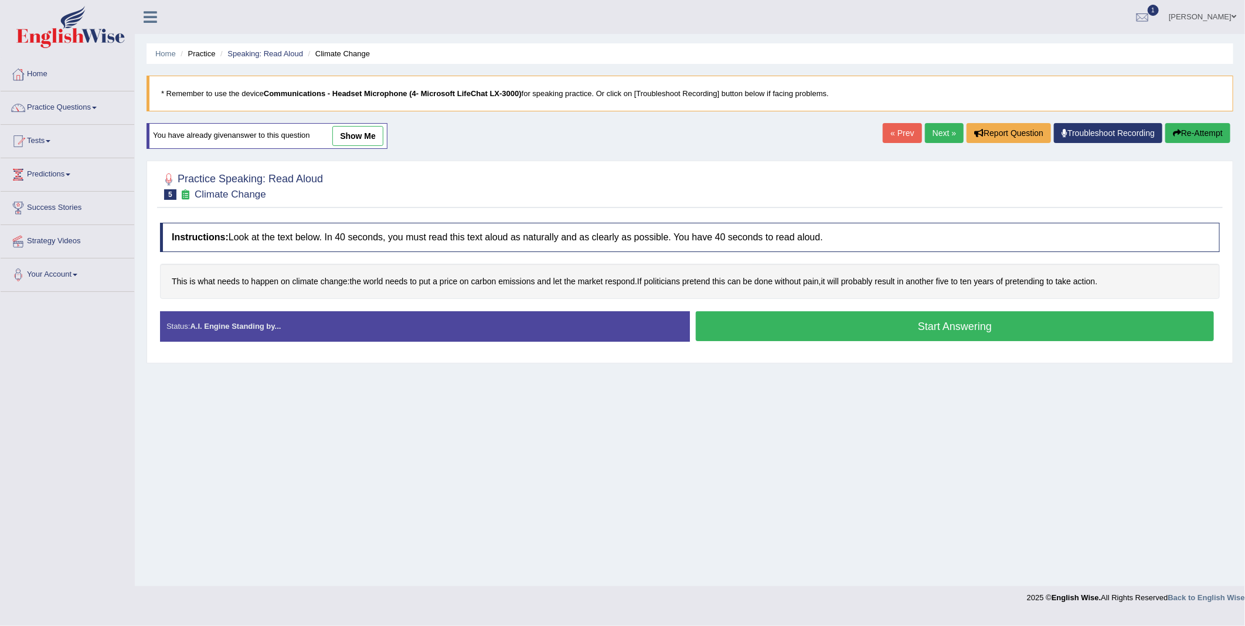
click at [782, 334] on button "Start Answering" at bounding box center [955, 326] width 518 height 30
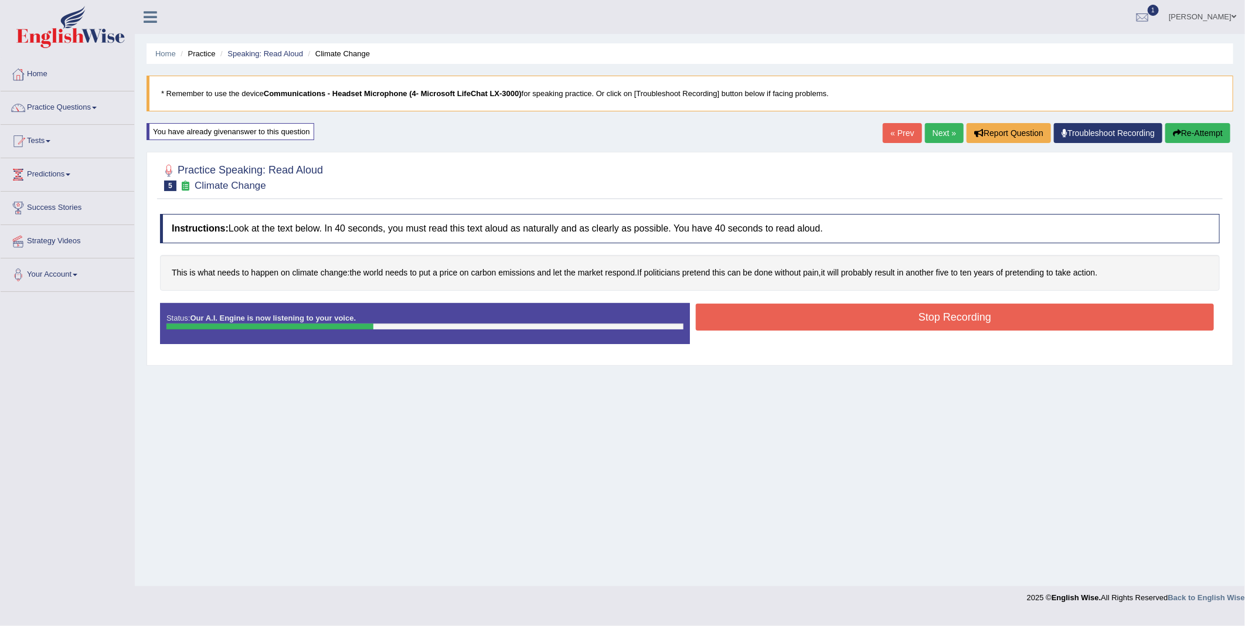
click at [817, 321] on button "Stop Recording" at bounding box center [955, 317] width 518 height 27
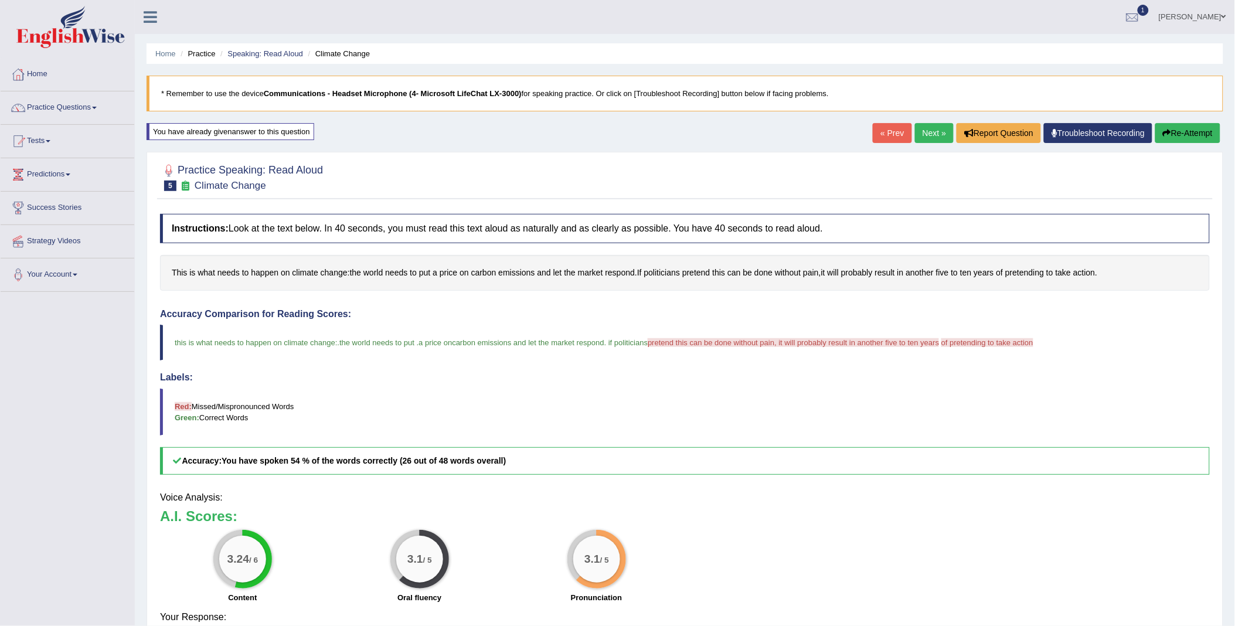
click at [1188, 131] on button "Re-Attempt" at bounding box center [1187, 133] width 65 height 20
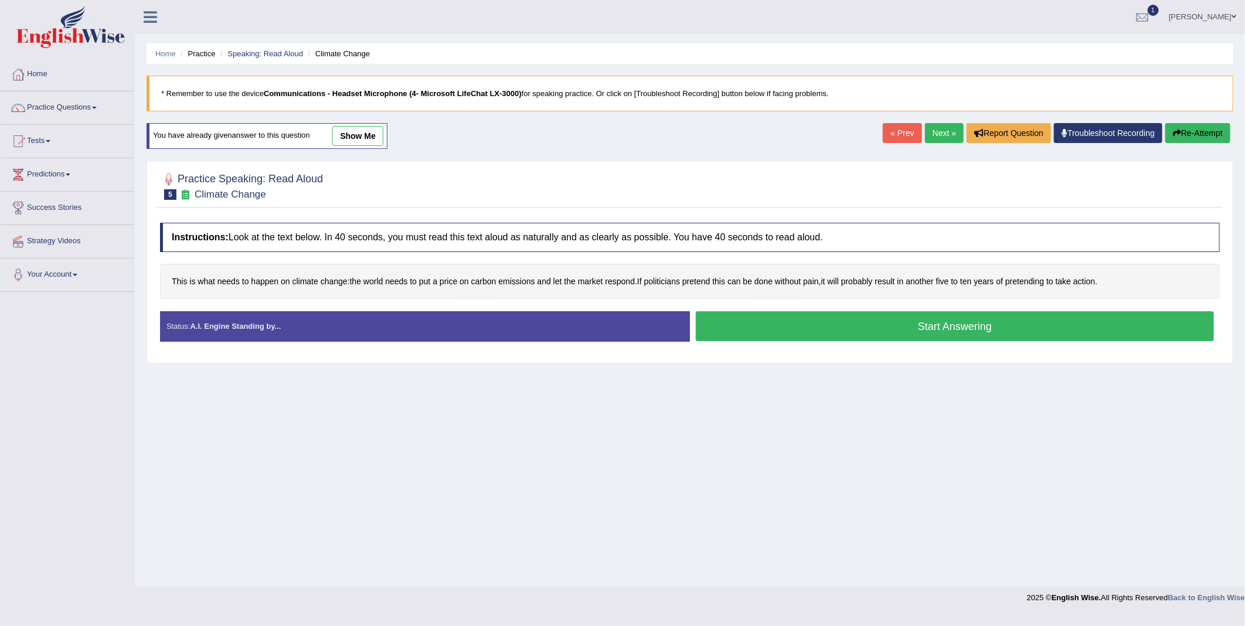
click at [841, 328] on button "Start Answering" at bounding box center [955, 326] width 518 height 30
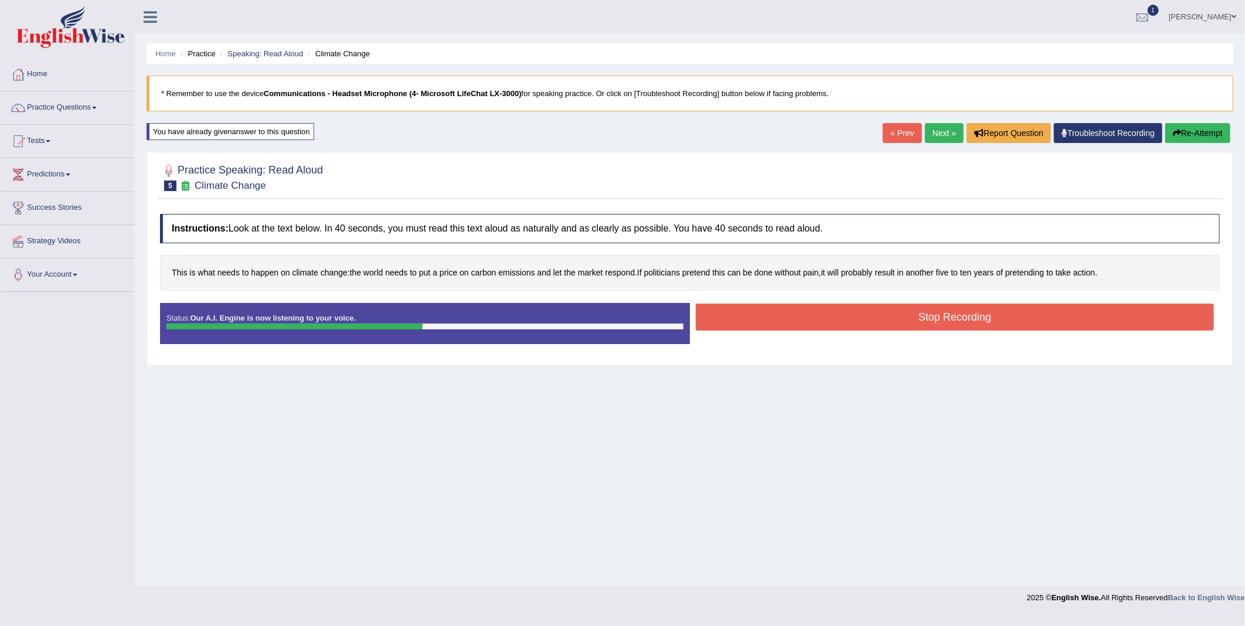
click at [841, 328] on button "Stop Recording" at bounding box center [955, 317] width 518 height 27
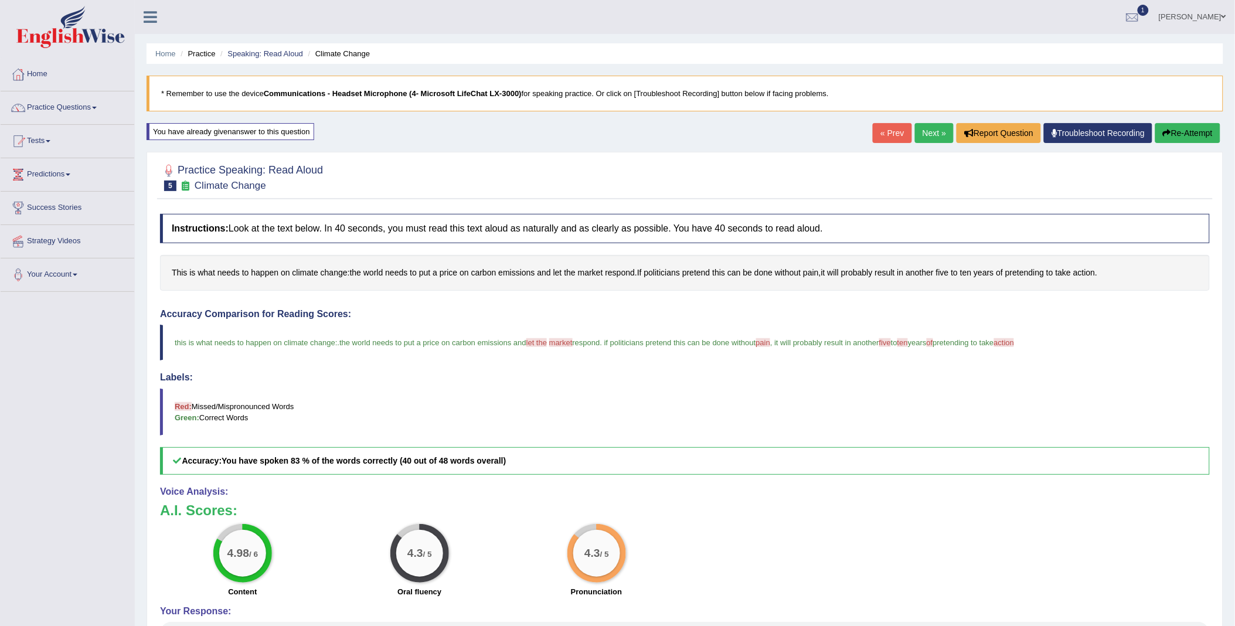
click at [1169, 131] on button "Re-Attempt" at bounding box center [1187, 133] width 65 height 20
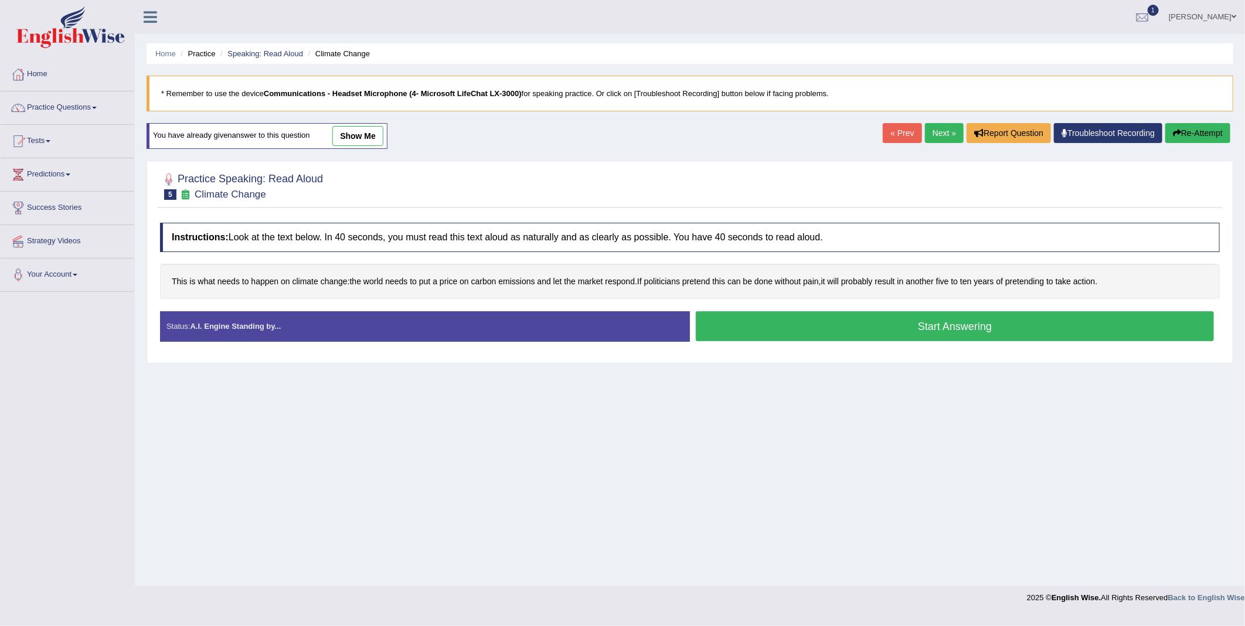
click at [903, 328] on button "Start Answering" at bounding box center [955, 326] width 518 height 30
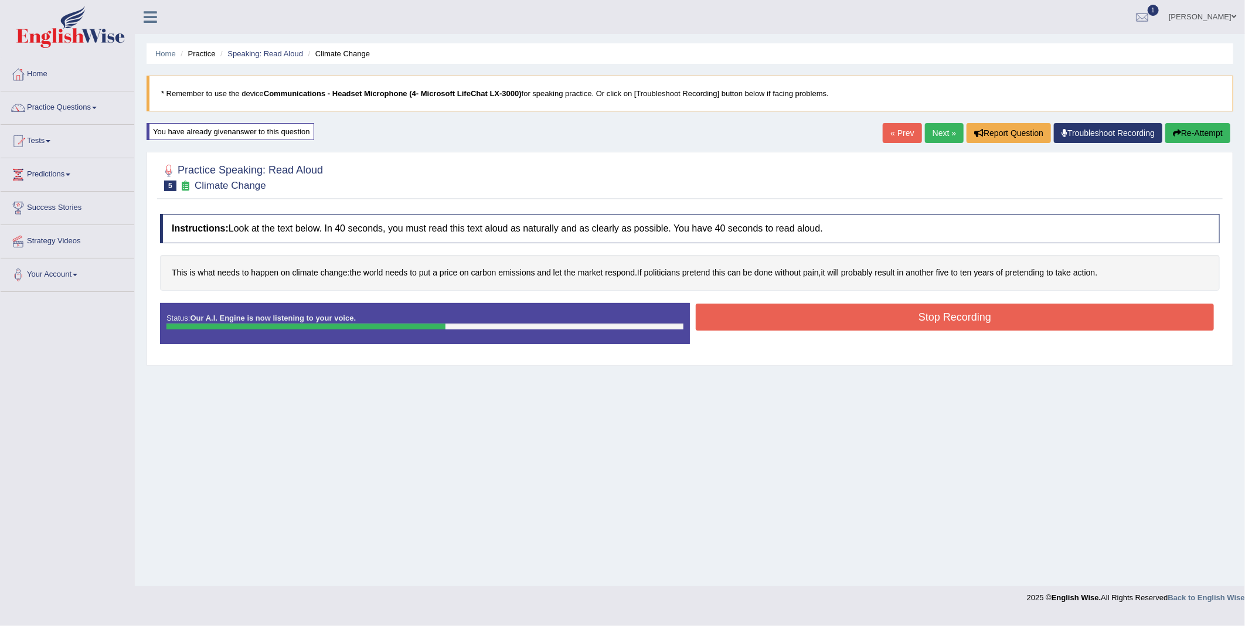
click at [835, 316] on button "Stop Recording" at bounding box center [955, 317] width 518 height 27
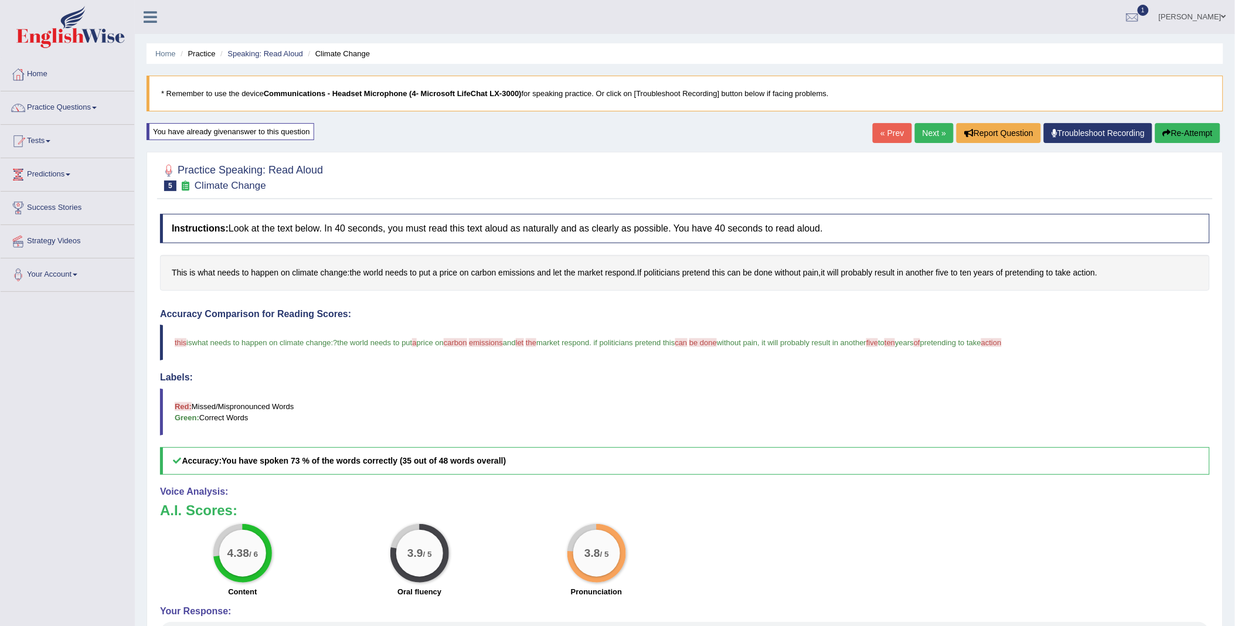
click at [1173, 133] on button "Re-Attempt" at bounding box center [1187, 133] width 65 height 20
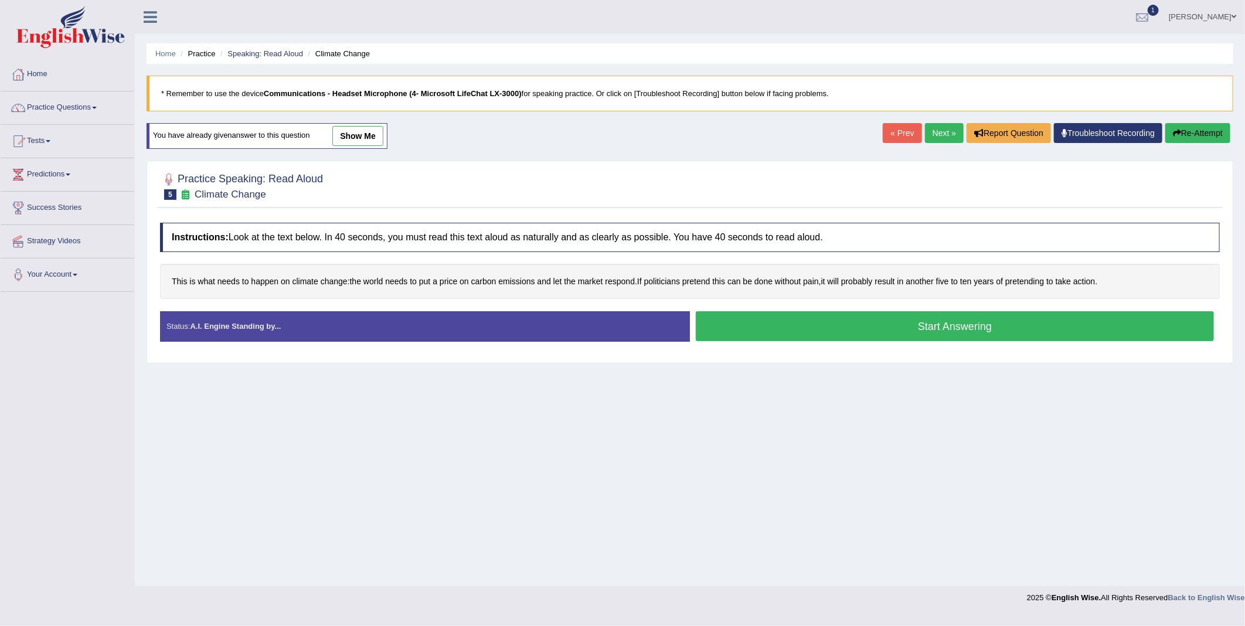
click at [959, 331] on button "Start Answering" at bounding box center [955, 326] width 518 height 30
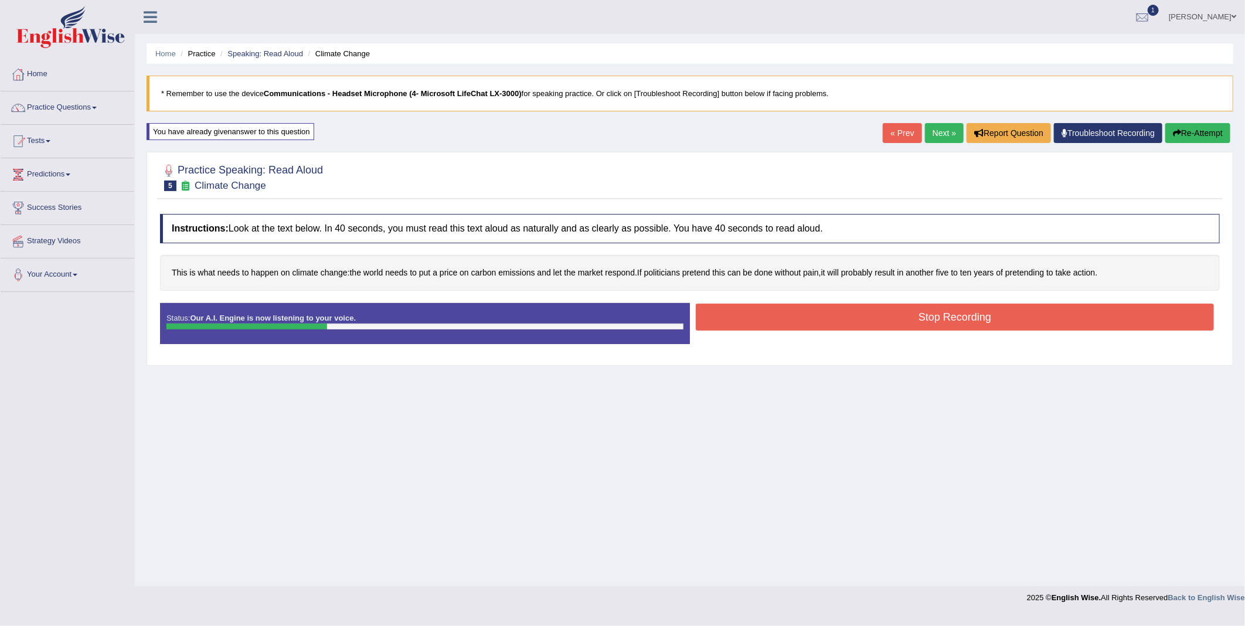
click at [937, 311] on button "Stop Recording" at bounding box center [955, 317] width 518 height 27
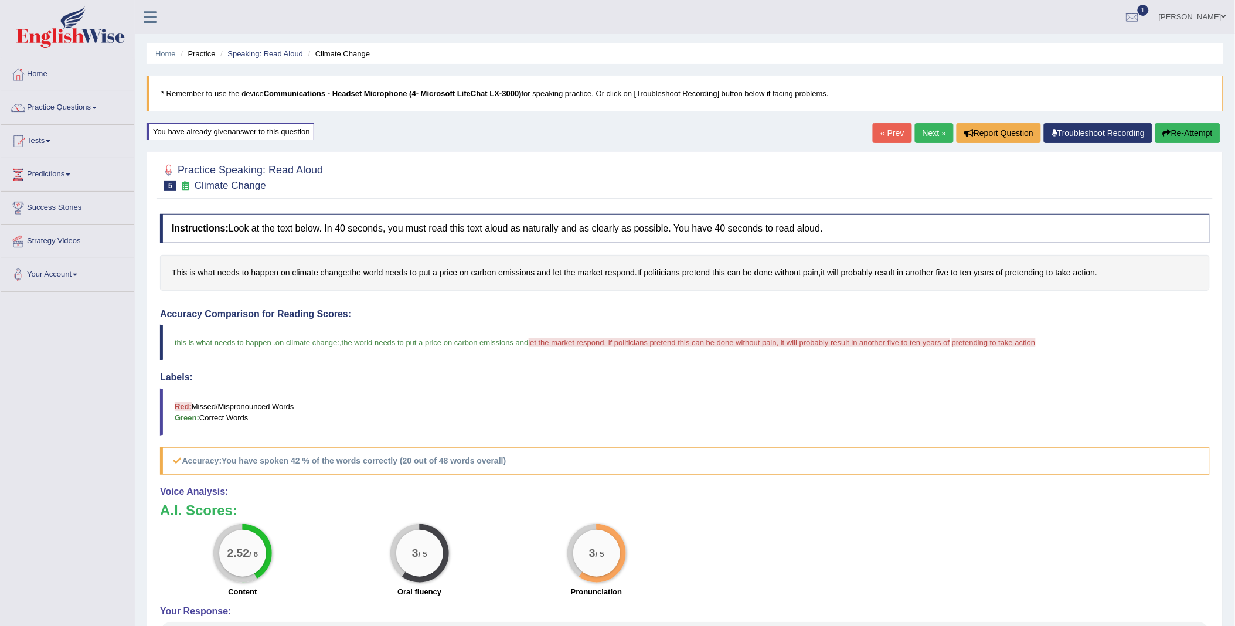
click at [1185, 134] on button "Re-Attempt" at bounding box center [1187, 133] width 65 height 20
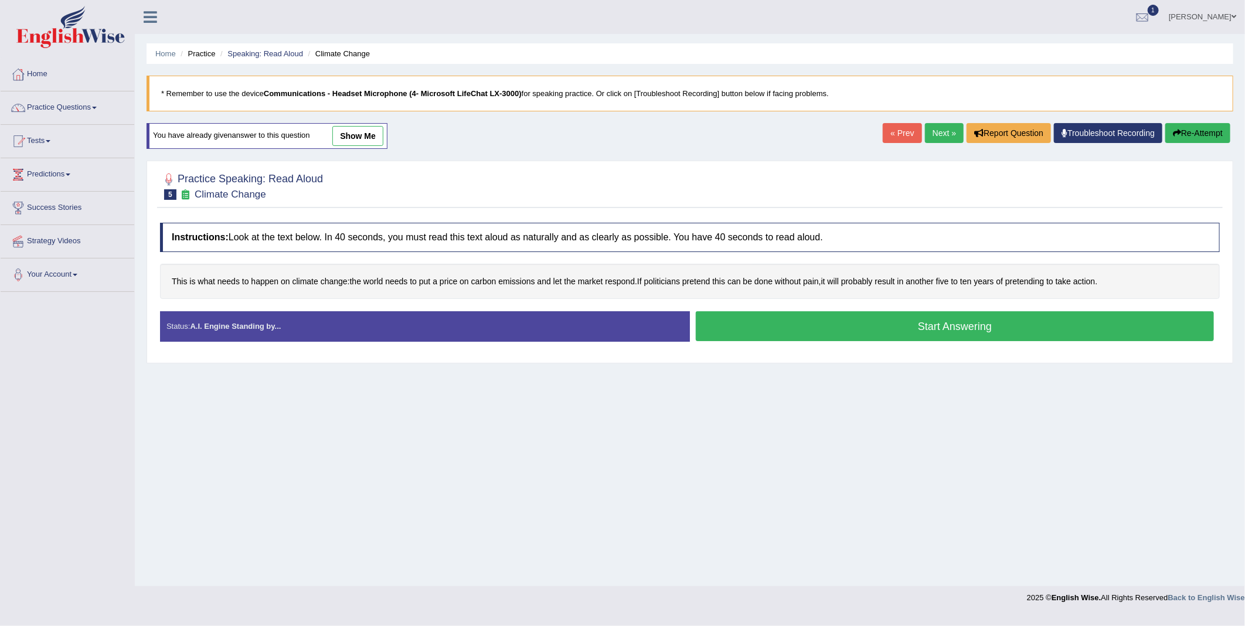
click at [872, 325] on button "Start Answering" at bounding box center [955, 326] width 518 height 30
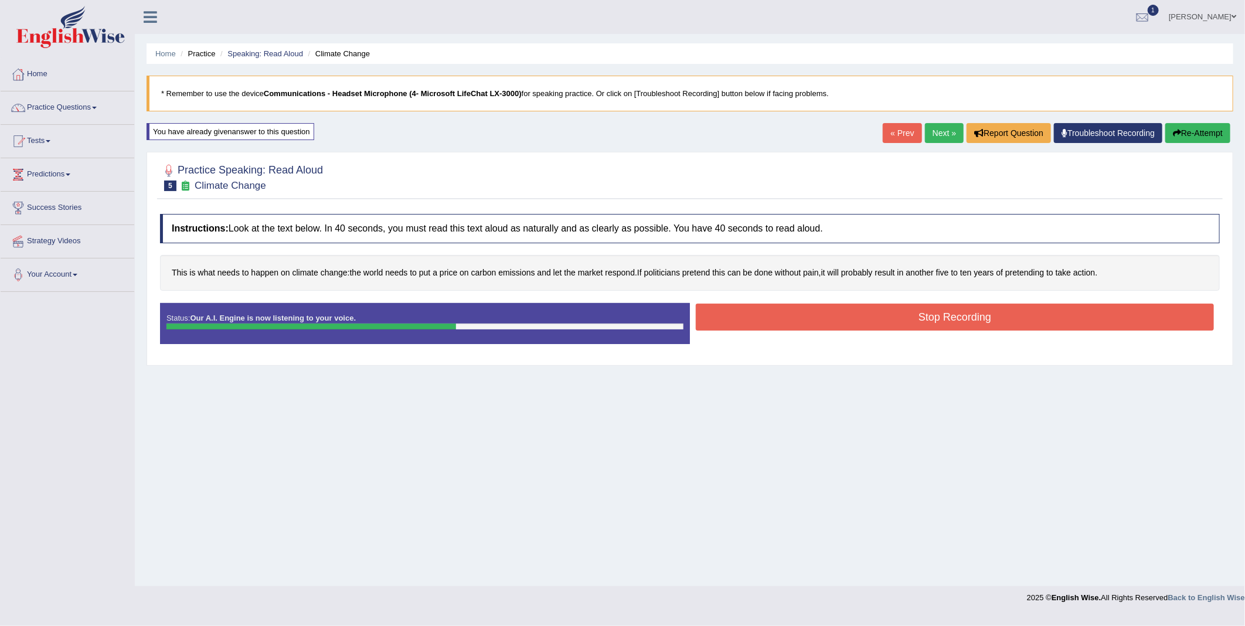
click at [912, 320] on button "Stop Recording" at bounding box center [955, 317] width 518 height 27
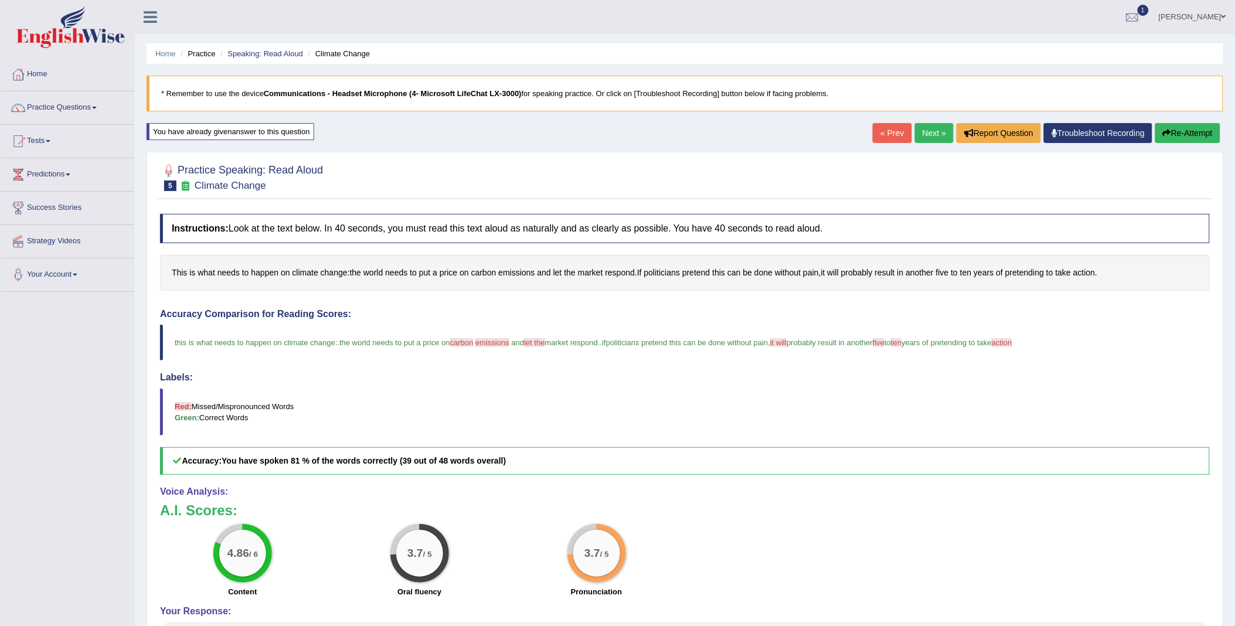
click at [919, 132] on link "Next »" at bounding box center [934, 133] width 39 height 20
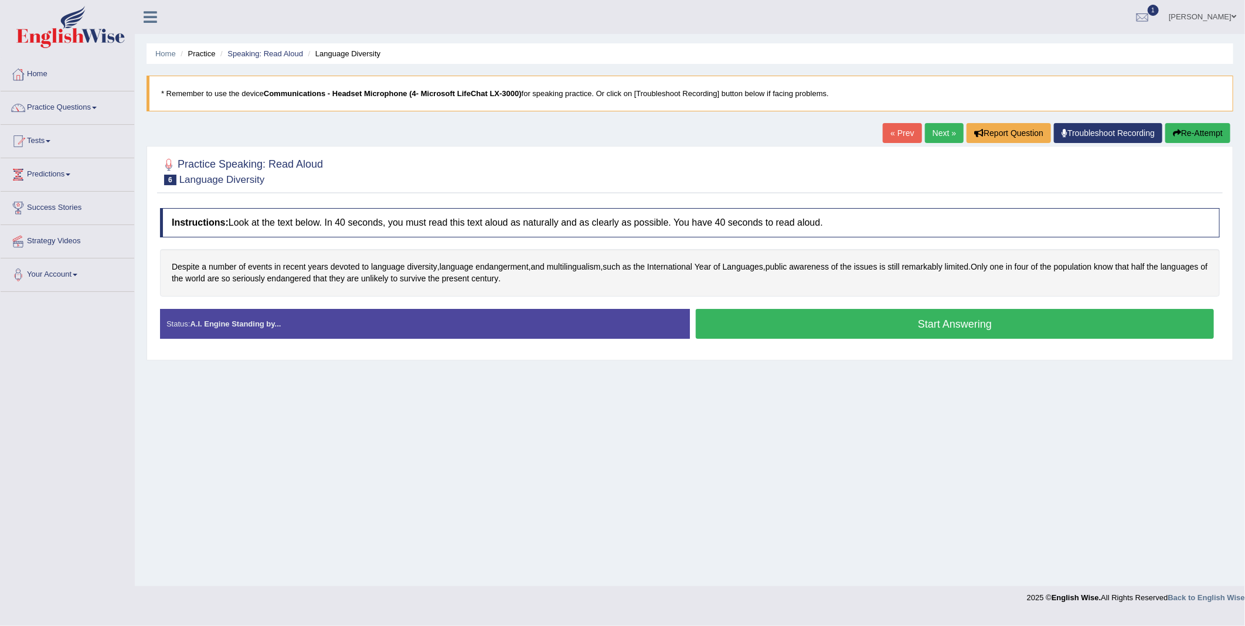
click at [832, 319] on button "Start Answering" at bounding box center [955, 324] width 518 height 30
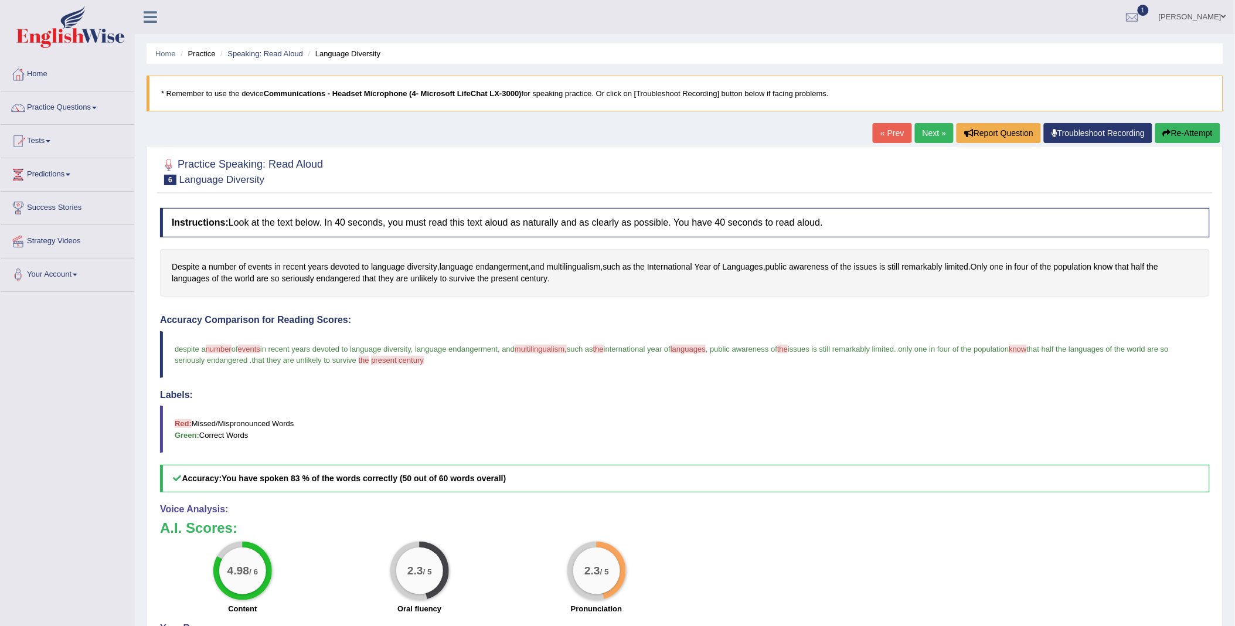
click at [1175, 135] on button "Re-Attempt" at bounding box center [1187, 133] width 65 height 20
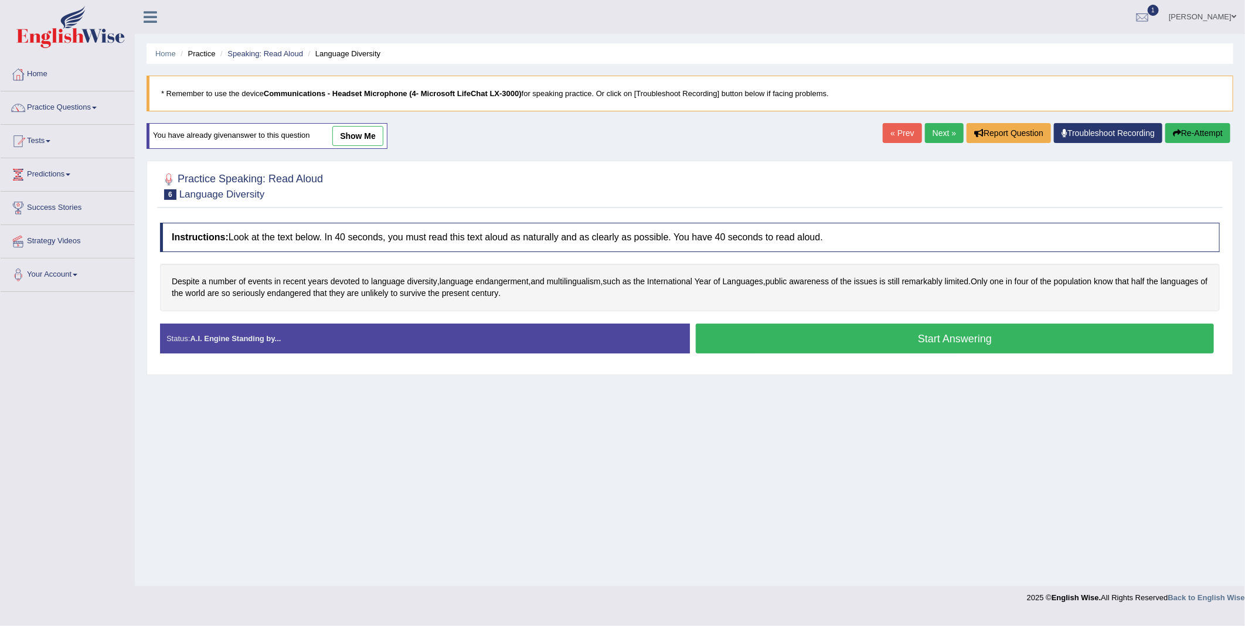
click at [878, 348] on button "Start Answering" at bounding box center [955, 339] width 518 height 30
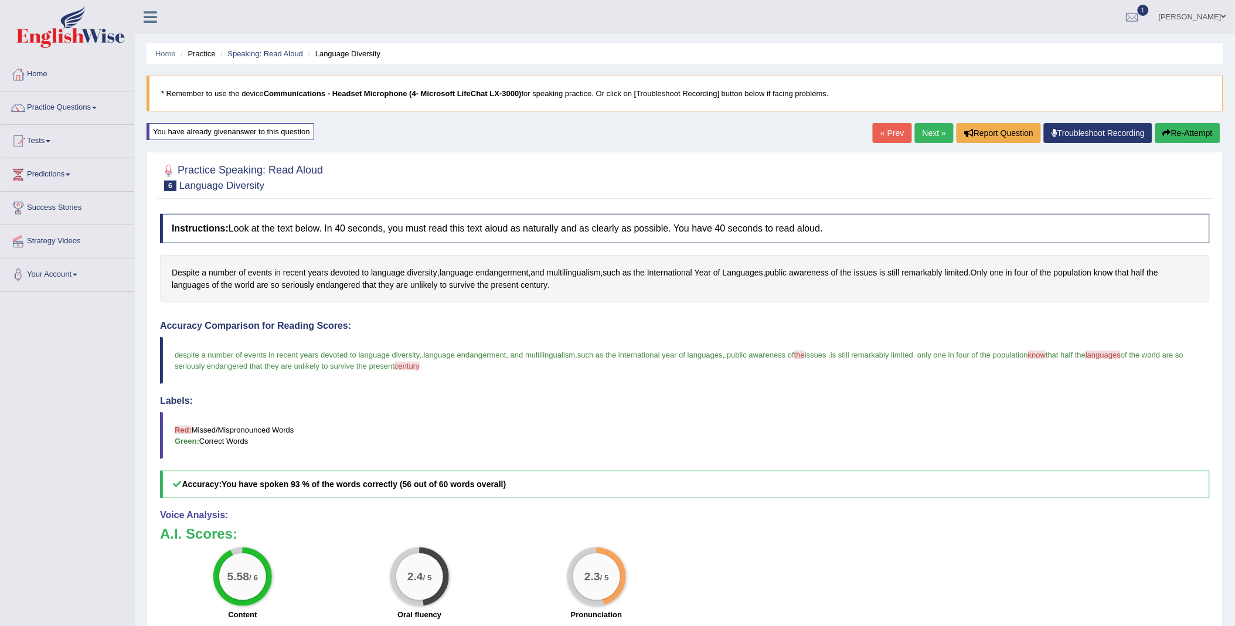
click at [1177, 135] on button "Re-Attempt" at bounding box center [1187, 133] width 65 height 20
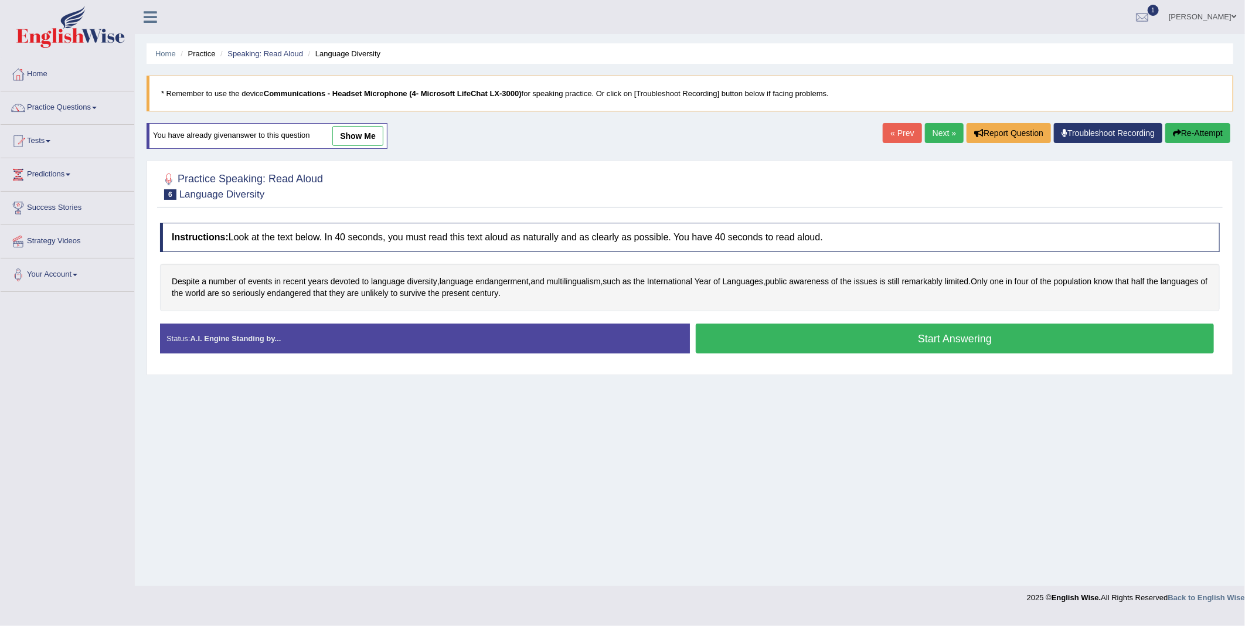
click at [983, 342] on button "Start Answering" at bounding box center [955, 339] width 518 height 30
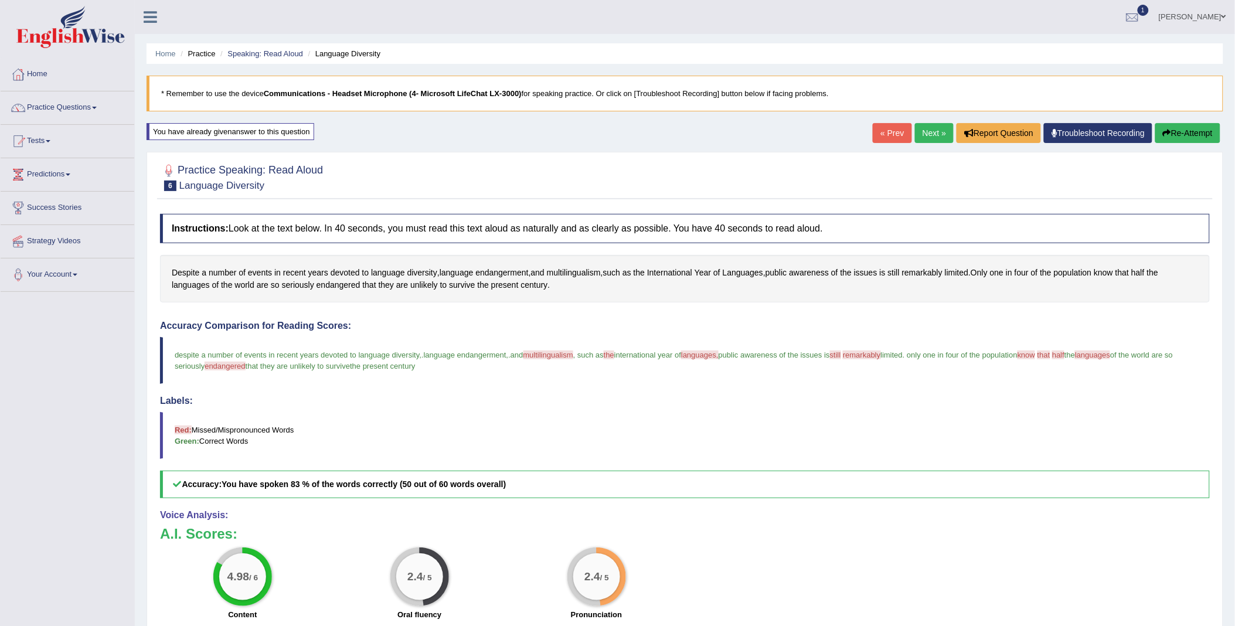
click at [1192, 131] on button "Re-Attempt" at bounding box center [1187, 133] width 65 height 20
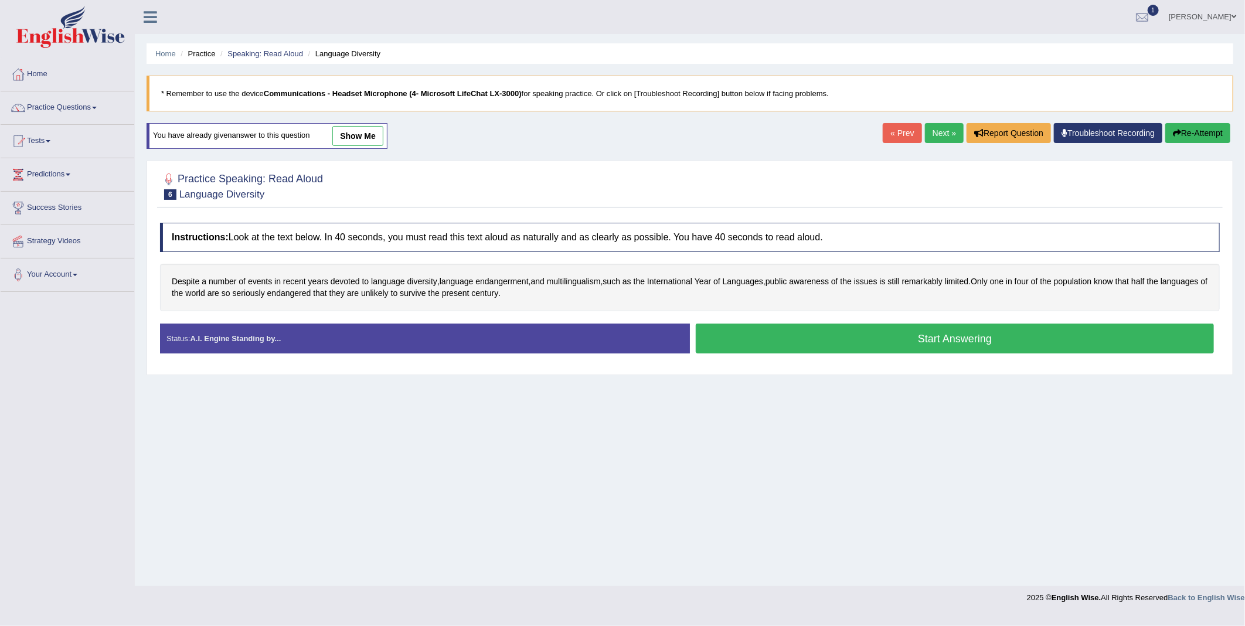
click at [923, 332] on button "Start Answering" at bounding box center [955, 339] width 518 height 30
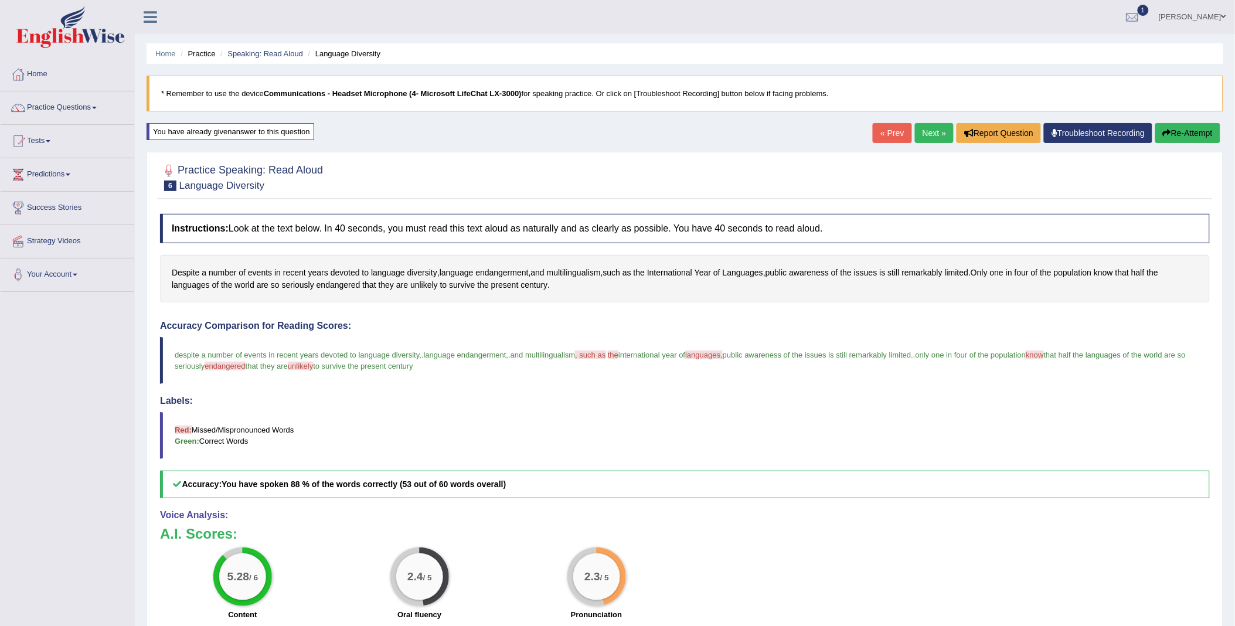
click at [932, 136] on link "Next »" at bounding box center [934, 133] width 39 height 20
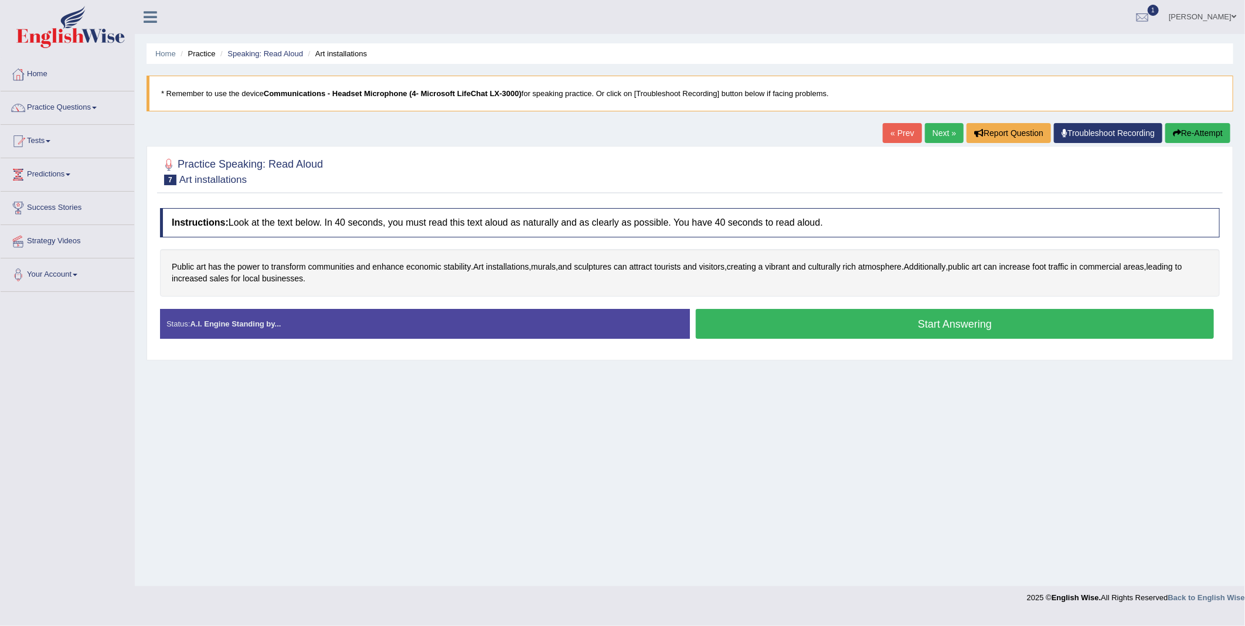
click at [918, 327] on button "Start Answering" at bounding box center [955, 324] width 518 height 30
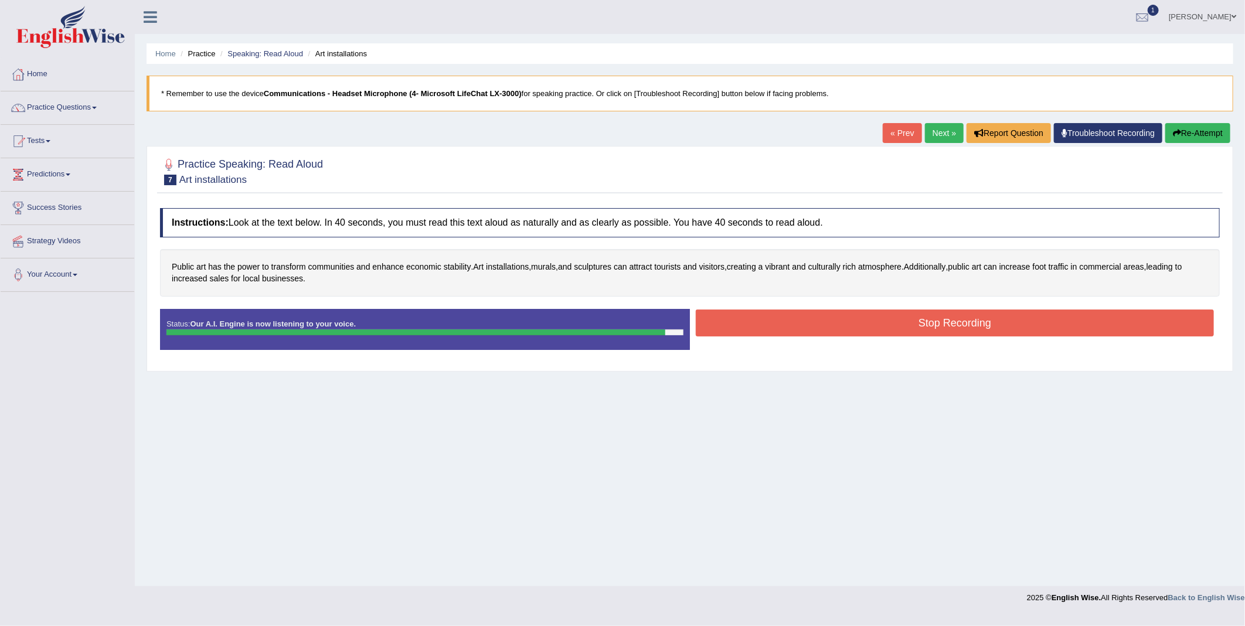
click at [792, 333] on button "Stop Recording" at bounding box center [955, 322] width 518 height 27
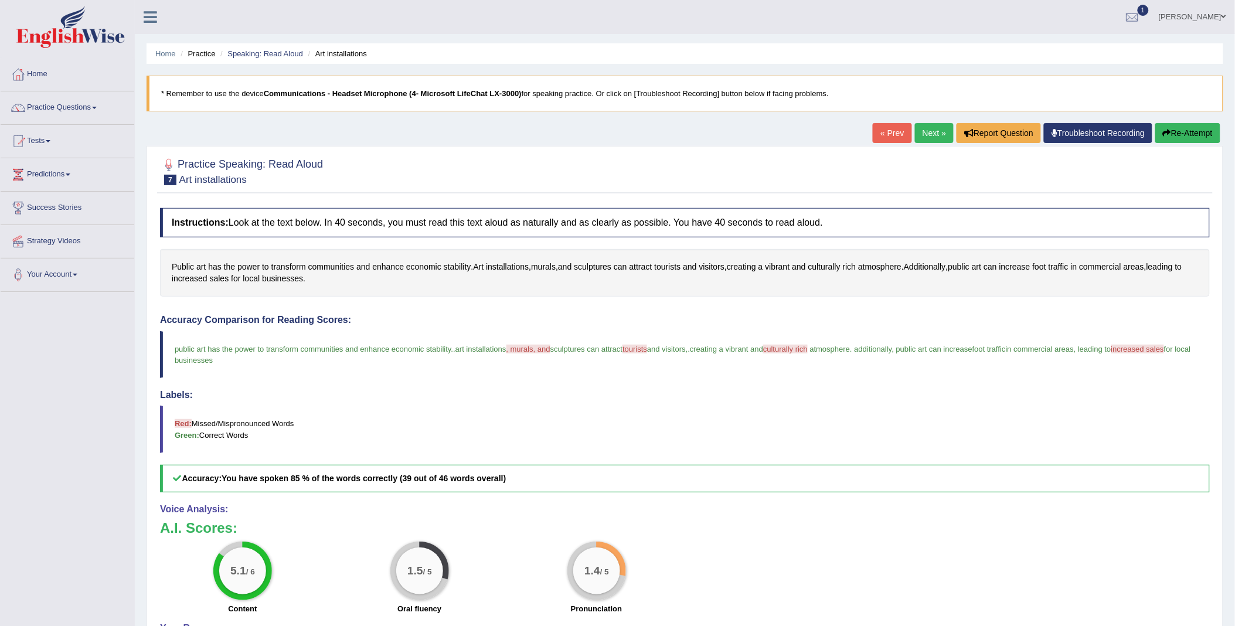
click at [1199, 134] on button "Re-Attempt" at bounding box center [1187, 133] width 65 height 20
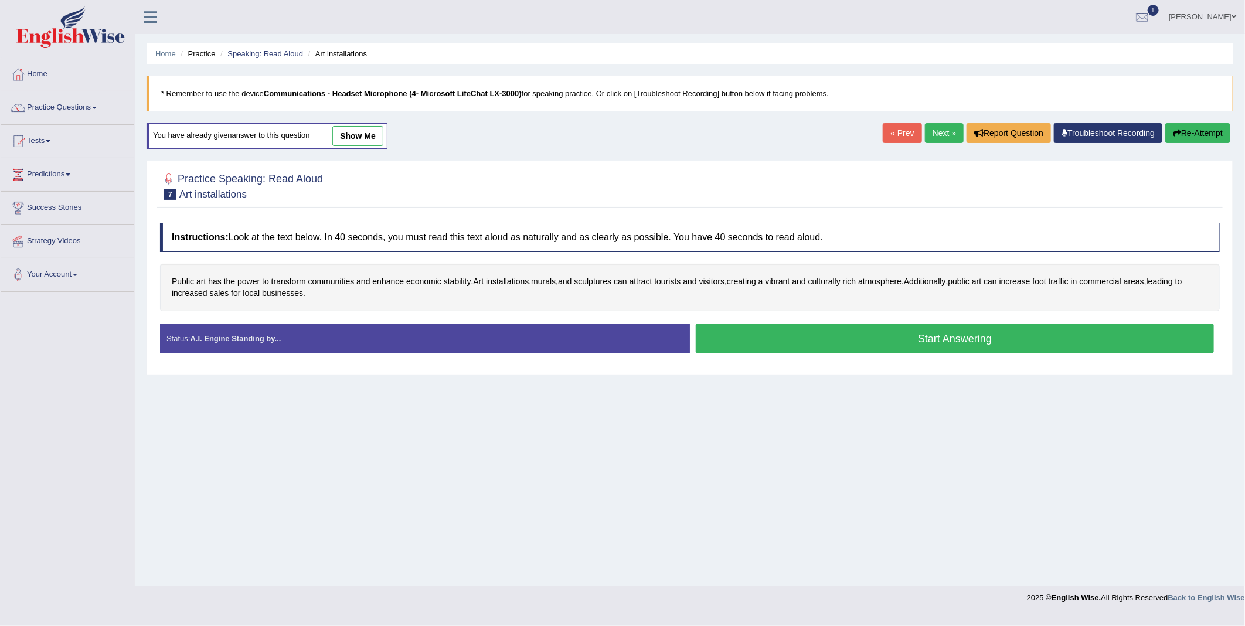
click at [754, 346] on button "Start Answering" at bounding box center [955, 339] width 518 height 30
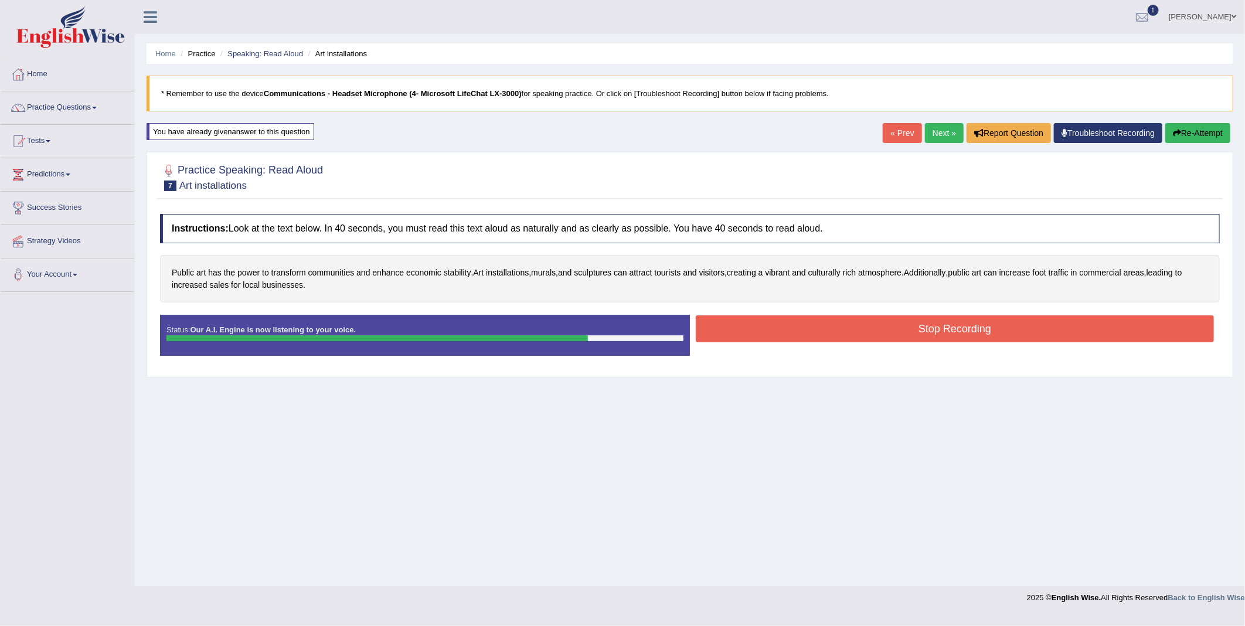
click at [794, 325] on button "Stop Recording" at bounding box center [955, 328] width 518 height 27
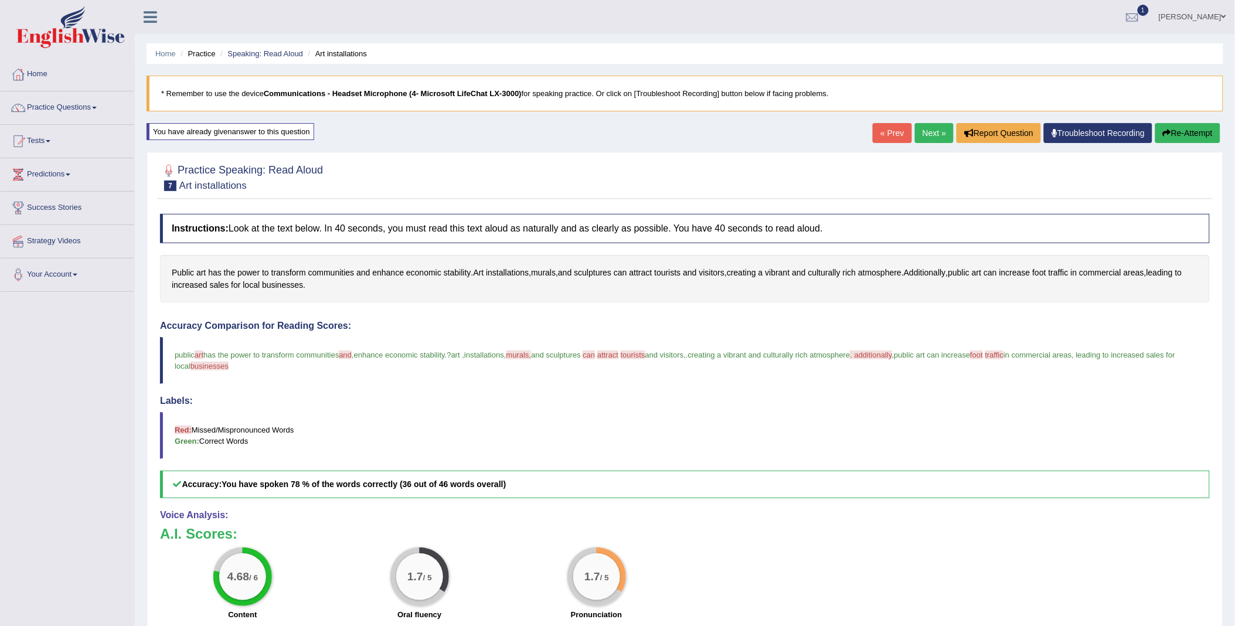
click at [41, 74] on link "Home" at bounding box center [68, 72] width 134 height 29
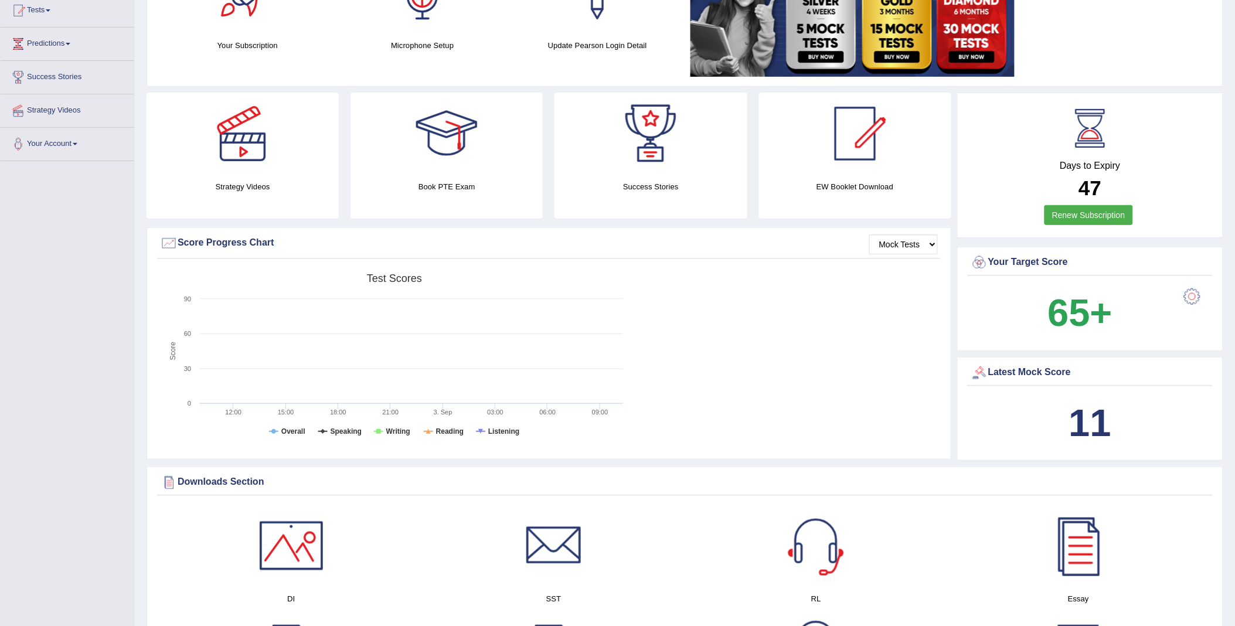
scroll to position [130, 0]
click at [45, 144] on link "Your Account" at bounding box center [68, 142] width 134 height 29
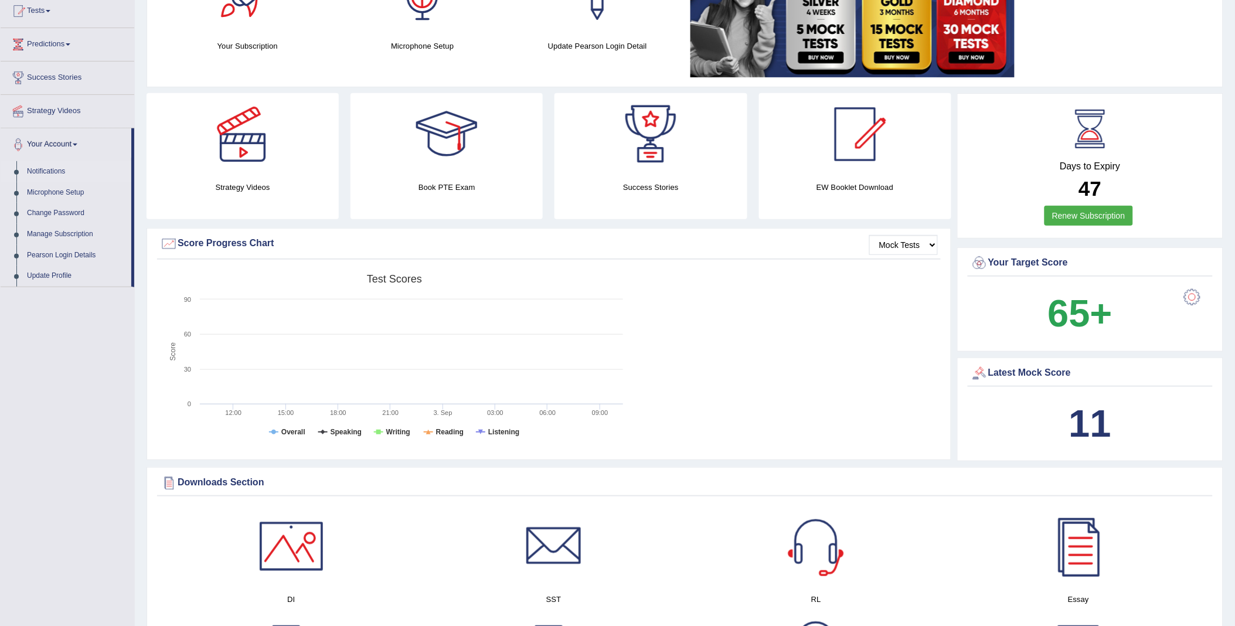
click at [47, 168] on link "Notifications" at bounding box center [77, 171] width 110 height 21
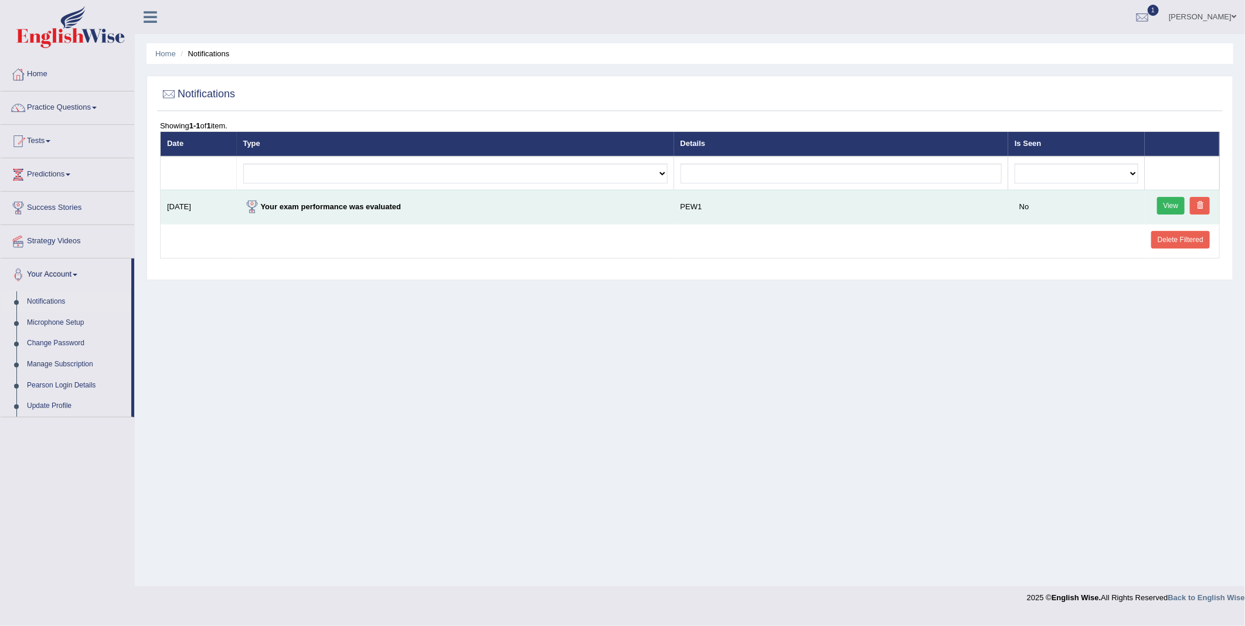
click at [1168, 204] on link "View" at bounding box center [1171, 206] width 28 height 18
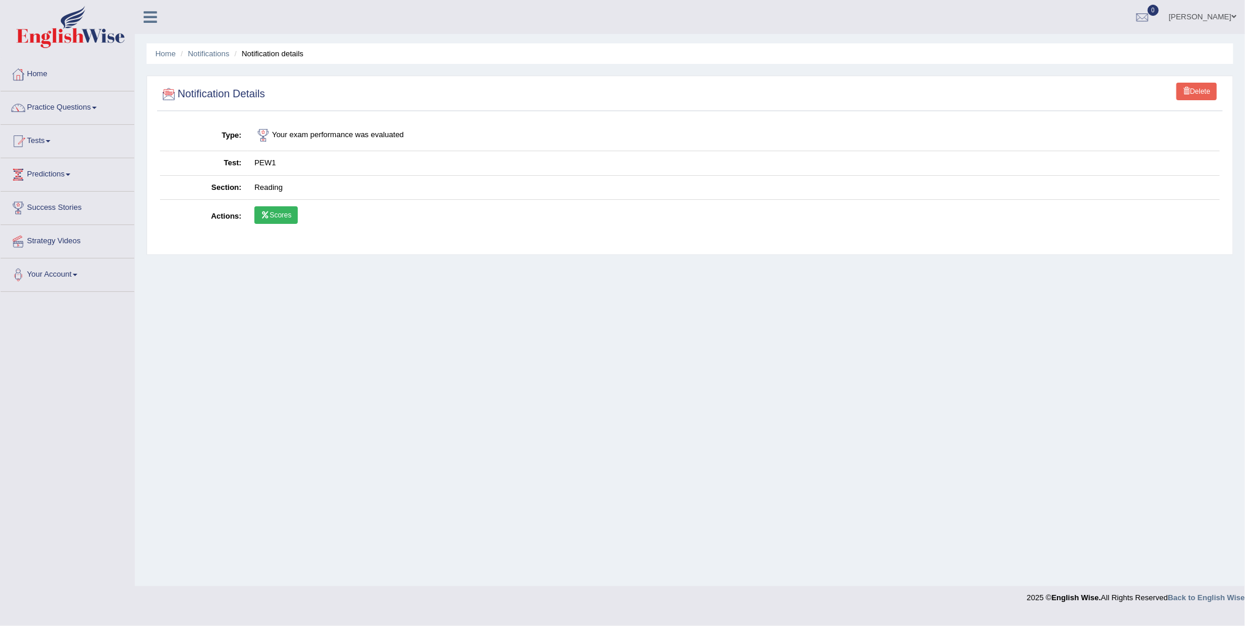
click at [280, 215] on link "Scores" at bounding box center [275, 215] width 43 height 18
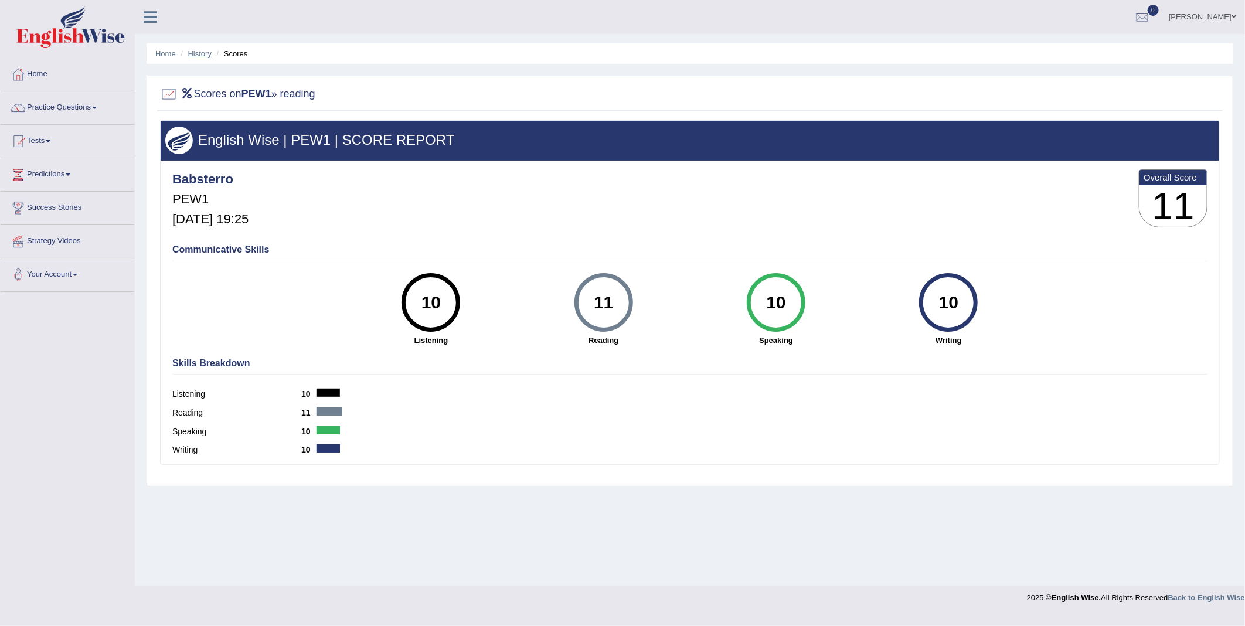
click at [202, 50] on link "History" at bounding box center [199, 53] width 23 height 9
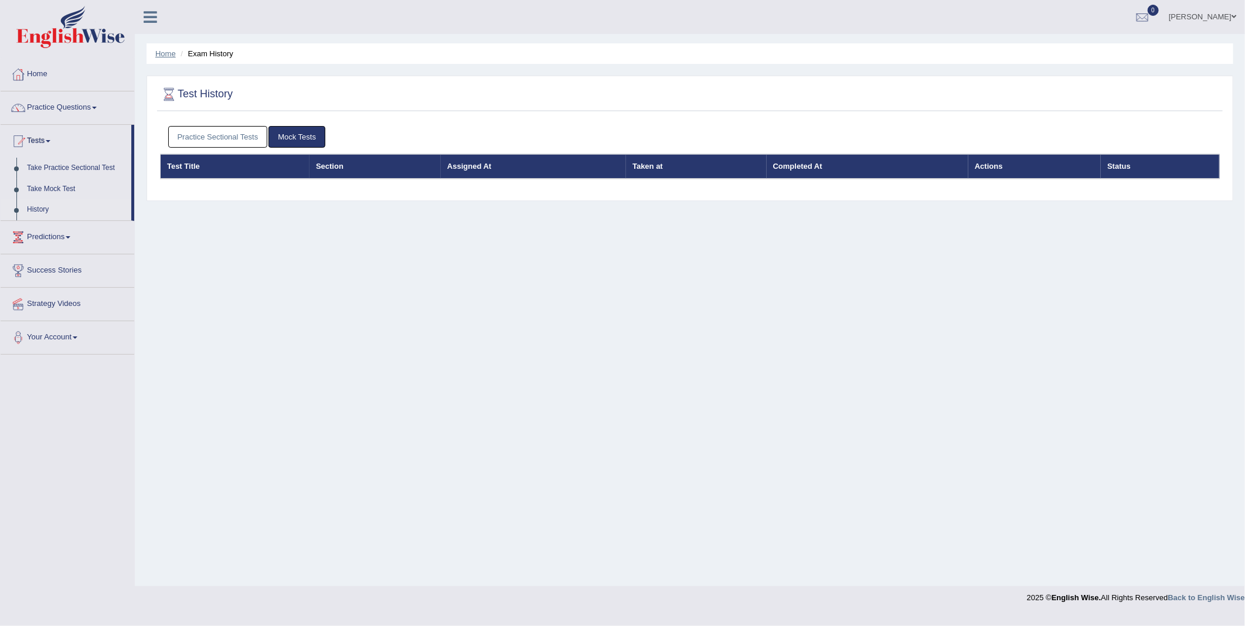
click at [162, 53] on link "Home" at bounding box center [165, 53] width 21 height 9
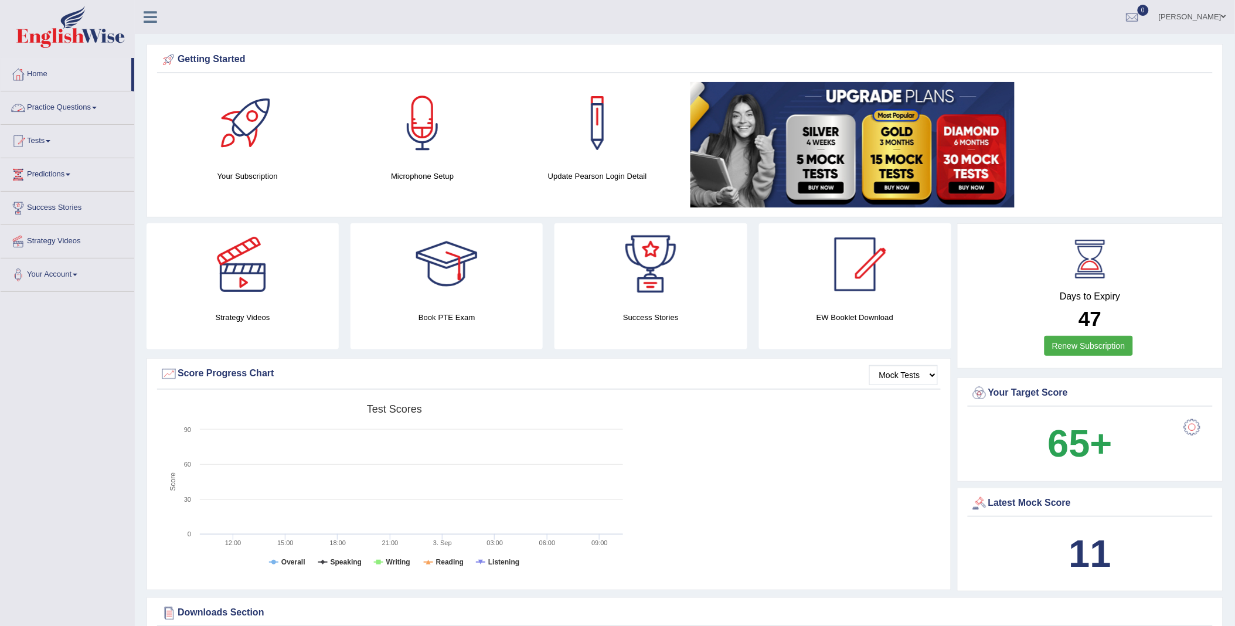
click at [74, 104] on link "Practice Questions" at bounding box center [68, 105] width 134 height 29
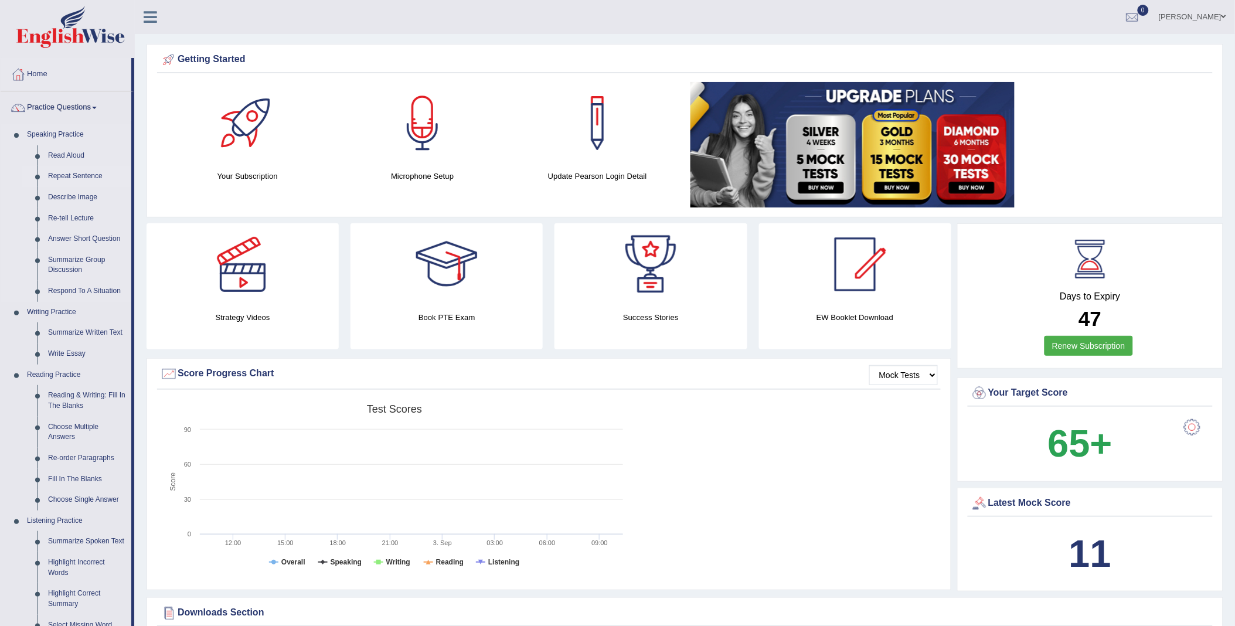
click at [72, 176] on link "Repeat Sentence" at bounding box center [87, 176] width 89 height 21
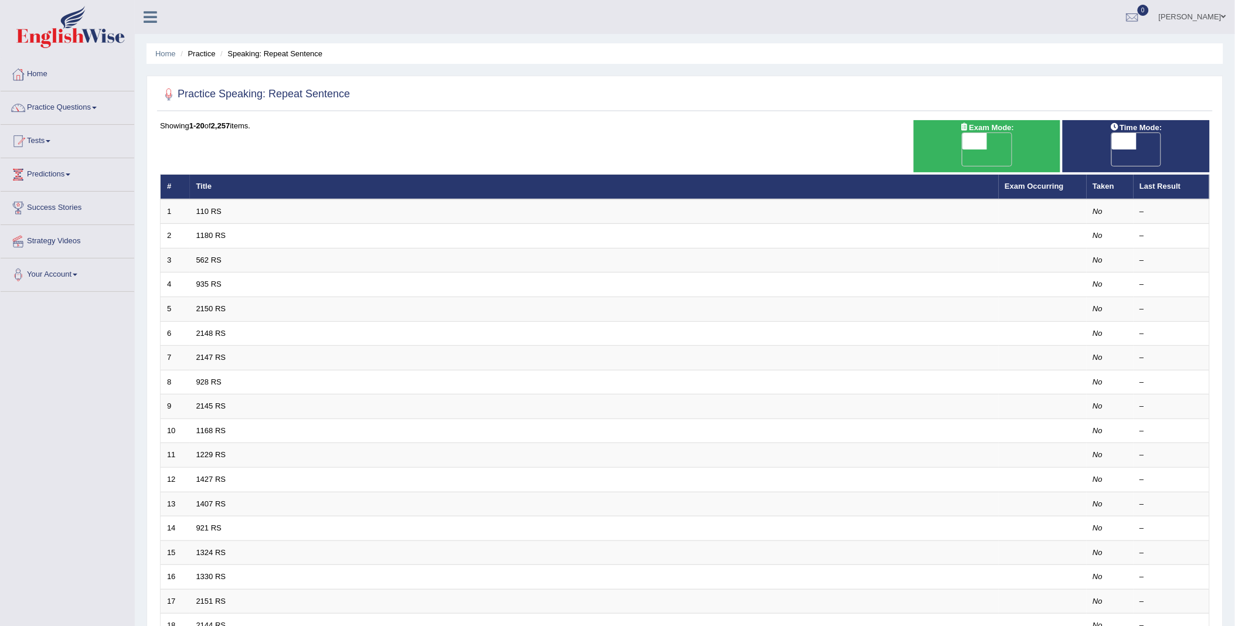
click at [305, 96] on h2 "Practice Speaking: Repeat Sentence" at bounding box center [255, 95] width 190 height 18
click at [188, 125] on div "Showing 1-20 of 2,257 items." at bounding box center [685, 125] width 1050 height 11
